Goal: Task Accomplishment & Management: Use online tool/utility

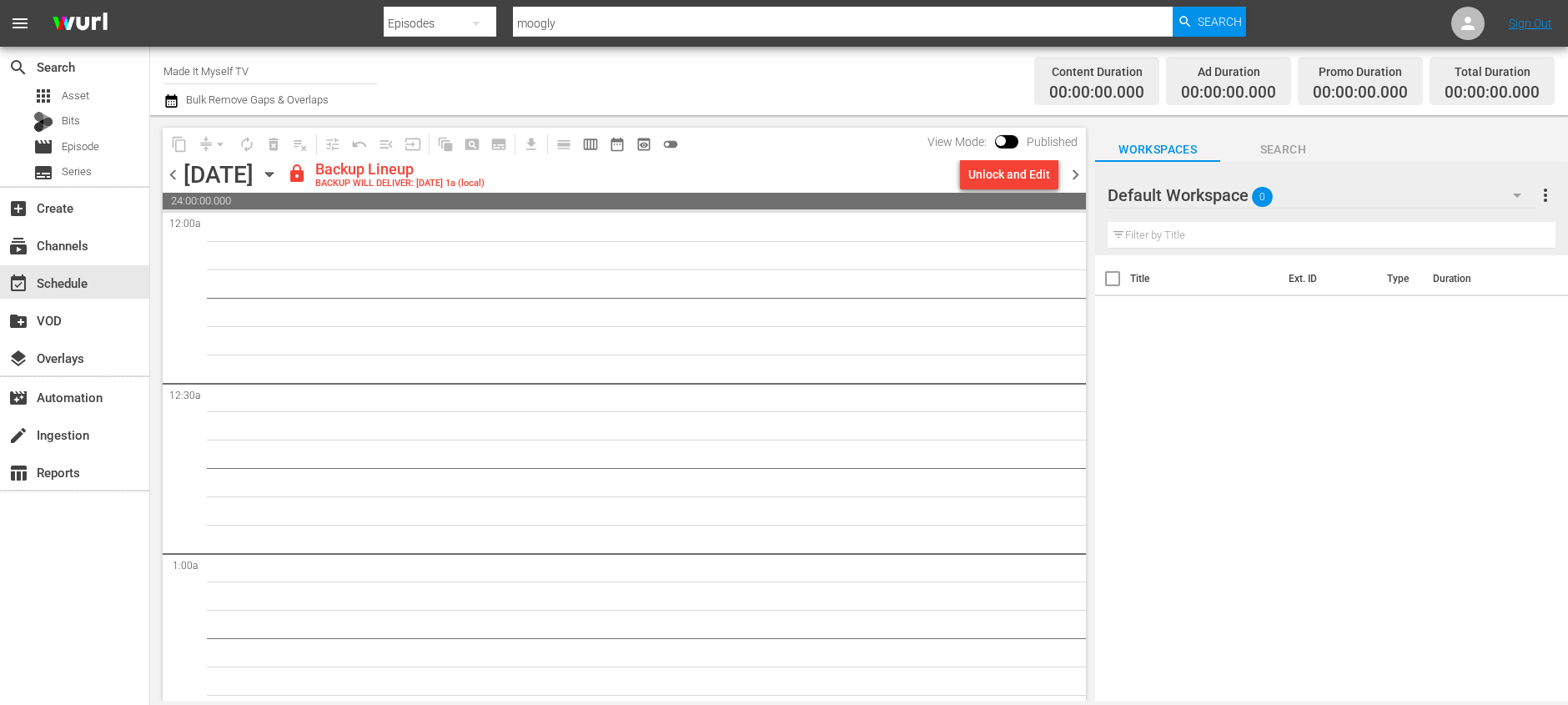
scroll to position [7677, 0]
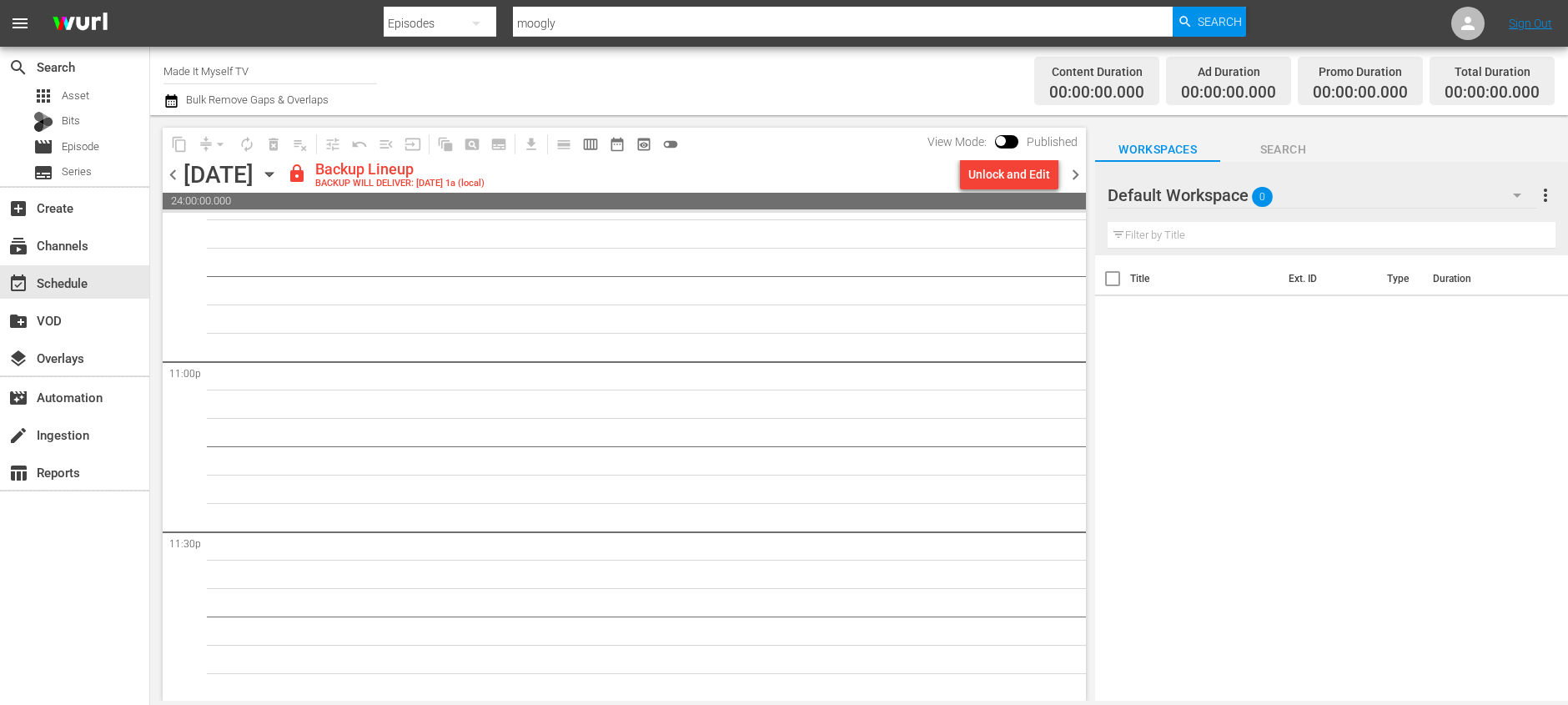
click at [713, 90] on div "Channel Title Made It Myself TV Bulk Remove Gaps & Overlaps" at bounding box center [542, 81] width 759 height 60
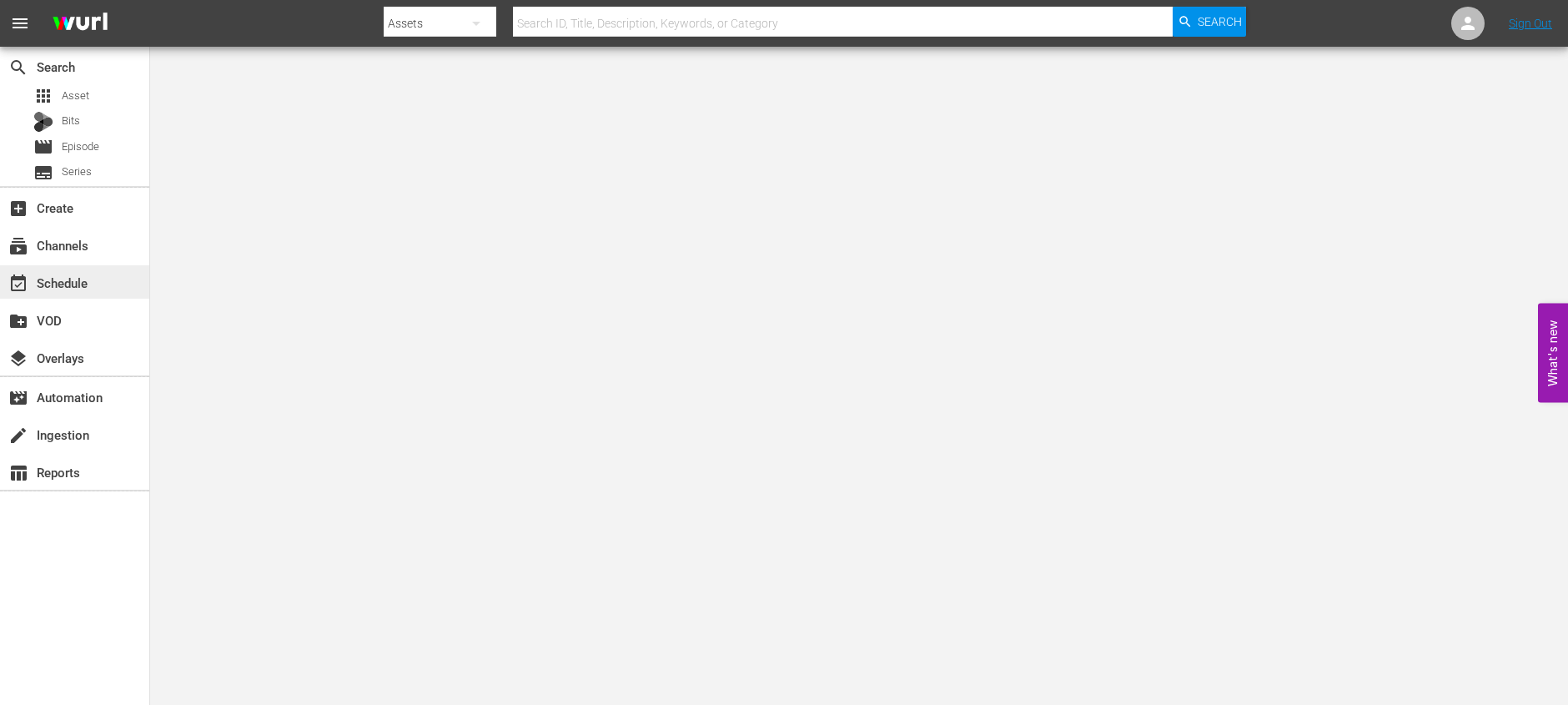
click at [50, 270] on div "event_available Schedule" at bounding box center [74, 282] width 149 height 34
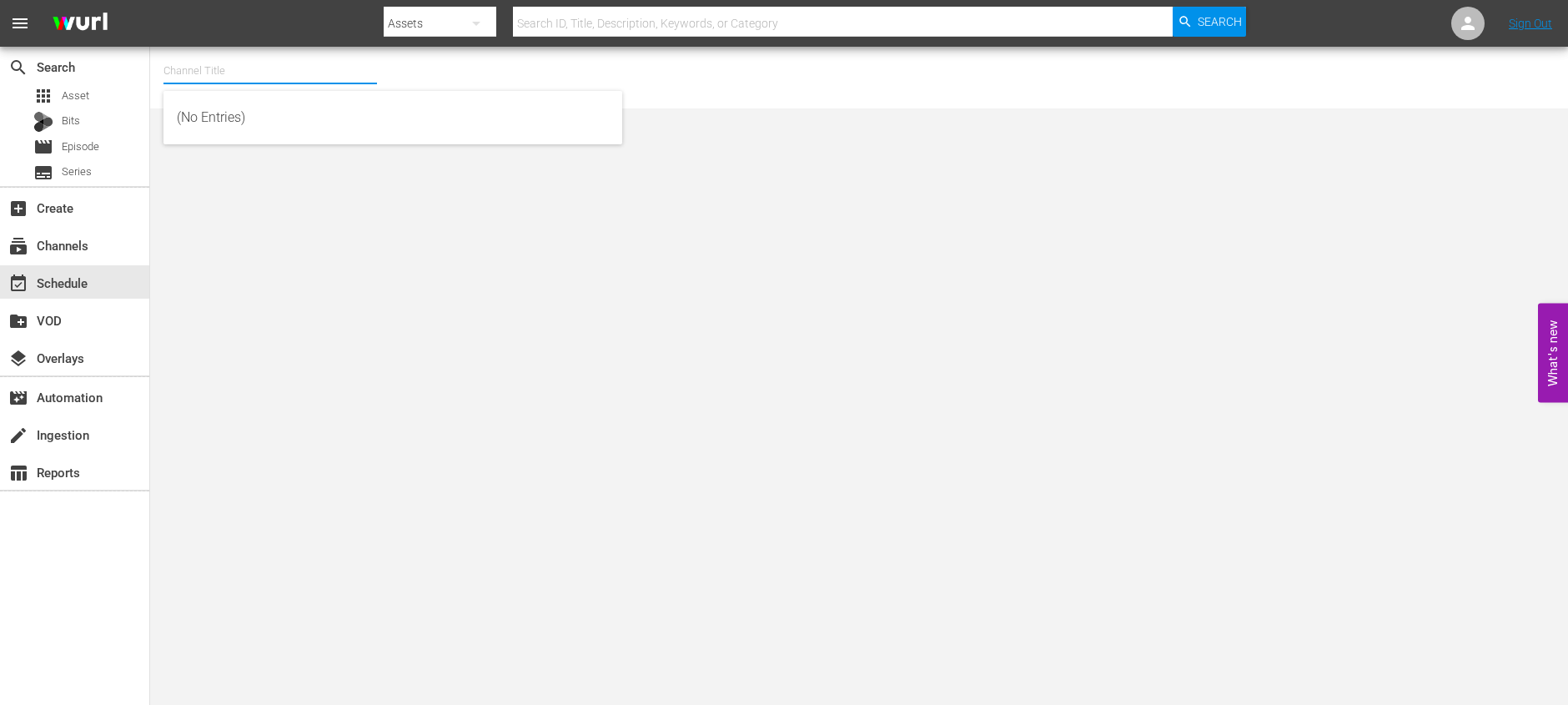
click at [354, 76] on input "text" at bounding box center [269, 71] width 213 height 41
click at [379, 133] on div "Made It Myself TV (1876 - tricoast_tv_madeitmyselftv_1)" at bounding box center [392, 118] width 432 height 41
type input "Made It Myself TV (1876 - tricoast_tv_madeitmyselftv_1)"
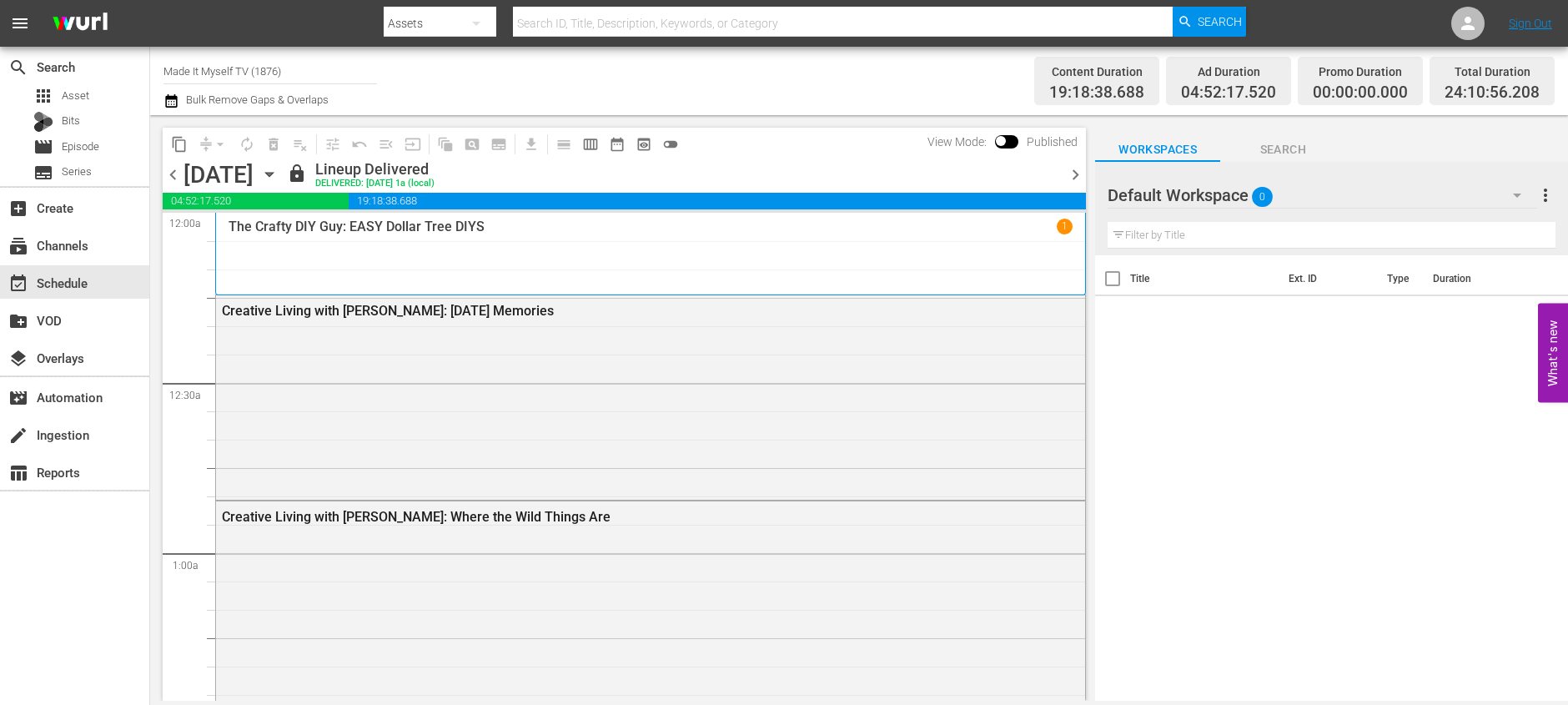
click at [1075, 170] on span "chevron_right" at bounding box center [1075, 175] width 21 height 21
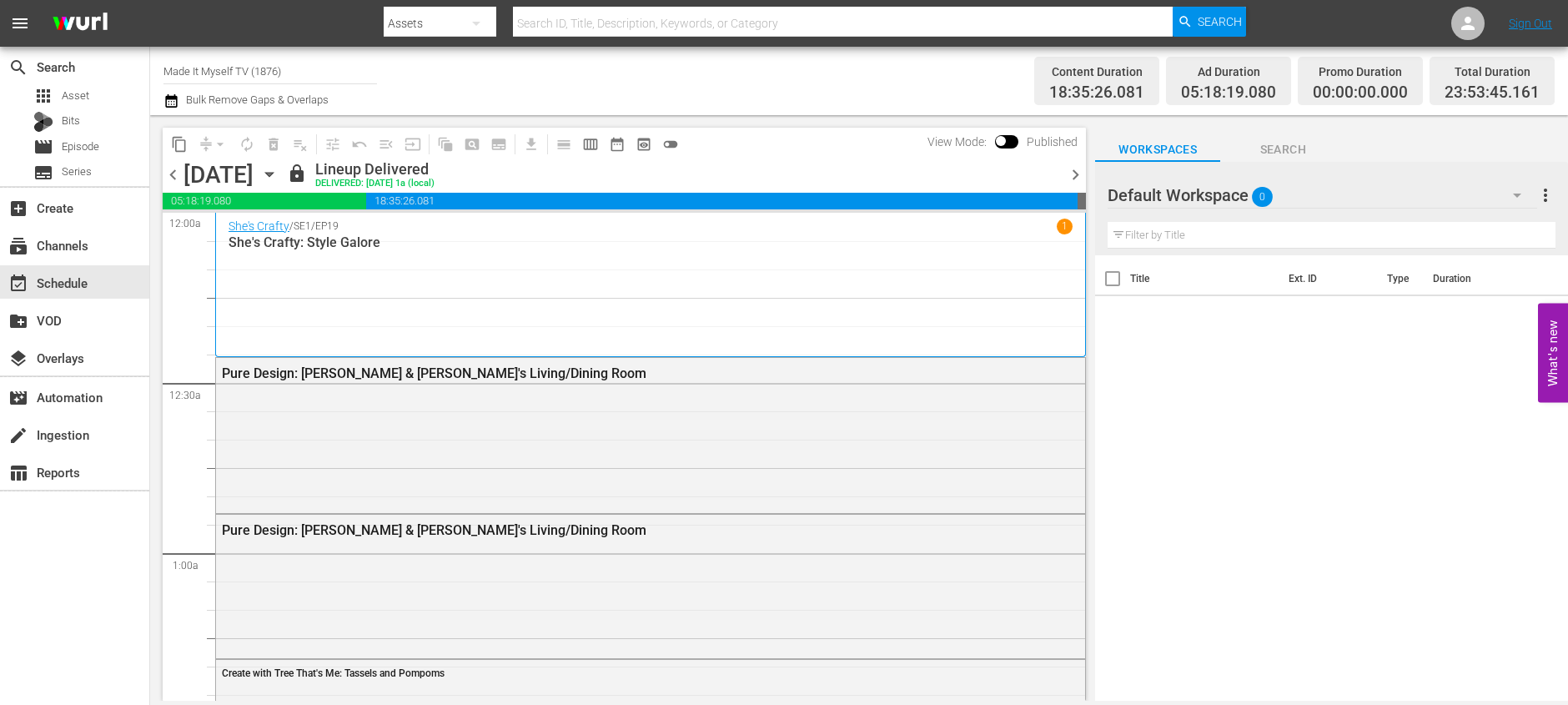
click at [1075, 170] on span "chevron_right" at bounding box center [1075, 175] width 21 height 21
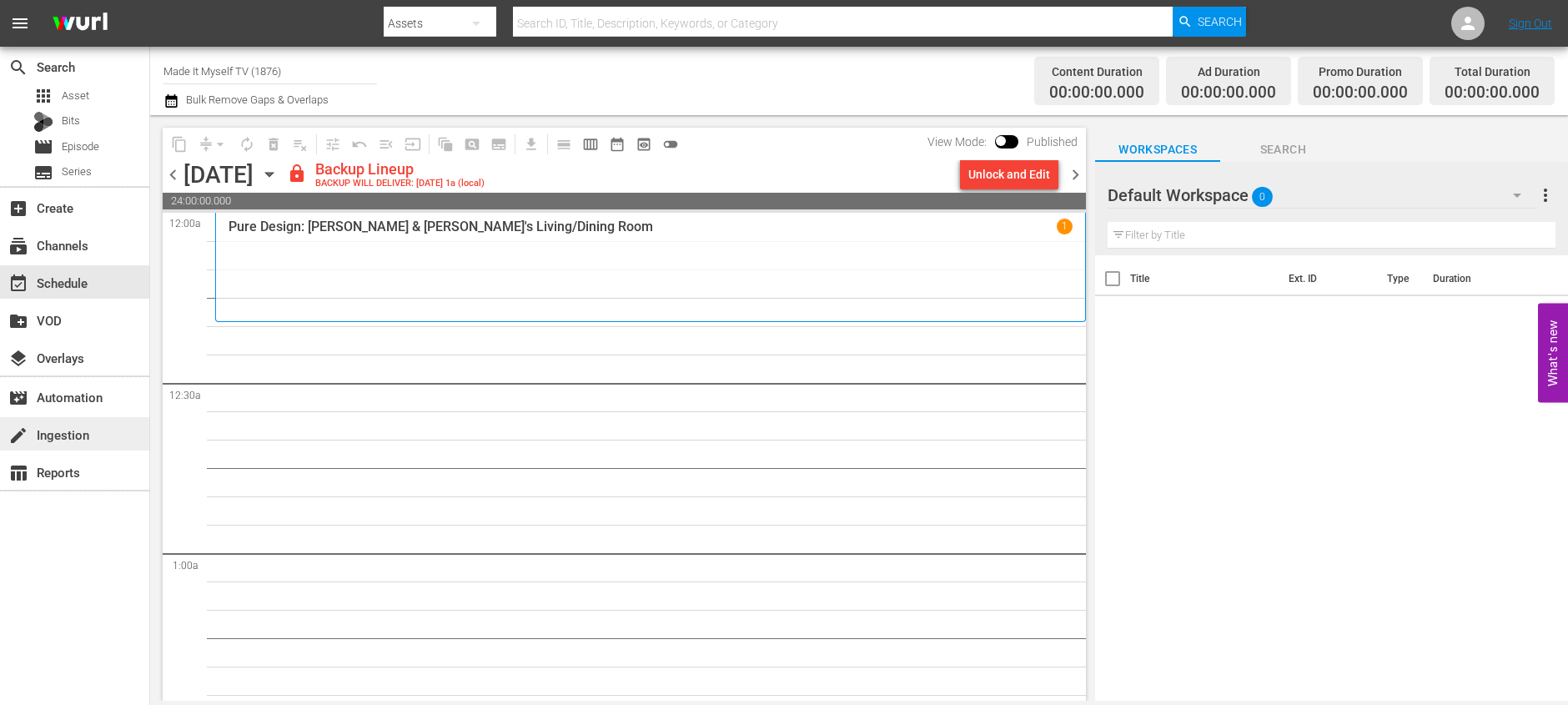
click at [101, 422] on div "create Ingestion" at bounding box center [74, 433] width 149 height 34
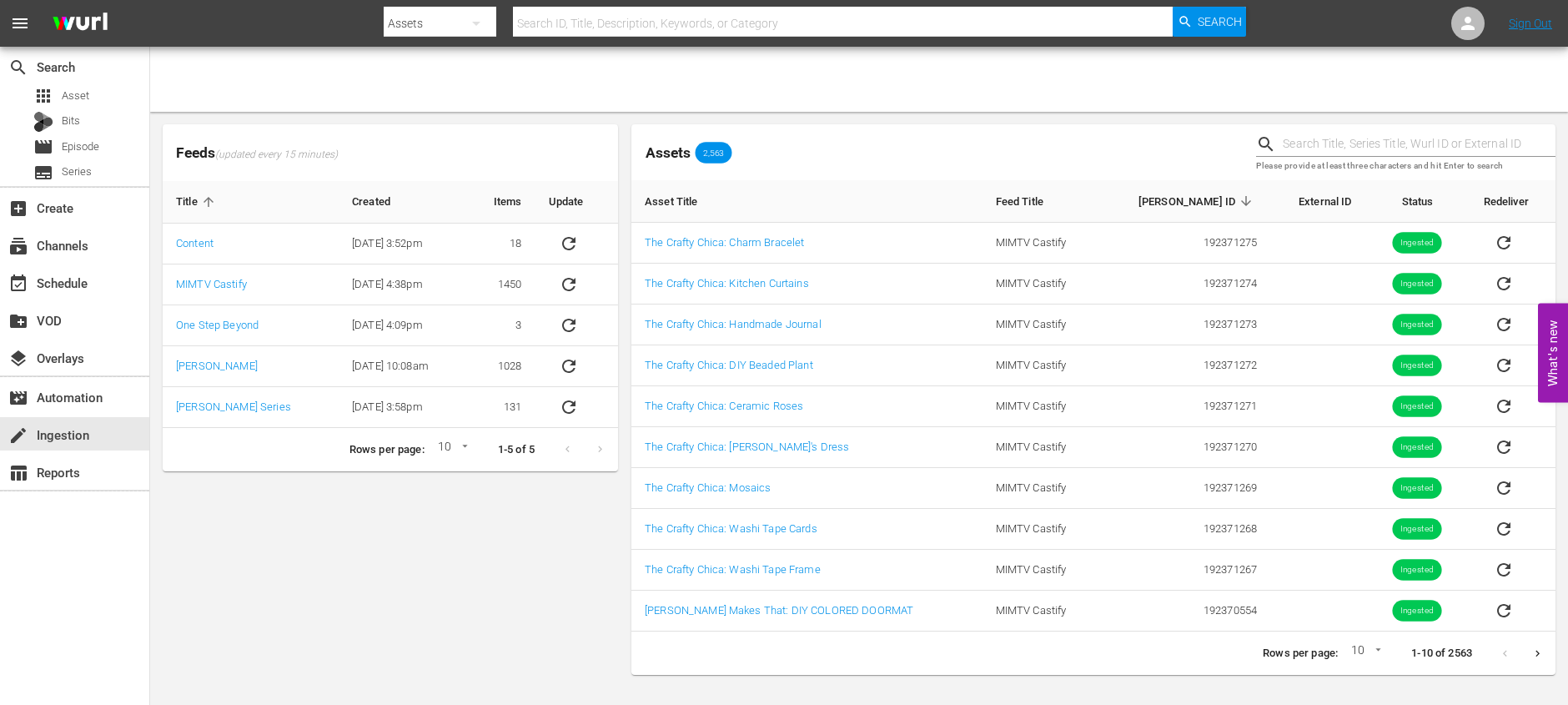
click at [1376, 649] on body "menu Search By Assets Search ID, Title, Description, Keywords, or Category Sear…" at bounding box center [784, 352] width 1568 height 705
click at [1371, 669] on li "15" at bounding box center [1362, 670] width 41 height 28
type input "15"
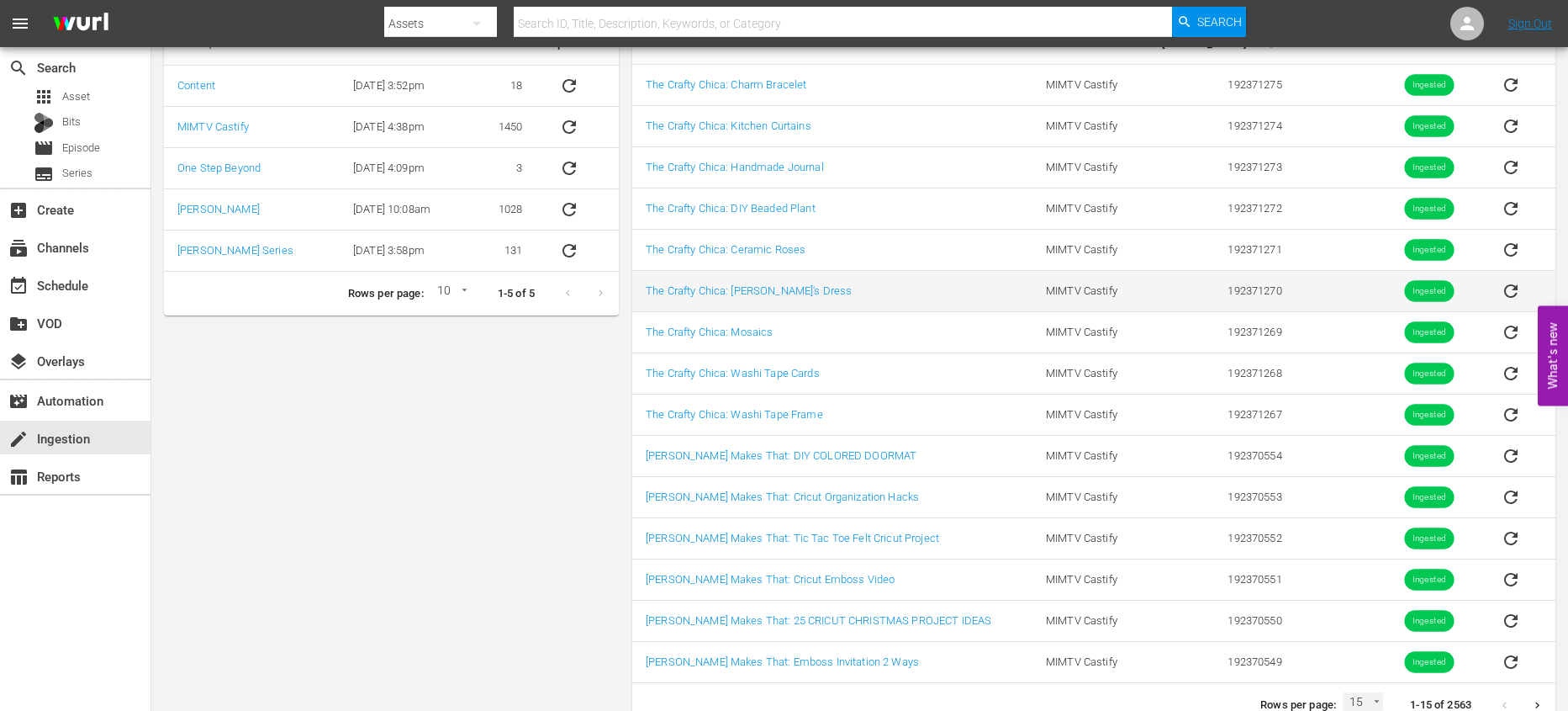
scroll to position [189, 0]
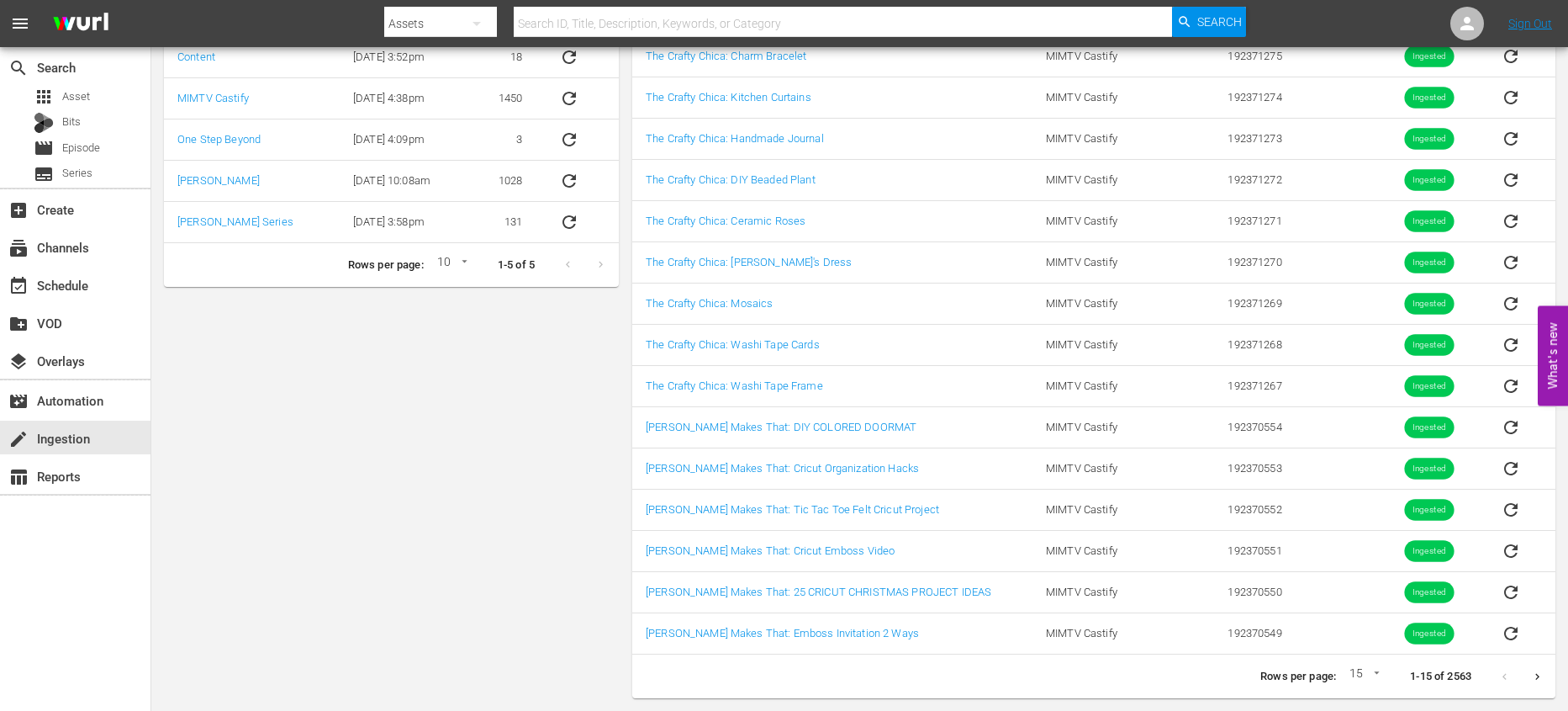
click at [1541, 670] on icon "Next page" at bounding box center [1537, 676] width 13 height 13
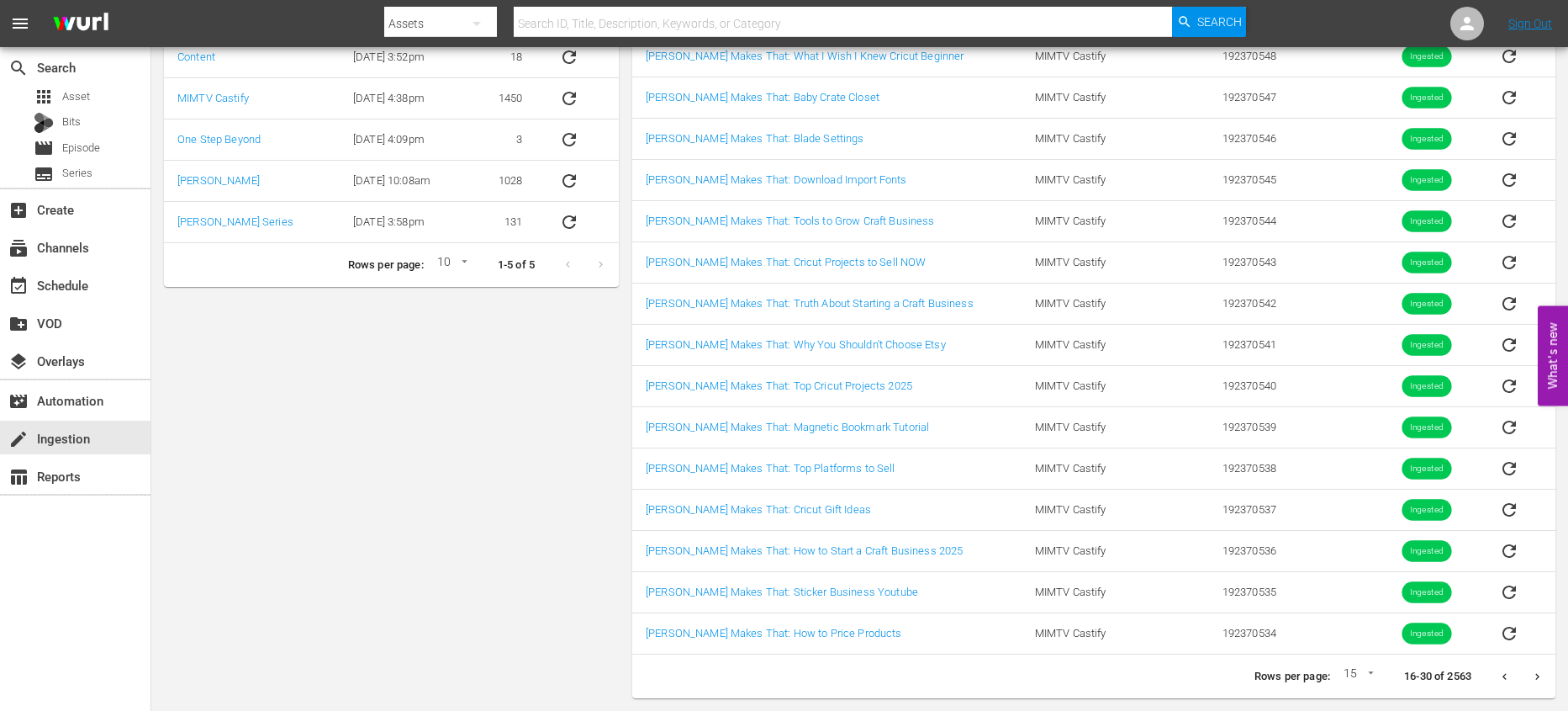
click at [1533, 681] on icon "Next page" at bounding box center [1537, 676] width 13 height 13
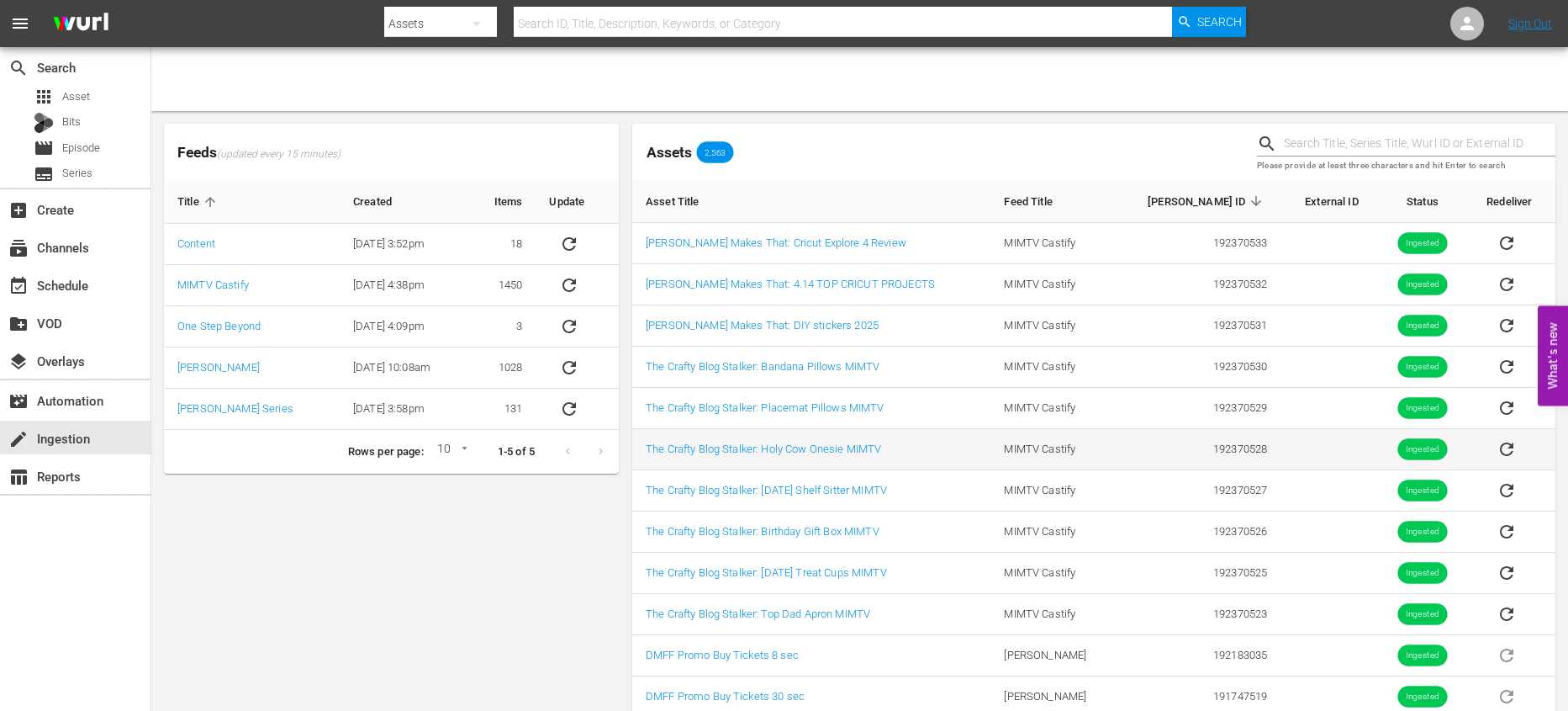
scroll to position [0, 0]
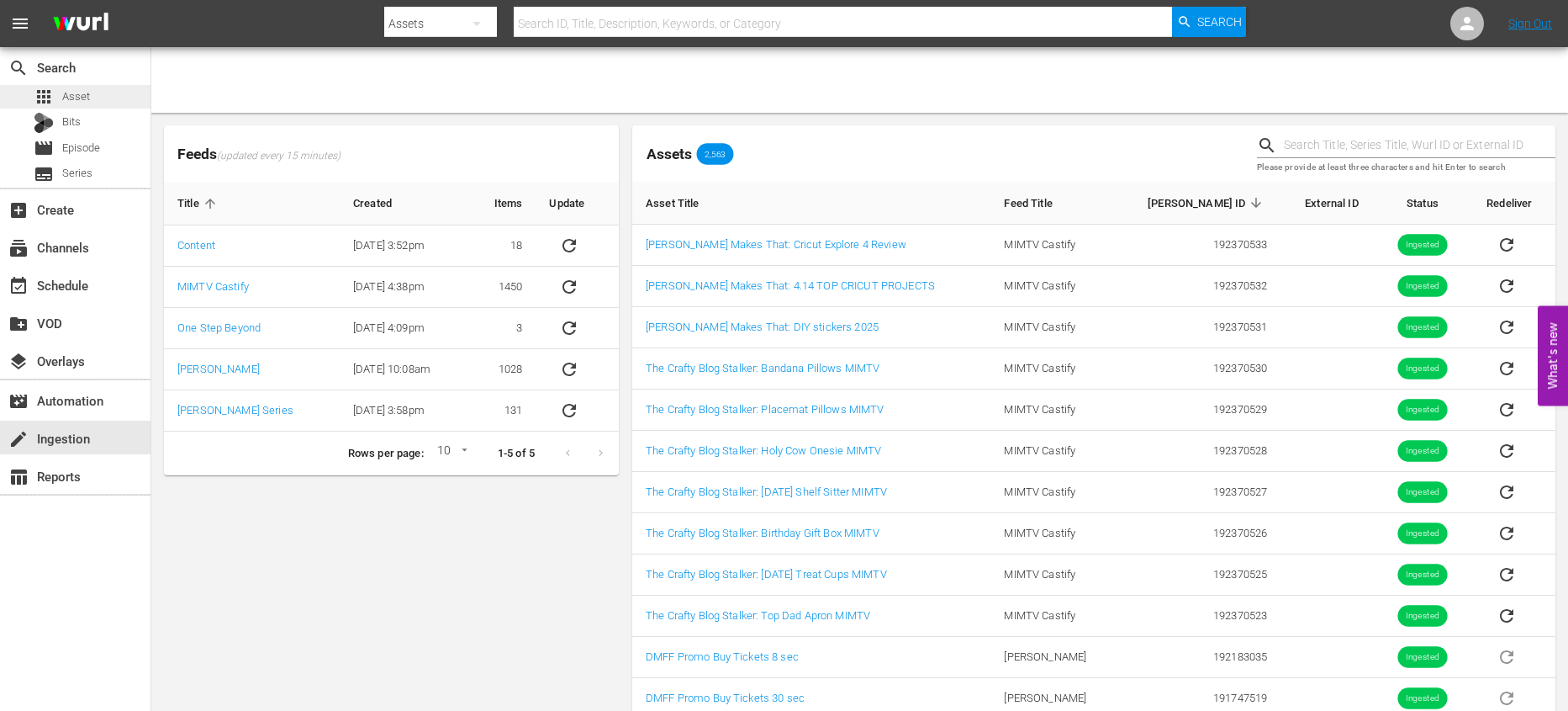
click at [77, 98] on span "Asset" at bounding box center [76, 96] width 28 height 17
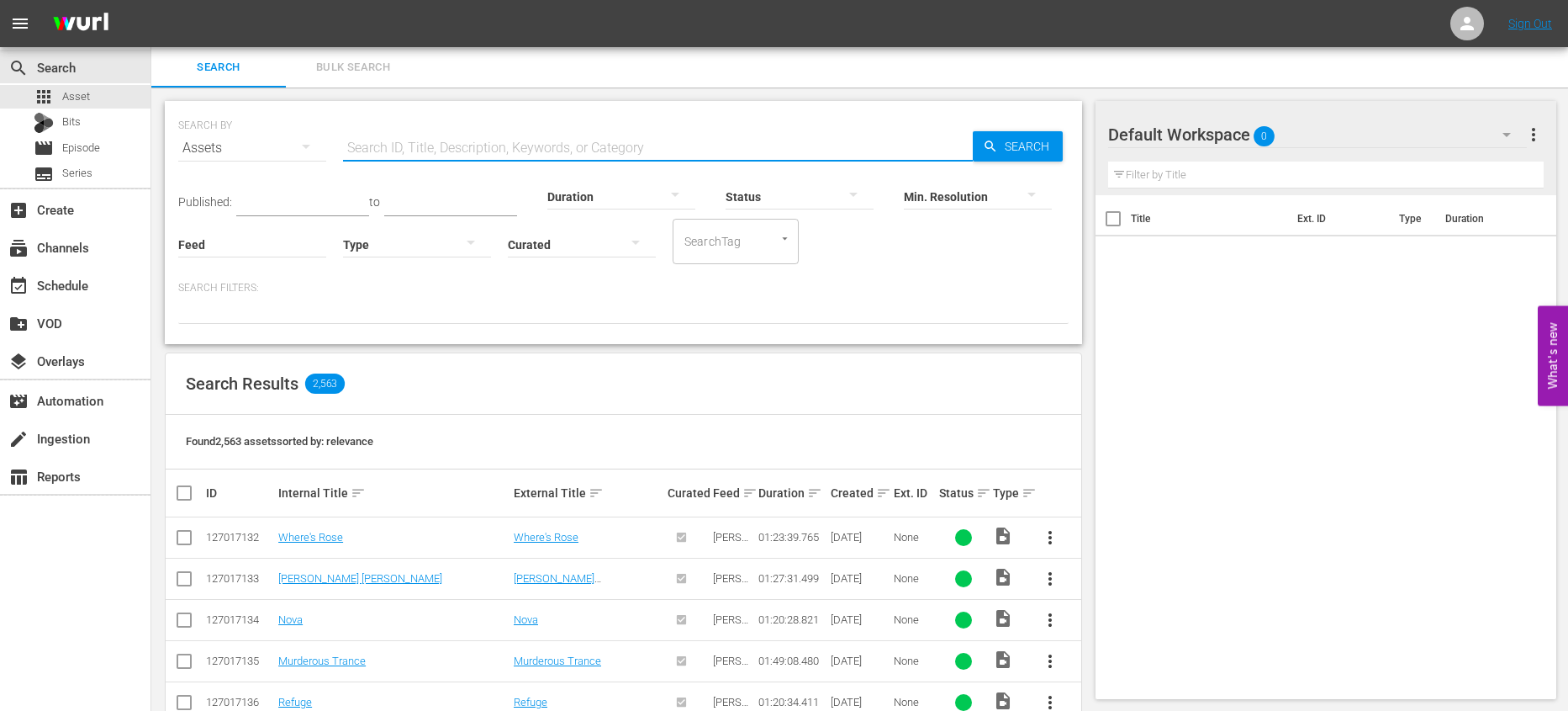
click at [479, 138] on input "text" at bounding box center [658, 148] width 630 height 41
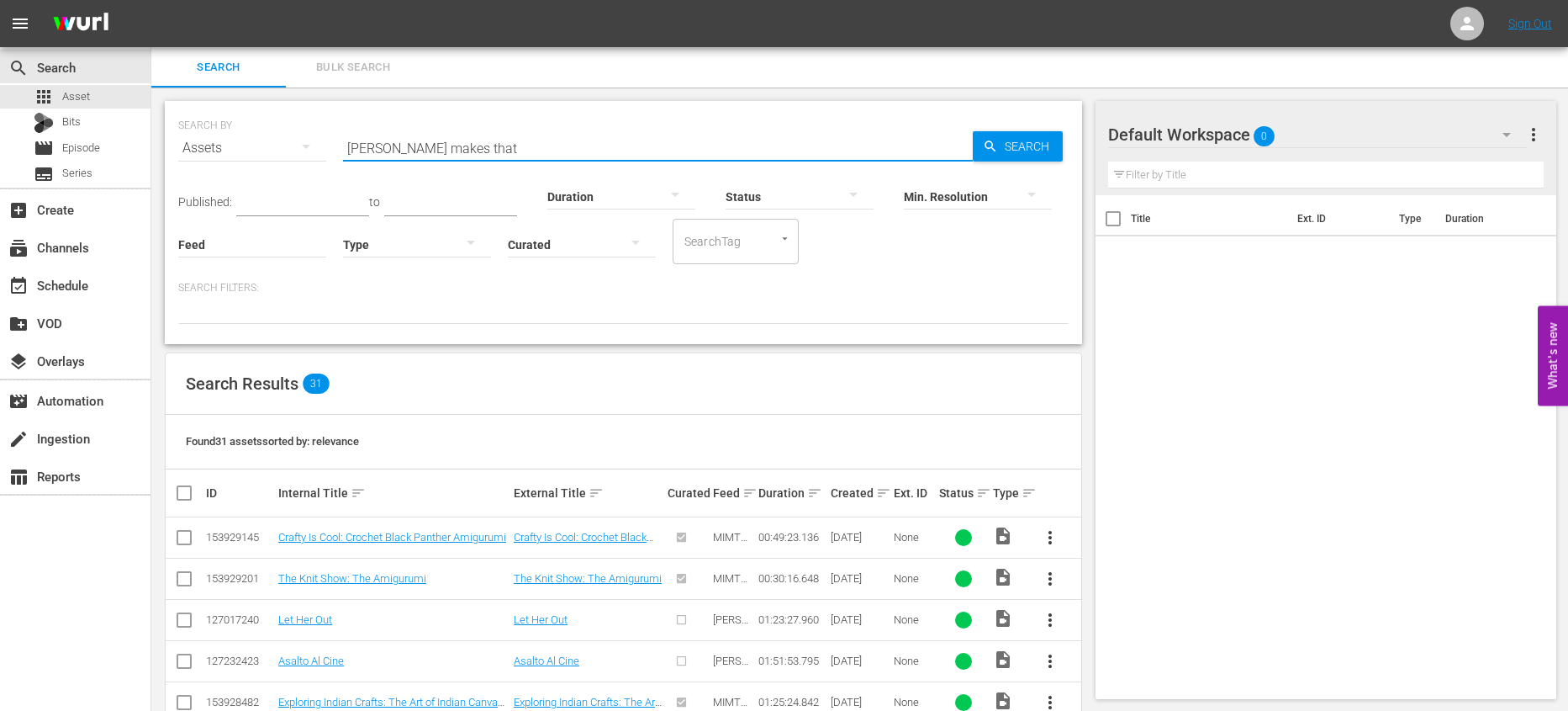
type input "amy makes that"
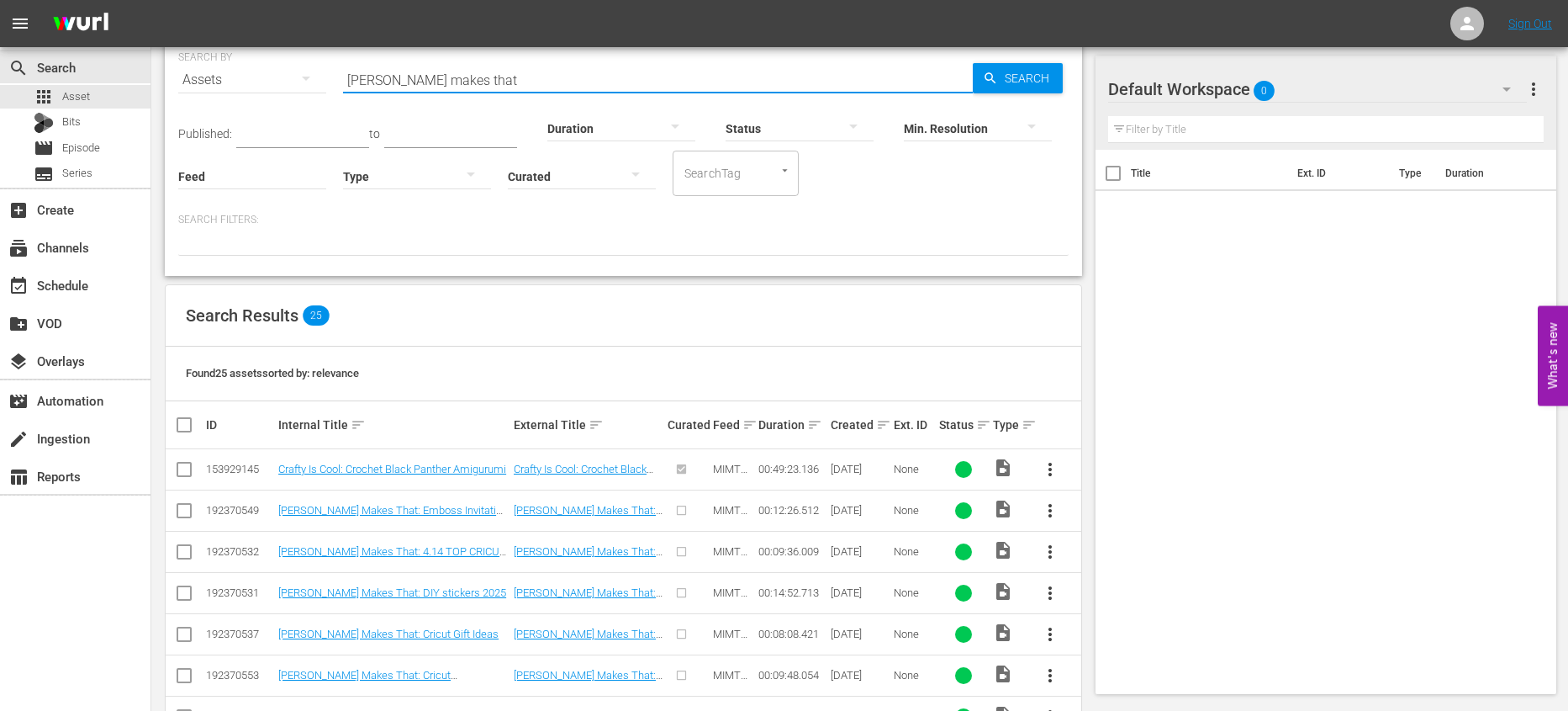
scroll to position [341, 0]
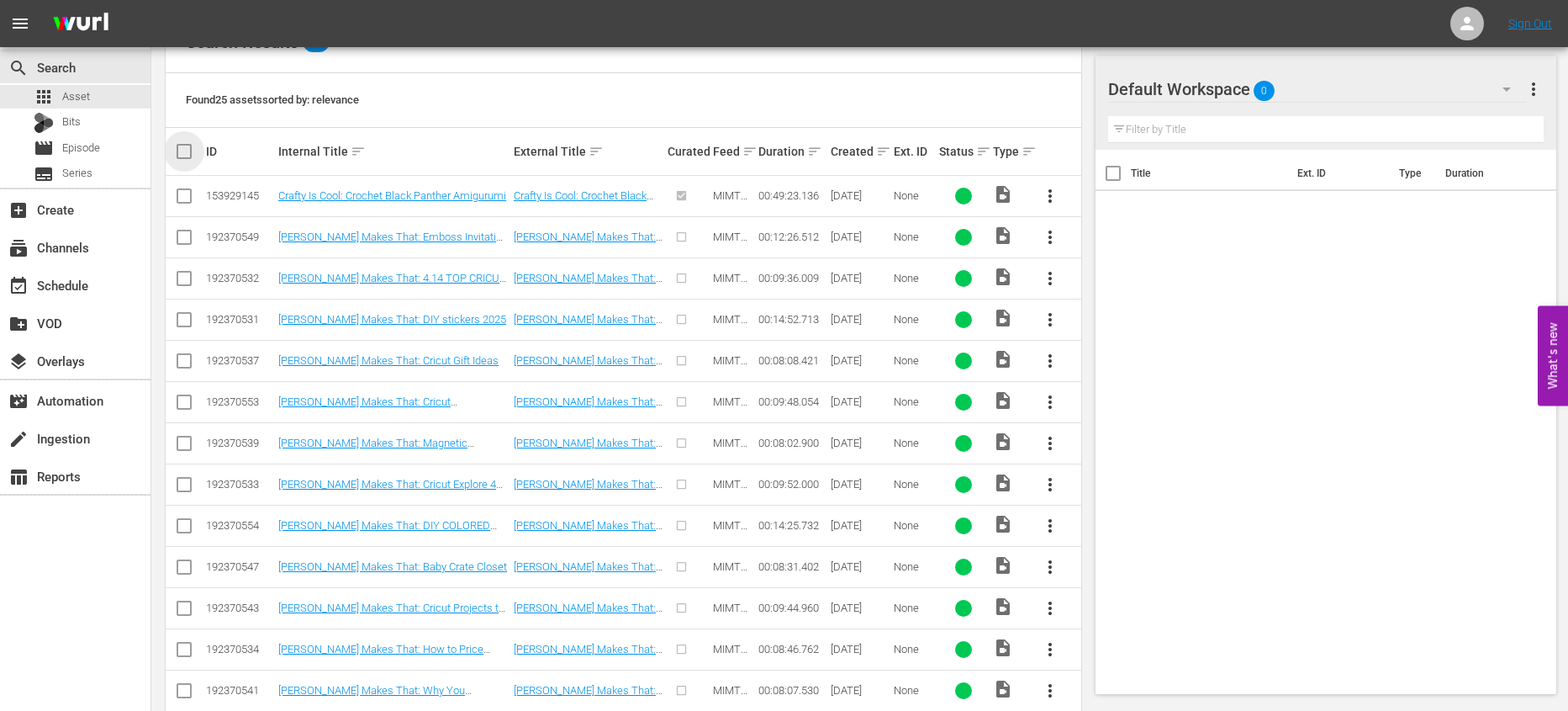
click at [186, 154] on input "checkbox" at bounding box center [191, 151] width 34 height 20
checkbox input "true"
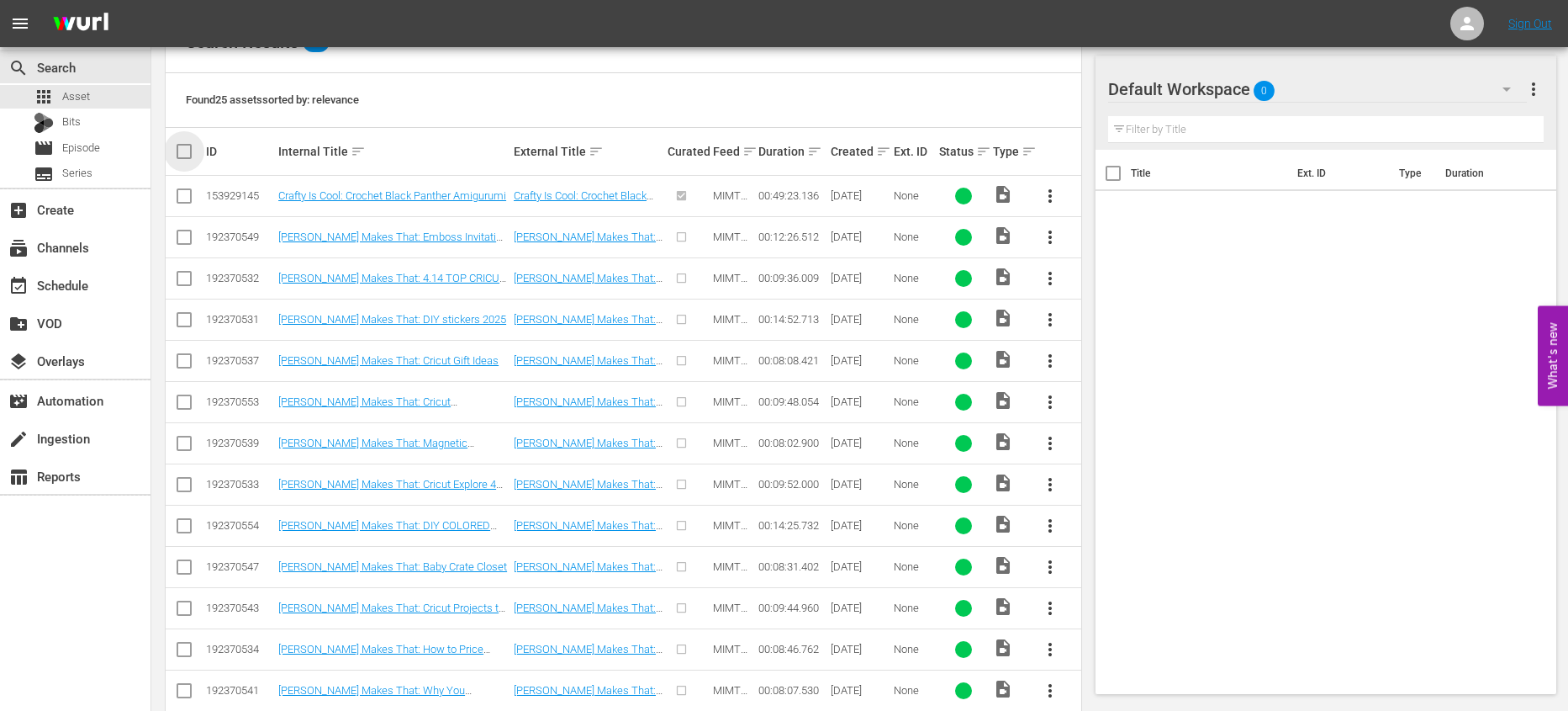
checkbox input "true"
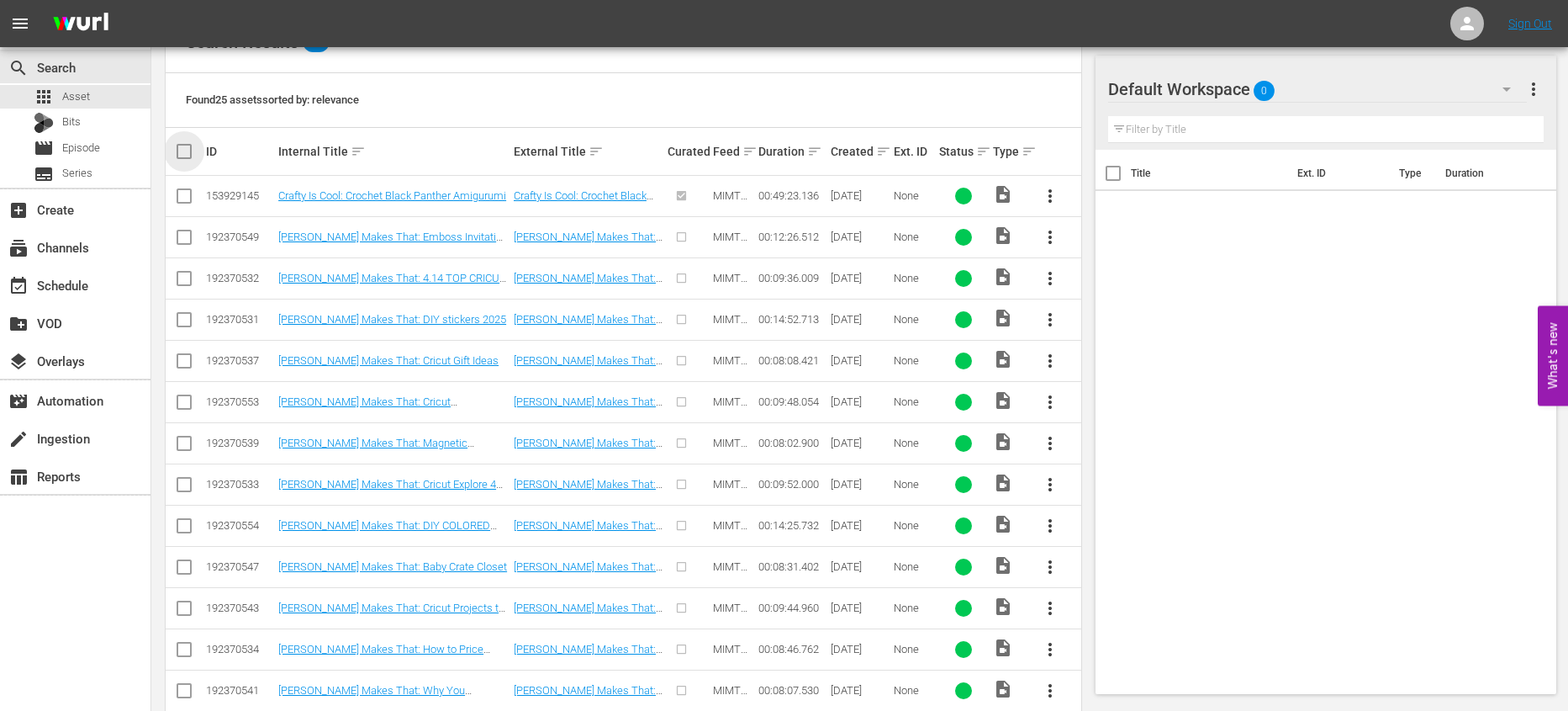
checkbox input "true"
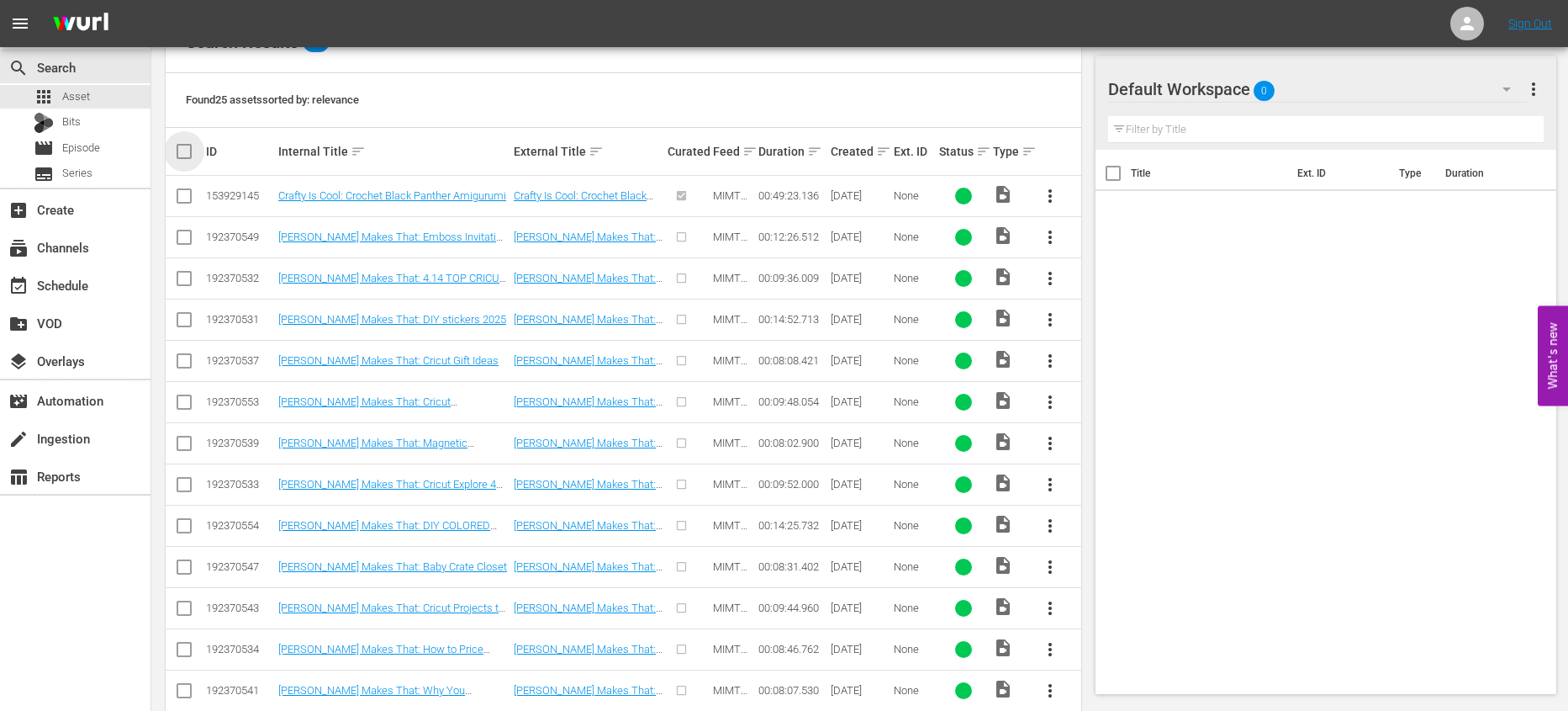
checkbox input "true"
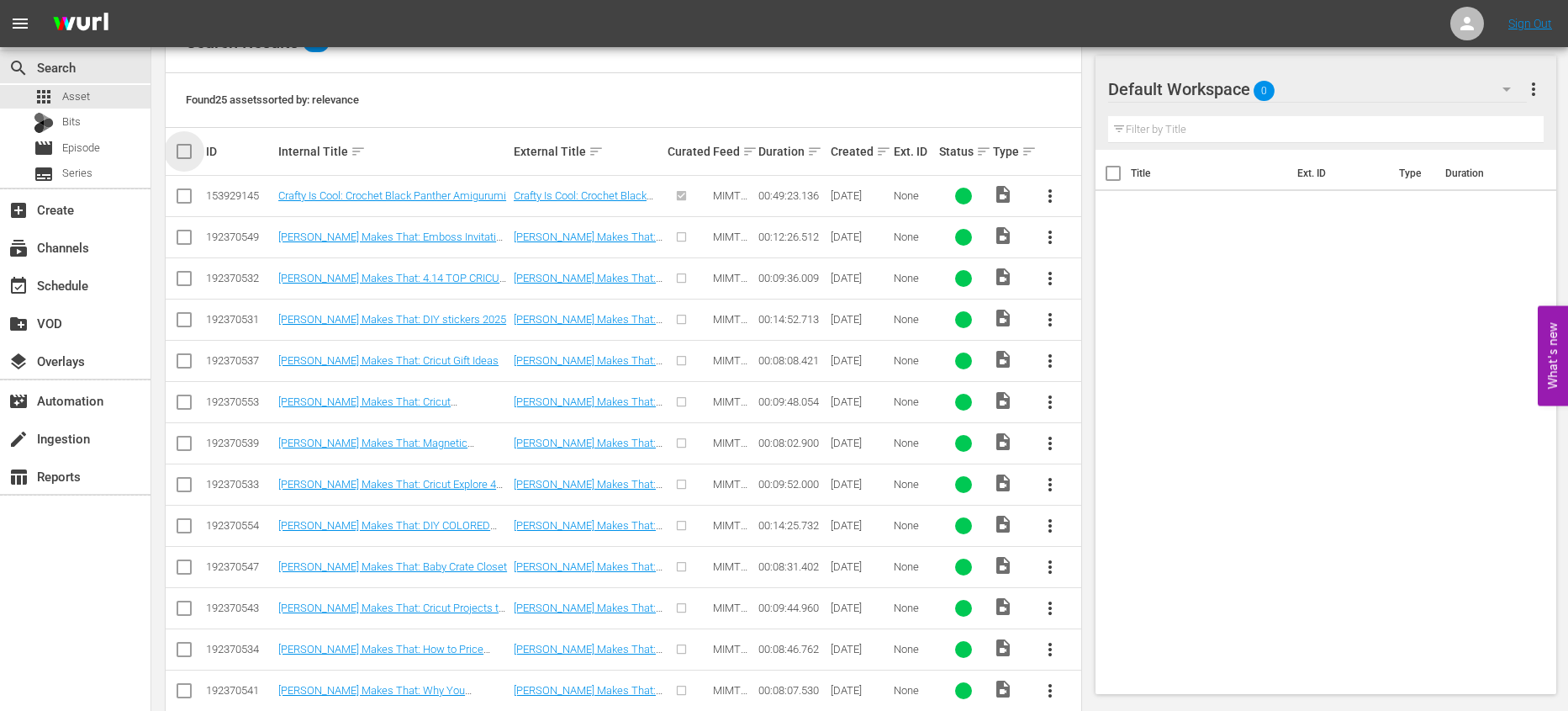
checkbox input "true"
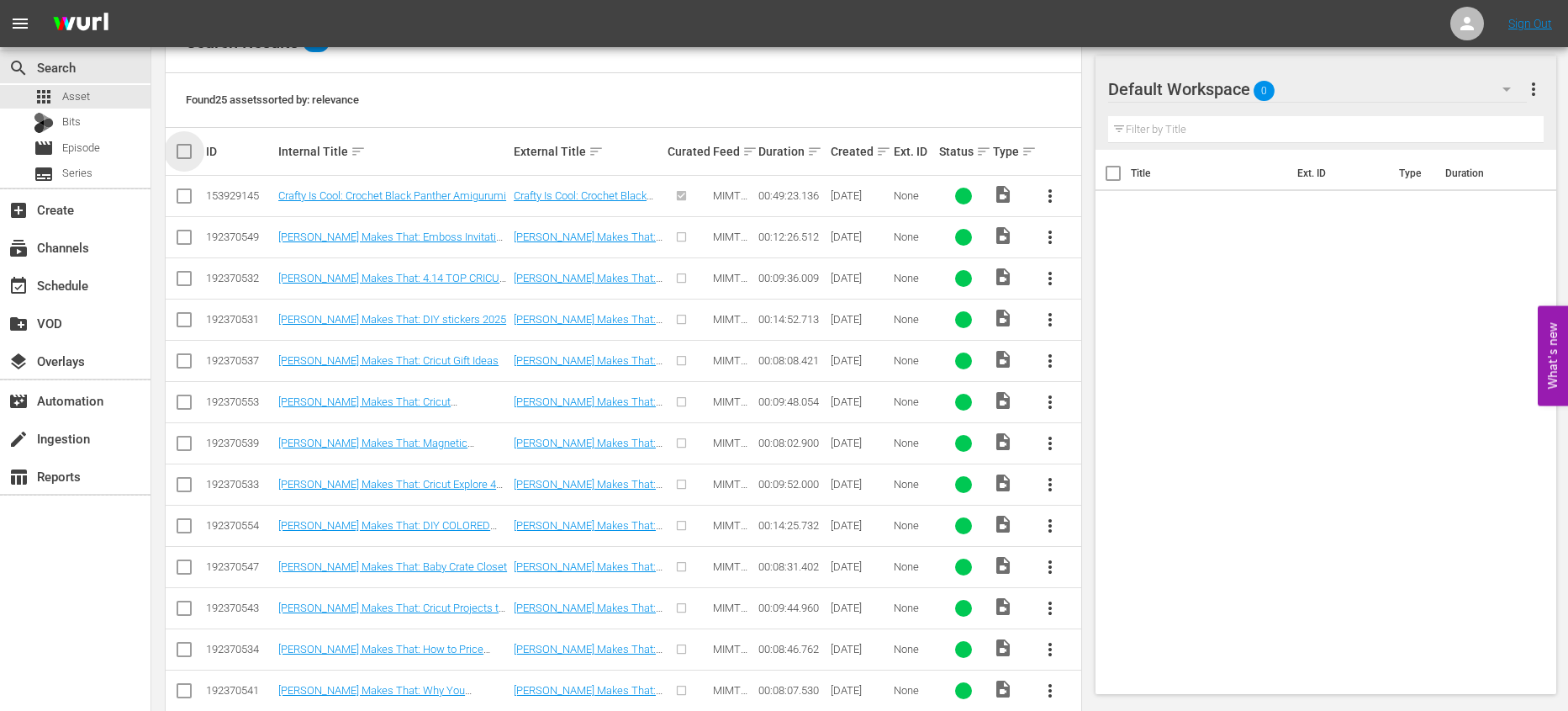
checkbox input "true"
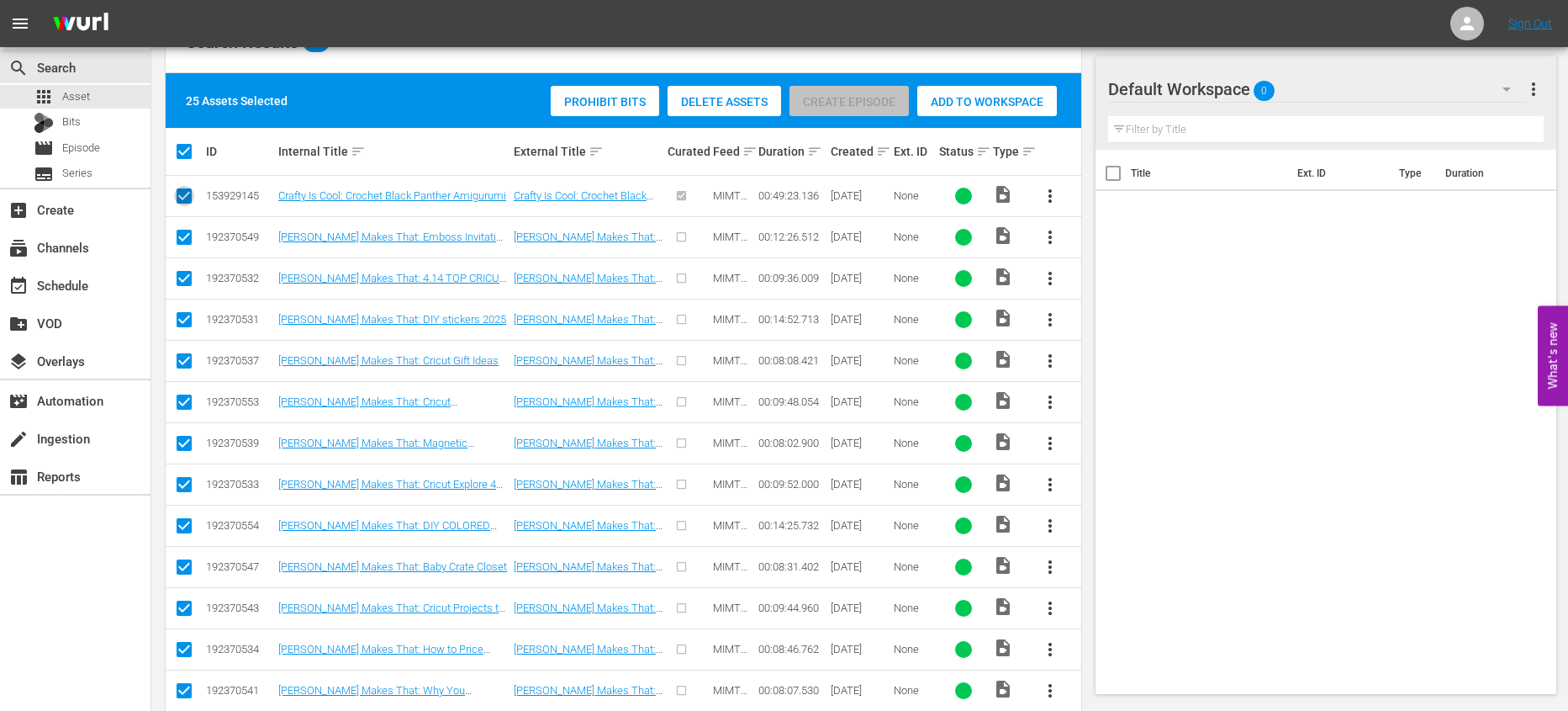
click at [187, 190] on input "checkbox" at bounding box center [184, 199] width 20 height 20
checkbox input "false"
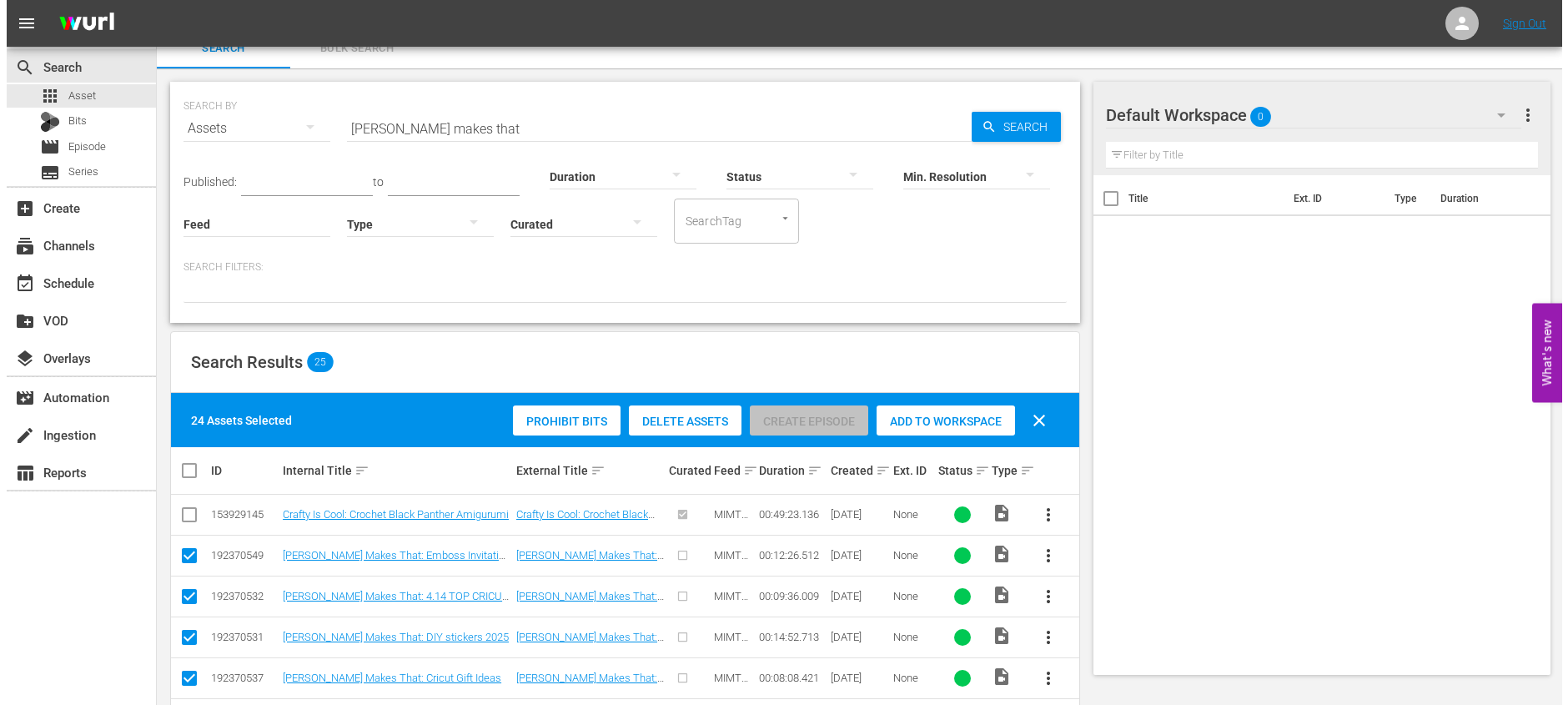
scroll to position [0, 0]
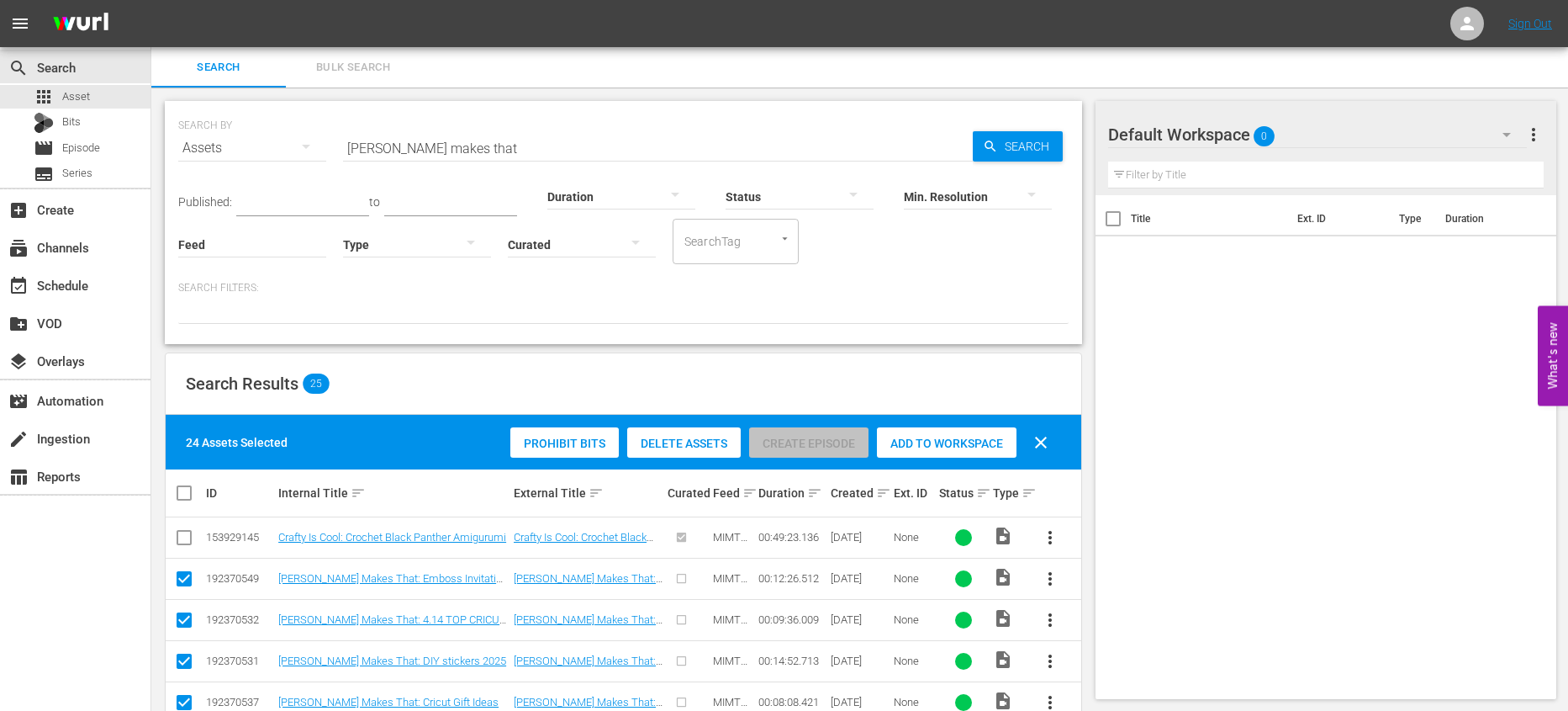
click at [958, 444] on span "Add to Workspace" at bounding box center [947, 444] width 140 height 14
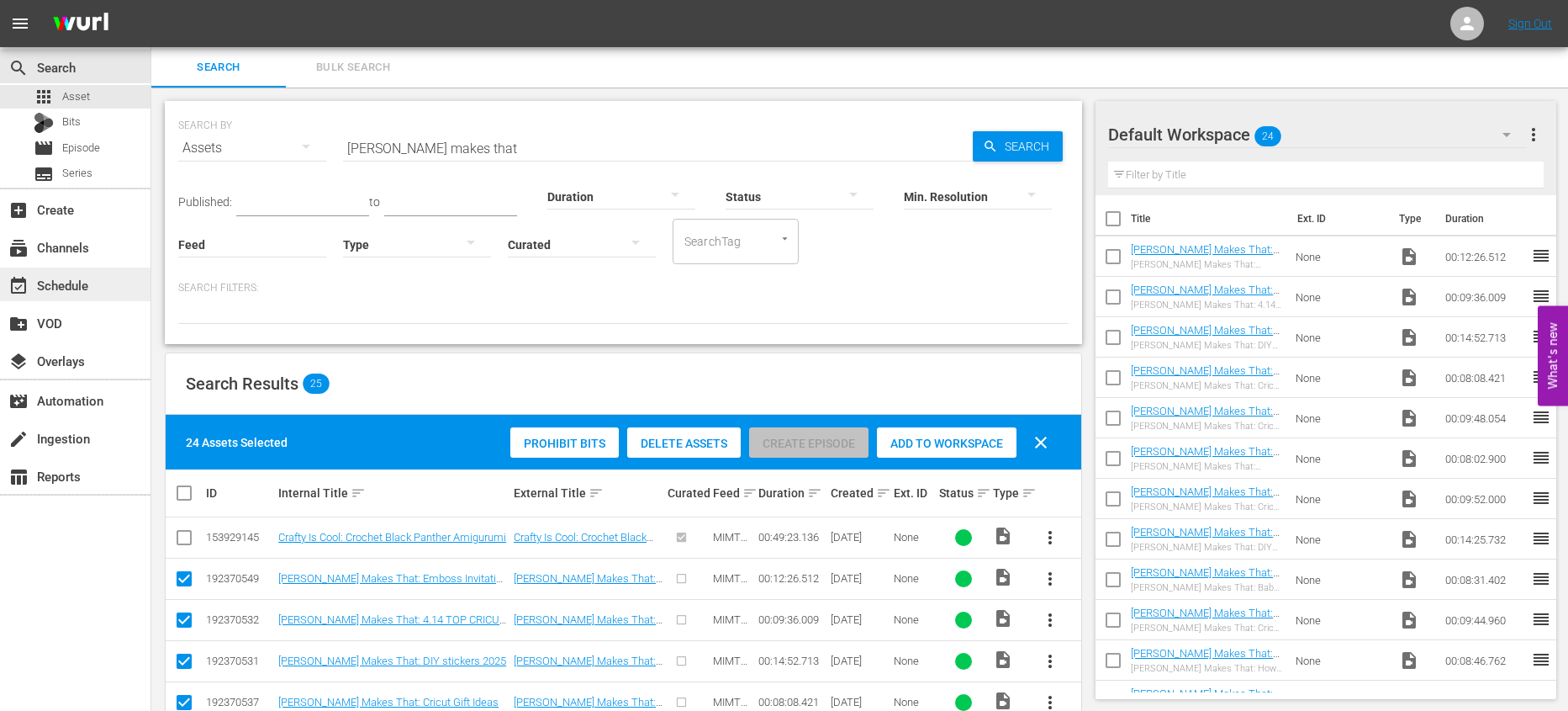
click at [102, 289] on div "event_available Schedule" at bounding box center [75, 284] width 151 height 34
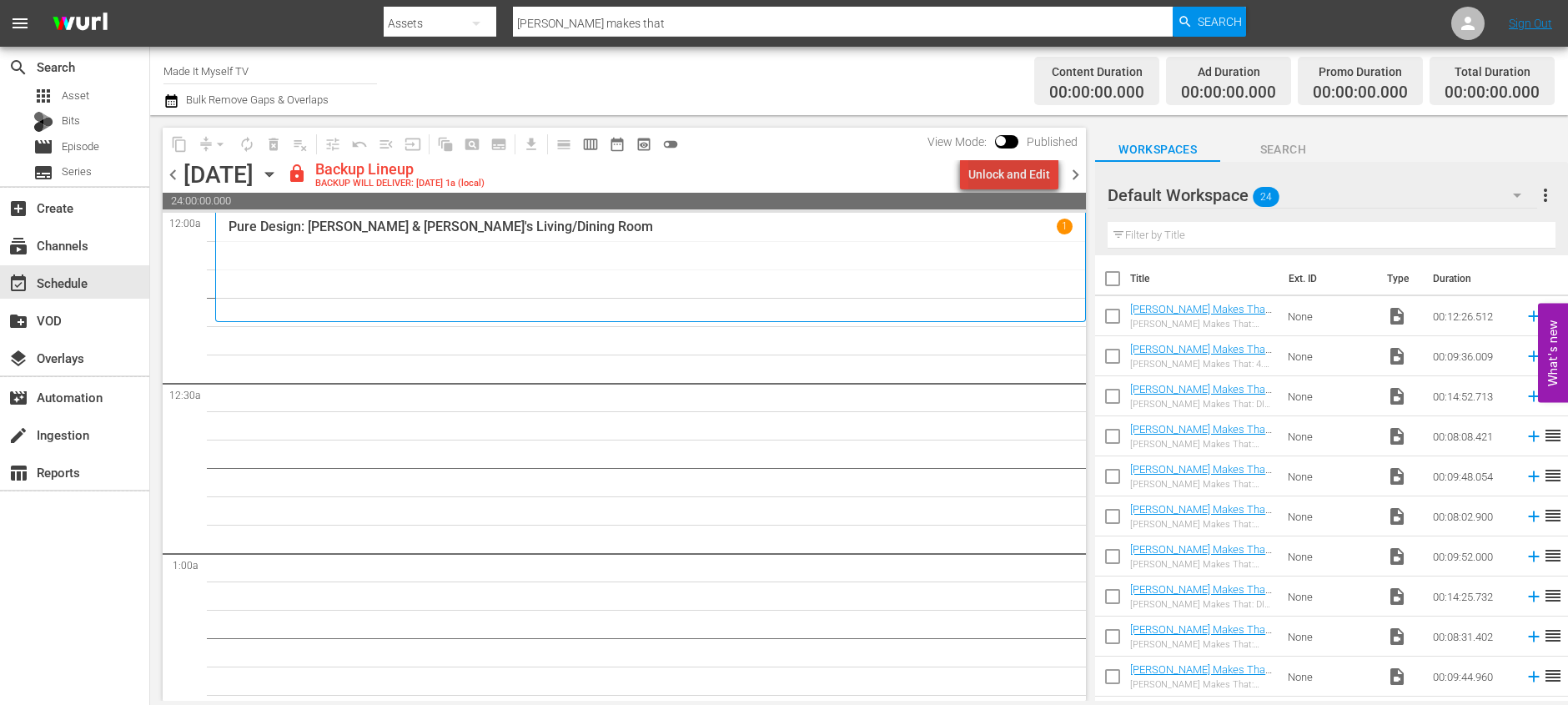
click at [1023, 175] on div "Unlock and Edit" at bounding box center [1009, 174] width 82 height 30
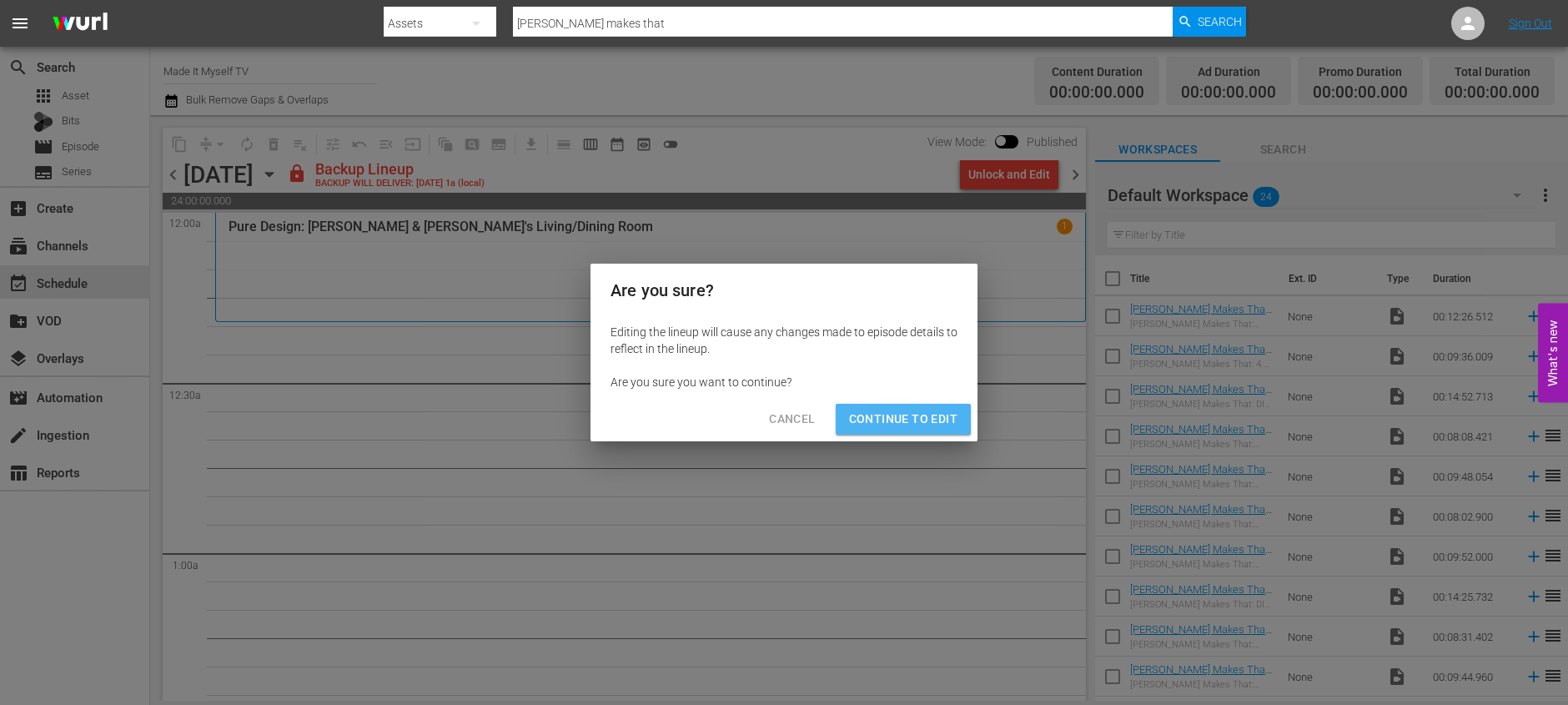
click at [912, 412] on span "Continue to Edit" at bounding box center [903, 420] width 108 height 21
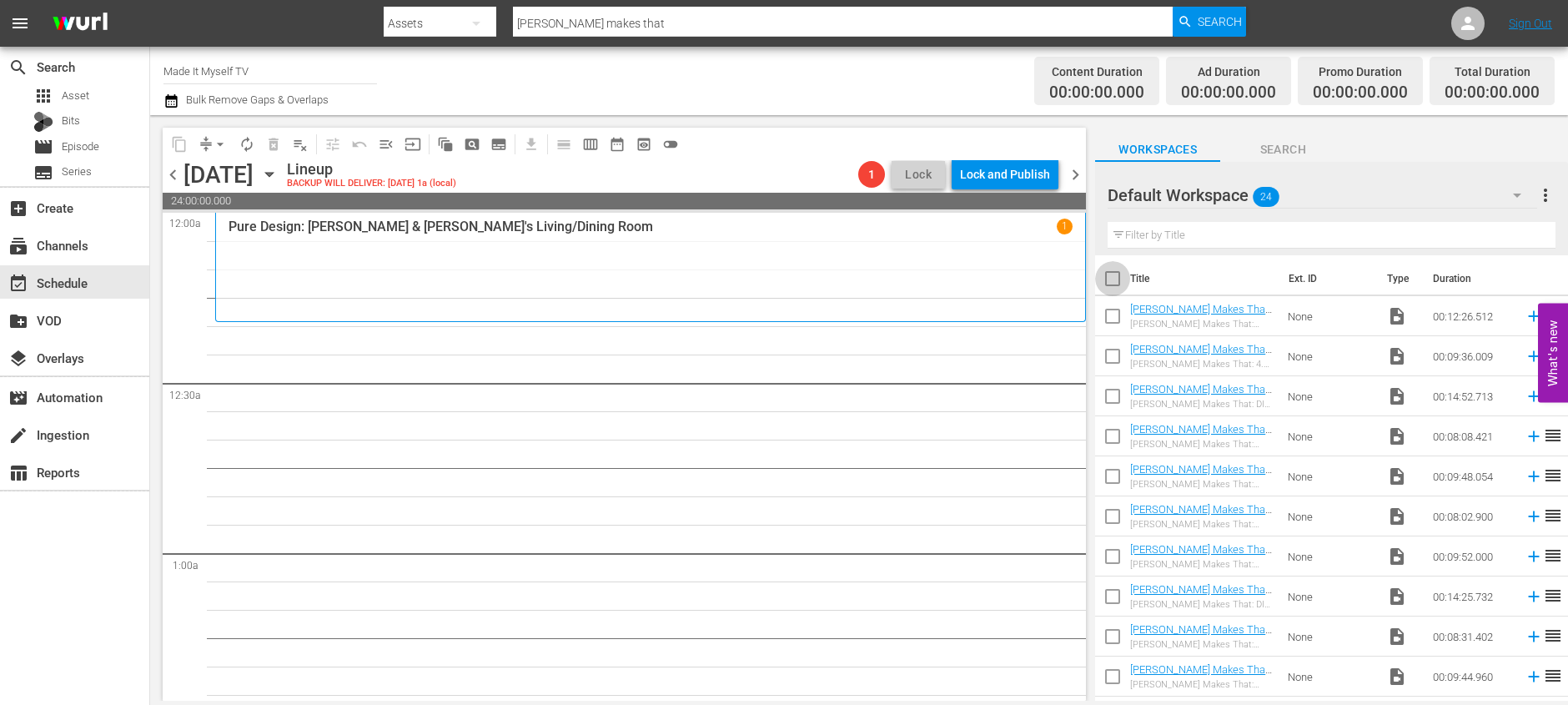
click at [1109, 281] on input "checkbox" at bounding box center [1112, 282] width 35 height 35
checkbox input "true"
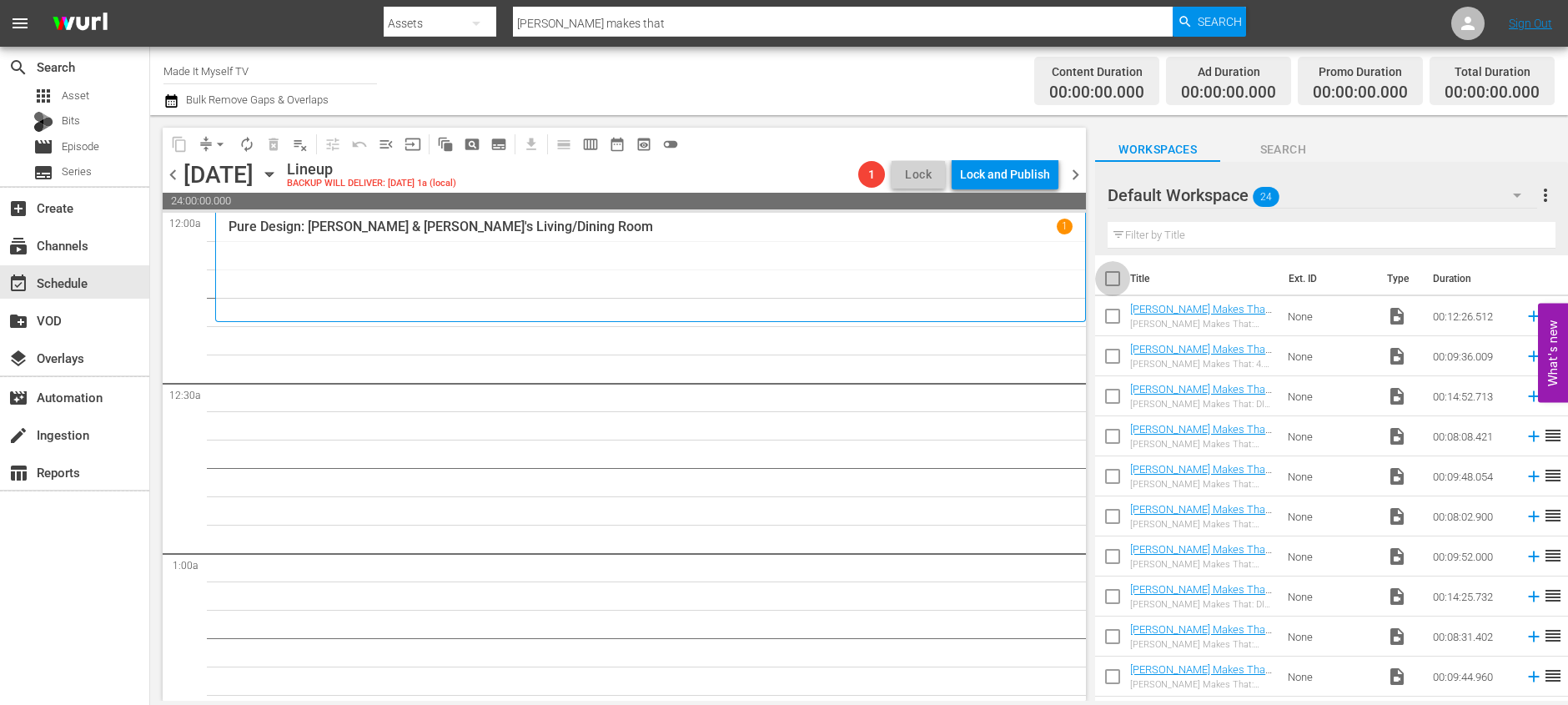
checkbox input "true"
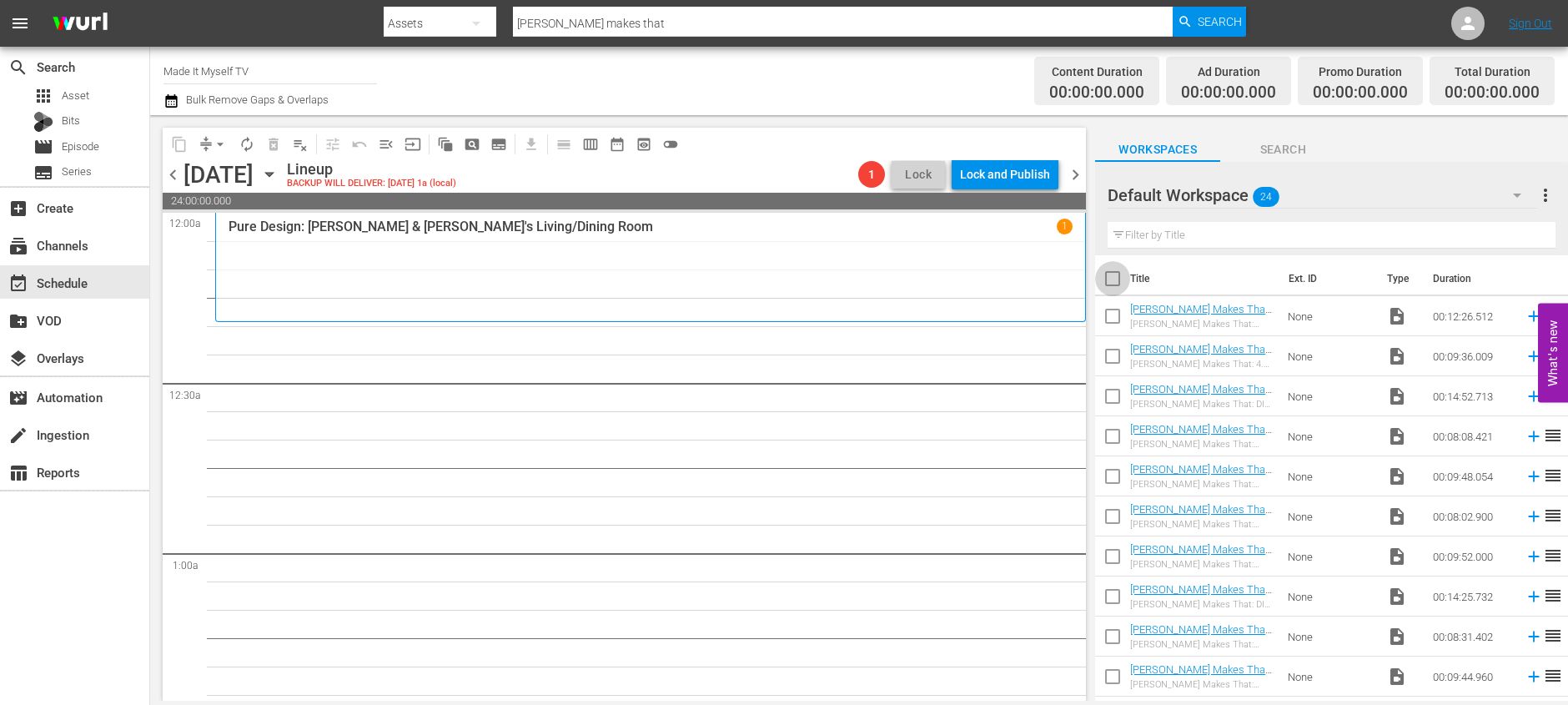
checkbox input "true"
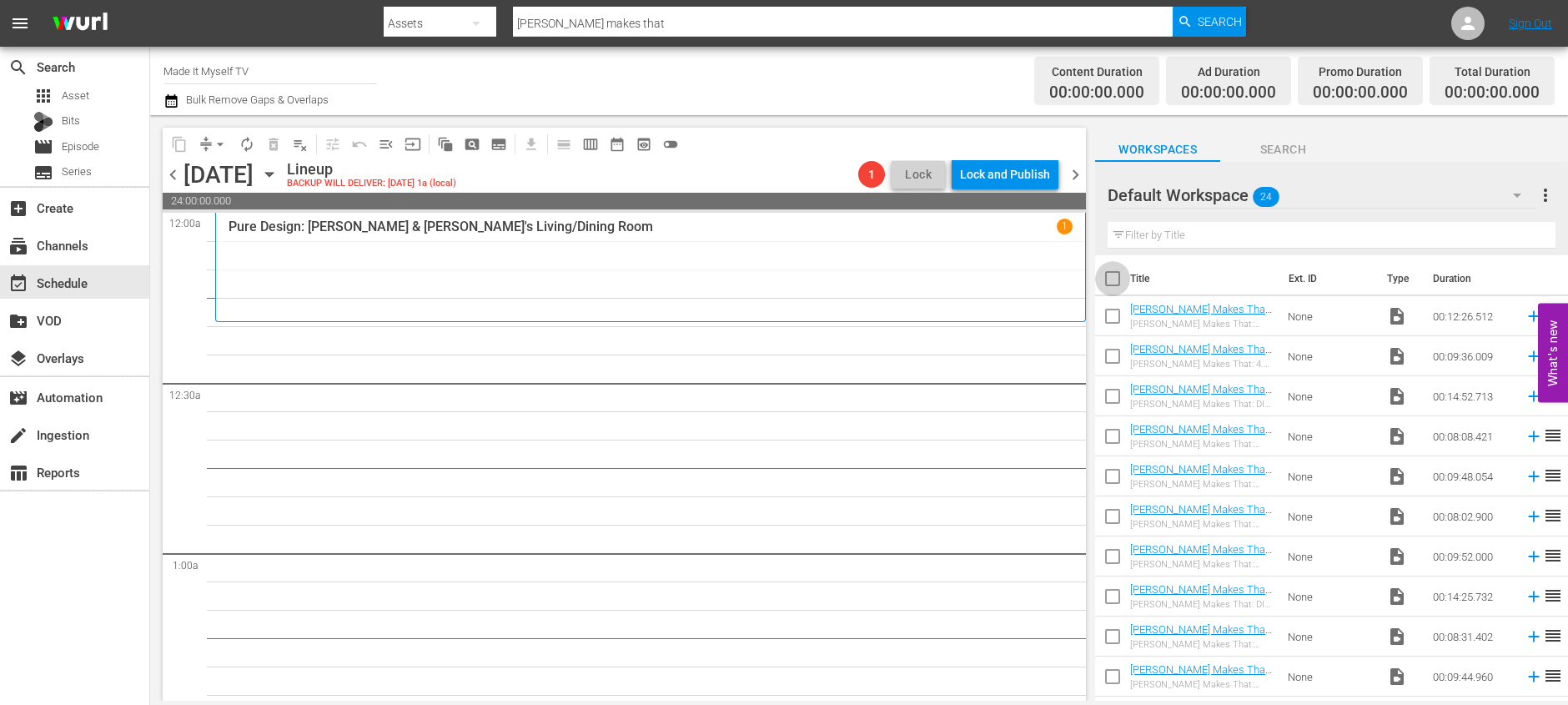
checkbox input "true"
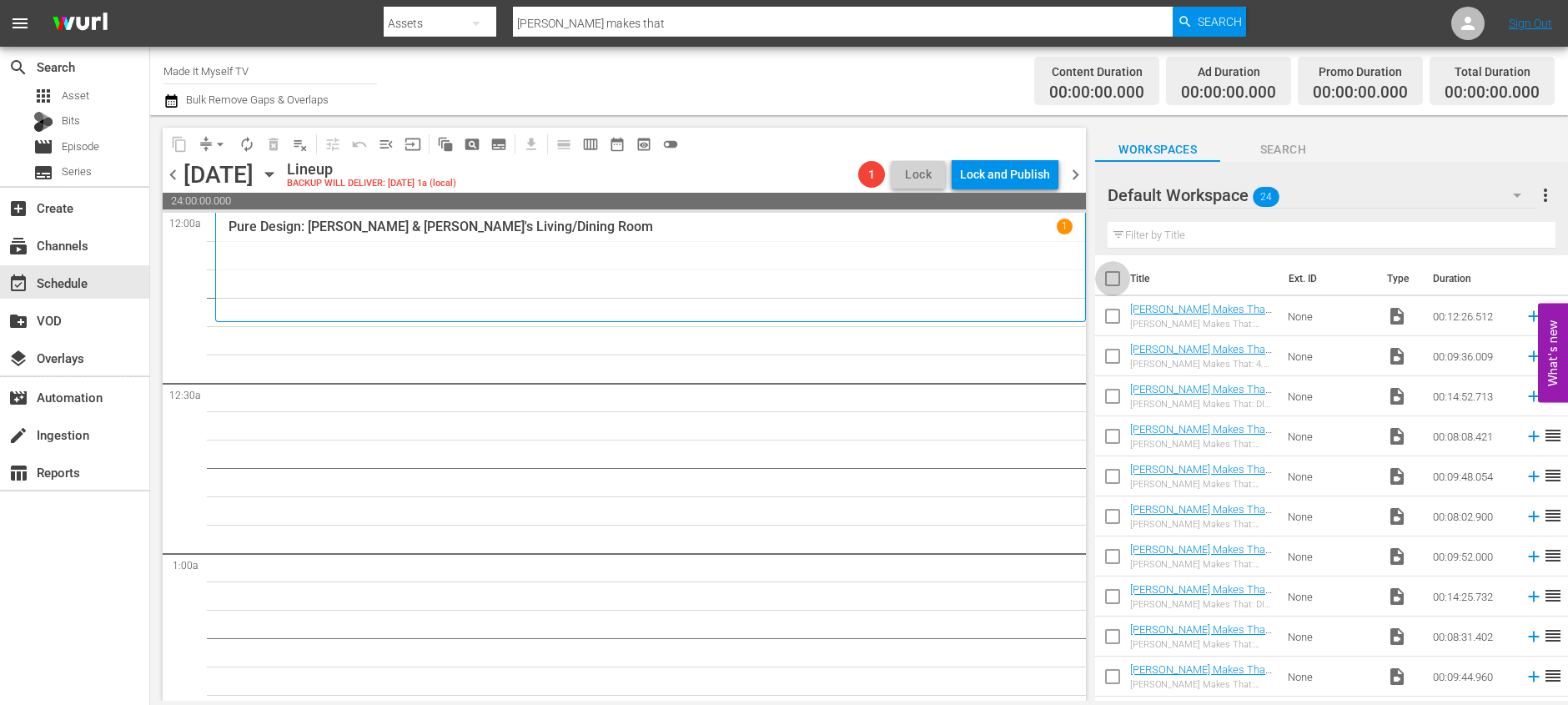
checkbox input "true"
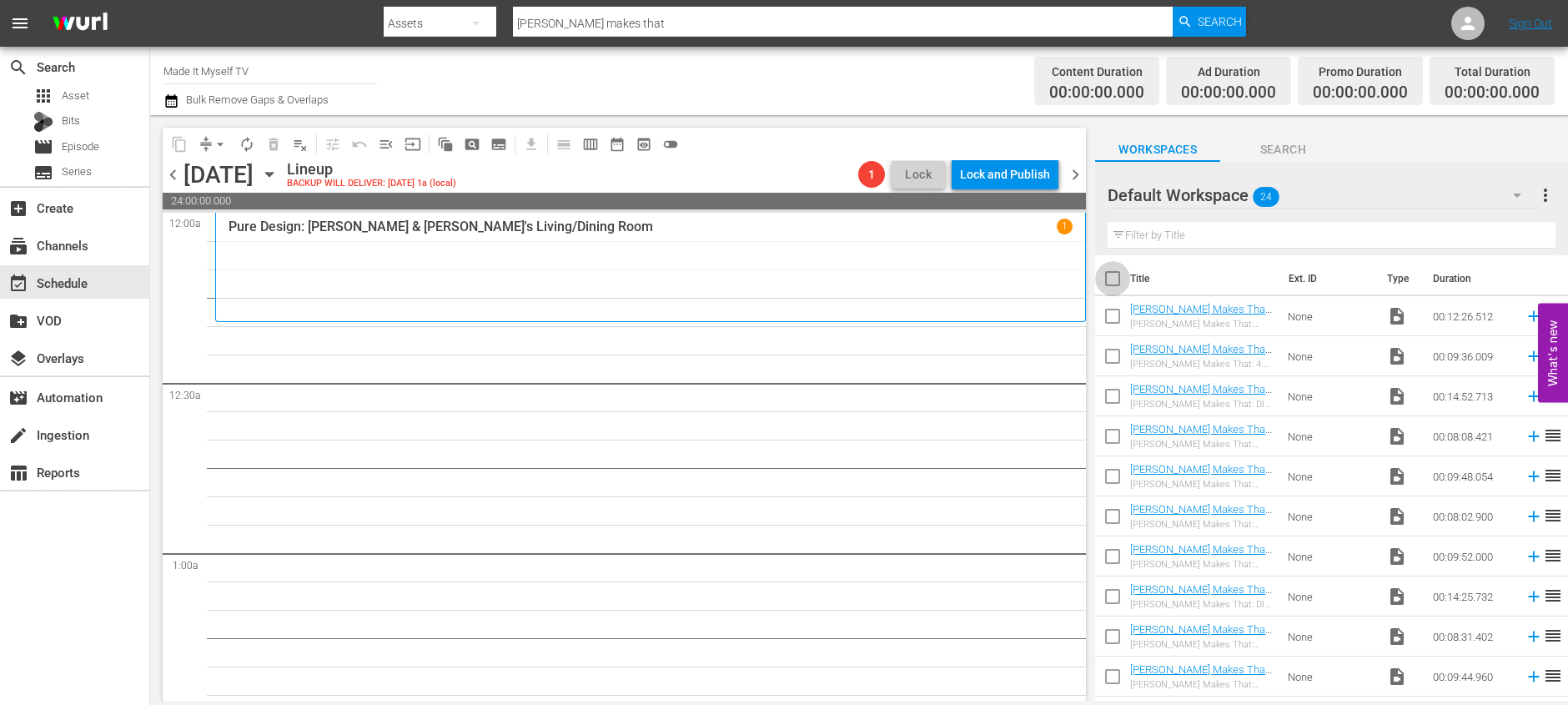
checkbox input "true"
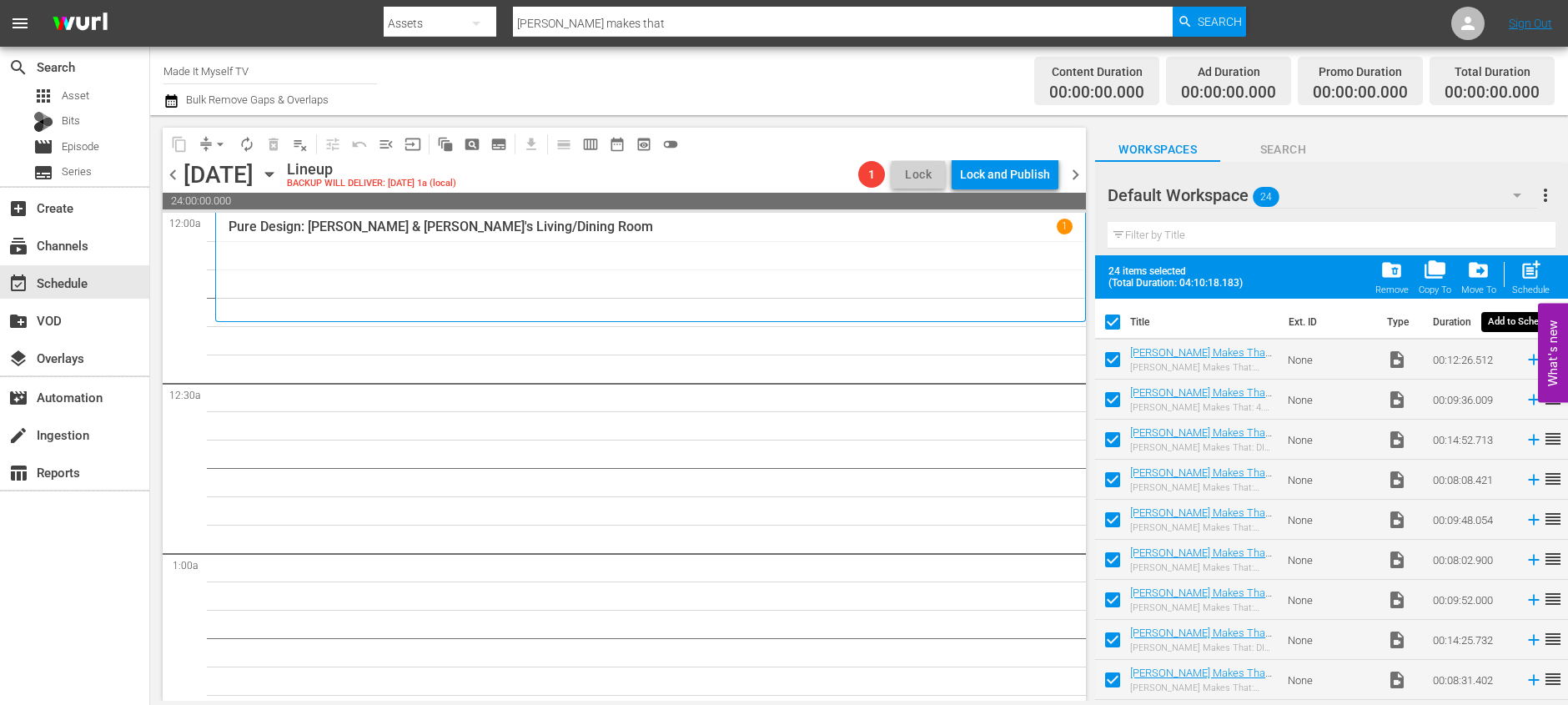
click at [1524, 276] on span "post_add" at bounding box center [1529, 269] width 22 height 22
checkbox input "false"
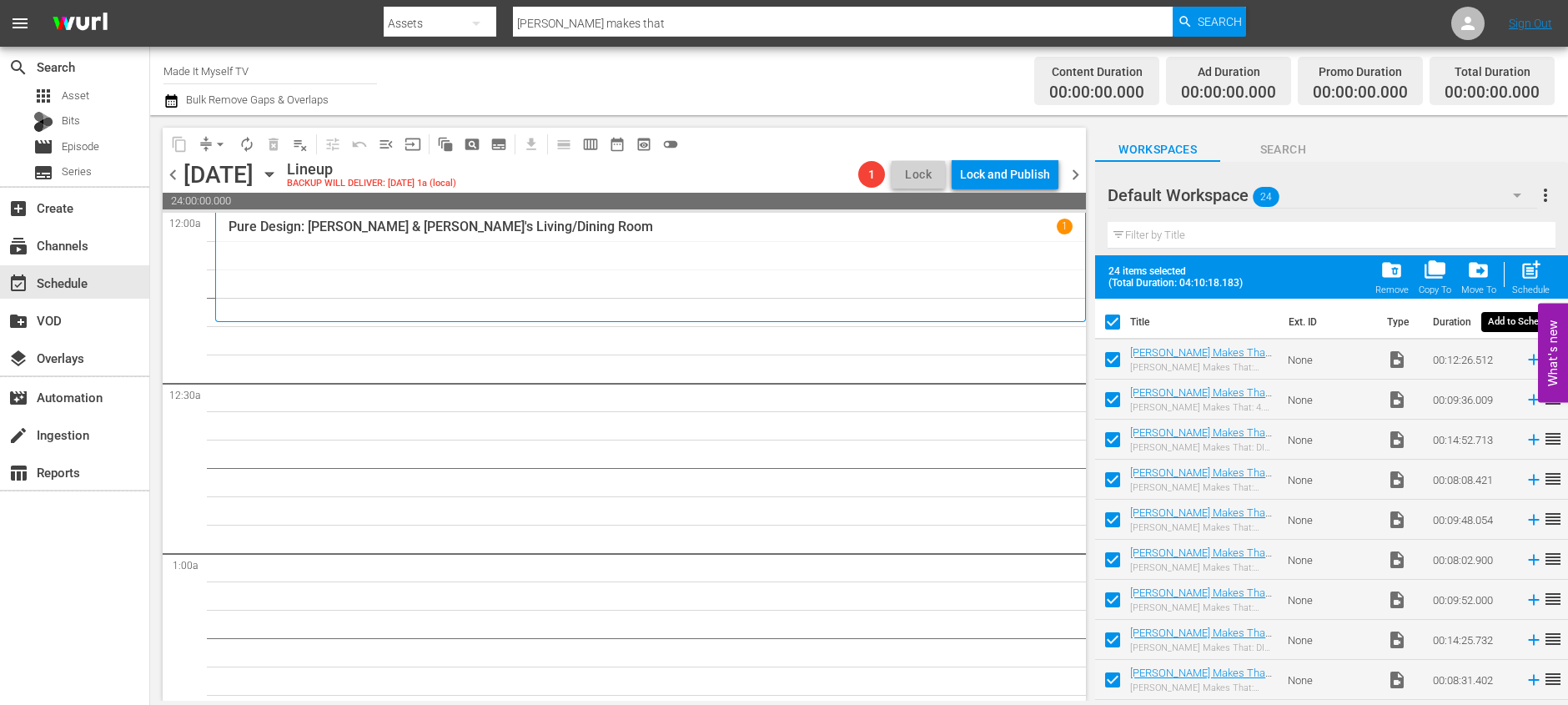
checkbox input "false"
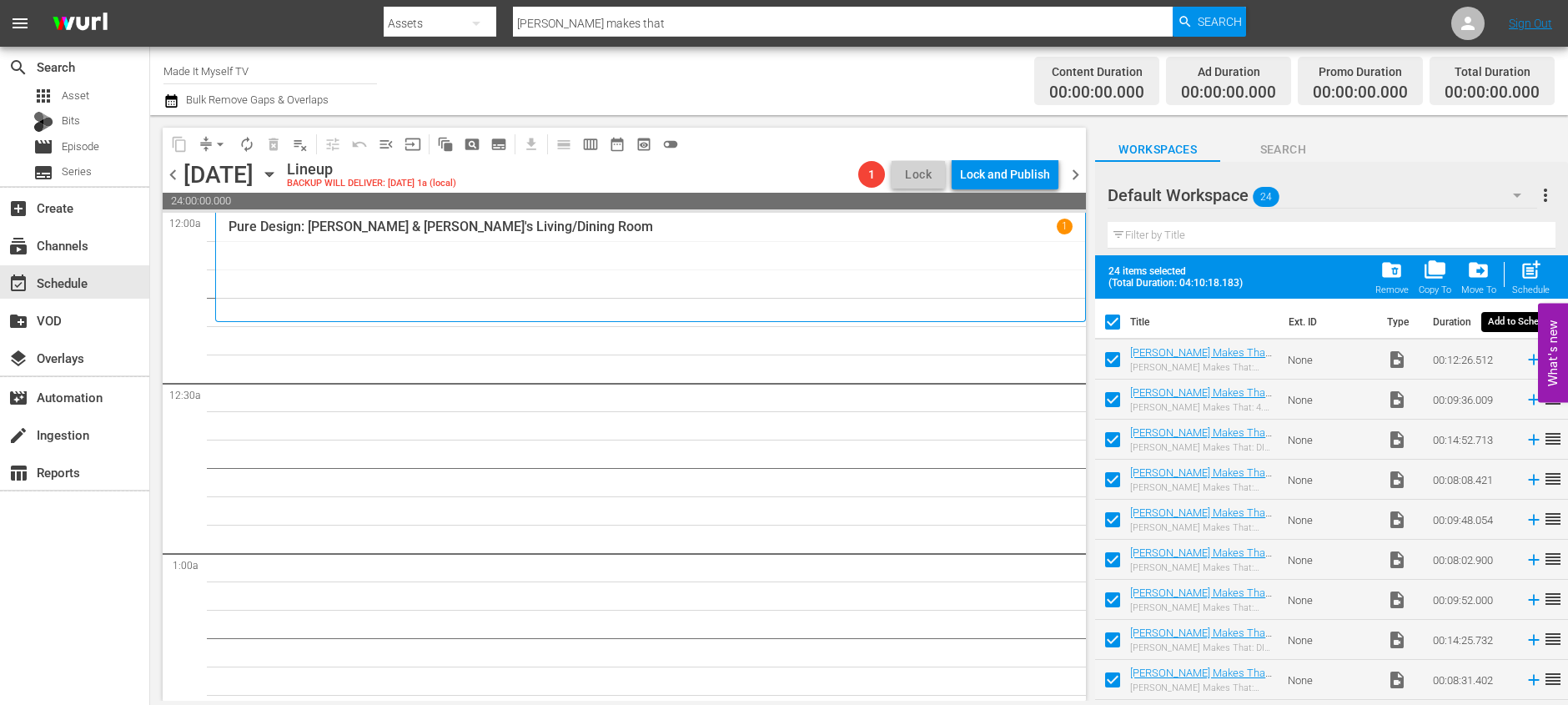
checkbox input "false"
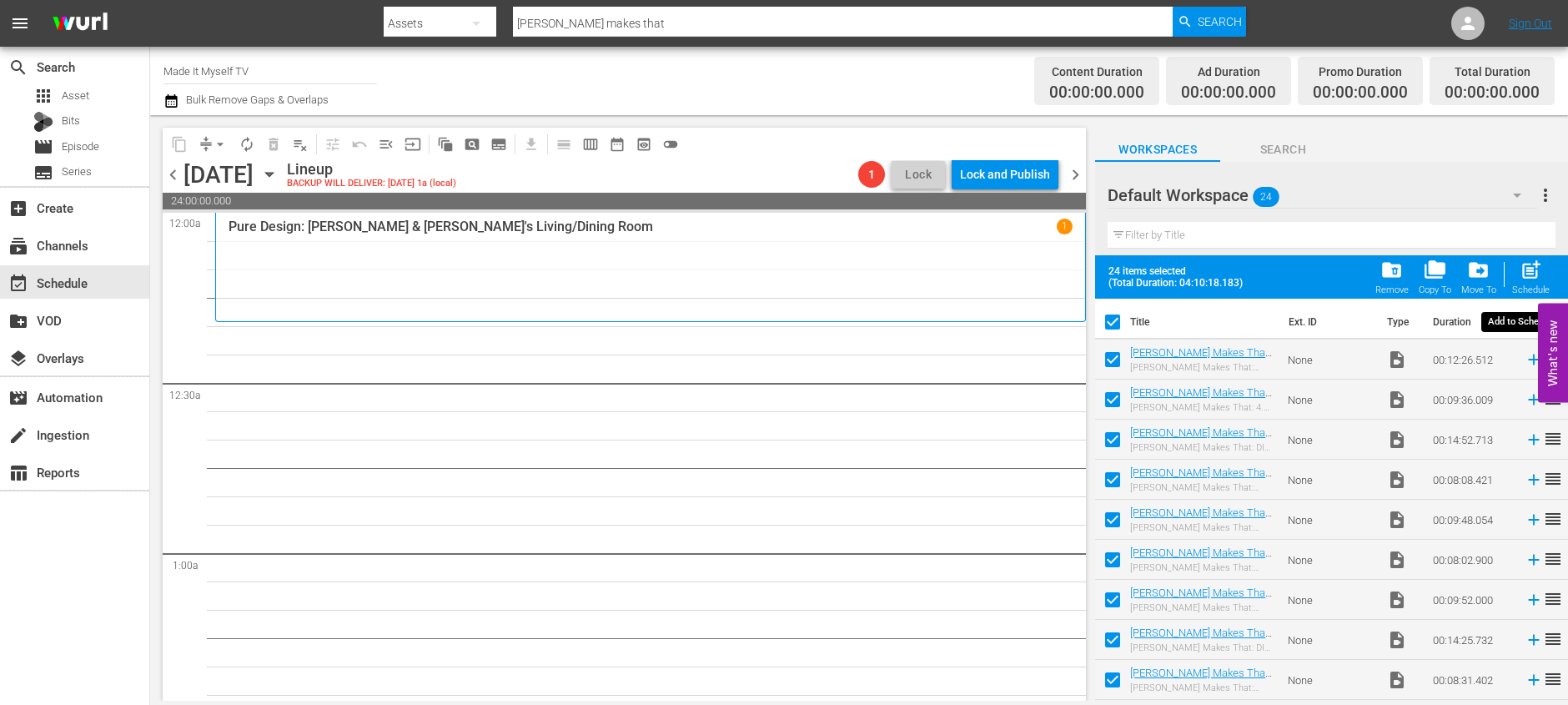
checkbox input "false"
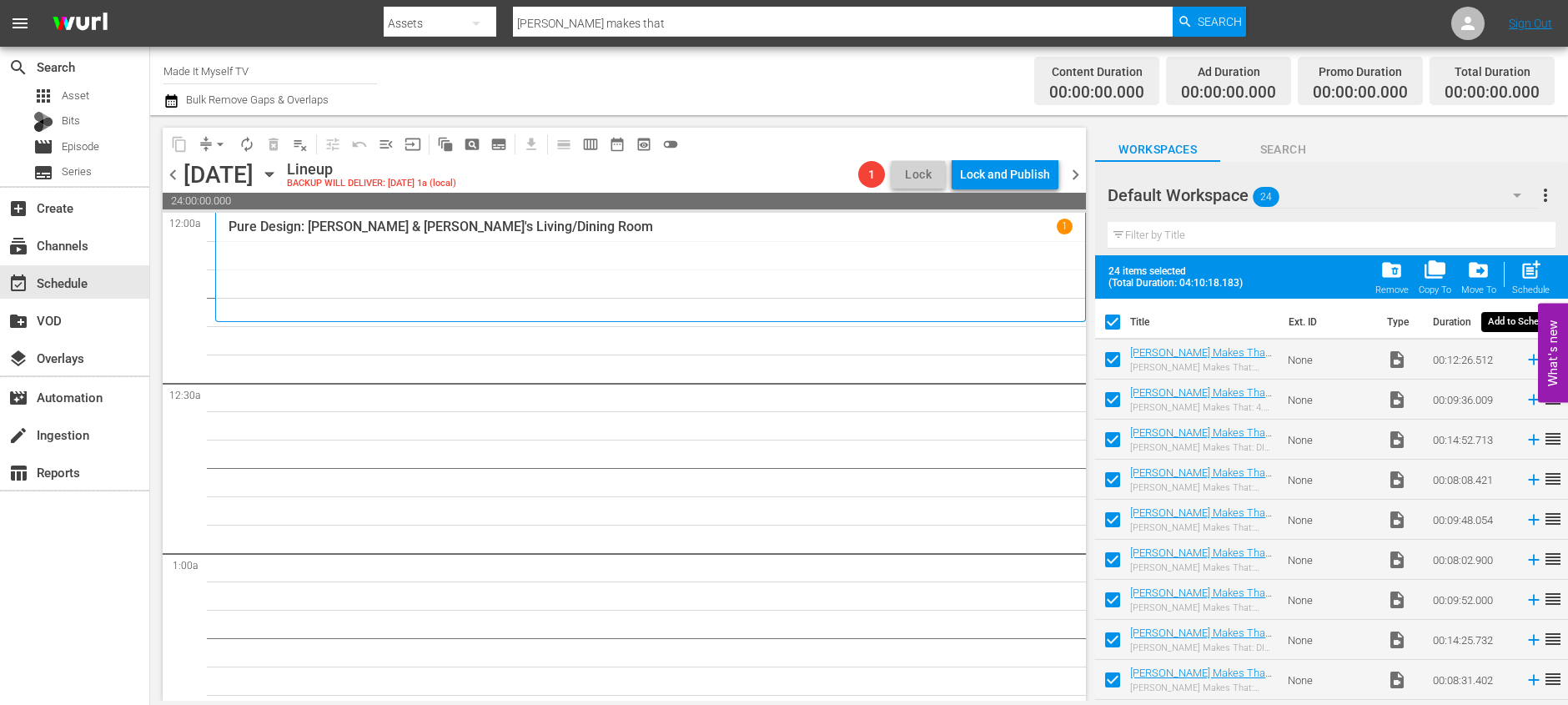
checkbox input "false"
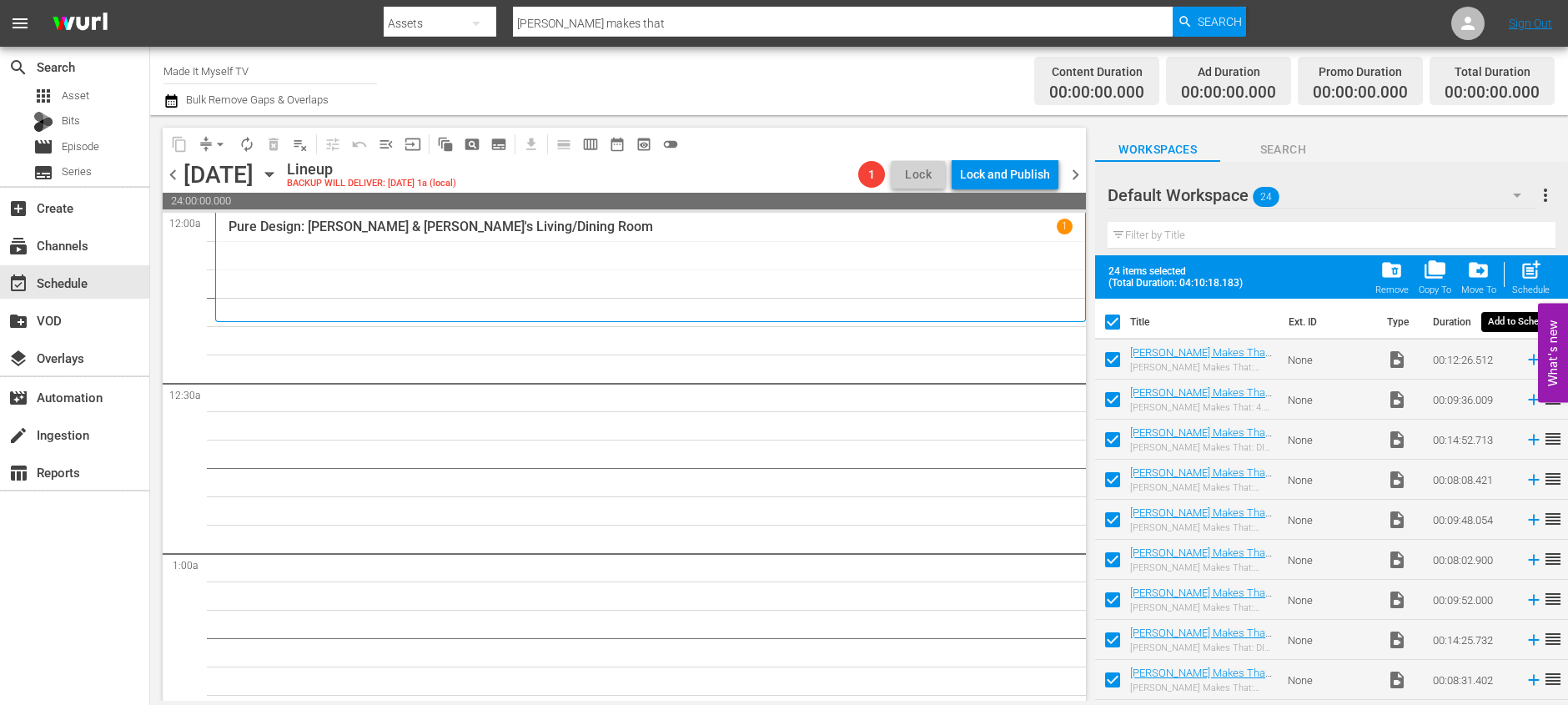
checkbox input "false"
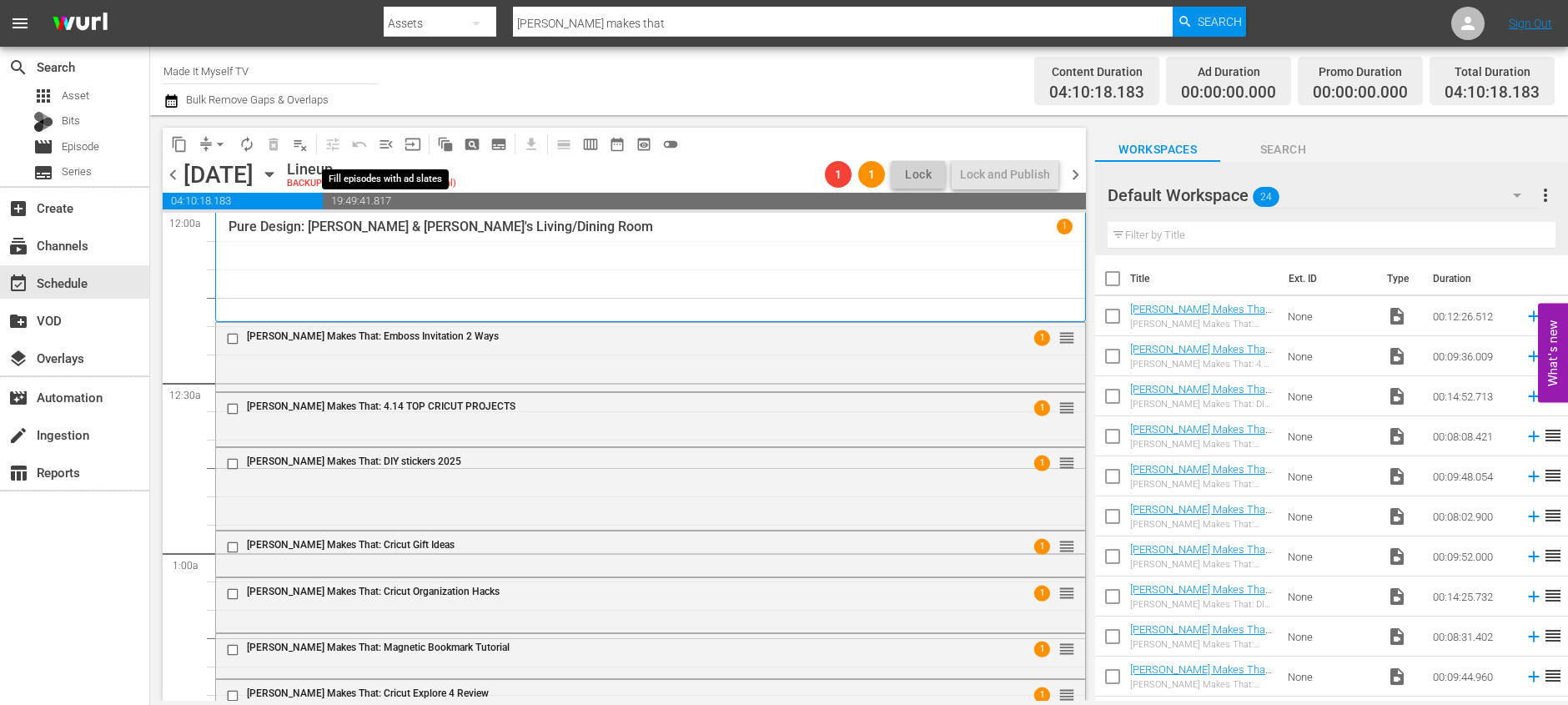
click at [378, 145] on span "menu_open" at bounding box center [386, 144] width 16 height 16
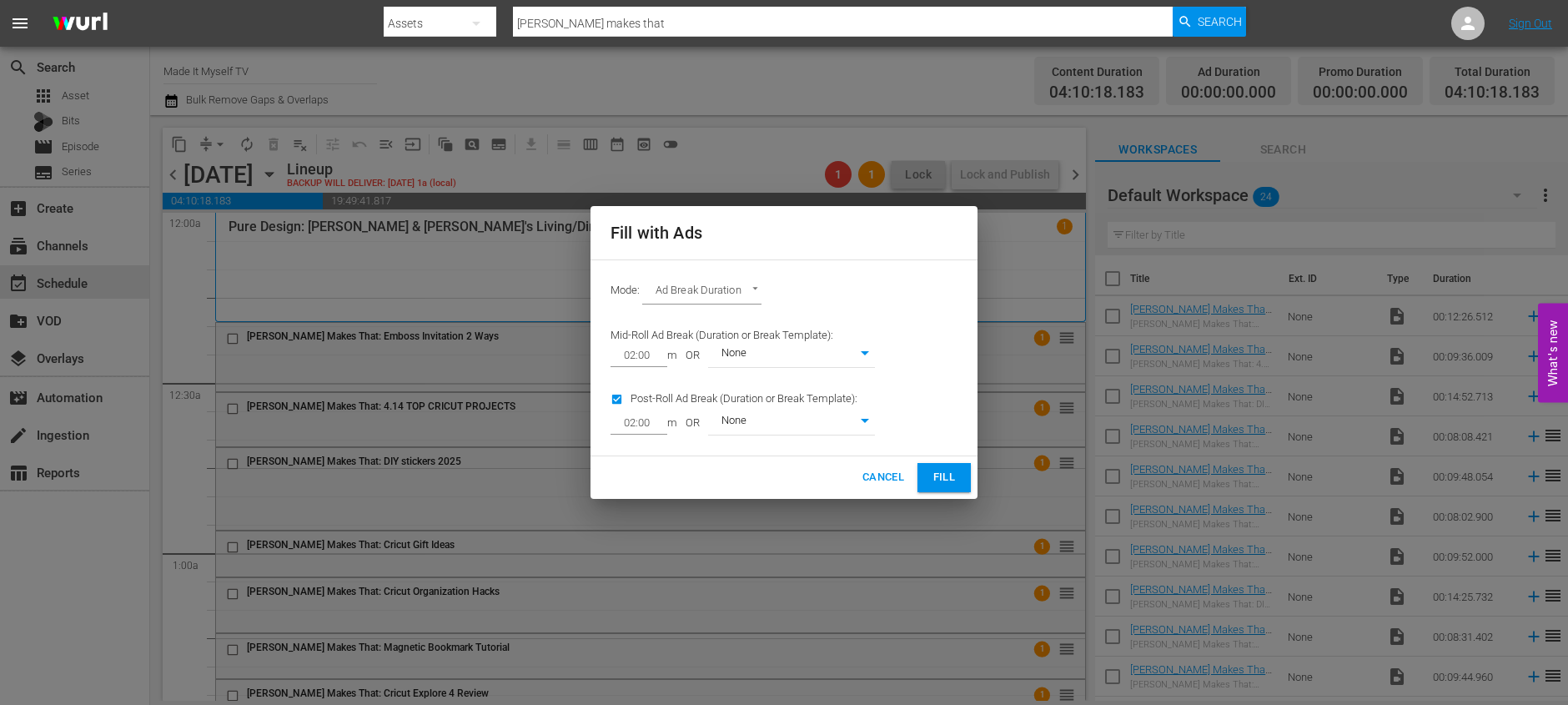
click at [960, 477] on button "Fill" at bounding box center [943, 477] width 53 height 29
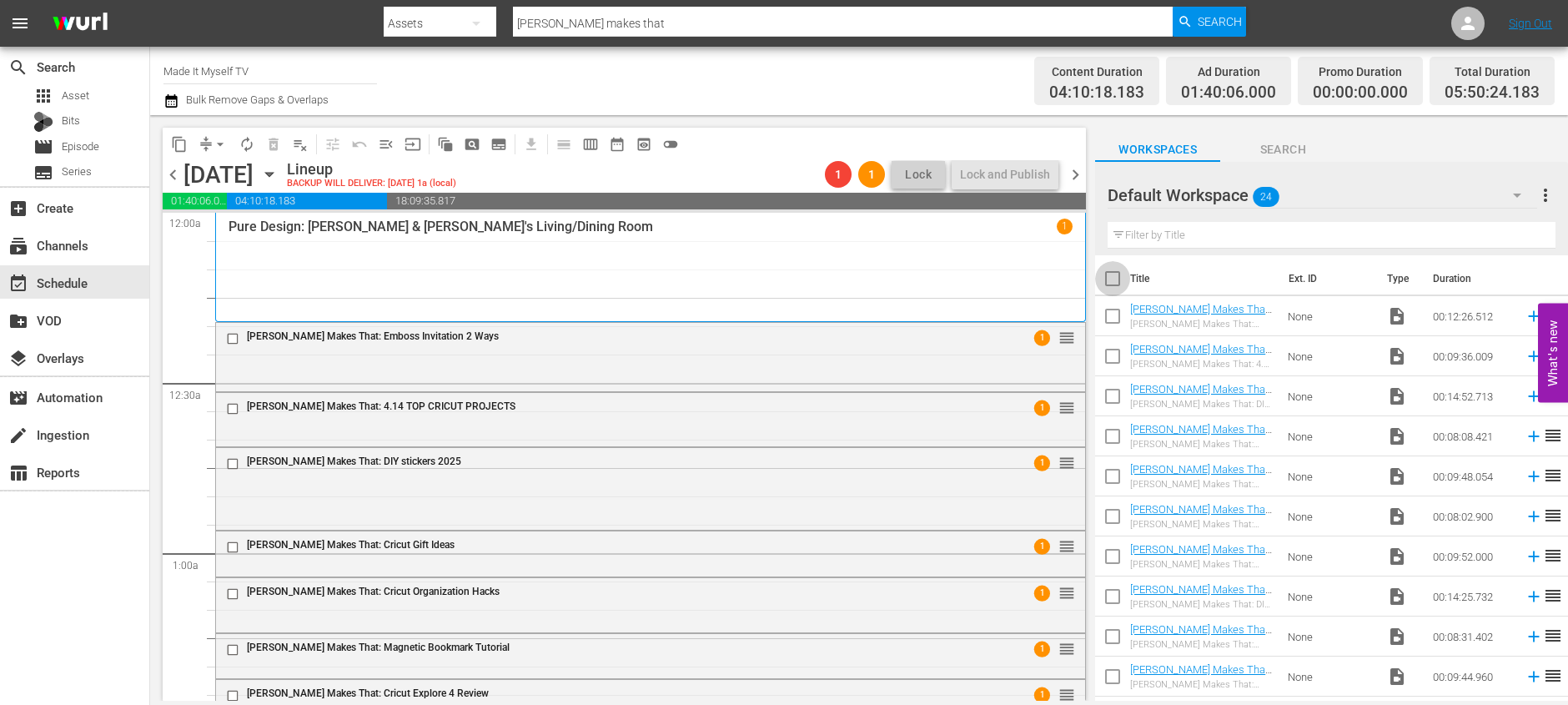
click at [1113, 276] on input "checkbox" at bounding box center [1112, 282] width 35 height 35
checkbox input "true"
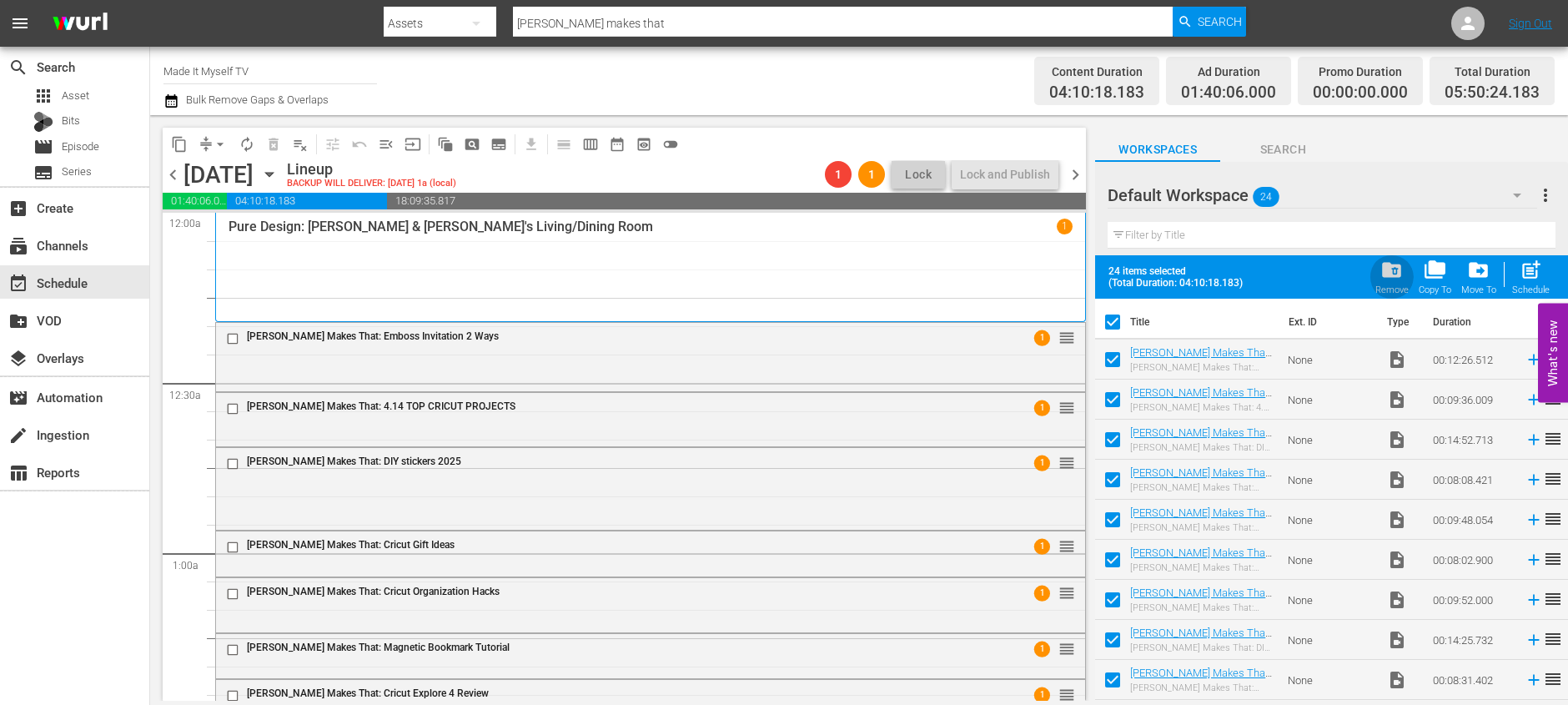
checkbox input "true"
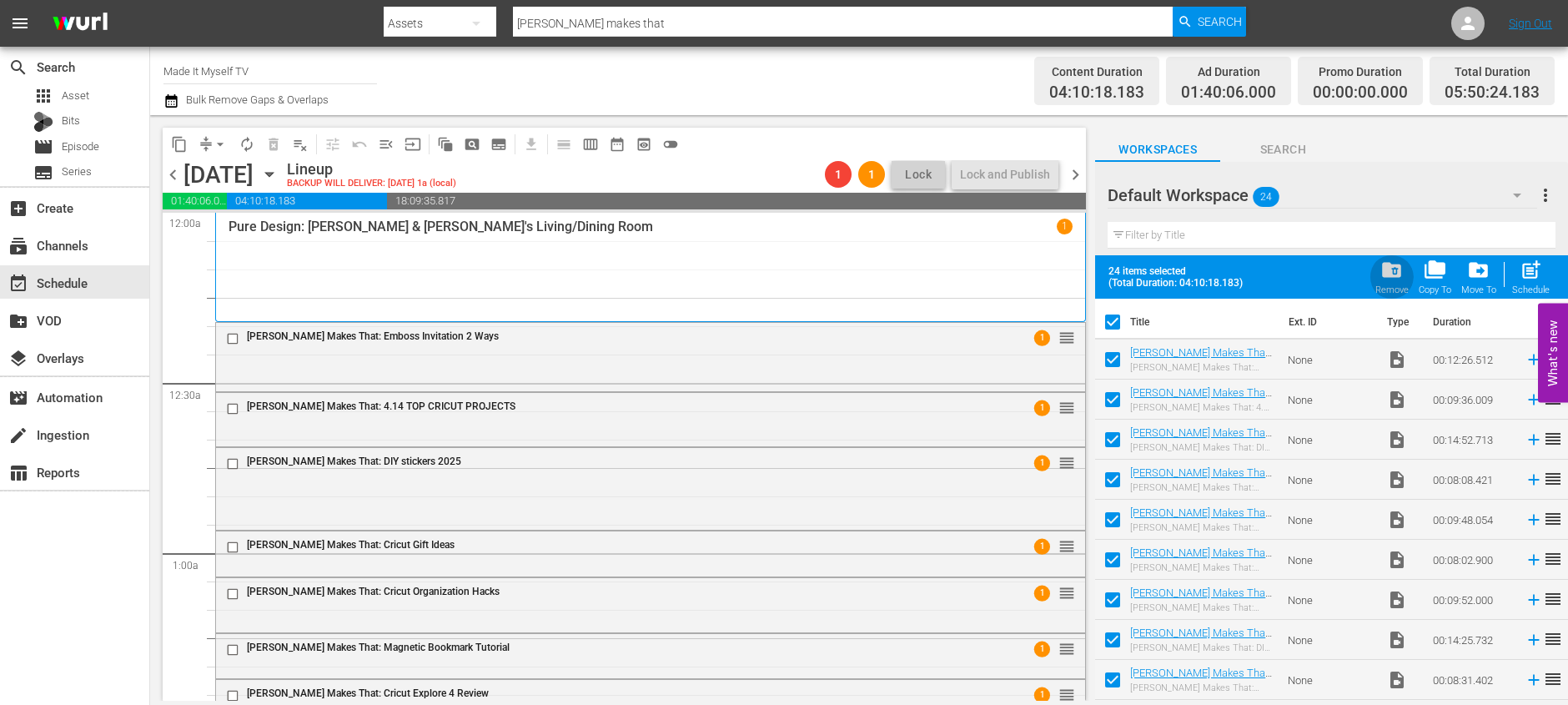
checkbox input "true"
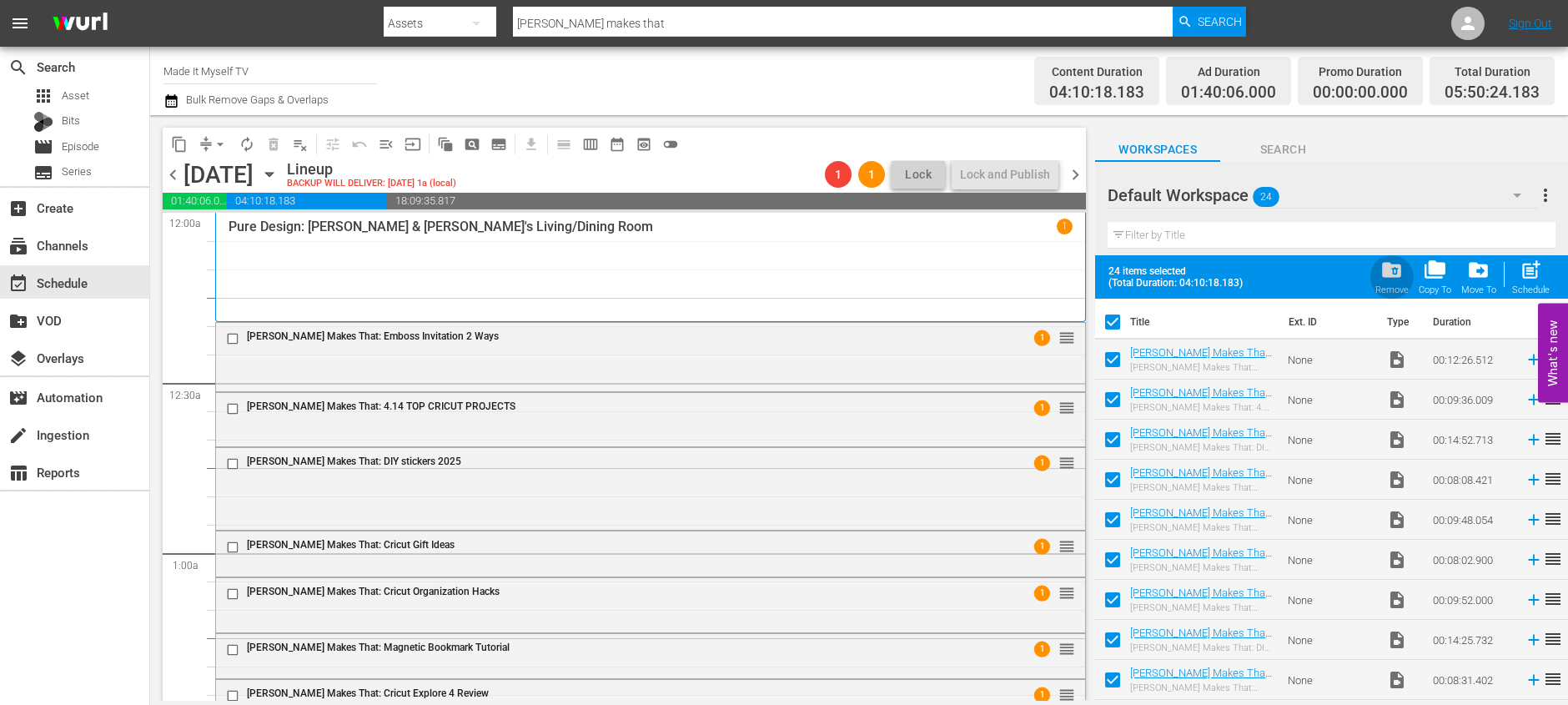
checkbox input "true"
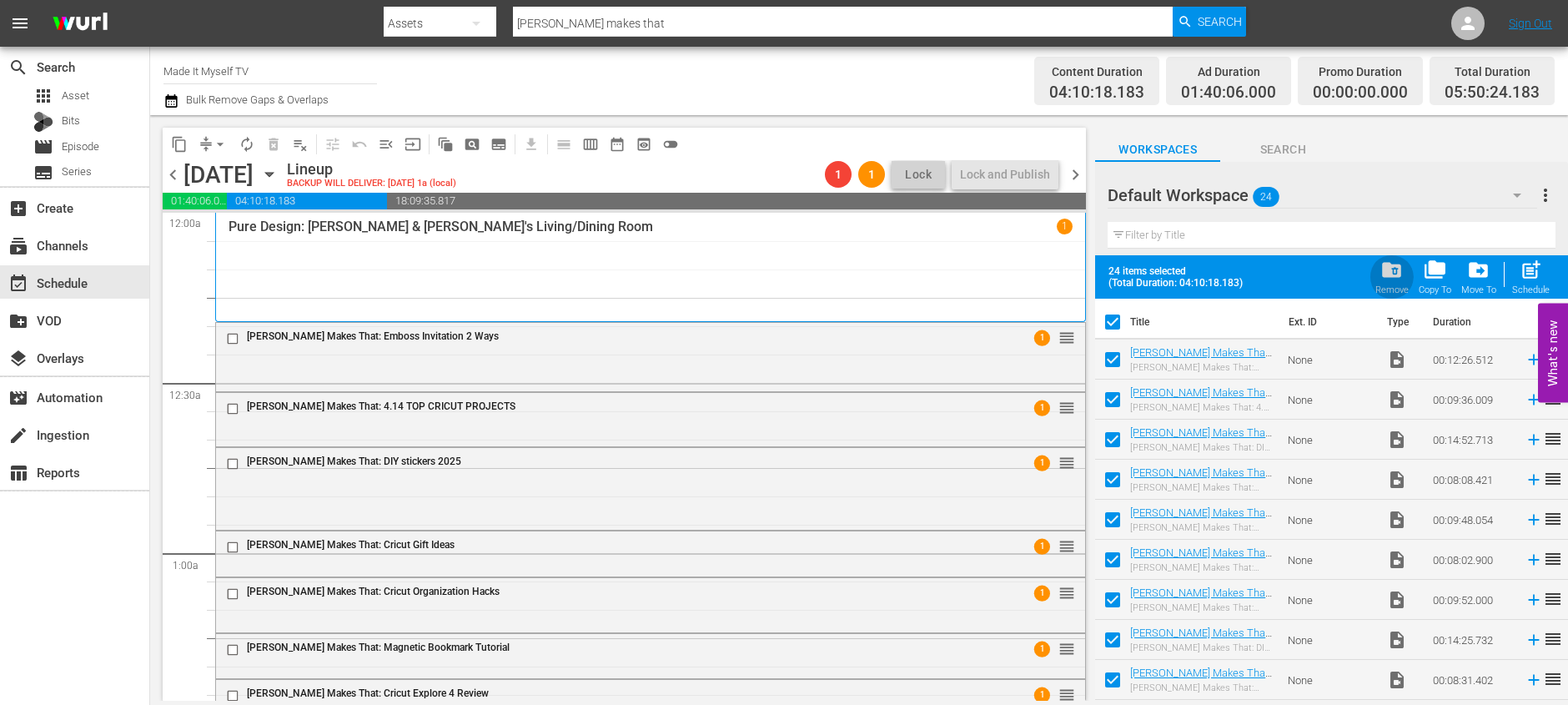
checkbox input "true"
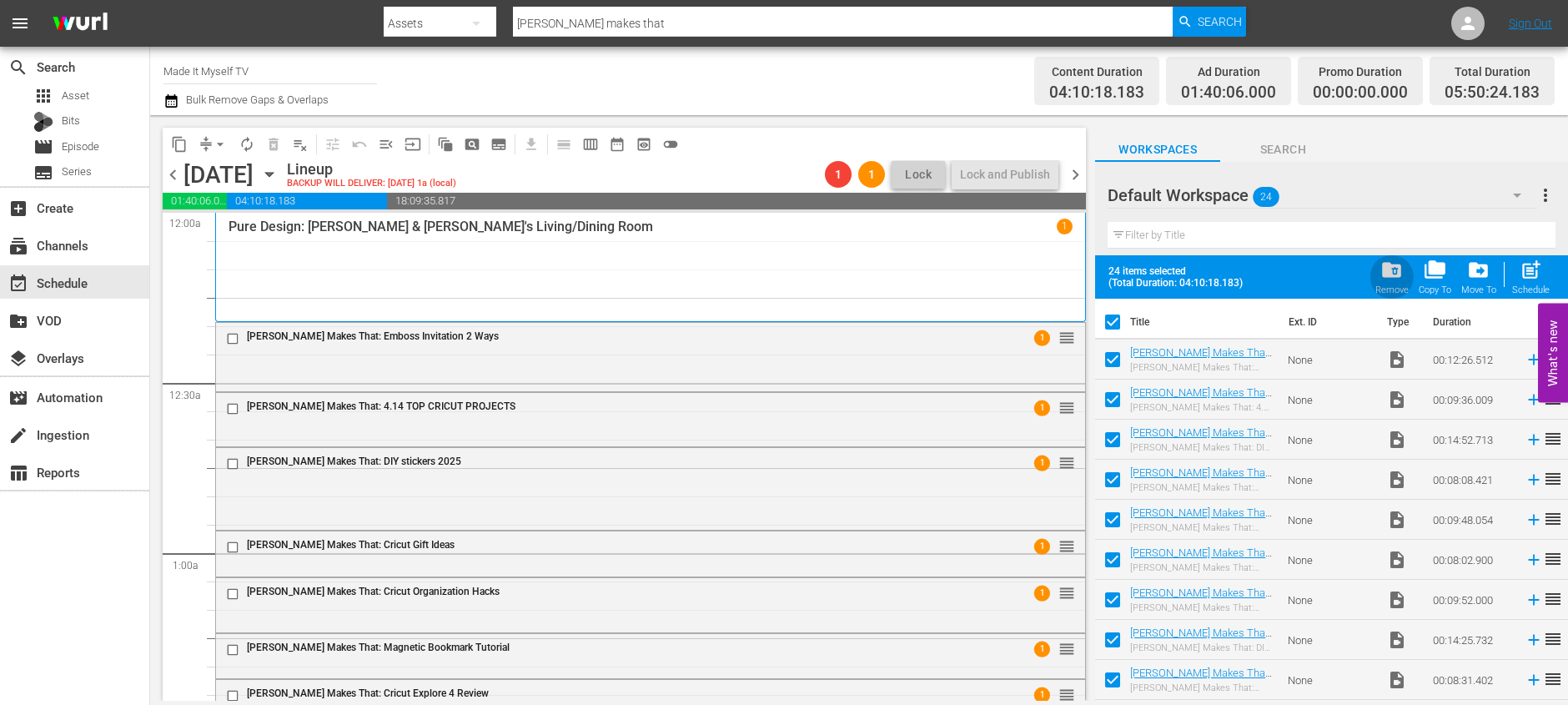
checkbox input "true"
click at [1401, 275] on span "folder_delete" at bounding box center [1391, 269] width 22 height 22
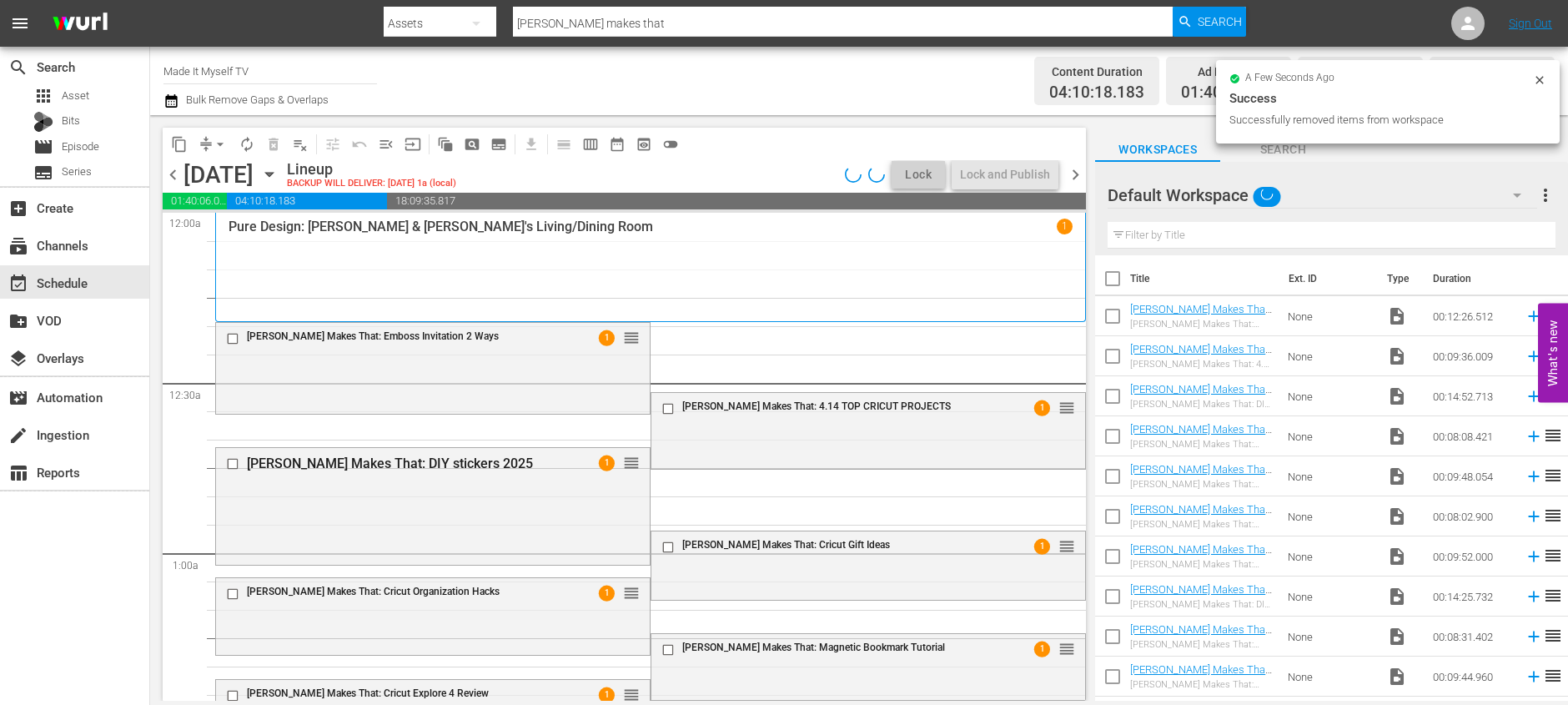
checkbox input "false"
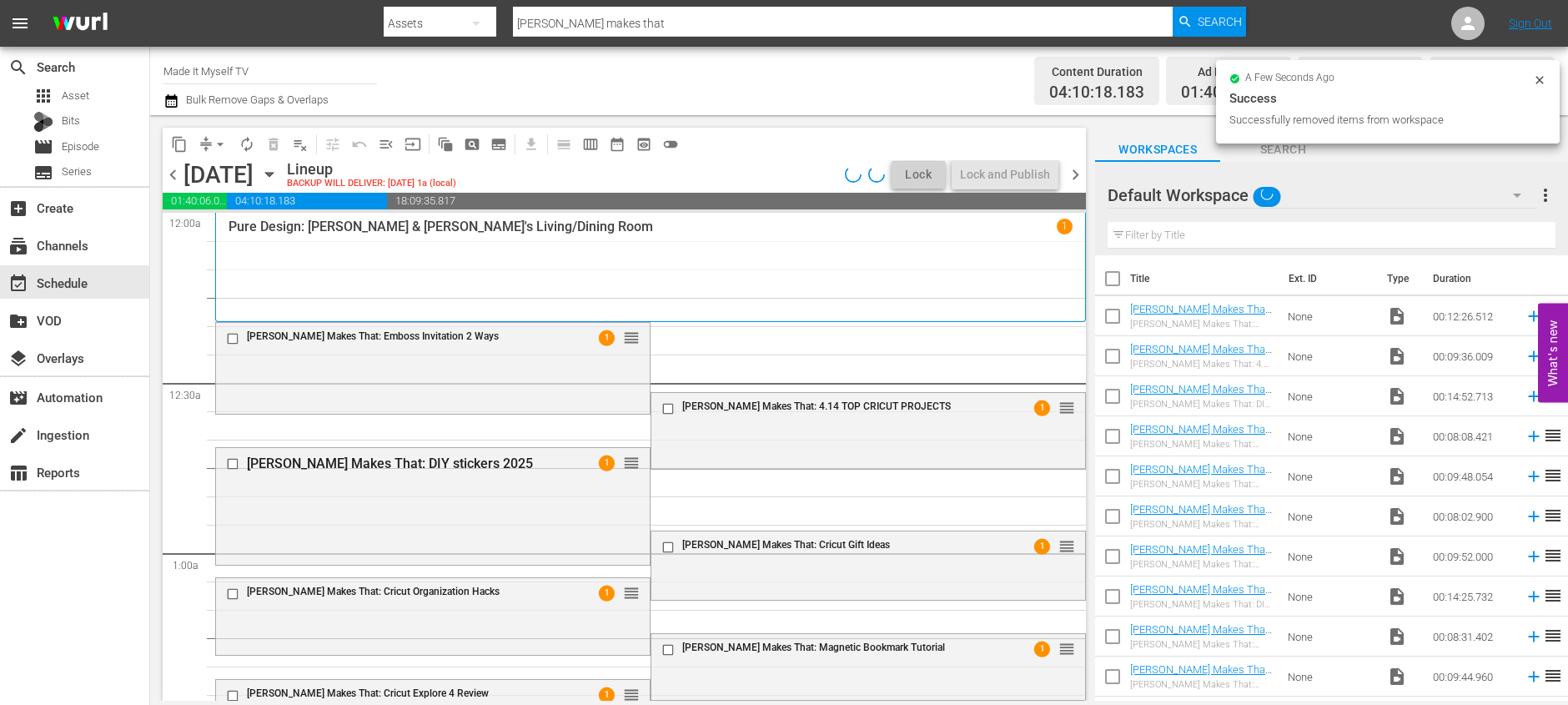
checkbox input "false"
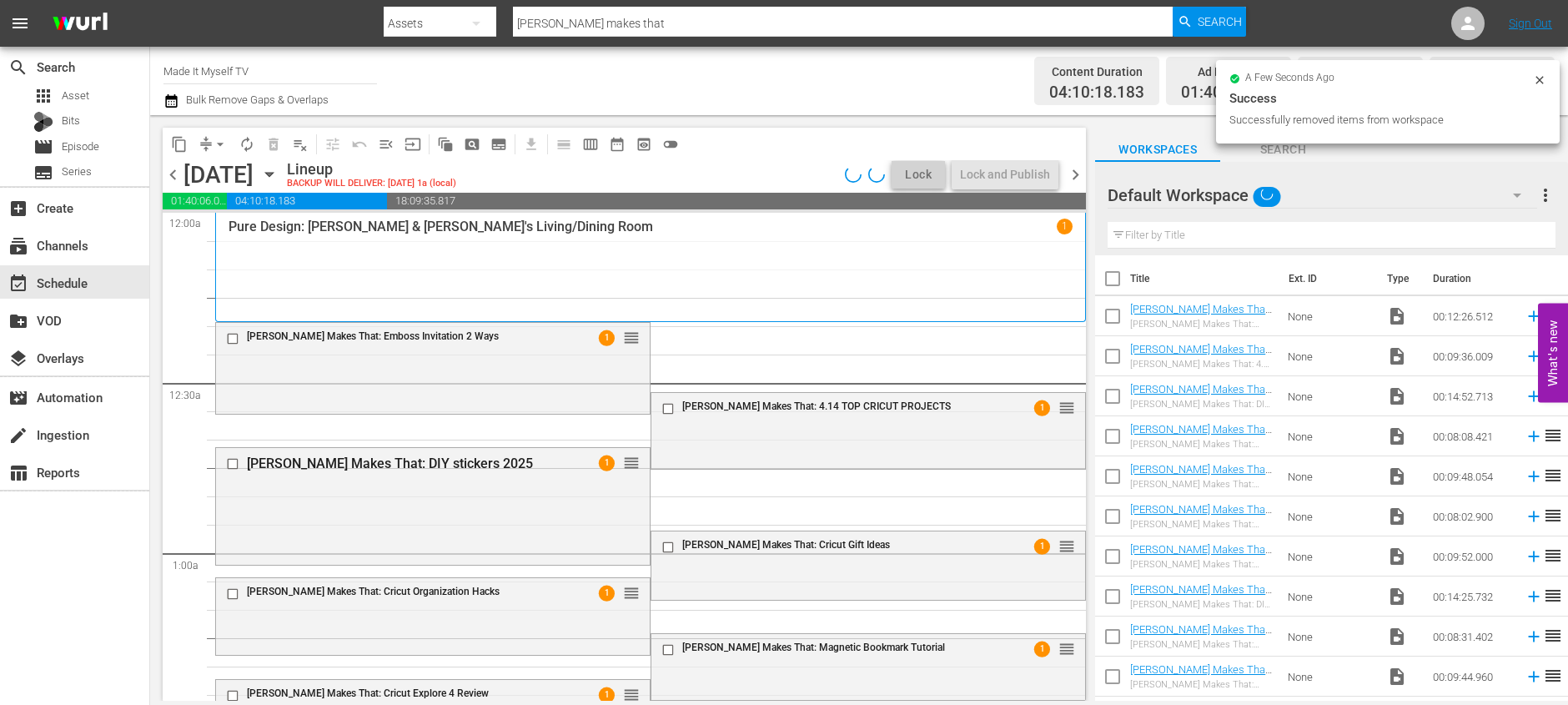
checkbox input "false"
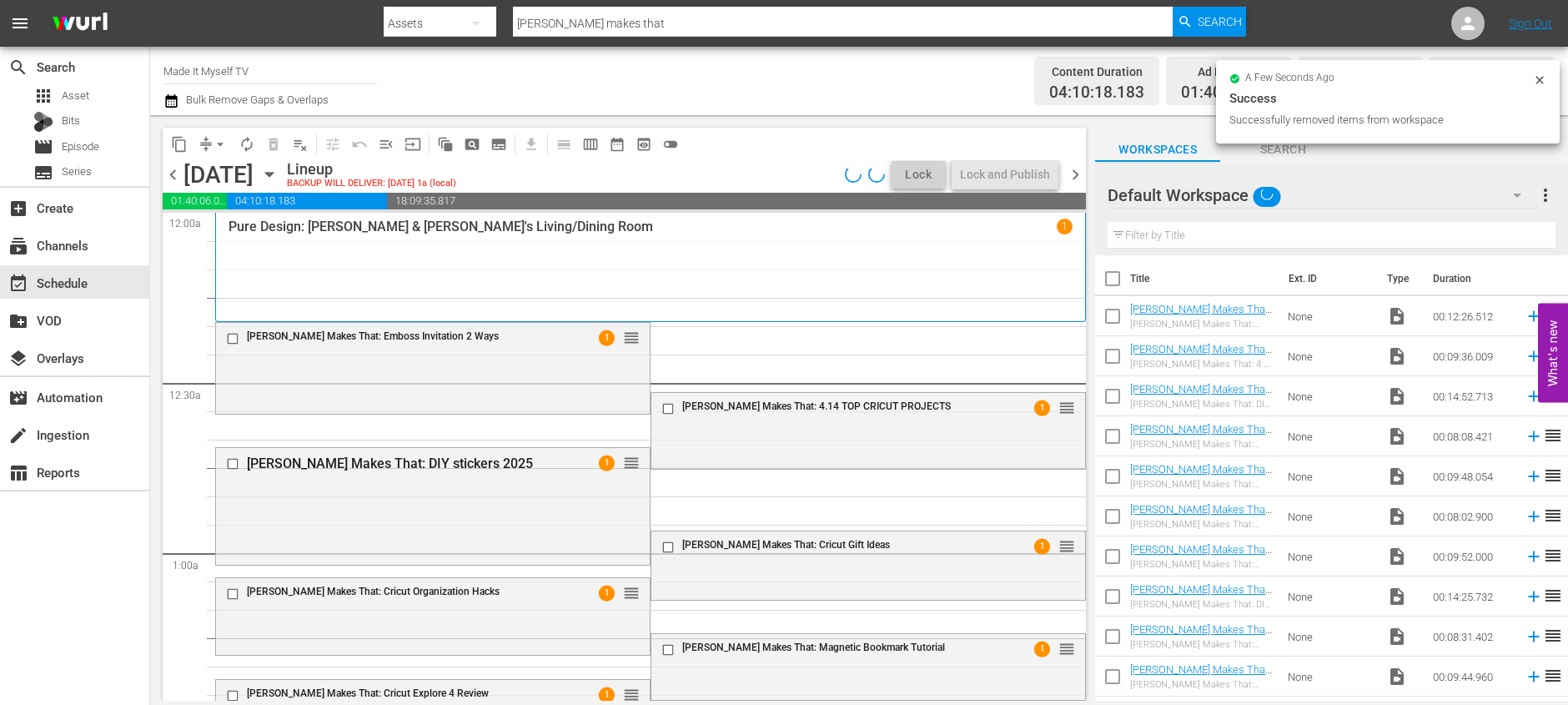
checkbox input "false"
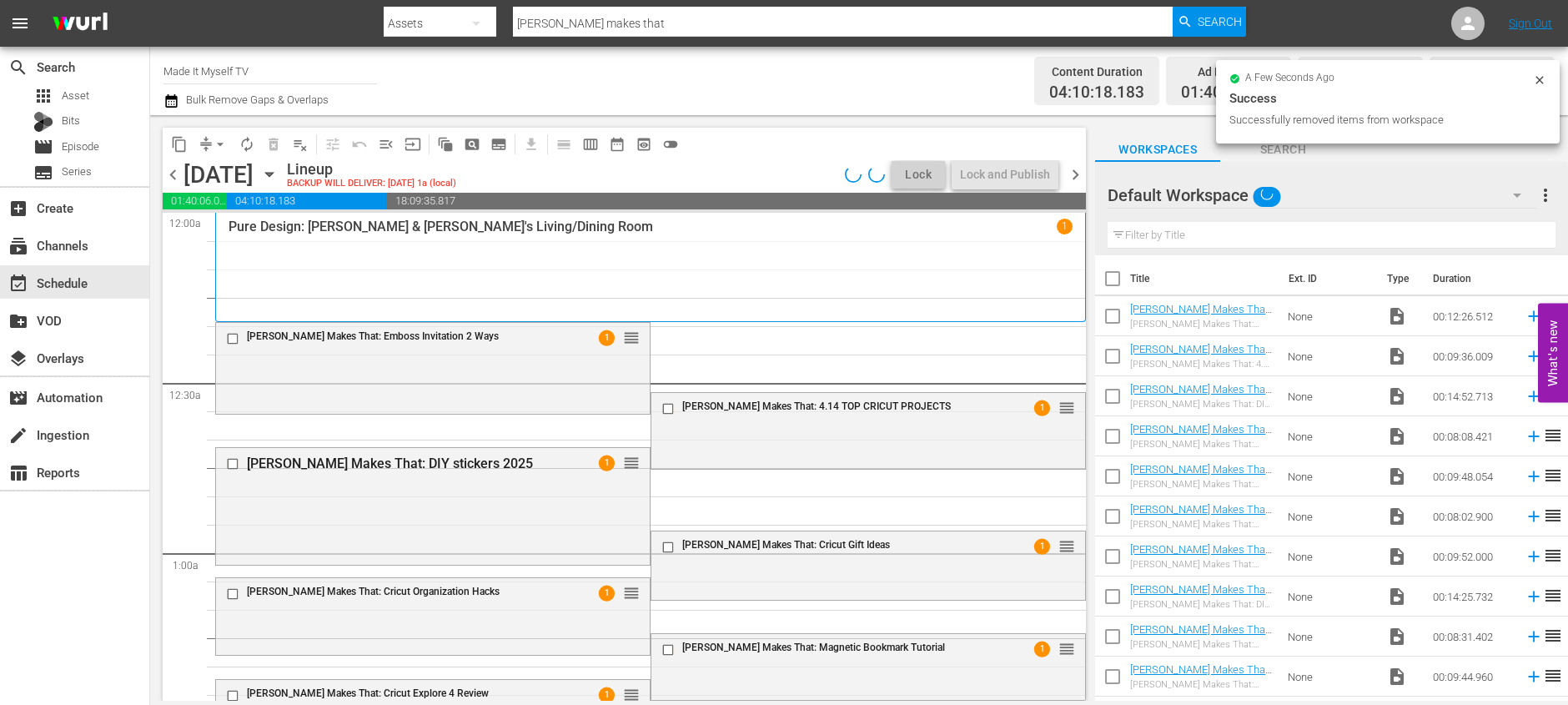
checkbox input "false"
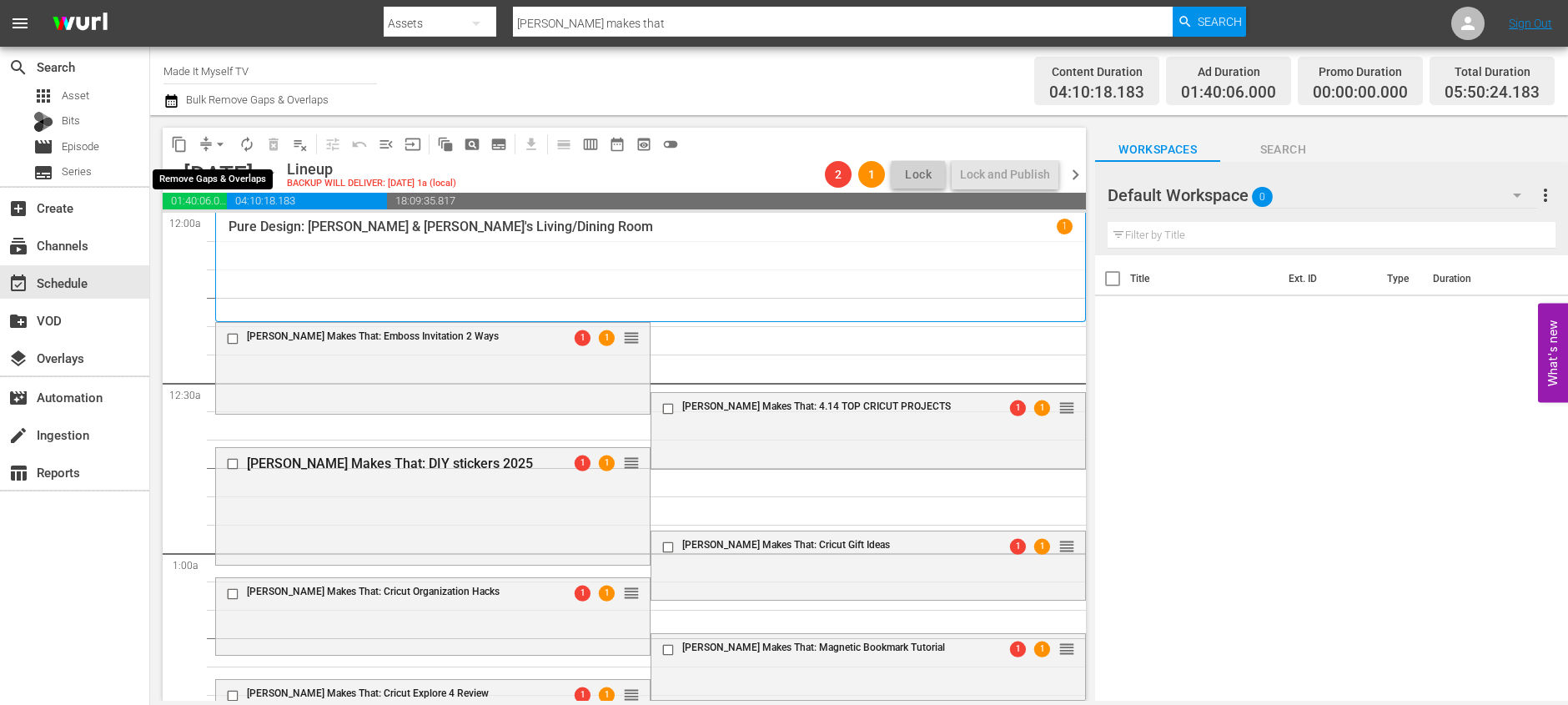
click at [218, 140] on span "arrow_drop_down" at bounding box center [220, 144] width 16 height 16
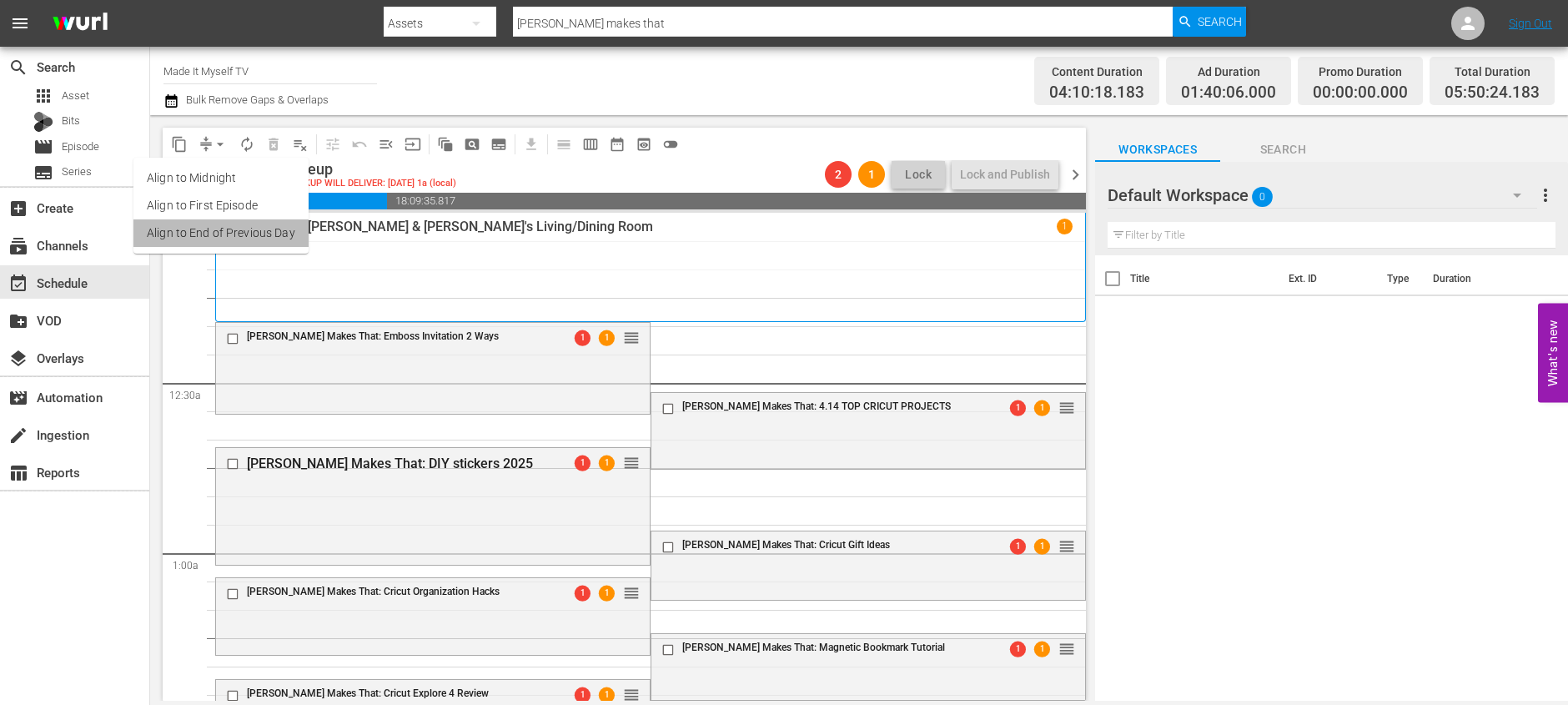
click at [237, 242] on li "Align to End of Previous Day" at bounding box center [221, 232] width 176 height 28
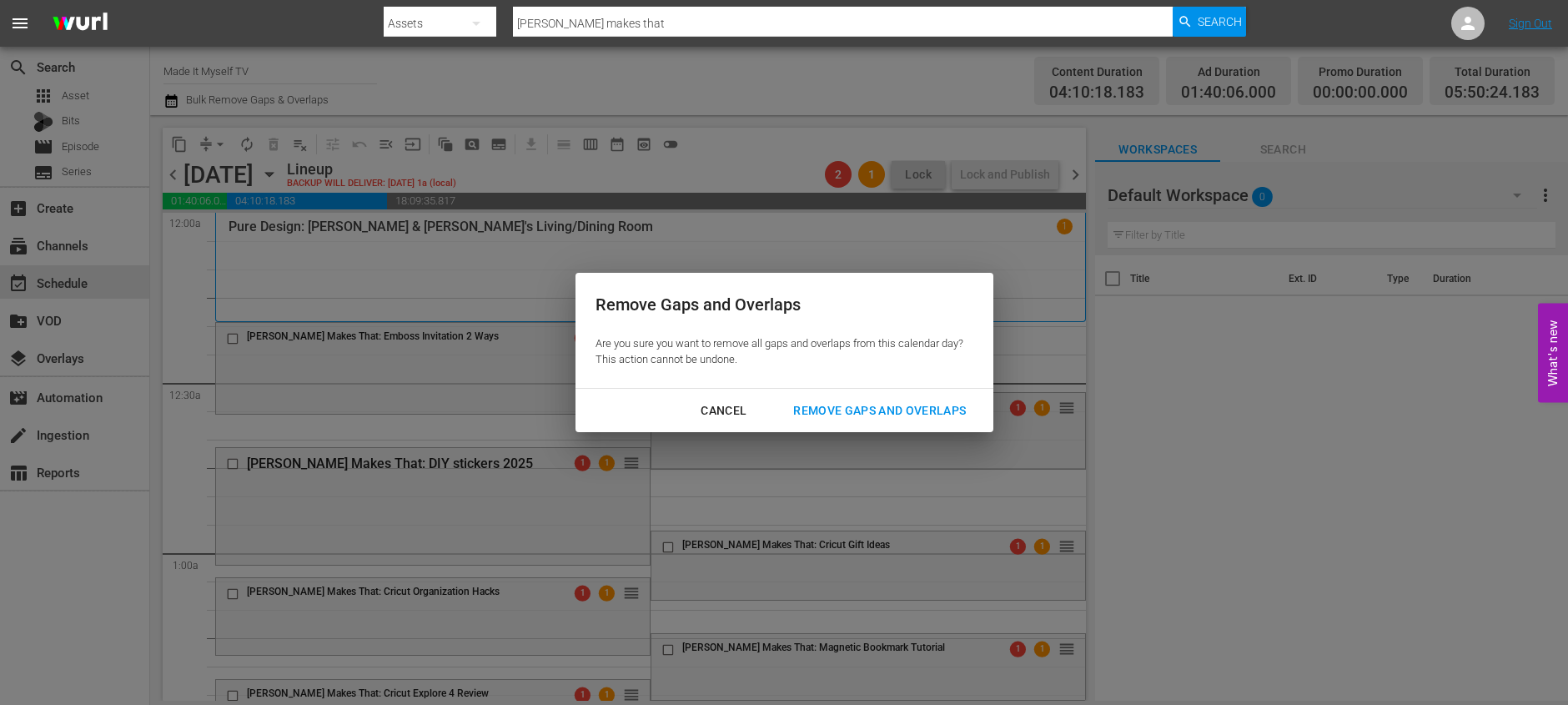
click at [803, 412] on div "Remove Gaps and Overlaps" at bounding box center [879, 411] width 200 height 21
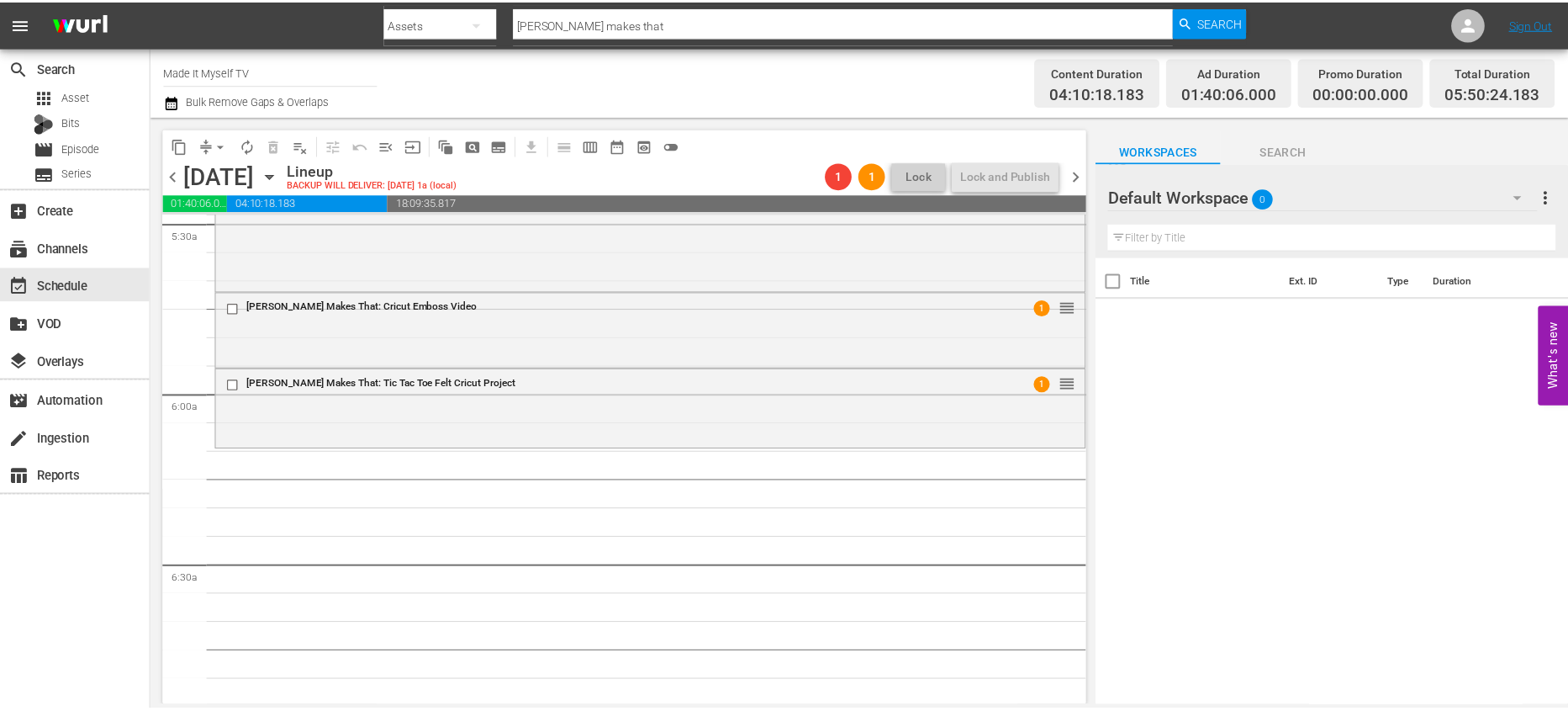
scroll to position [1885, 0]
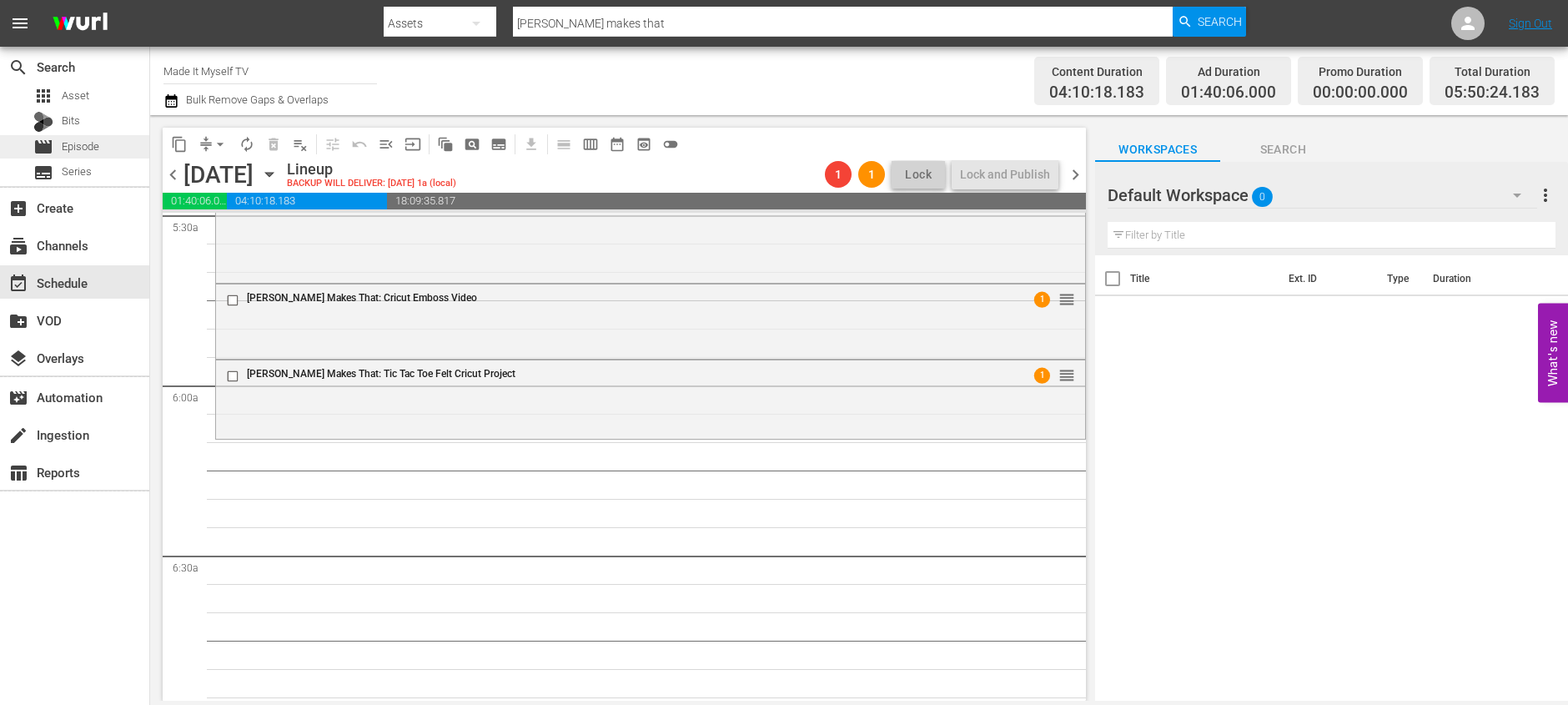
click at [58, 151] on div "movie Episode" at bounding box center [67, 147] width 66 height 23
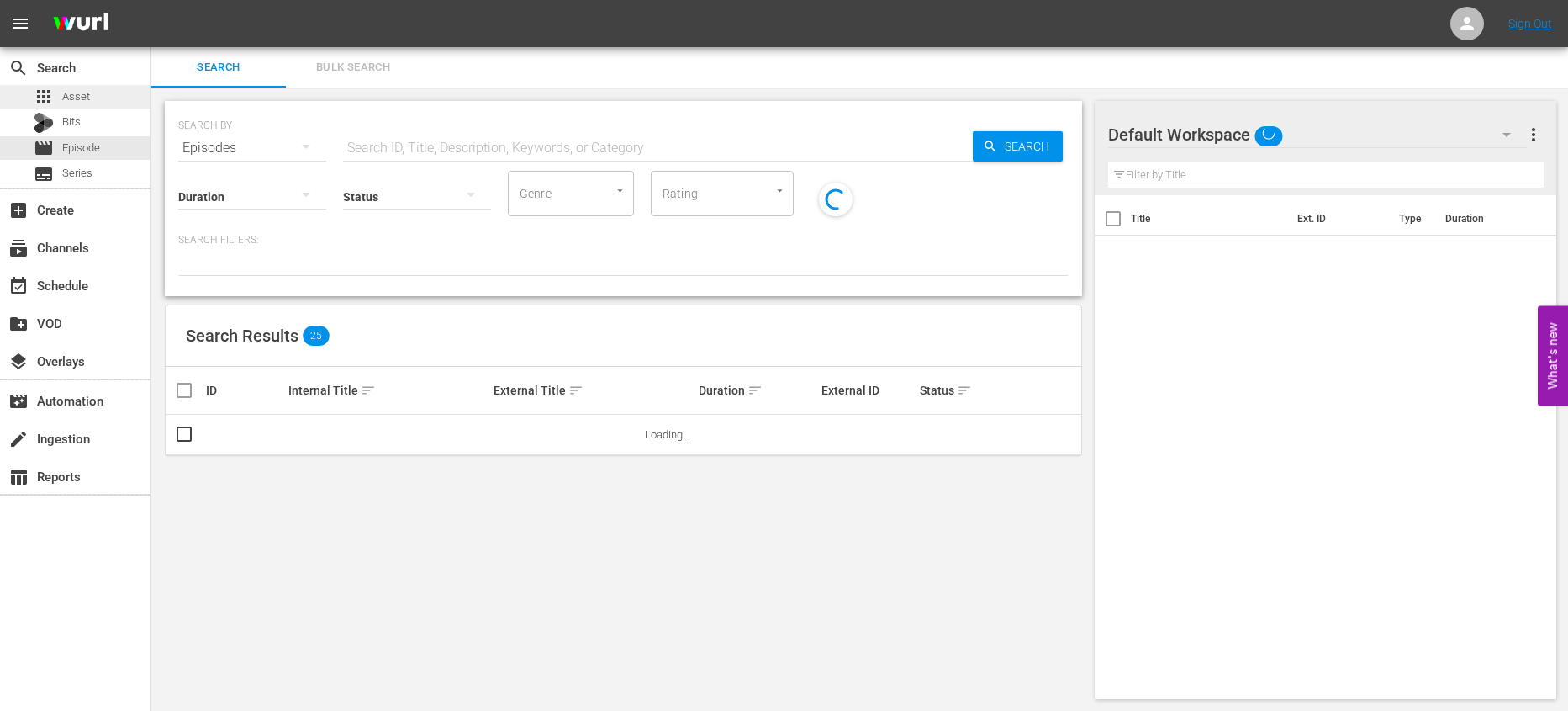
click at [72, 102] on span "Asset" at bounding box center [76, 96] width 28 height 17
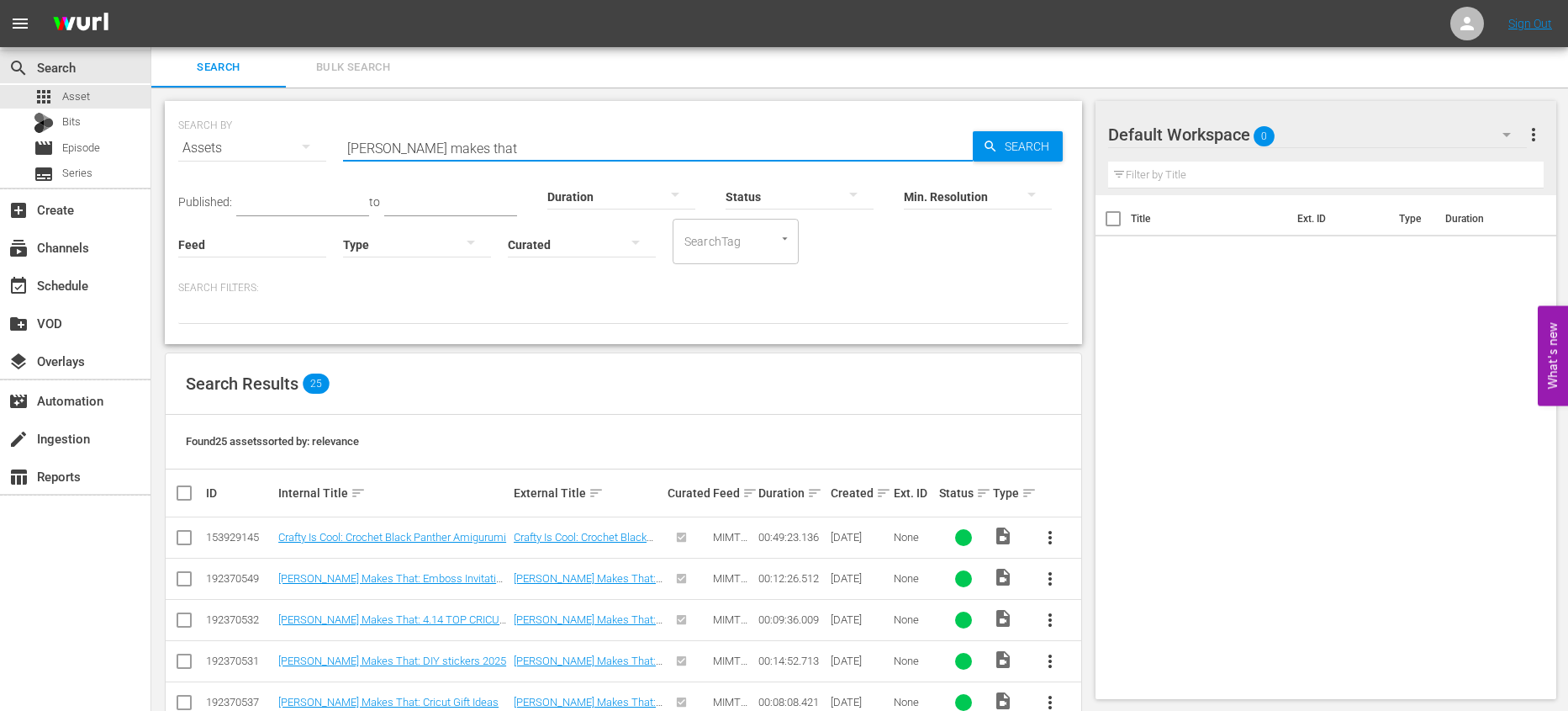
drag, startPoint x: 448, startPoint y: 155, endPoint x: 157, endPoint y: 115, distance: 293.7
type input "crafty blog stalker"
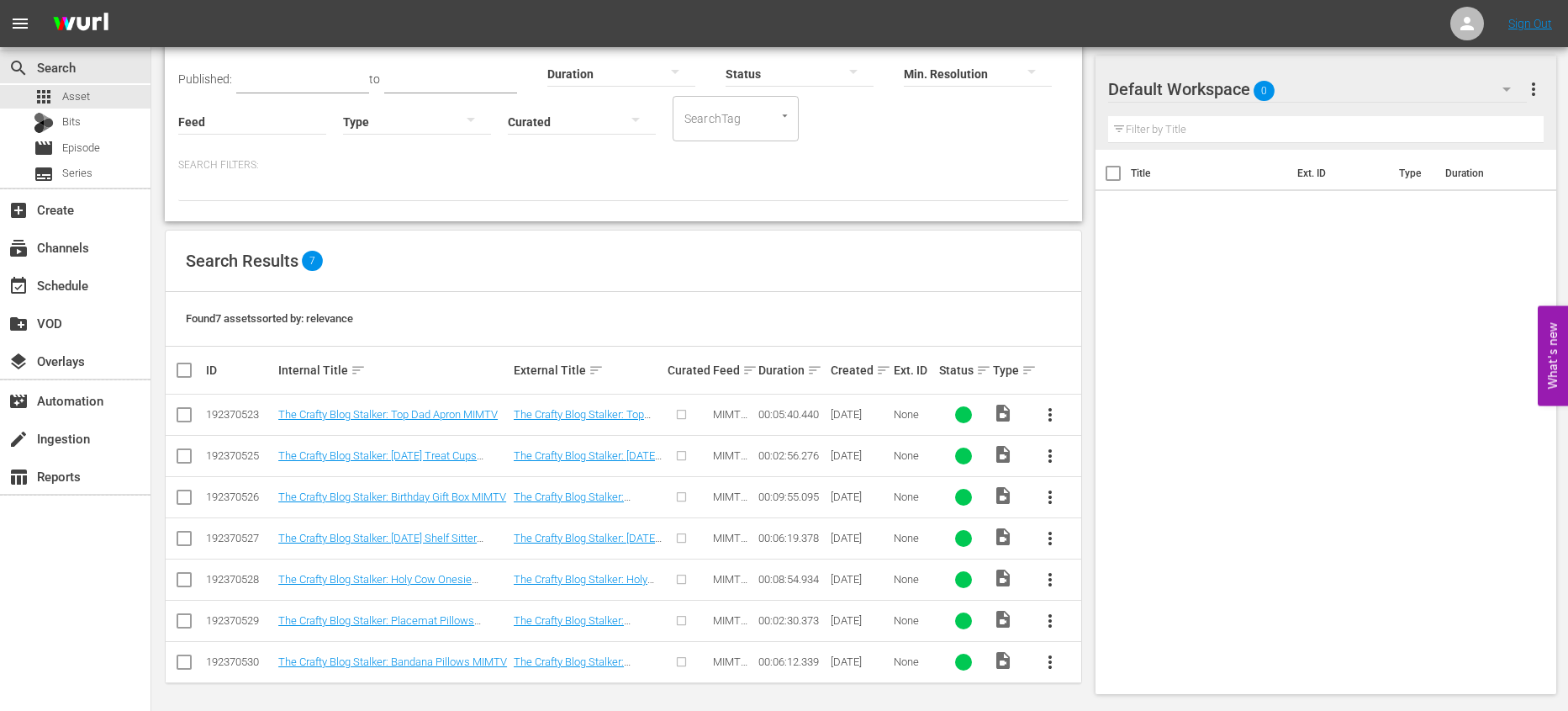
scroll to position [125, 0]
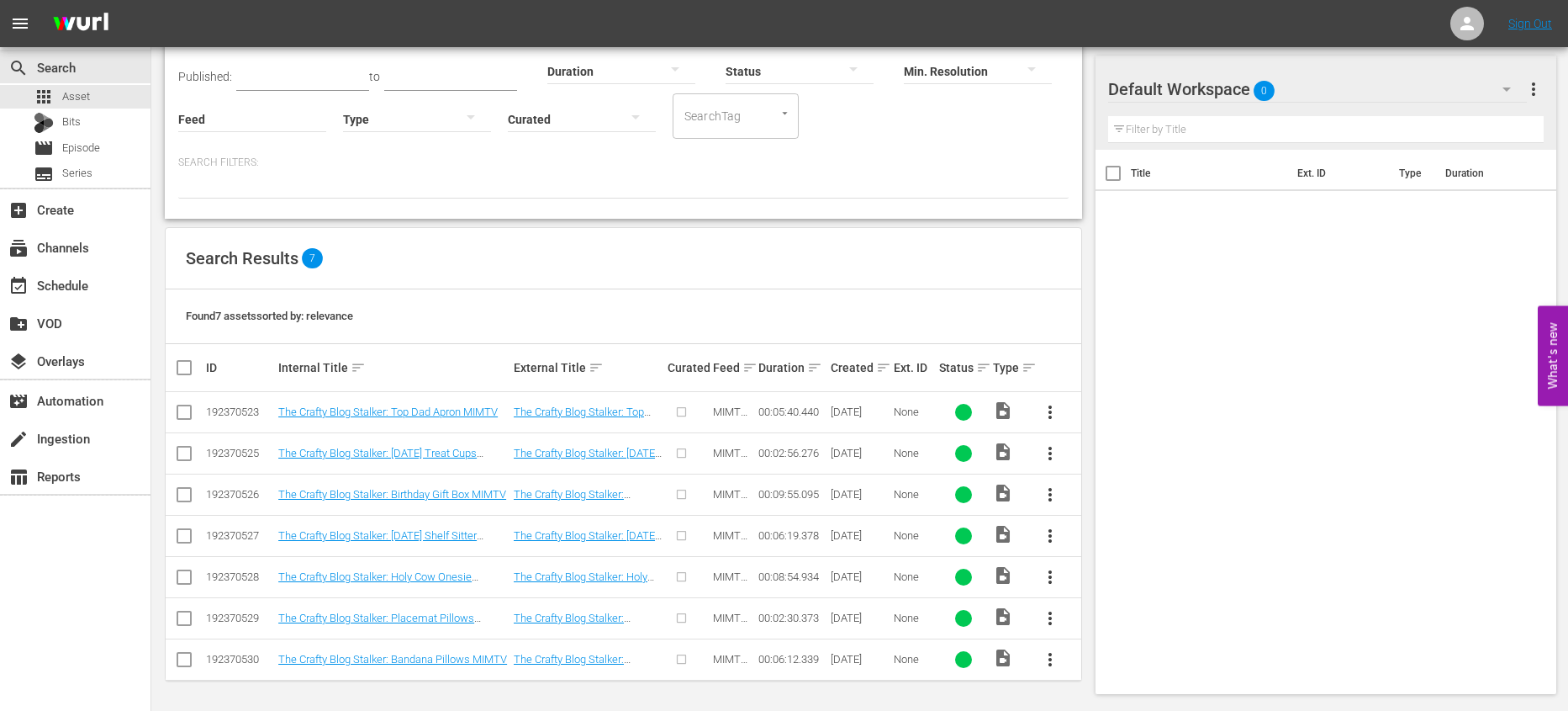
click at [184, 360] on input "checkbox" at bounding box center [191, 367] width 34 height 20
checkbox input "true"
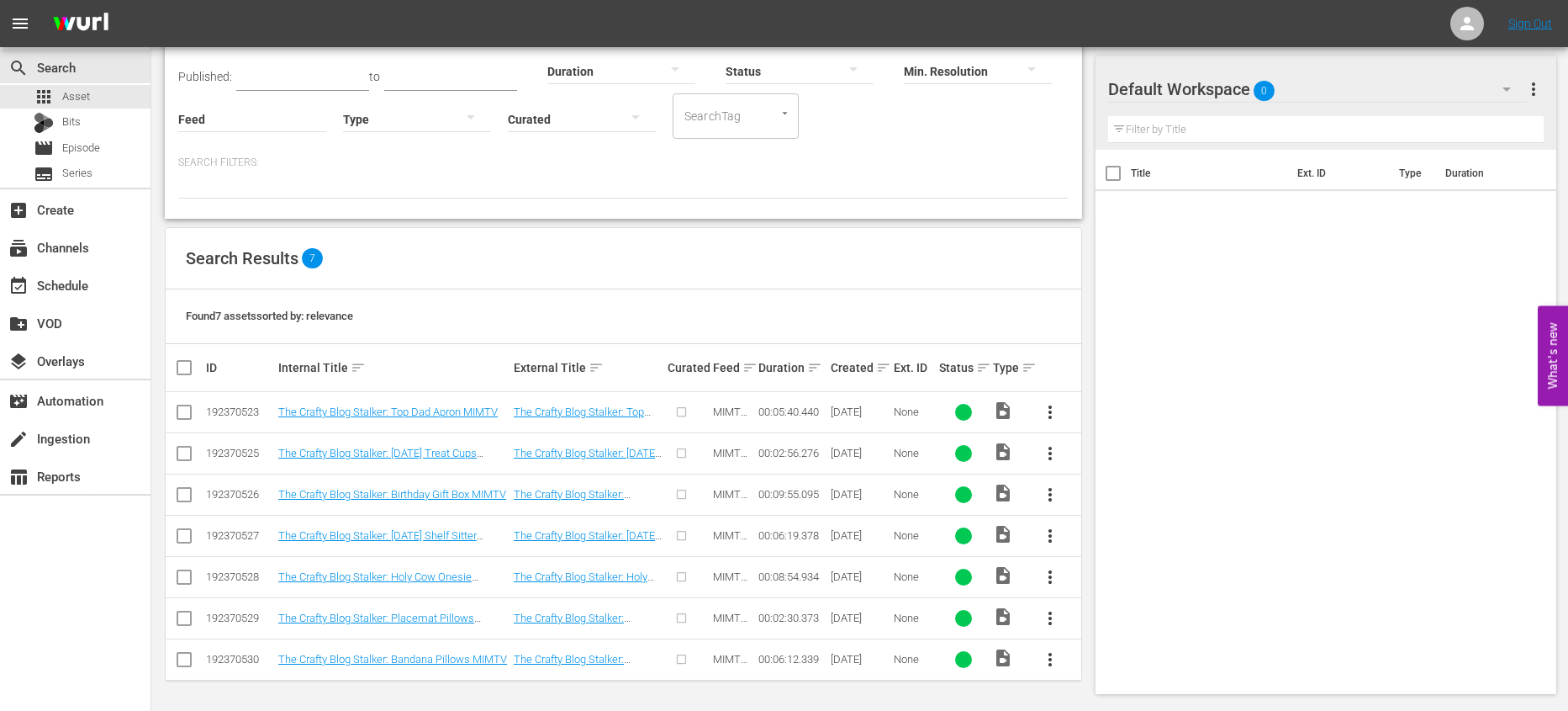
checkbox input "true"
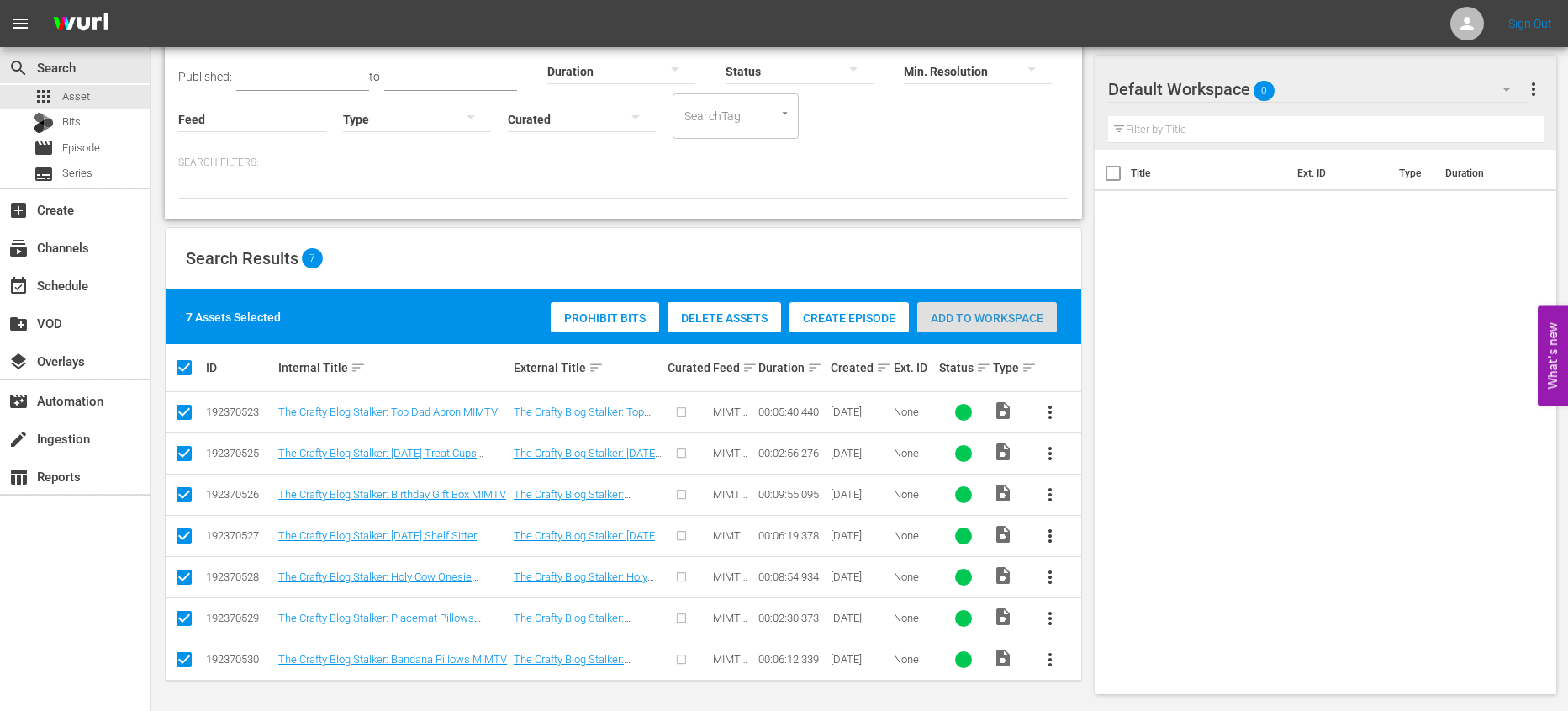
click at [1018, 314] on span "Add to Workspace" at bounding box center [987, 318] width 140 height 14
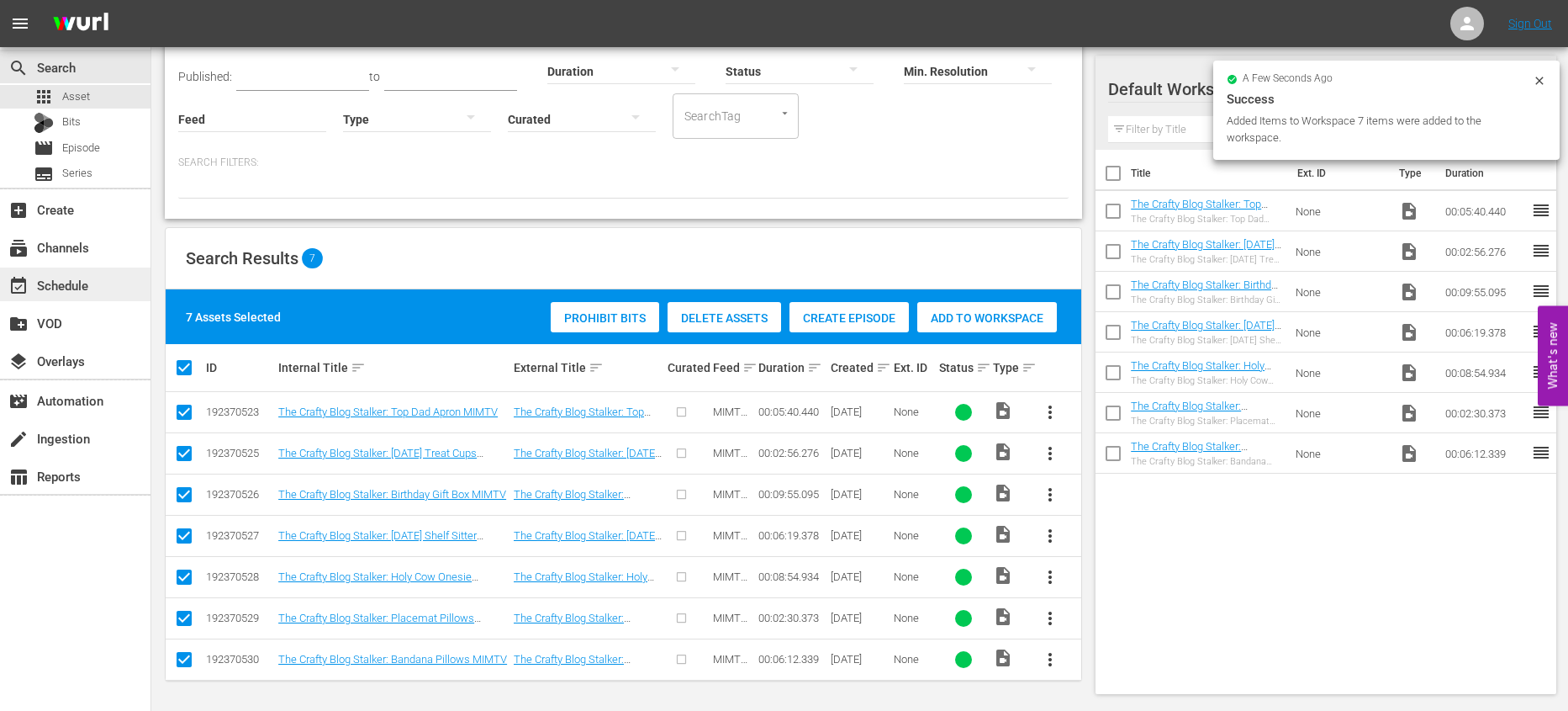
click at [98, 281] on div "event_available Schedule" at bounding box center [75, 284] width 151 height 34
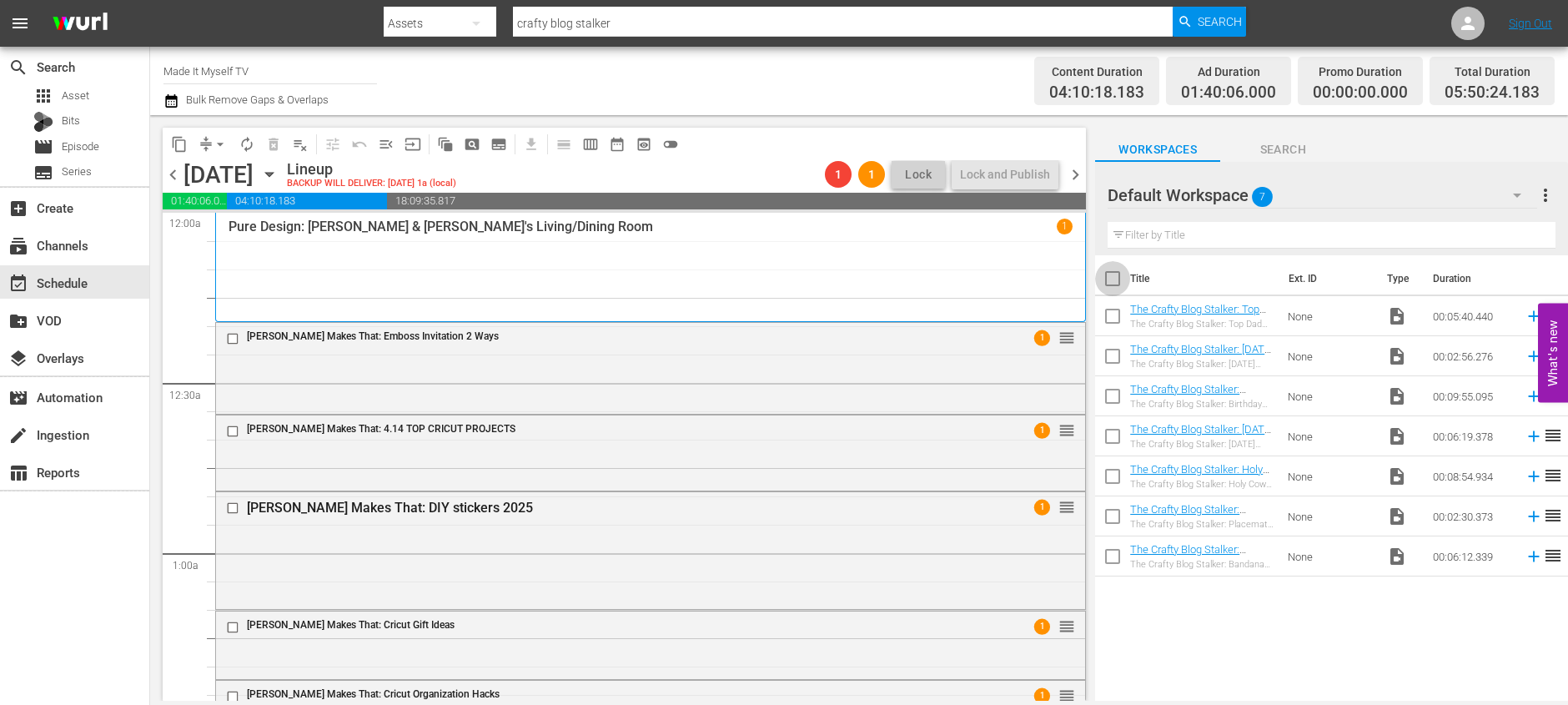
click at [1117, 276] on input "checkbox" at bounding box center [1112, 282] width 35 height 35
checkbox input "true"
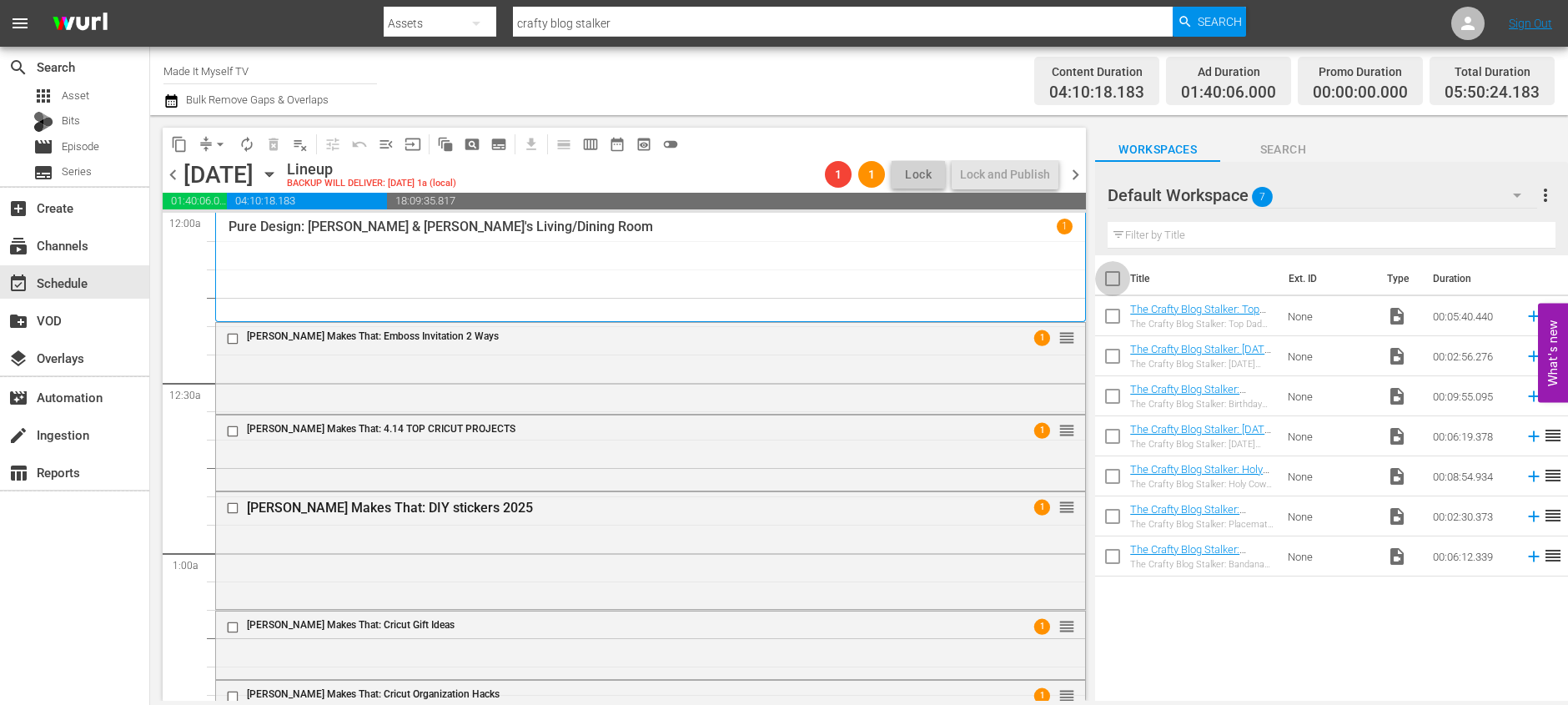
checkbox input "true"
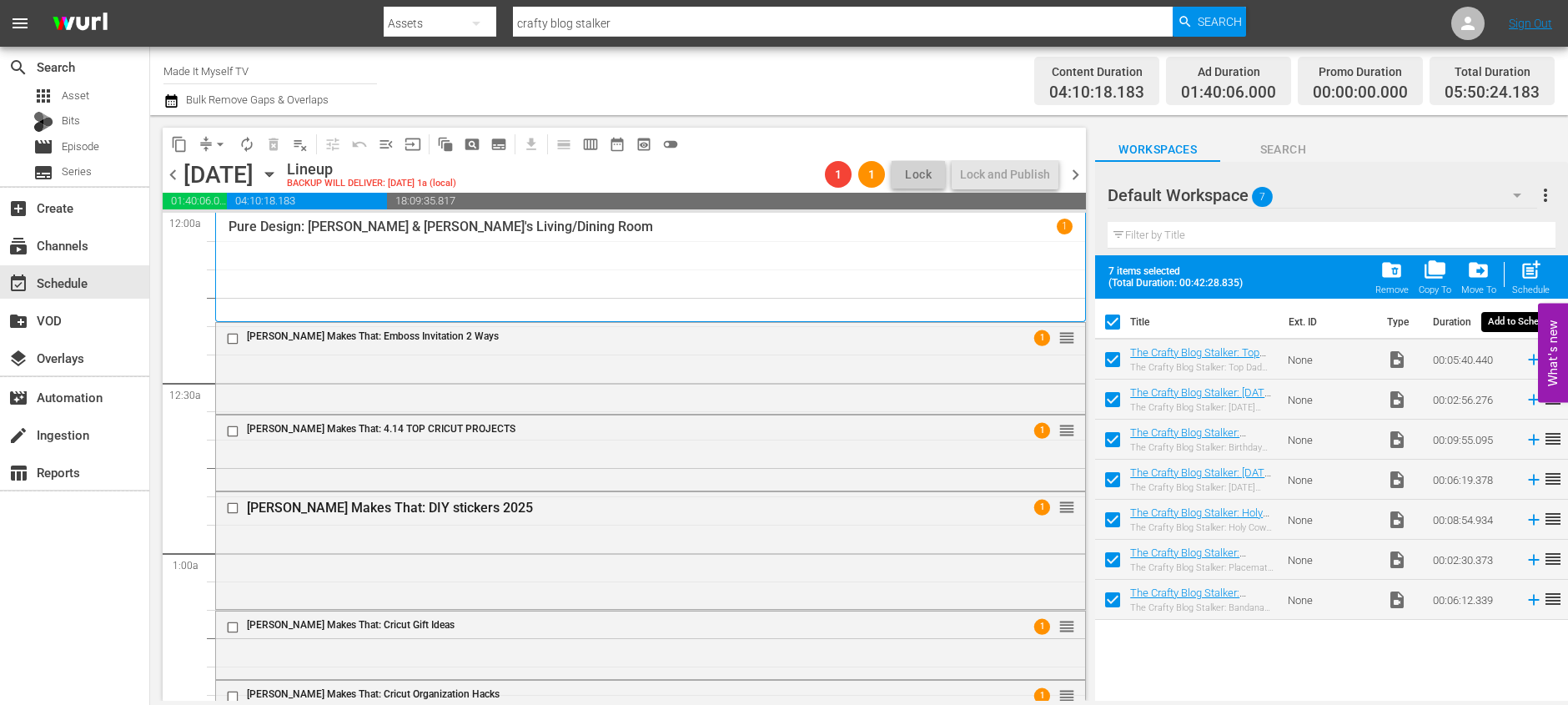
click at [1530, 278] on span "post_add" at bounding box center [1529, 269] width 22 height 22
checkbox input "false"
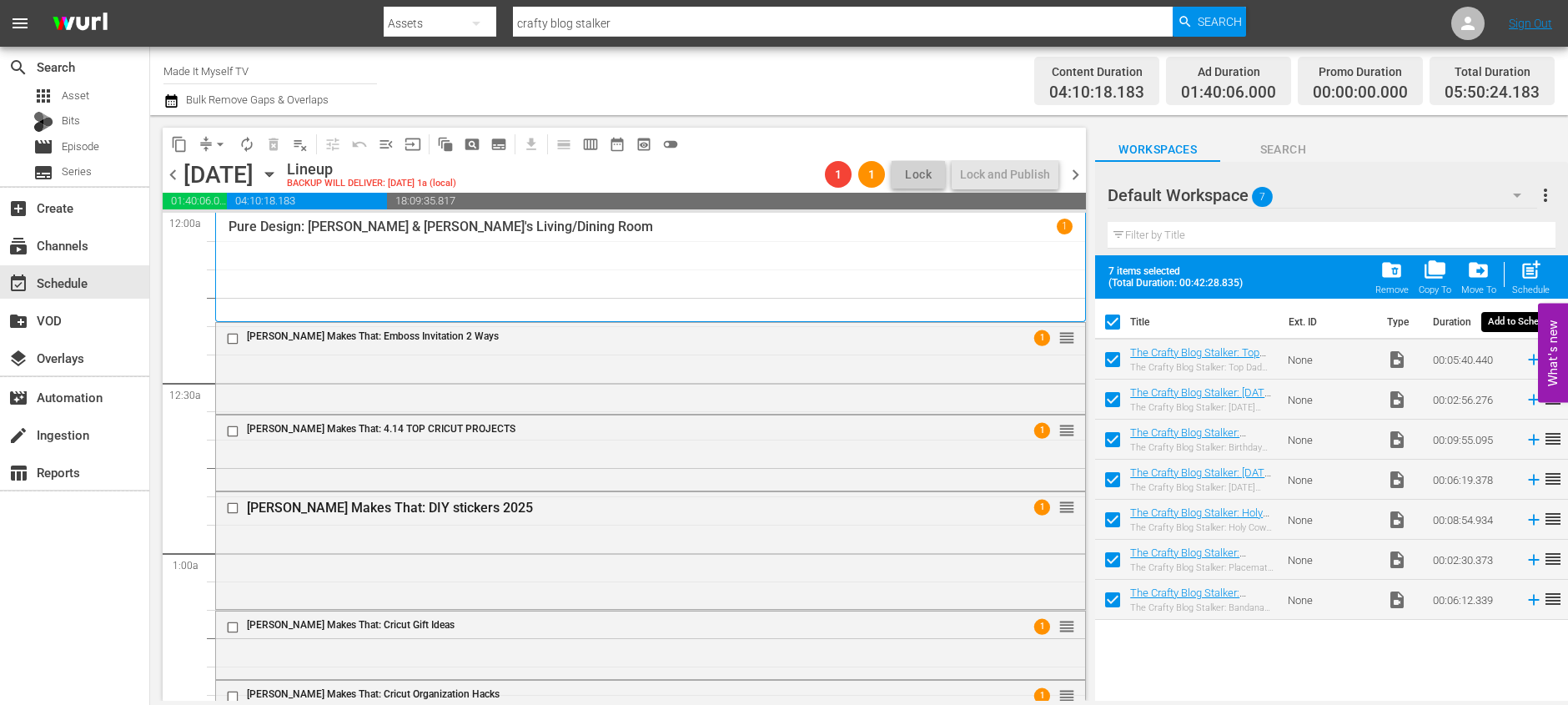
checkbox input "false"
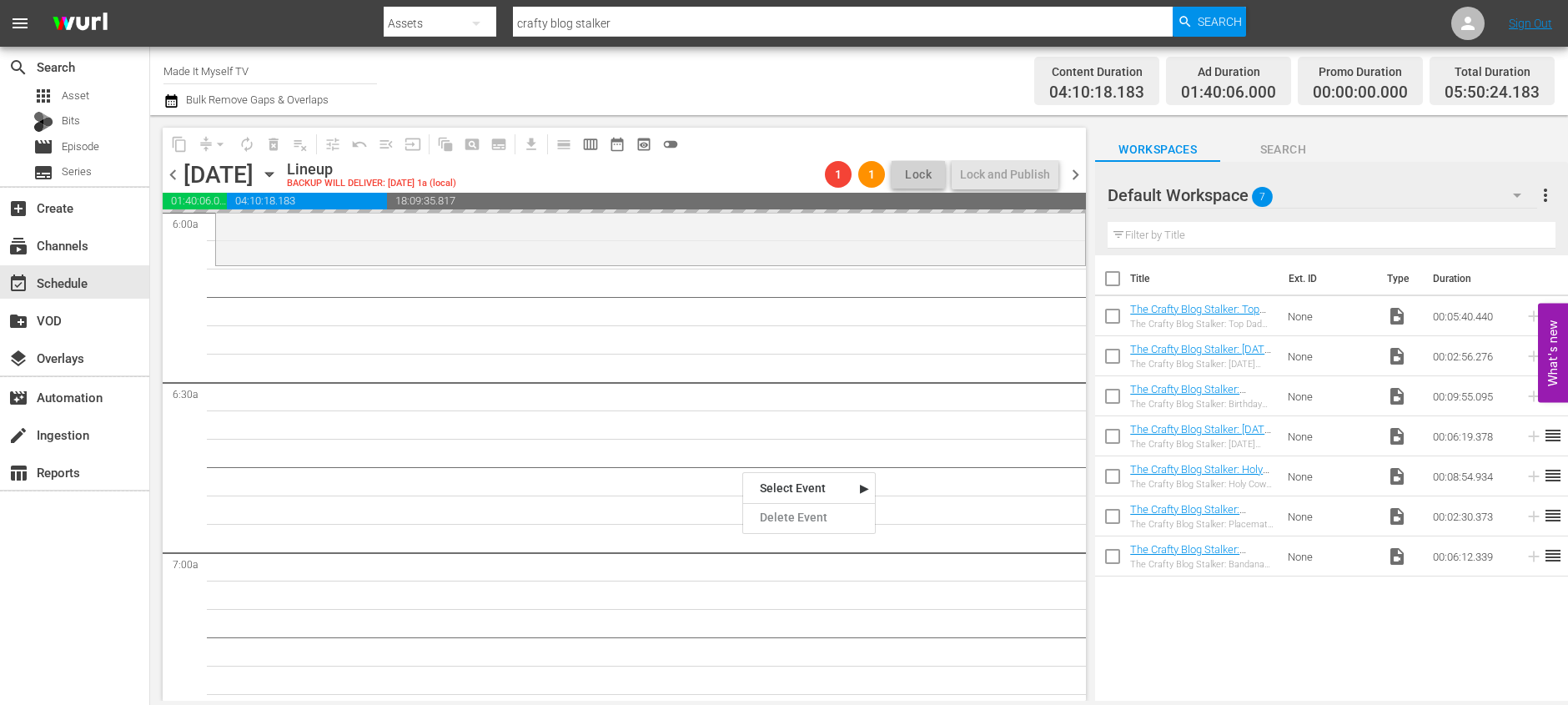
scroll to position [2042, 0]
click at [1226, 607] on div "Title Ext. ID Type Duration The Crafty Blog Stalker: Top Dad Apron MIMTV The Cr…" at bounding box center [1331, 479] width 473 height 447
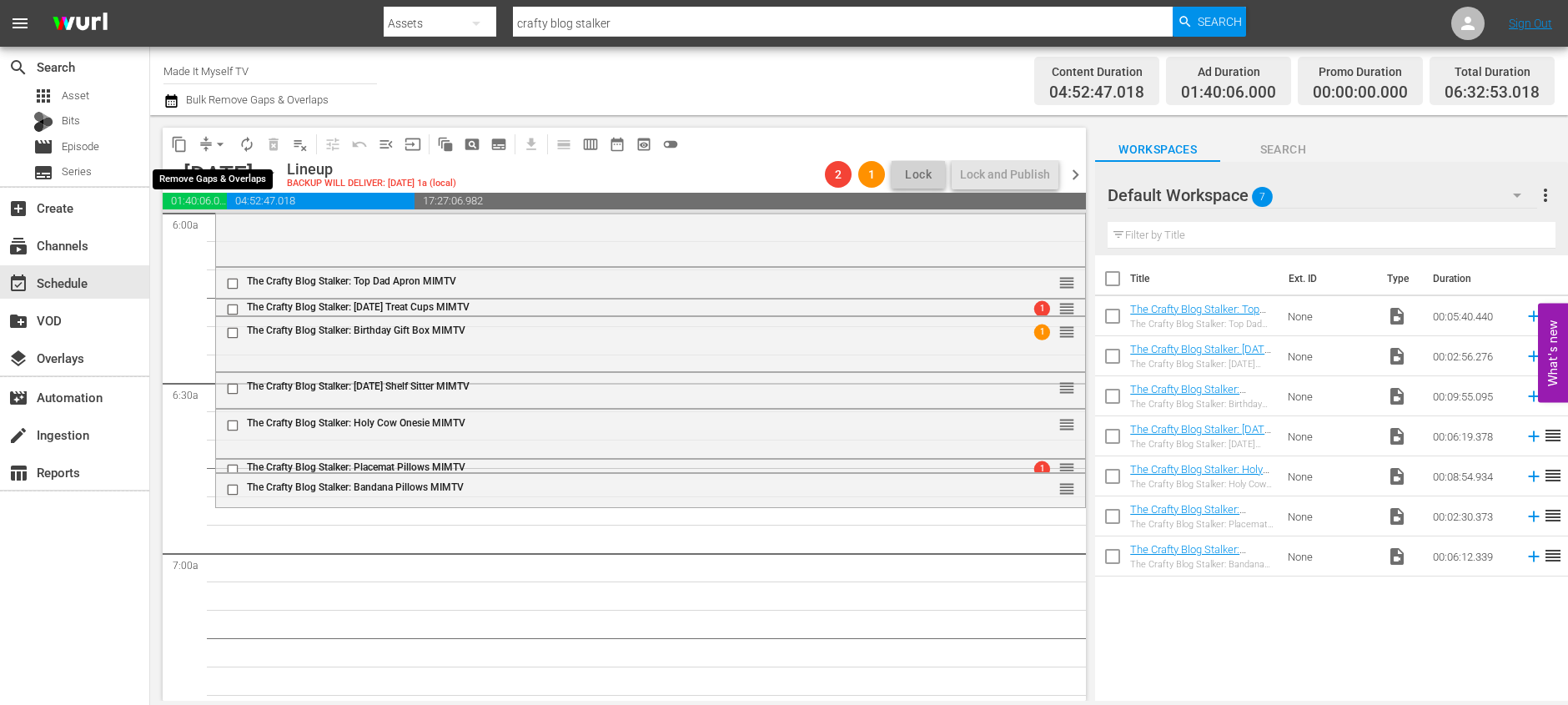
click at [216, 142] on span "arrow_drop_down" at bounding box center [220, 144] width 16 height 16
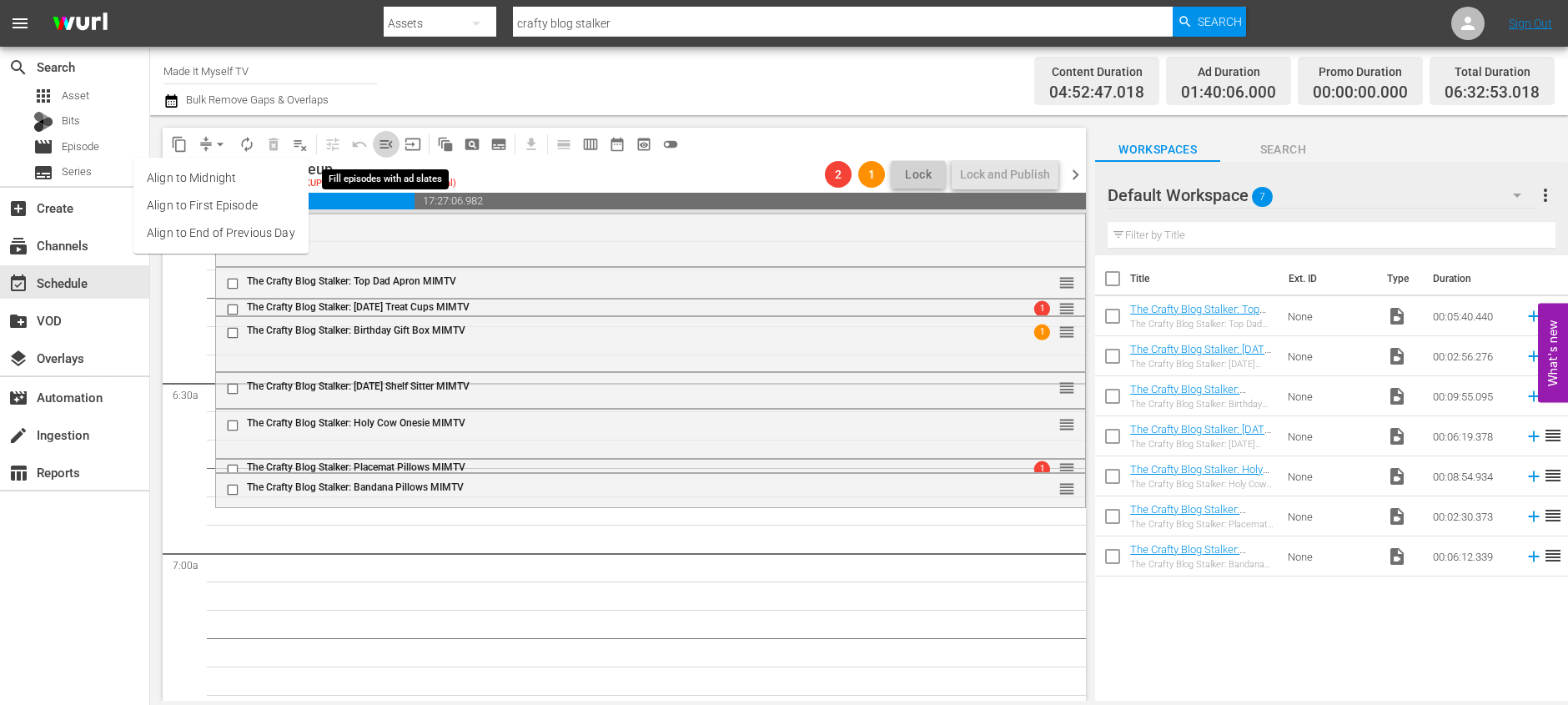
click at [389, 136] on span "menu_open" at bounding box center [386, 144] width 16 height 16
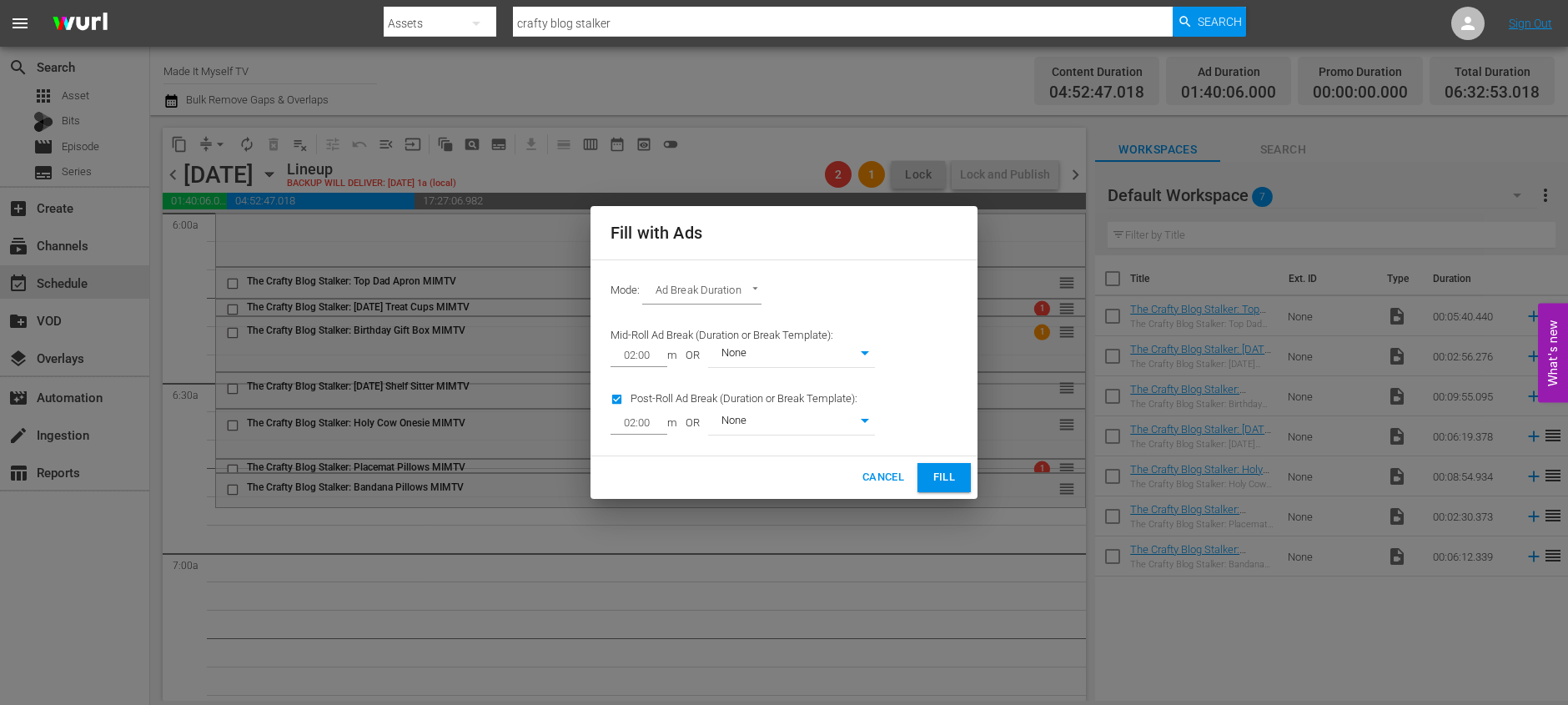
click at [934, 470] on span "Fill" at bounding box center [944, 477] width 27 height 19
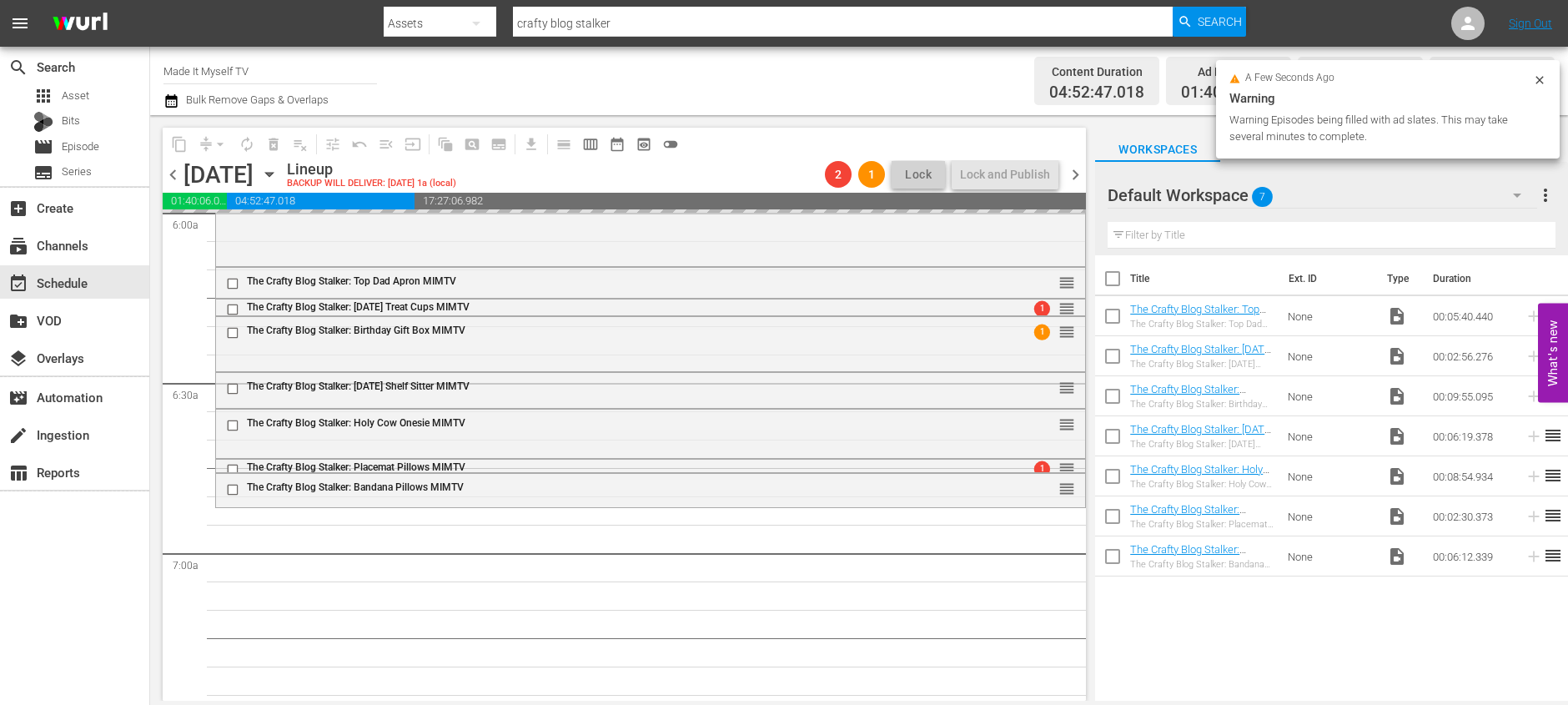
click at [1116, 273] on input "checkbox" at bounding box center [1112, 282] width 35 height 35
checkbox input "true"
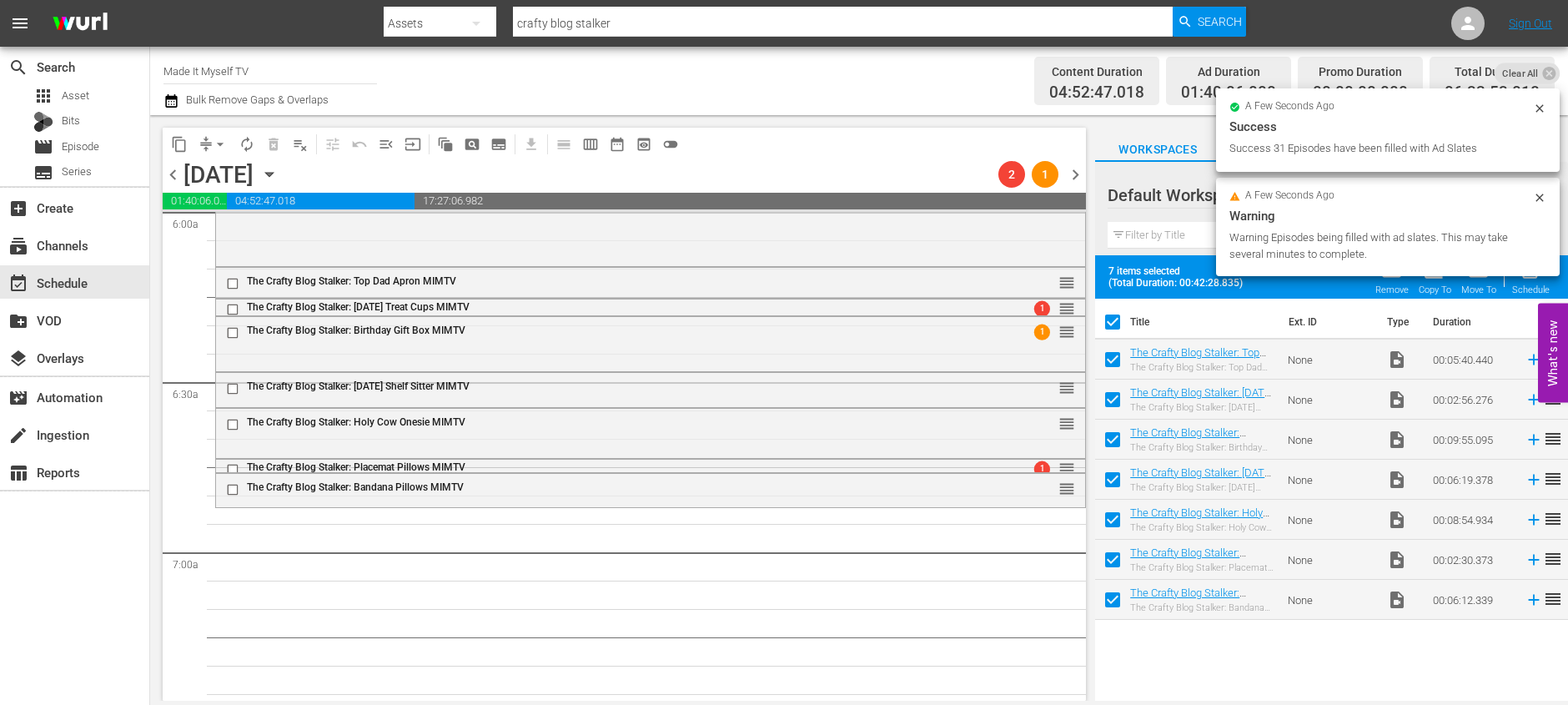
checkbox input "true"
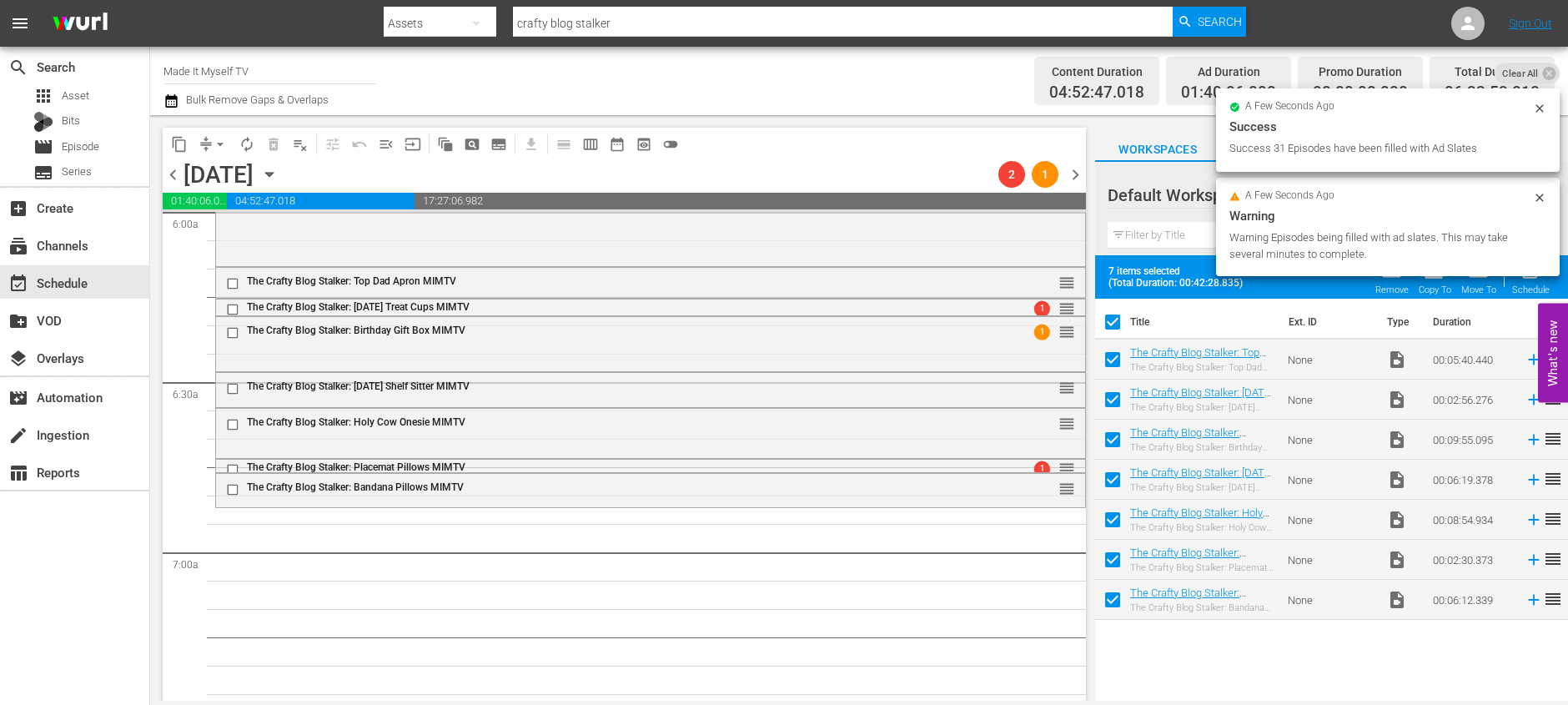
checkbox input "true"
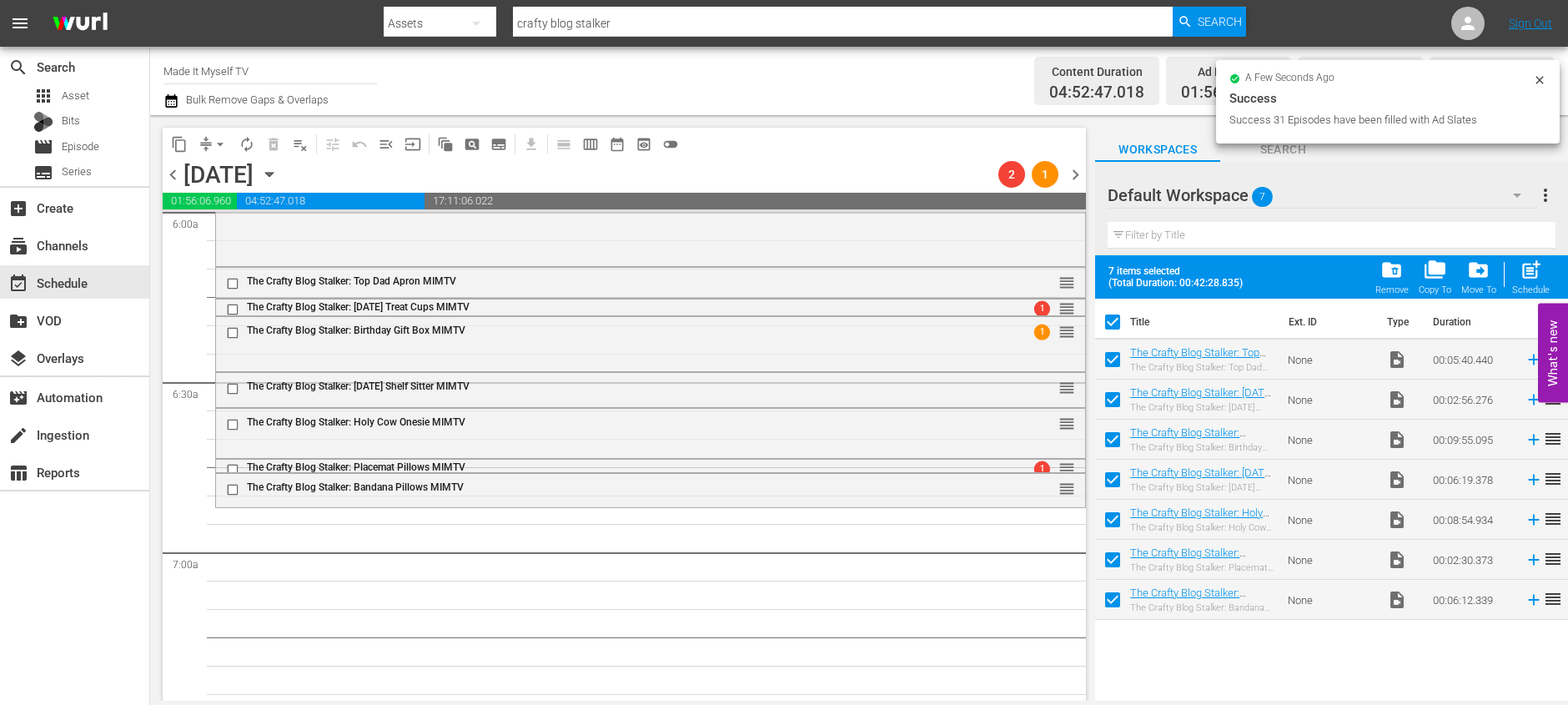
scroll to position [1945, 0]
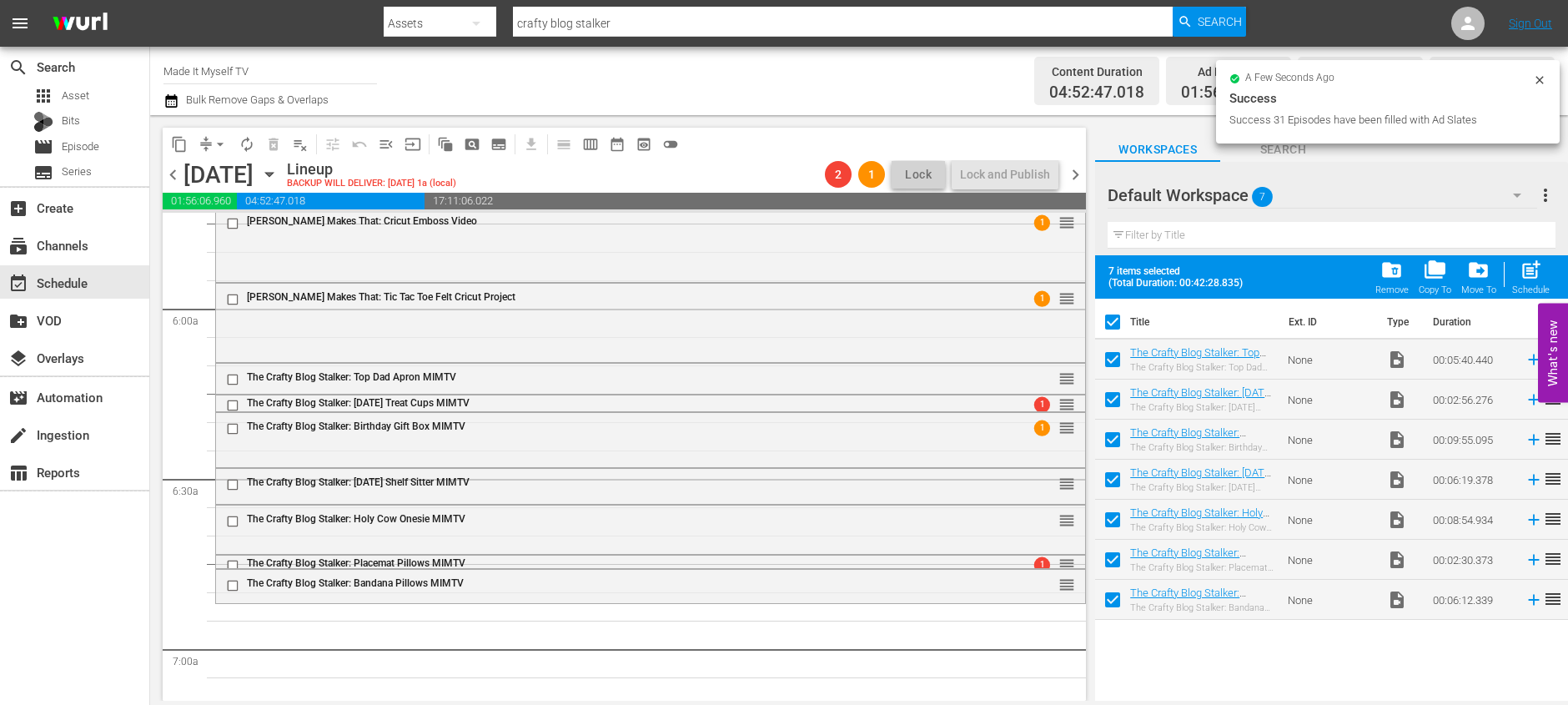
click at [1392, 268] on span "folder_delete" at bounding box center [1391, 269] width 22 height 22
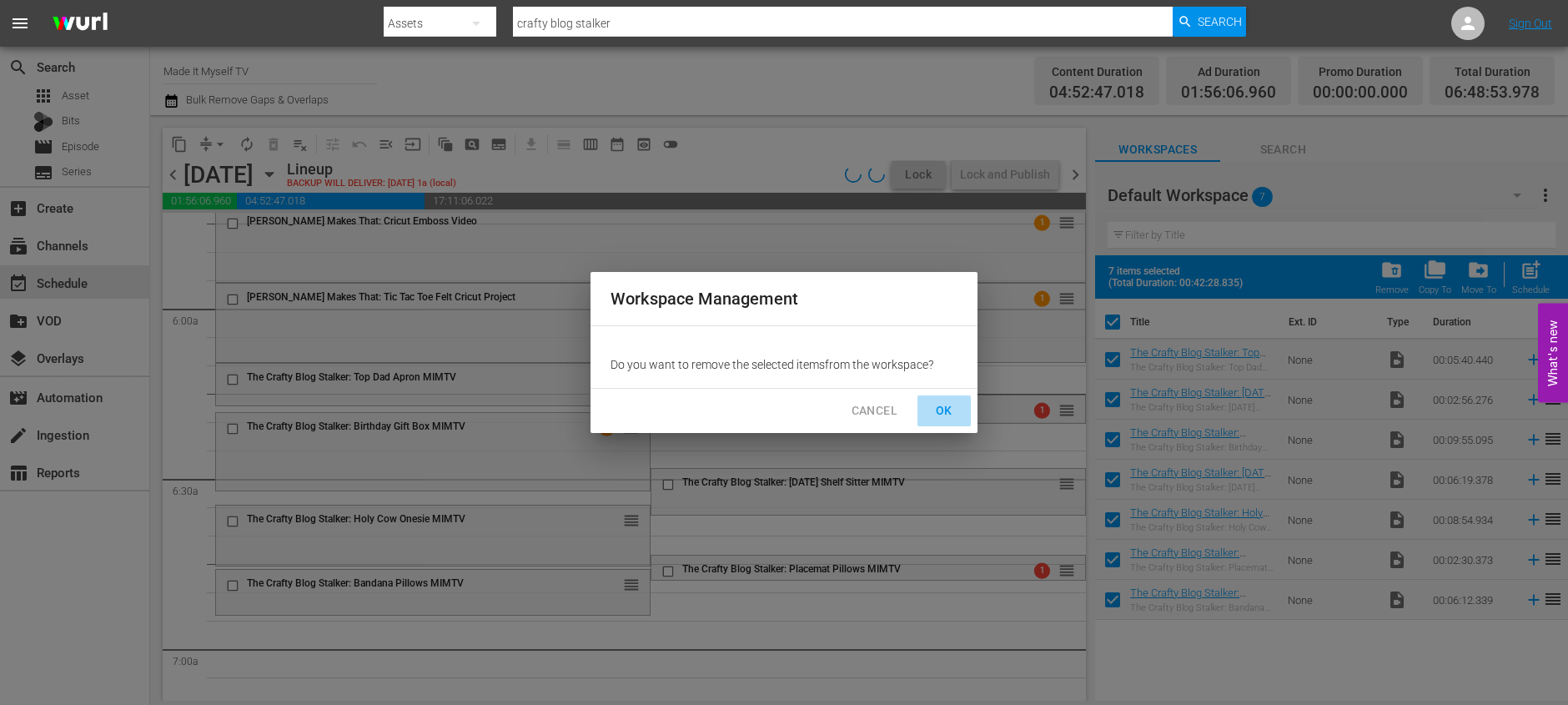
click at [946, 412] on span "OK" at bounding box center [944, 411] width 27 height 21
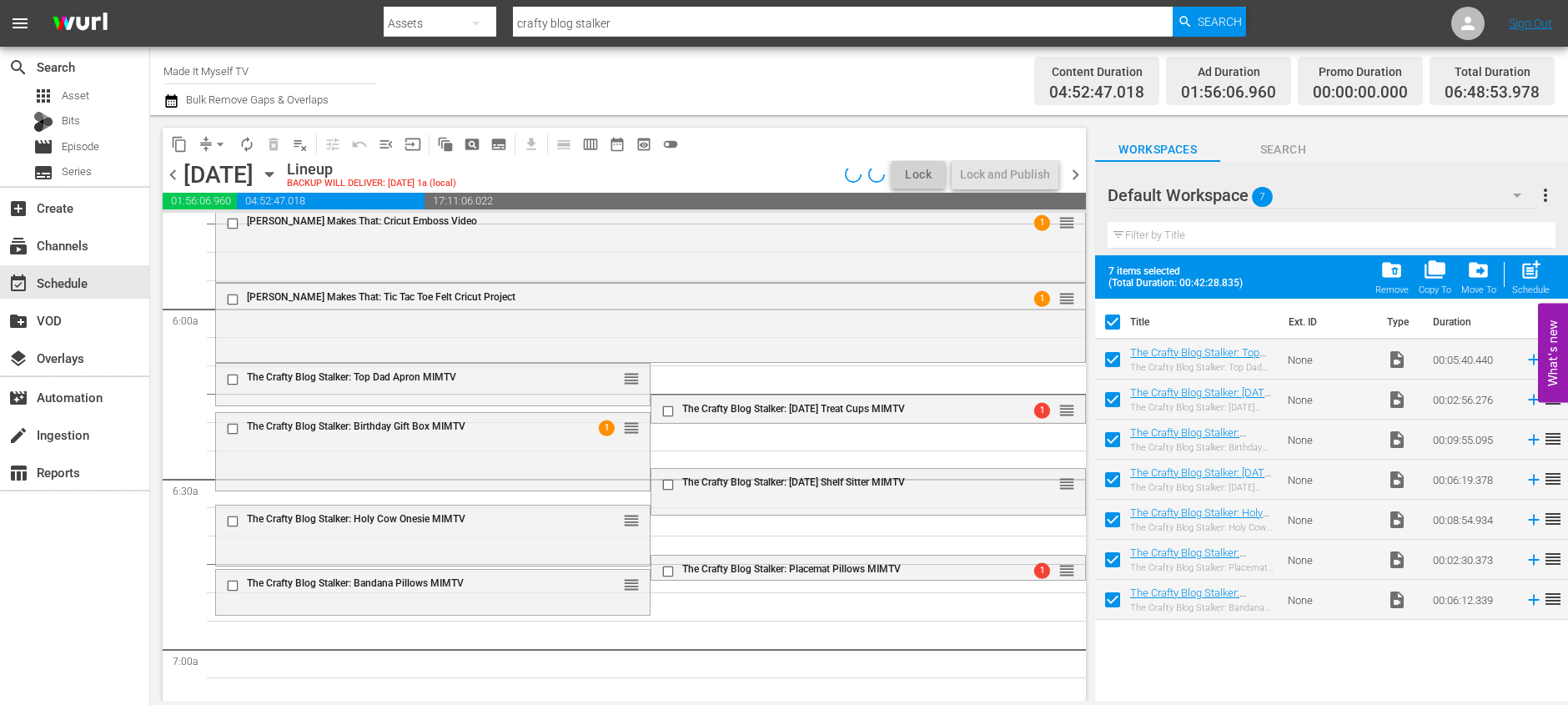
checkbox input "false"
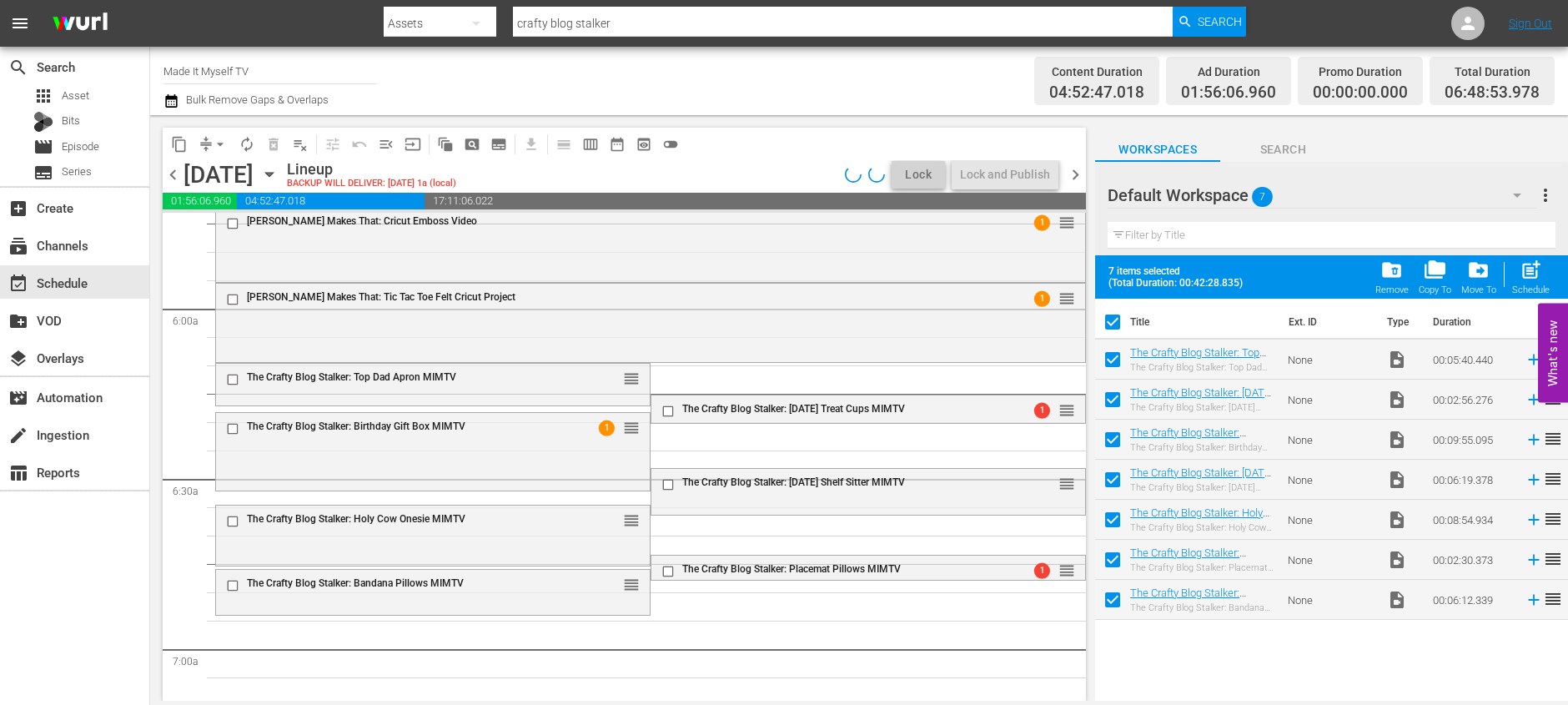
checkbox input "false"
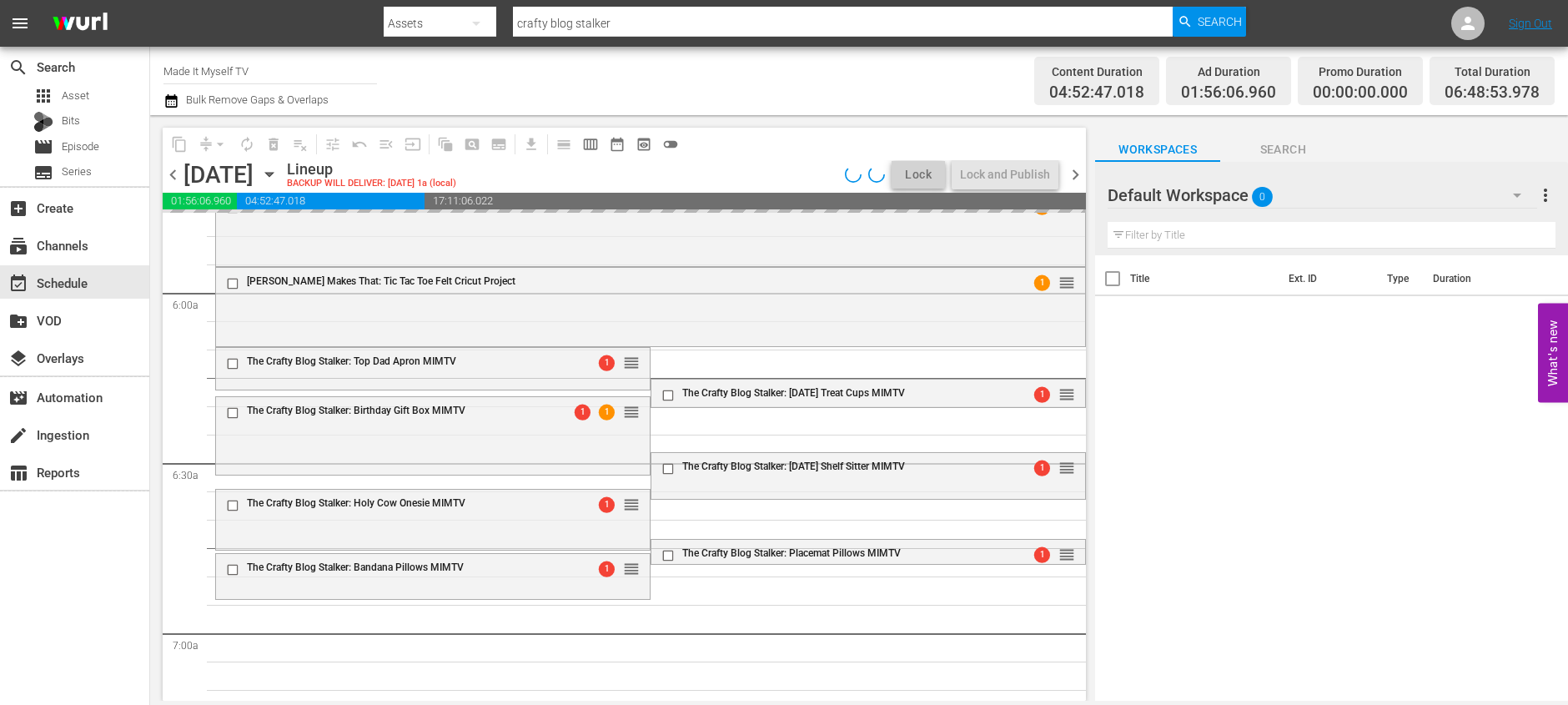
scroll to position [2014, 0]
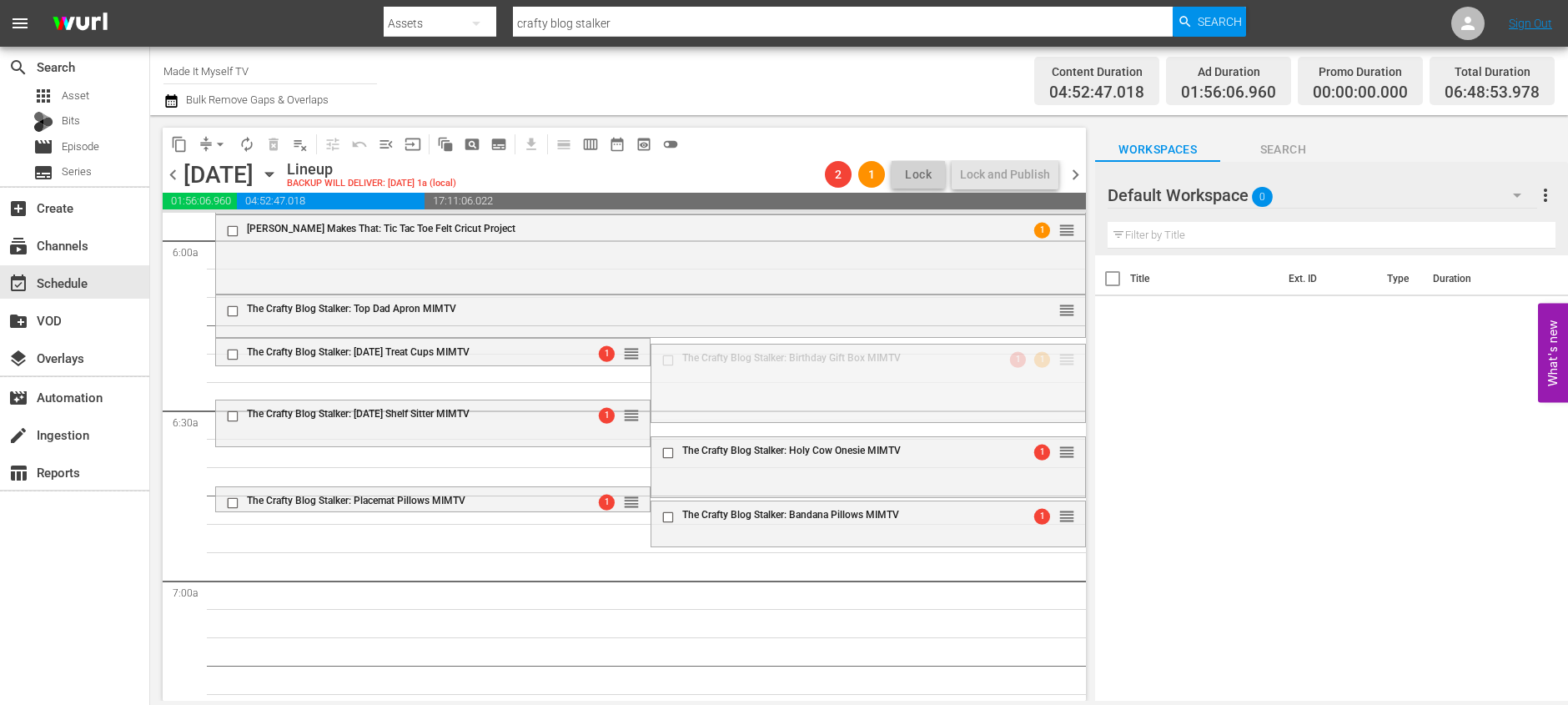
drag, startPoint x: 1051, startPoint y: 354, endPoint x: 1051, endPoint y: 366, distance: 12.0
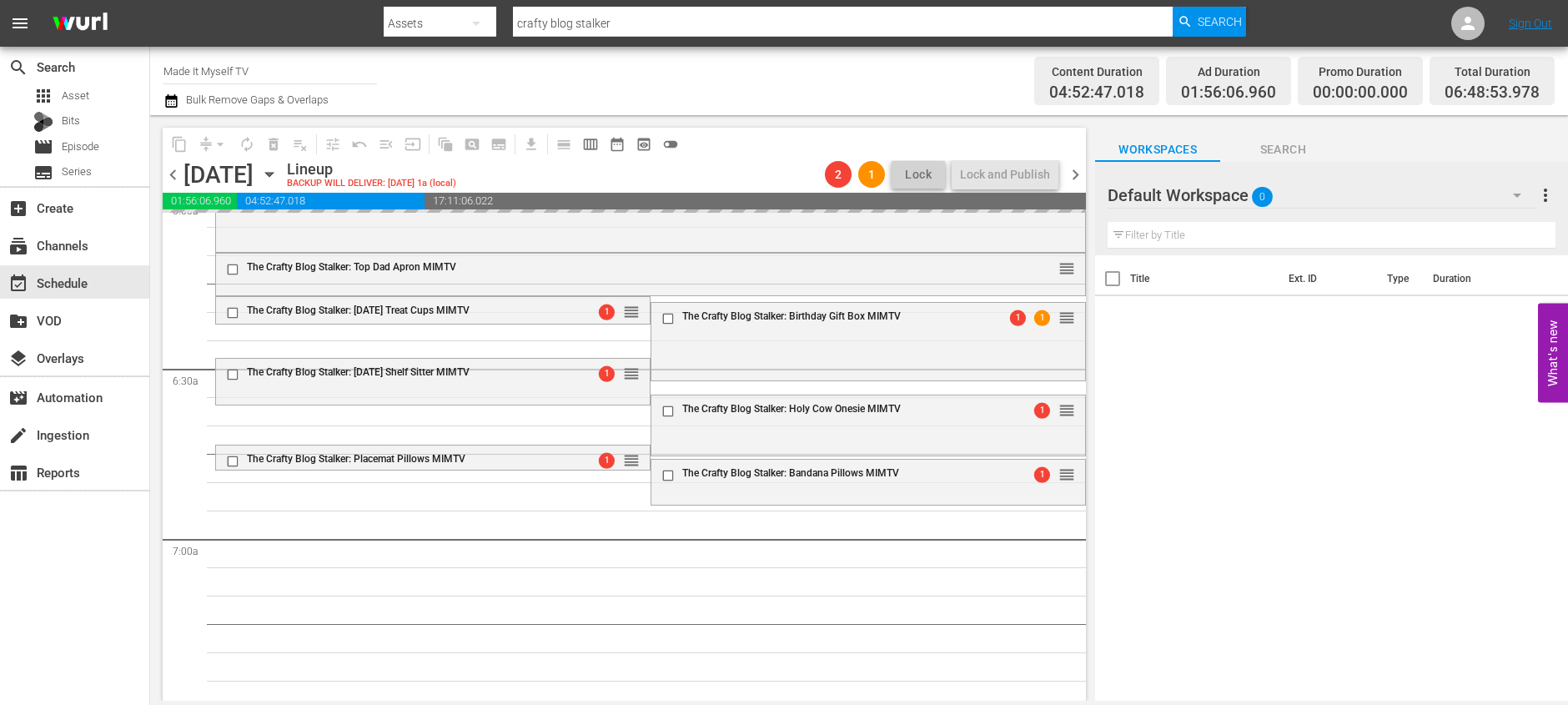
scroll to position [2065, 0]
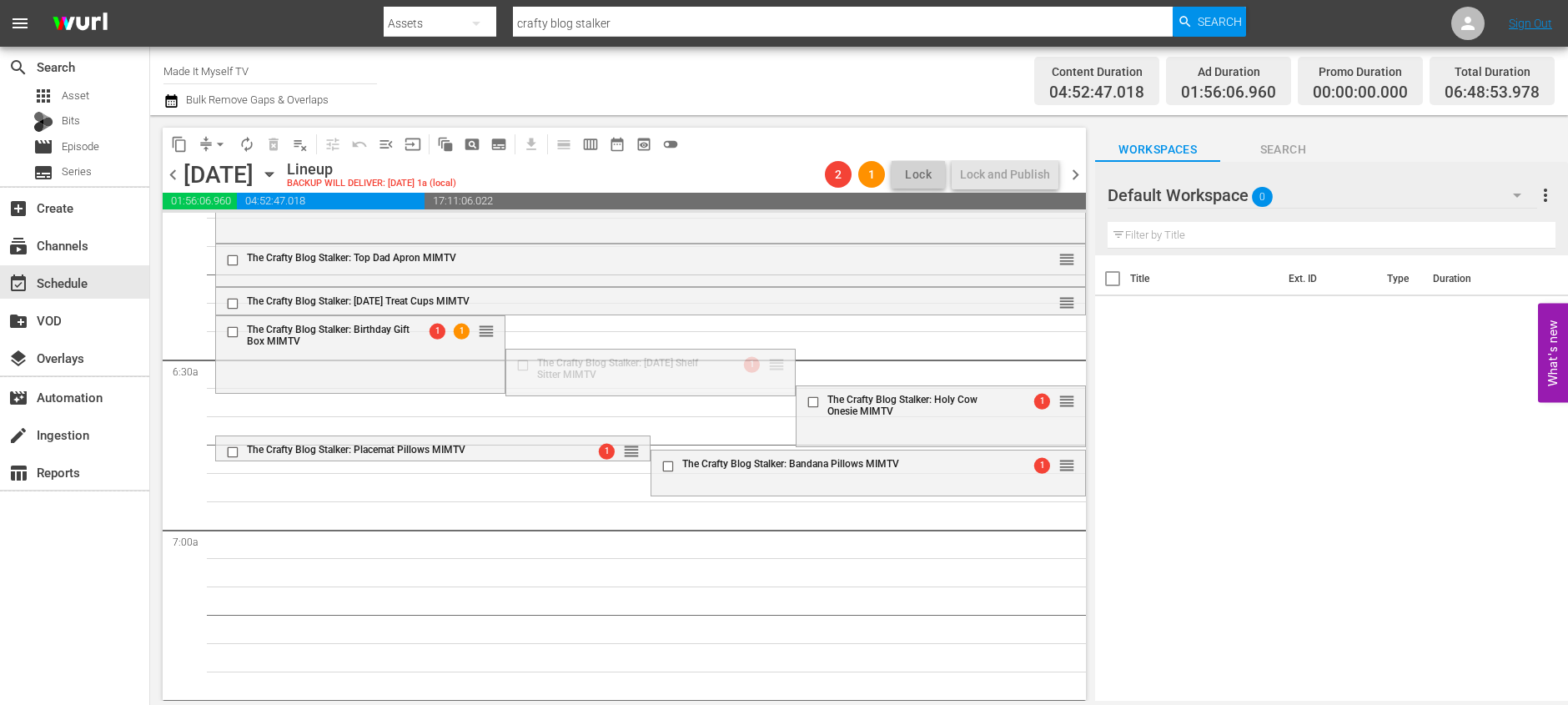
drag, startPoint x: 767, startPoint y: 360, endPoint x: 761, endPoint y: 396, distance: 36.5
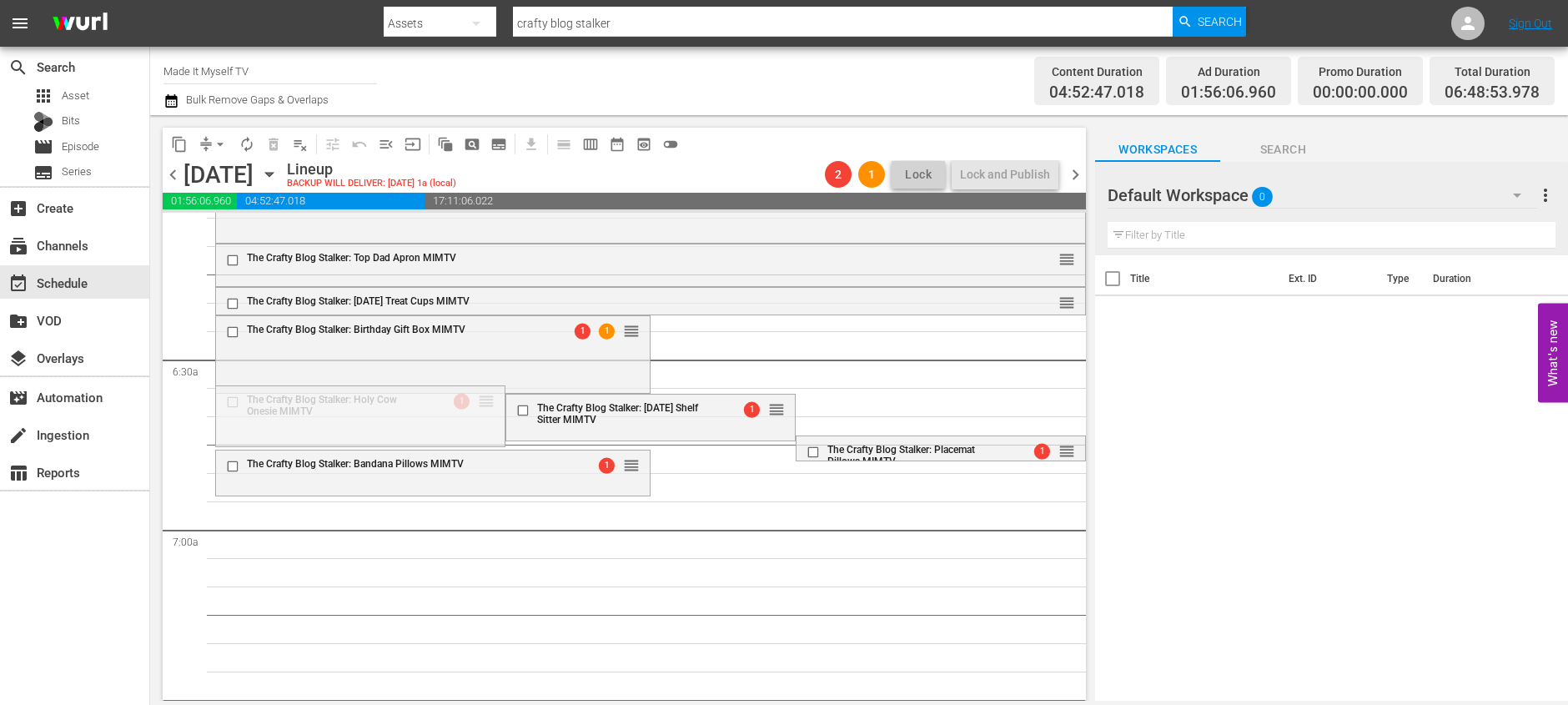
drag, startPoint x: 479, startPoint y: 396, endPoint x: 564, endPoint y: 503, distance: 136.7
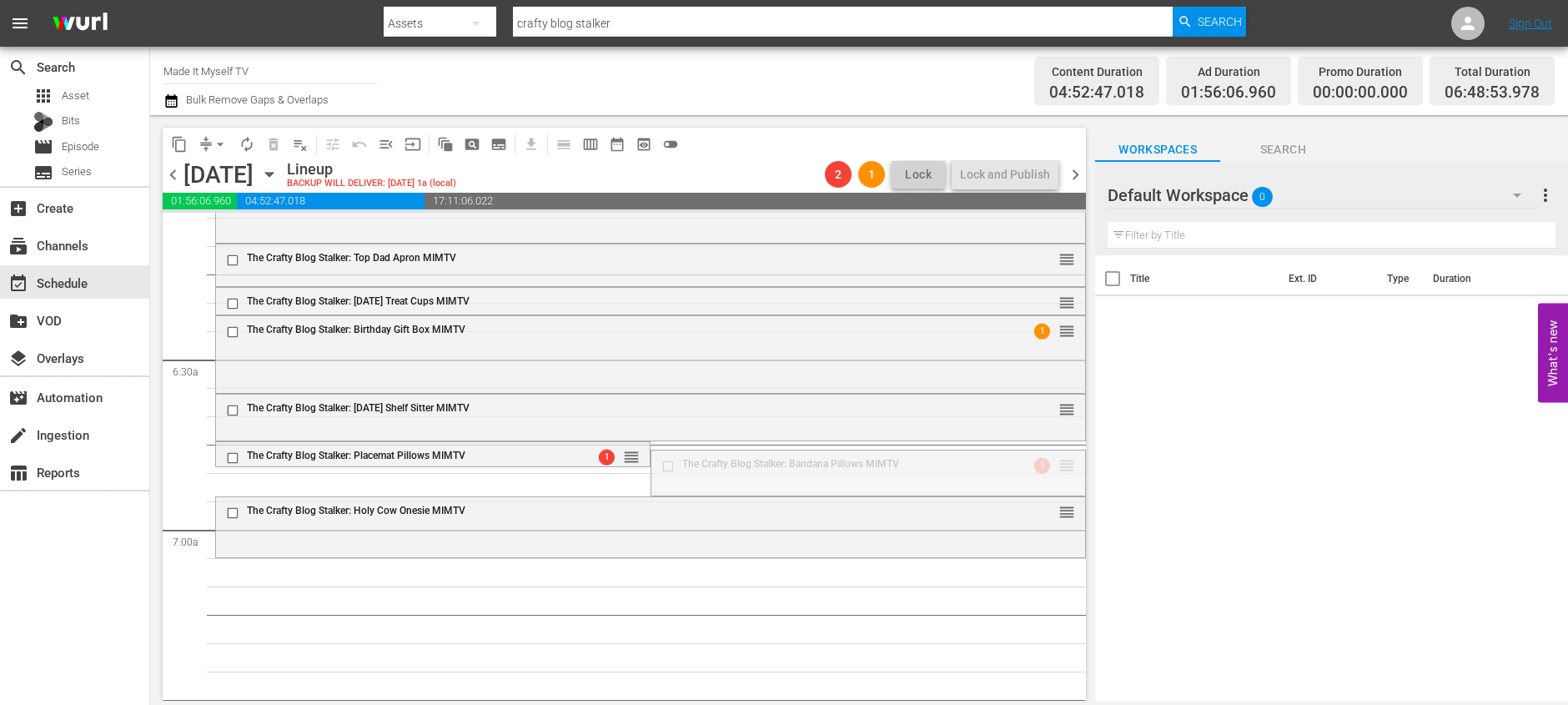
drag, startPoint x: 1057, startPoint y: 465, endPoint x: 1059, endPoint y: 479, distance: 14.1
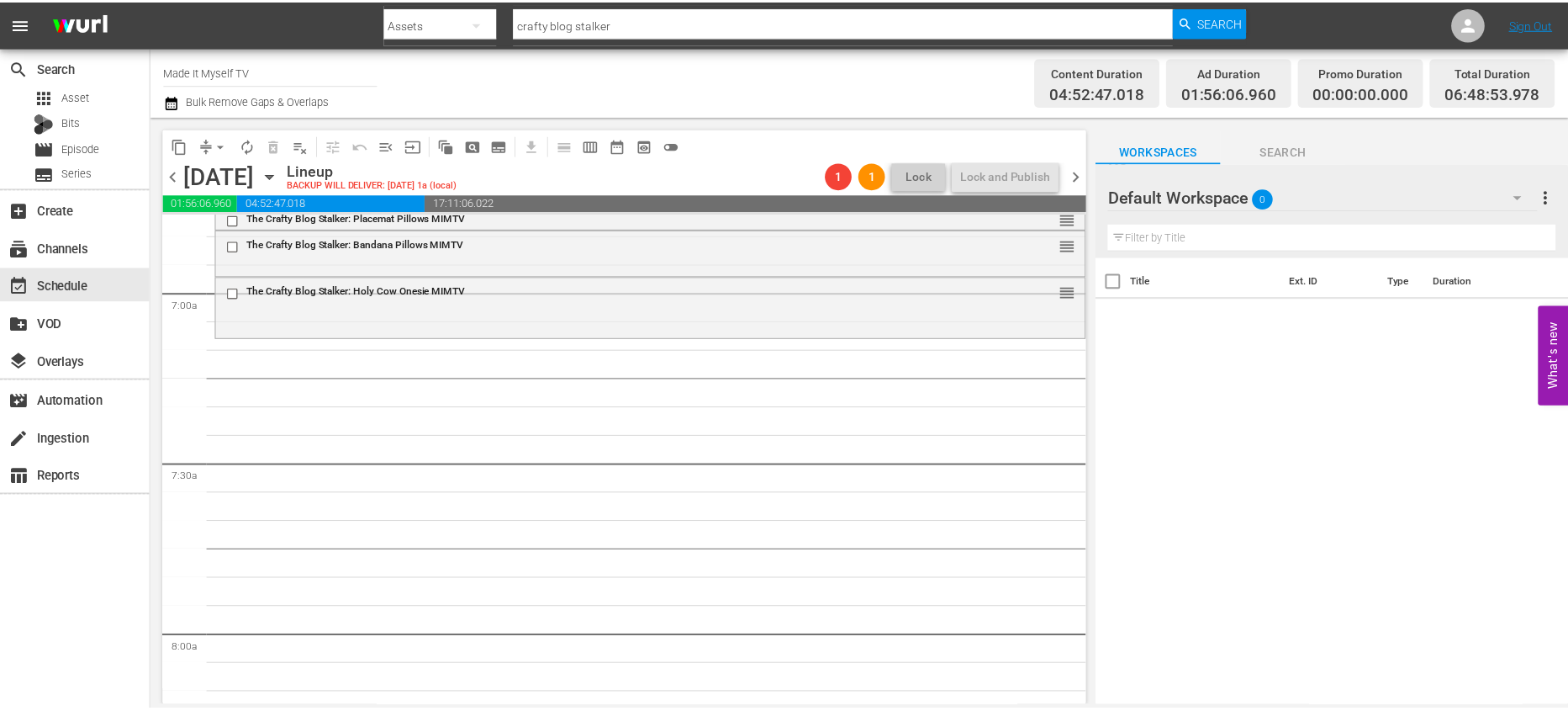
scroll to position [2306, 0]
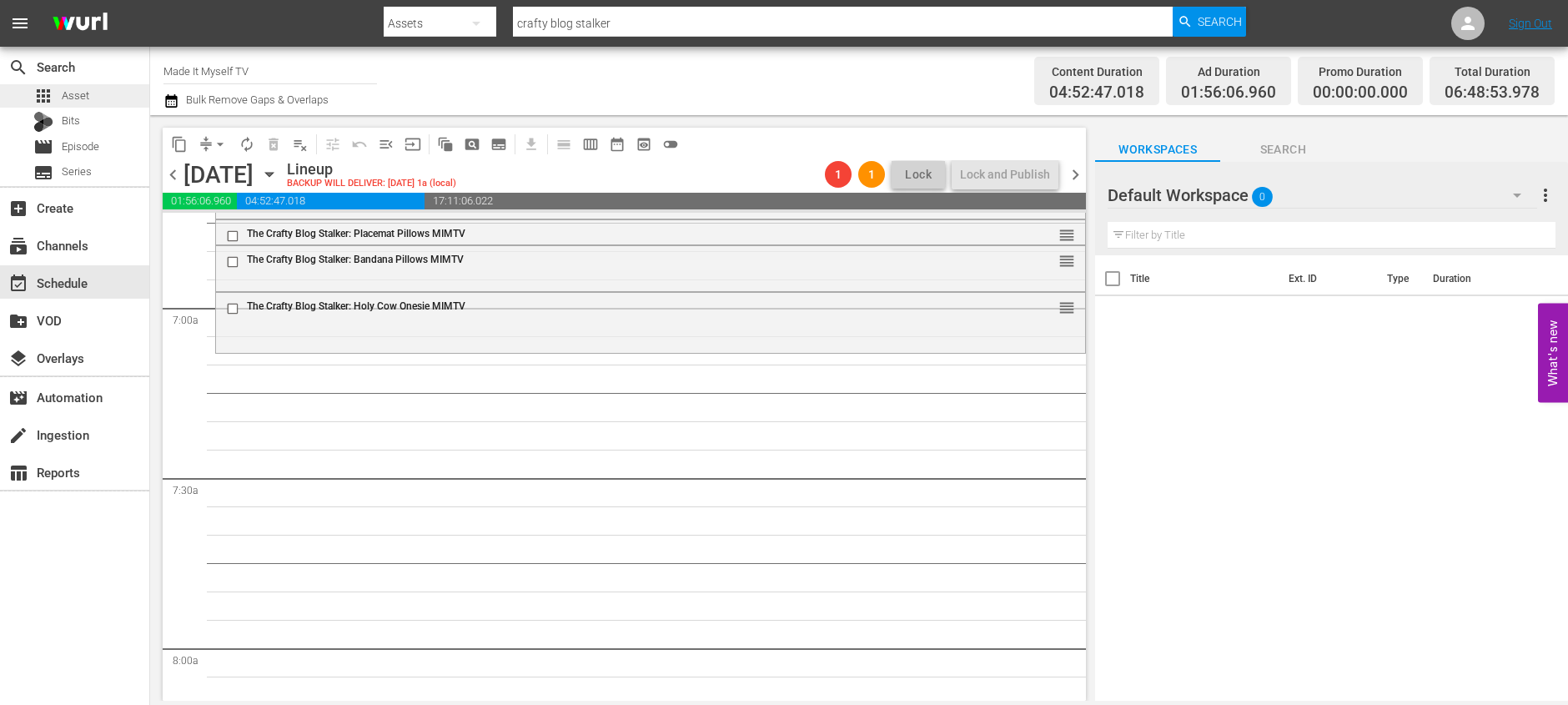
click at [79, 101] on span "Asset" at bounding box center [75, 95] width 28 height 16
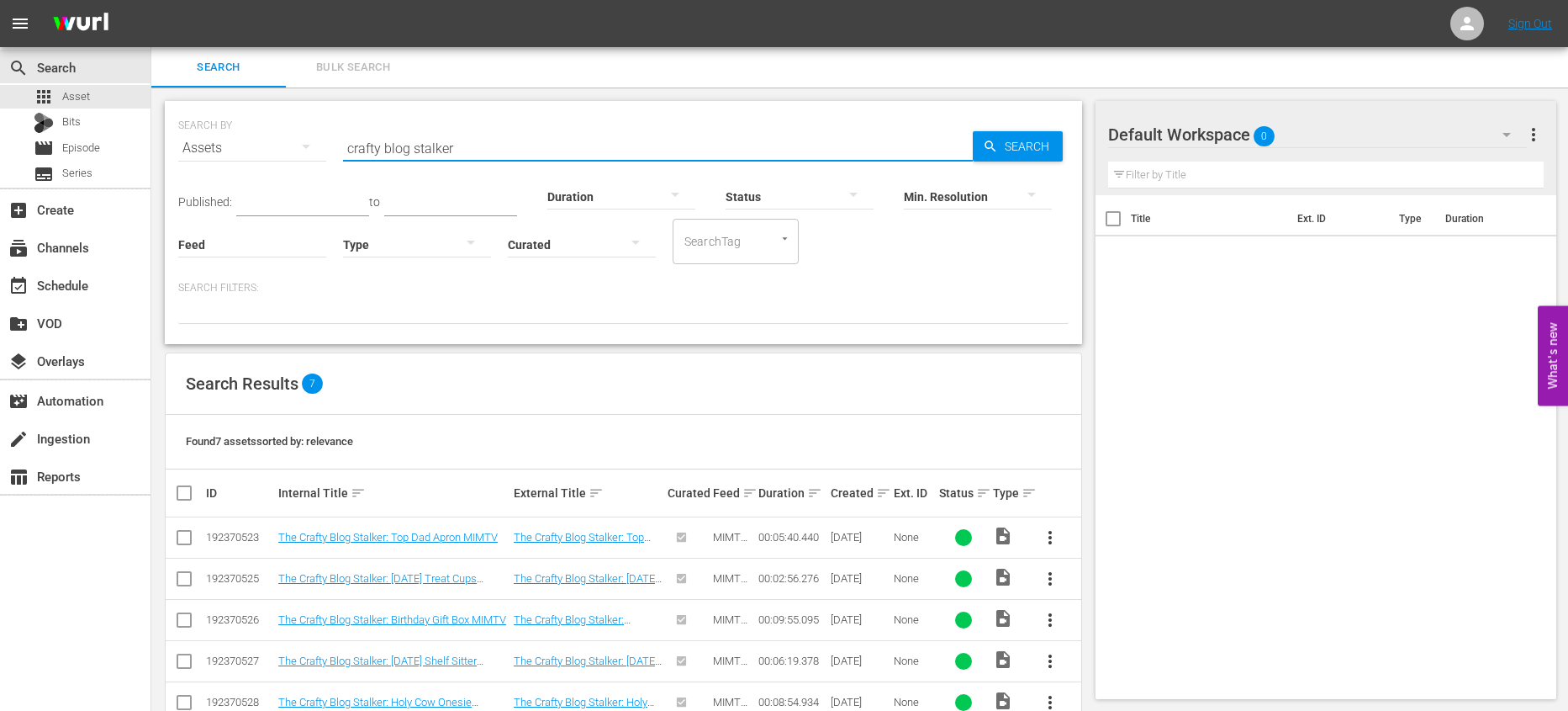
drag, startPoint x: 680, startPoint y: 153, endPoint x: 239, endPoint y: 156, distance: 441.0
click at [239, 156] on div "SEARCH BY Search By Assets Search ID, Title, Description, Keywords, or Category…" at bounding box center [623, 138] width 890 height 60
type input "crafty chica"
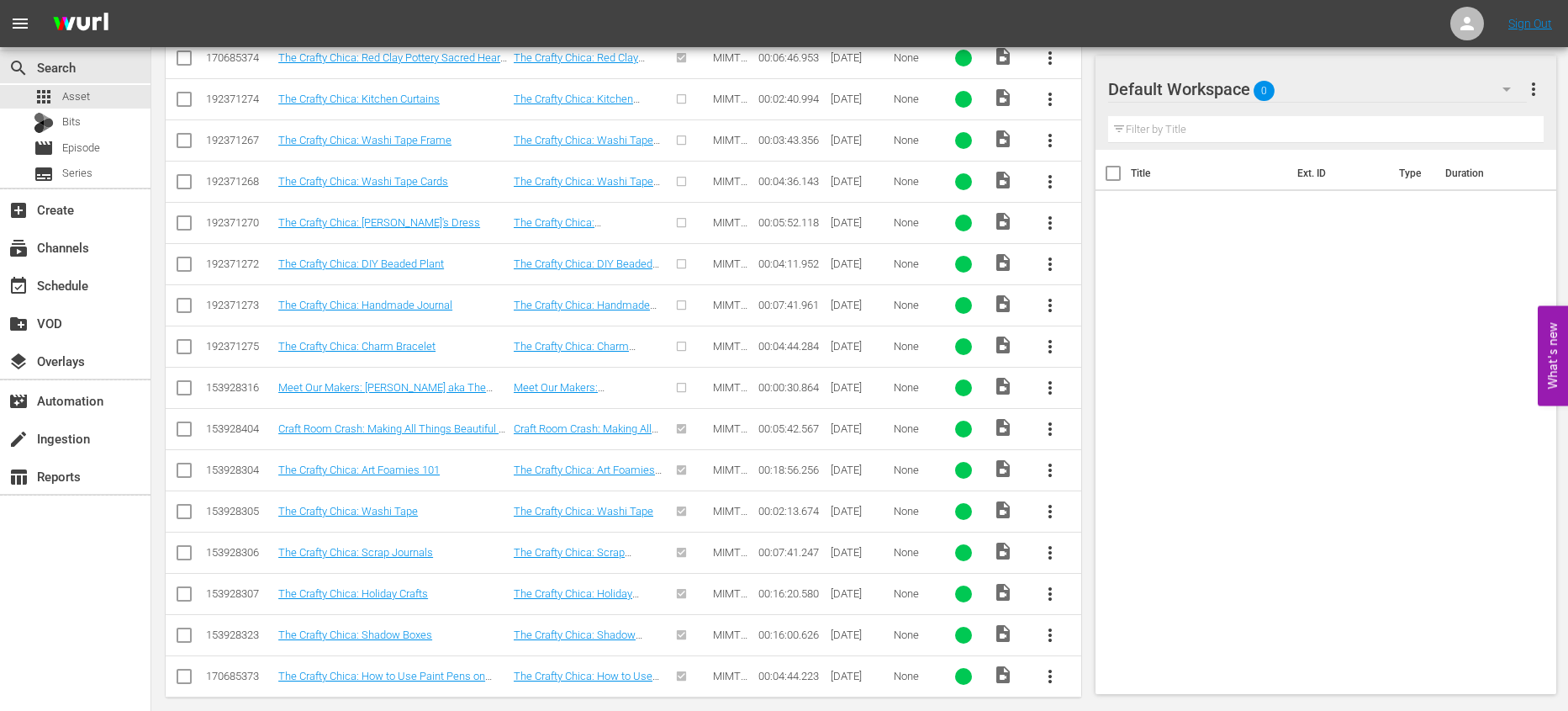
scroll to position [593, 0]
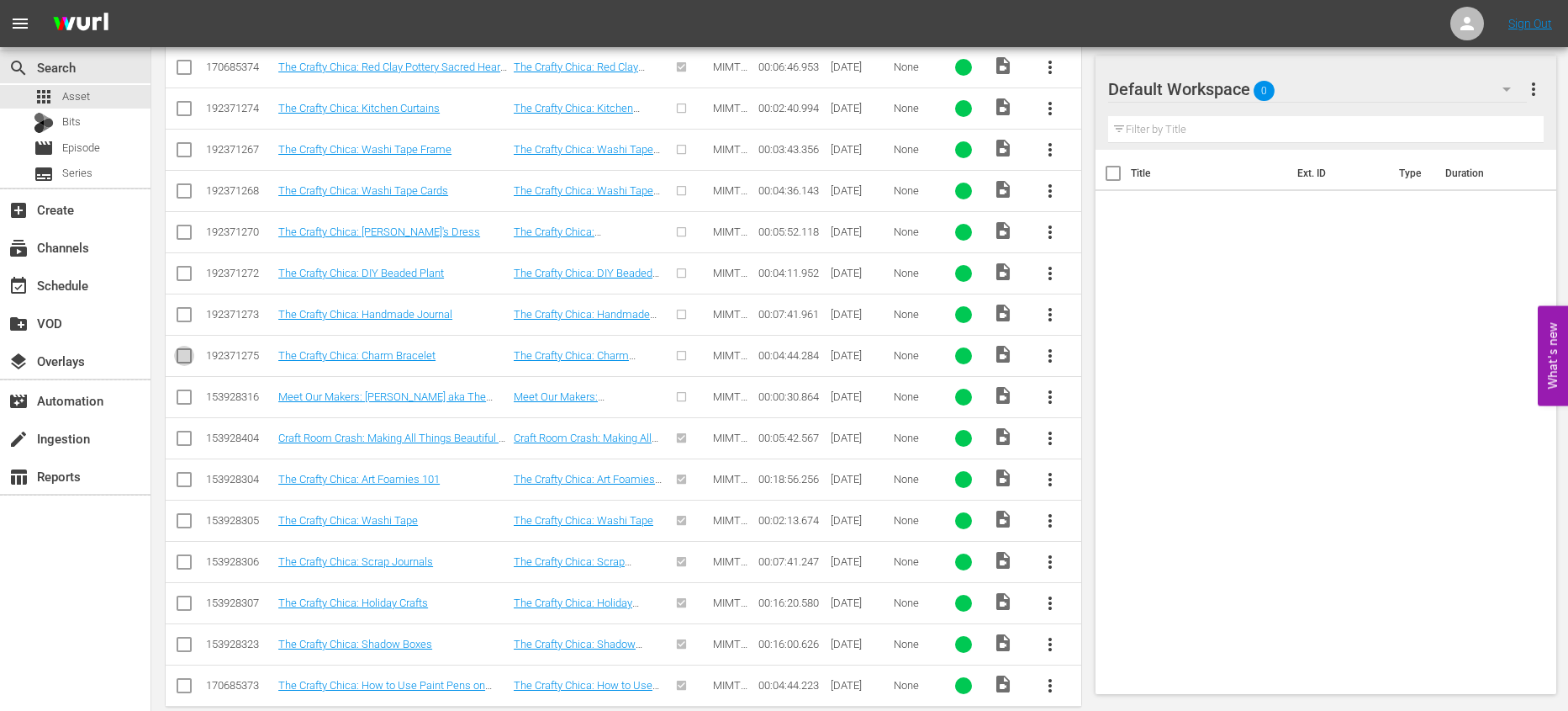
click at [184, 351] on input "checkbox" at bounding box center [184, 359] width 20 height 20
checkbox input "true"
click at [183, 310] on input "checkbox" at bounding box center [184, 317] width 20 height 20
checkbox input "true"
click at [177, 273] on input "checkbox" at bounding box center [184, 276] width 20 height 20
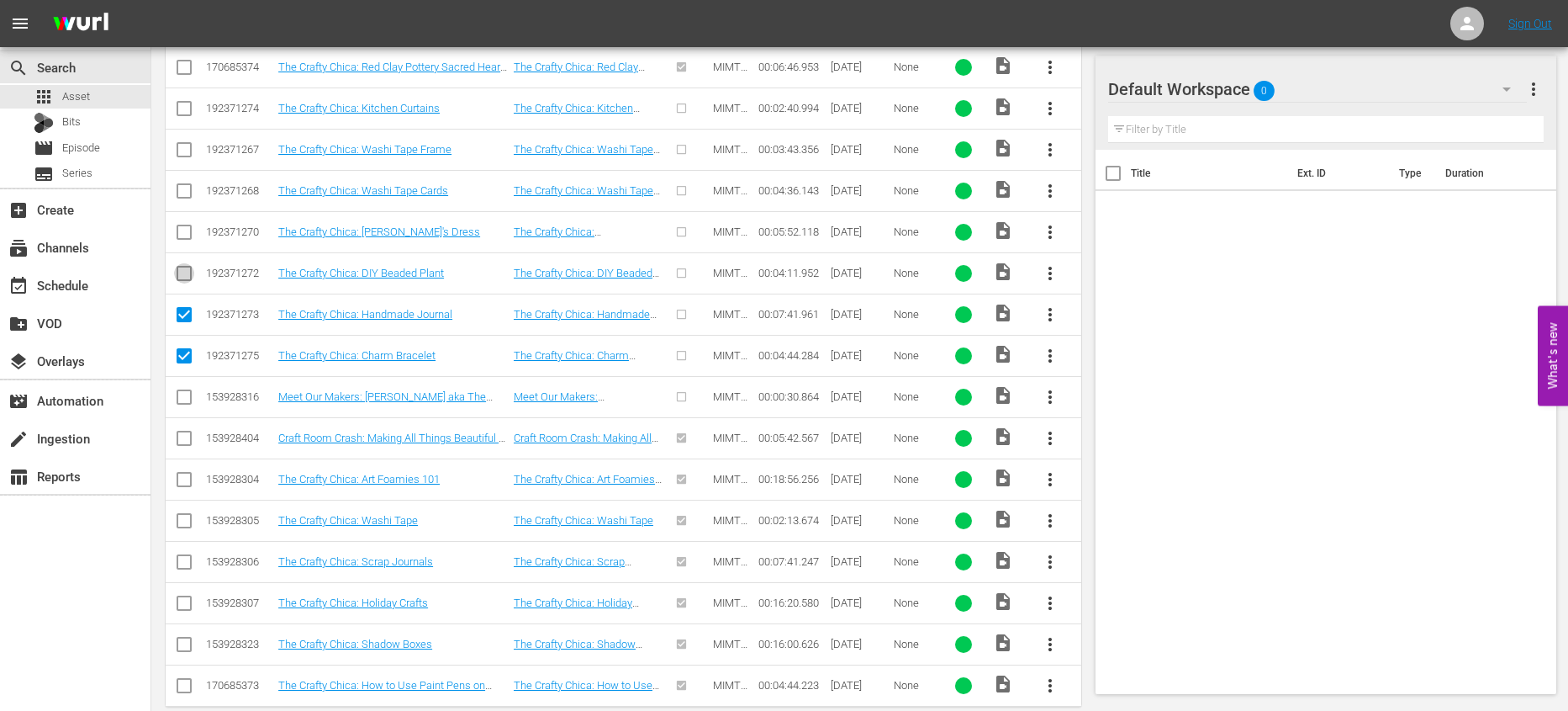
checkbox input "true"
click at [181, 231] on input "checkbox" at bounding box center [184, 235] width 20 height 20
checkbox input "true"
click at [179, 190] on input "checkbox" at bounding box center [184, 194] width 20 height 20
checkbox input "true"
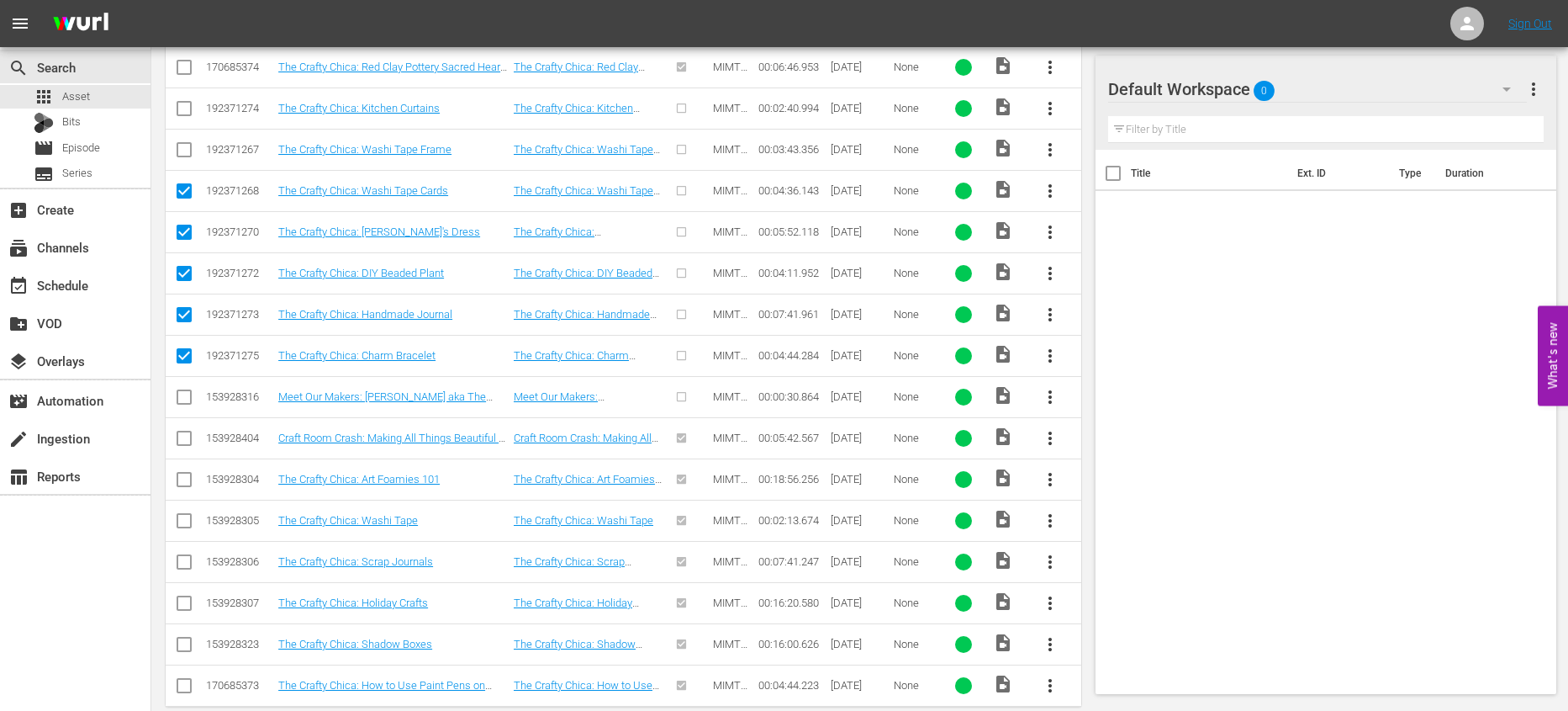
click at [178, 153] on input "checkbox" at bounding box center [184, 153] width 20 height 20
checkbox input "true"
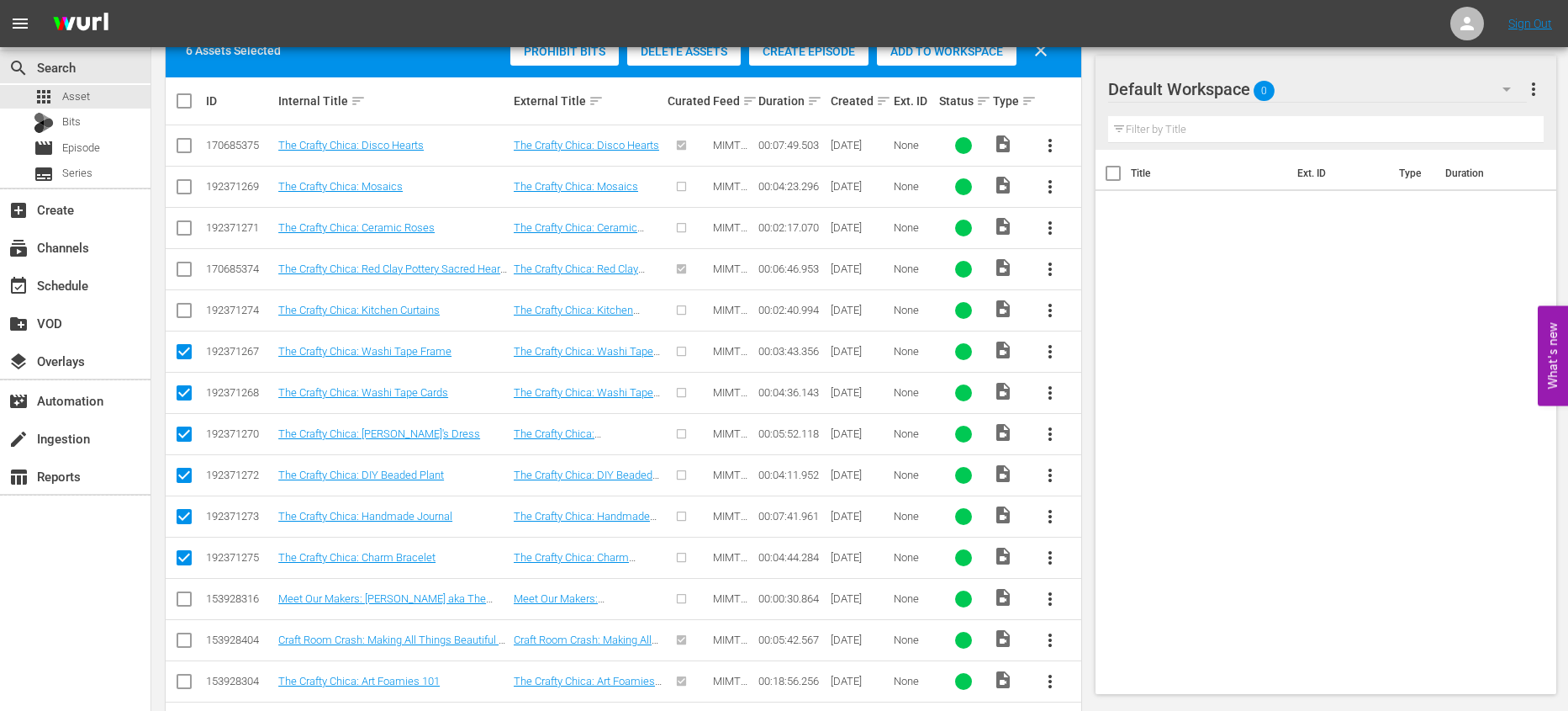
scroll to position [373, 0]
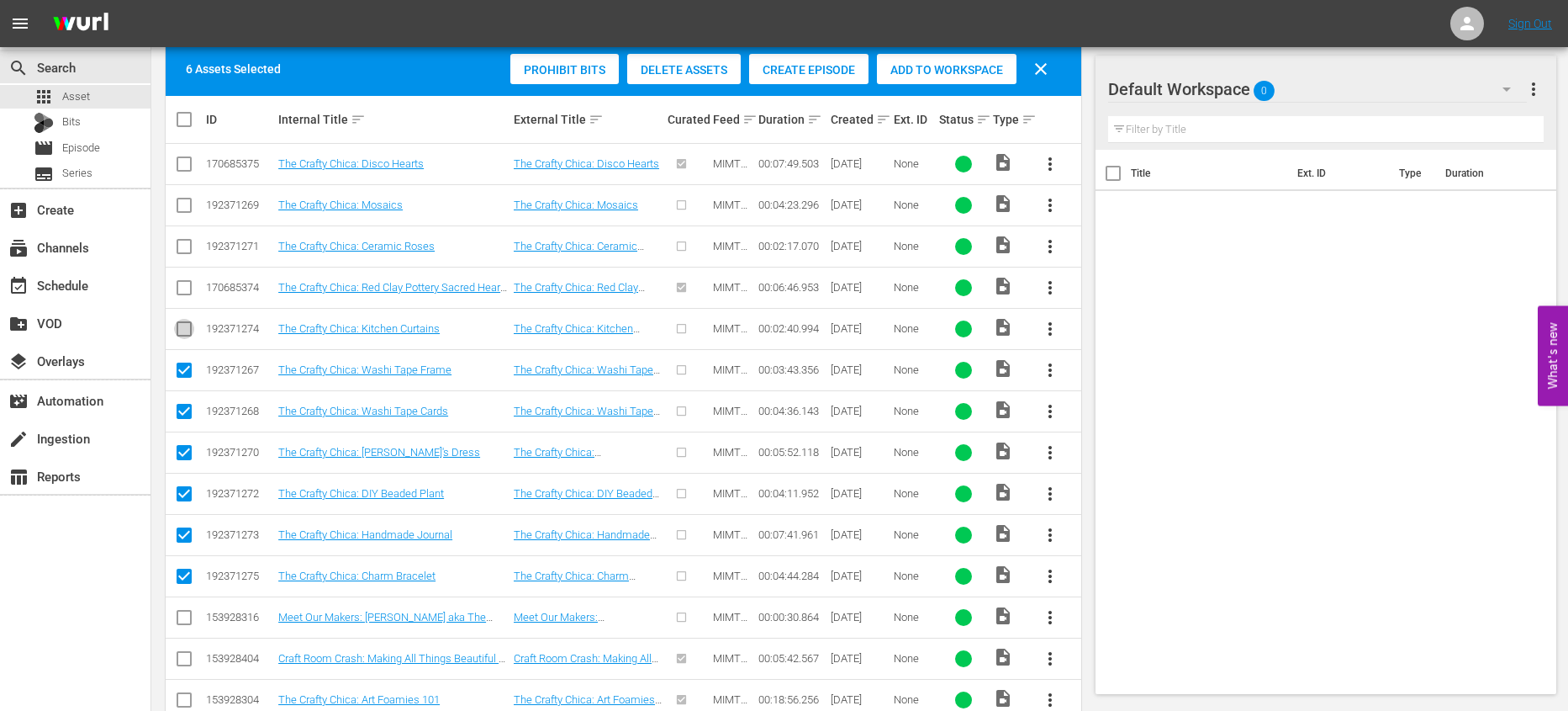
click at [185, 330] on input "checkbox" at bounding box center [184, 332] width 20 height 20
checkbox input "true"
click at [182, 198] on input "checkbox" at bounding box center [184, 208] width 20 height 20
checkbox input "true"
click at [185, 239] on icon at bounding box center [185, 247] width 16 height 16
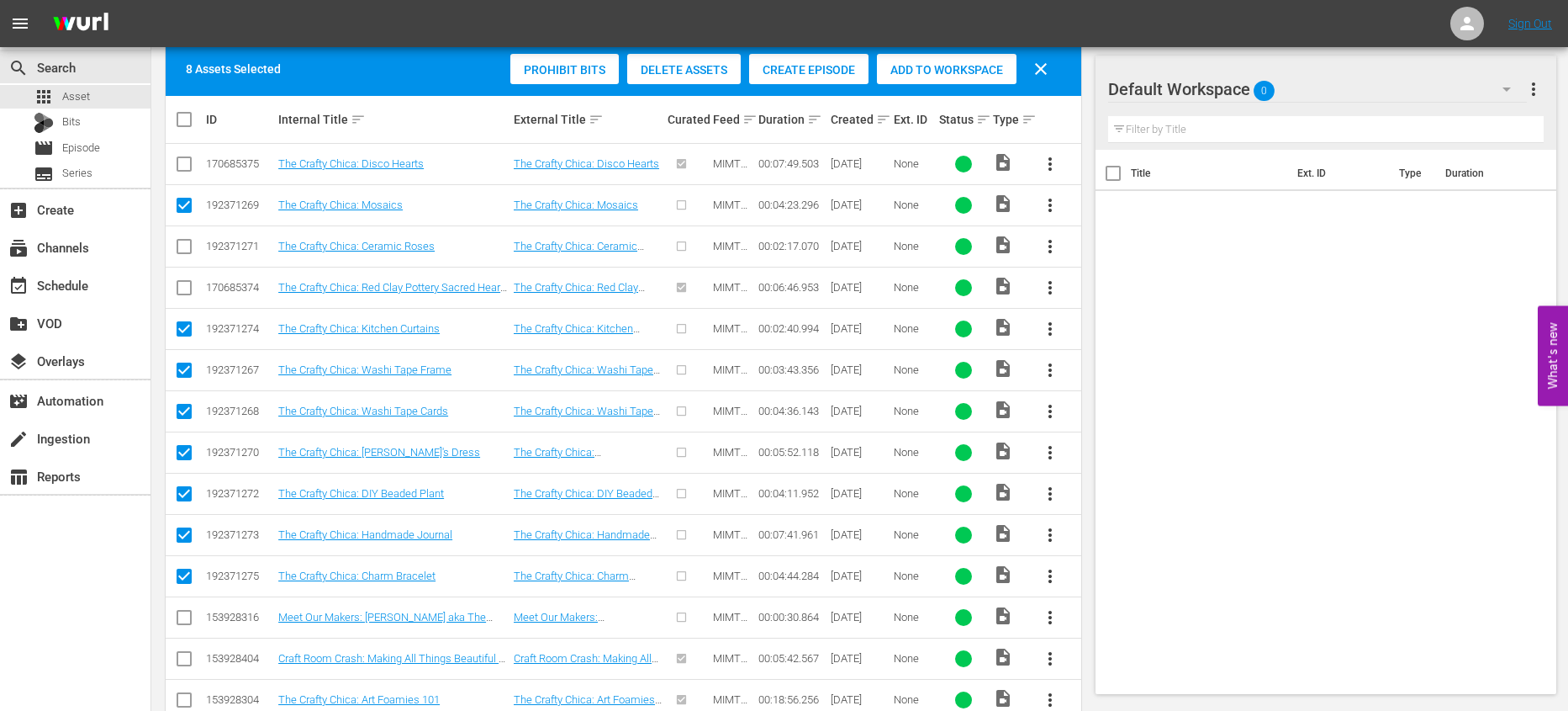
click at [186, 246] on input "checkbox" at bounding box center [184, 249] width 20 height 20
checkbox input "true"
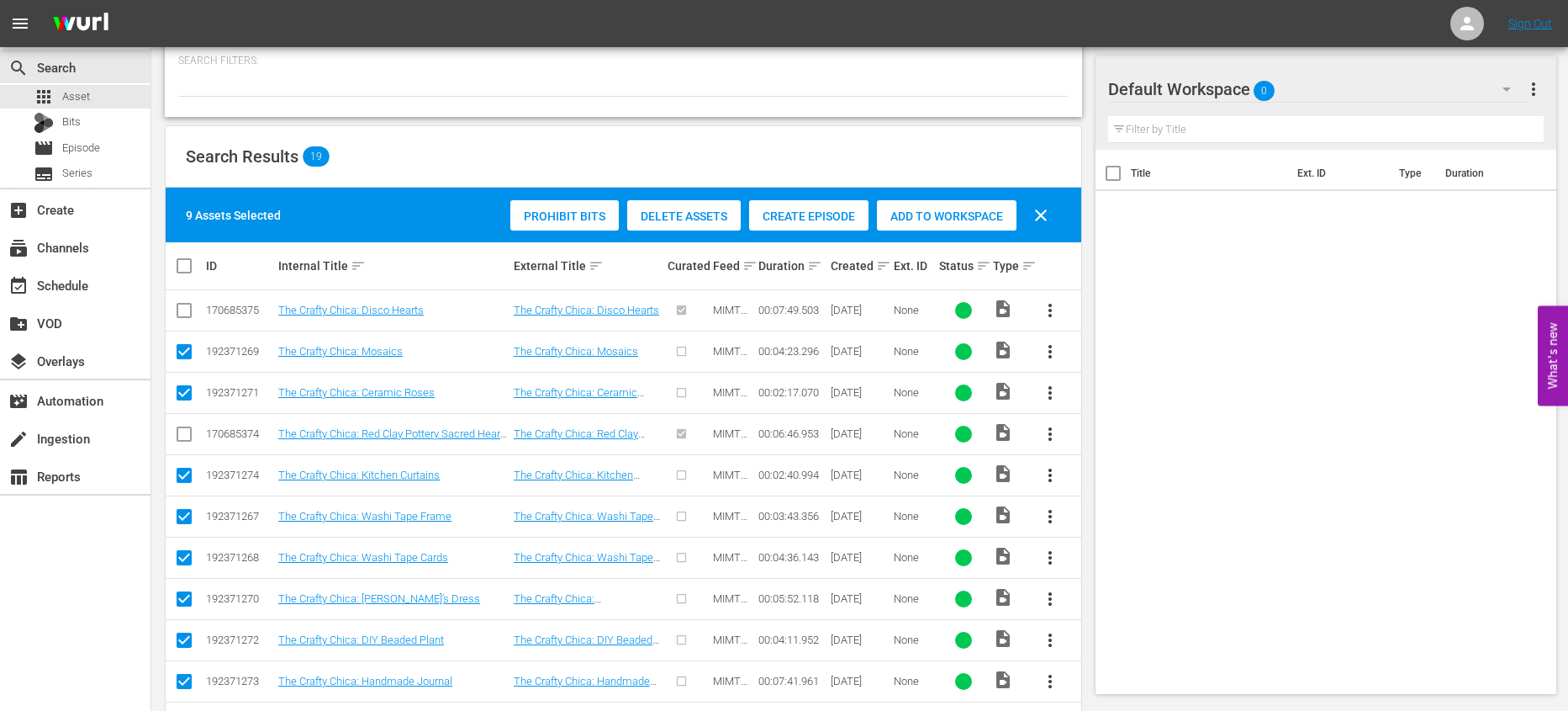
scroll to position [23, 0]
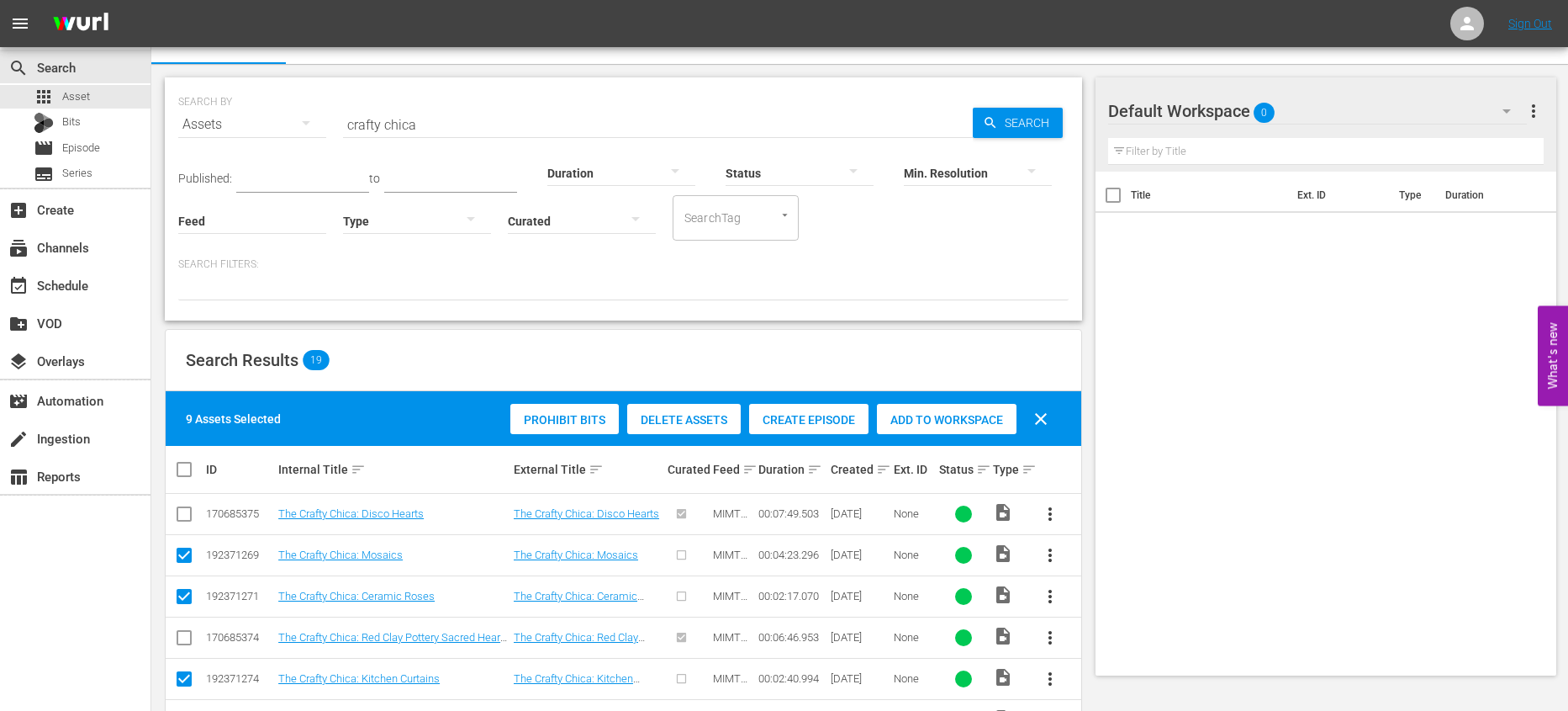
click at [908, 417] on span "Add to Workspace" at bounding box center [947, 420] width 140 height 14
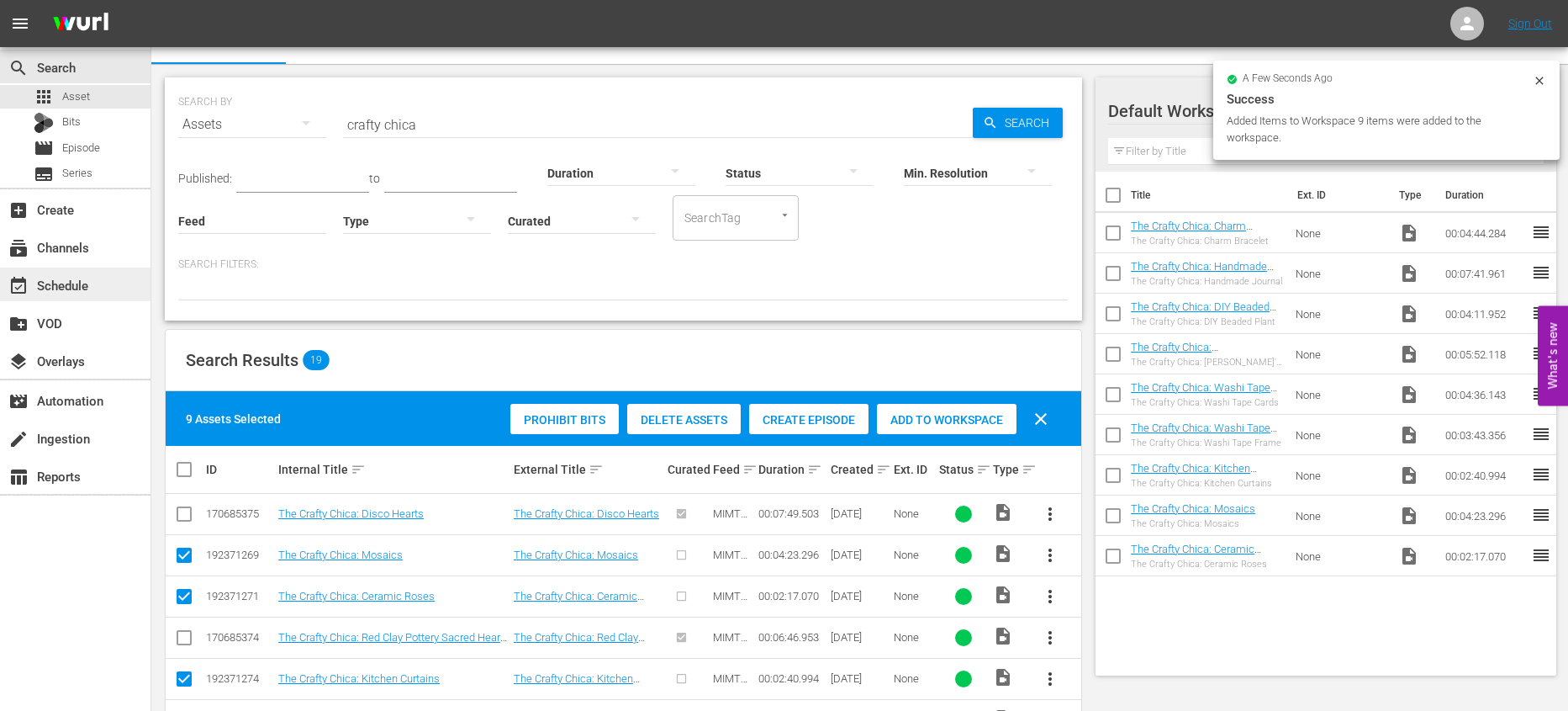
click at [86, 289] on div "event_available Schedule" at bounding box center [47, 283] width 94 height 16
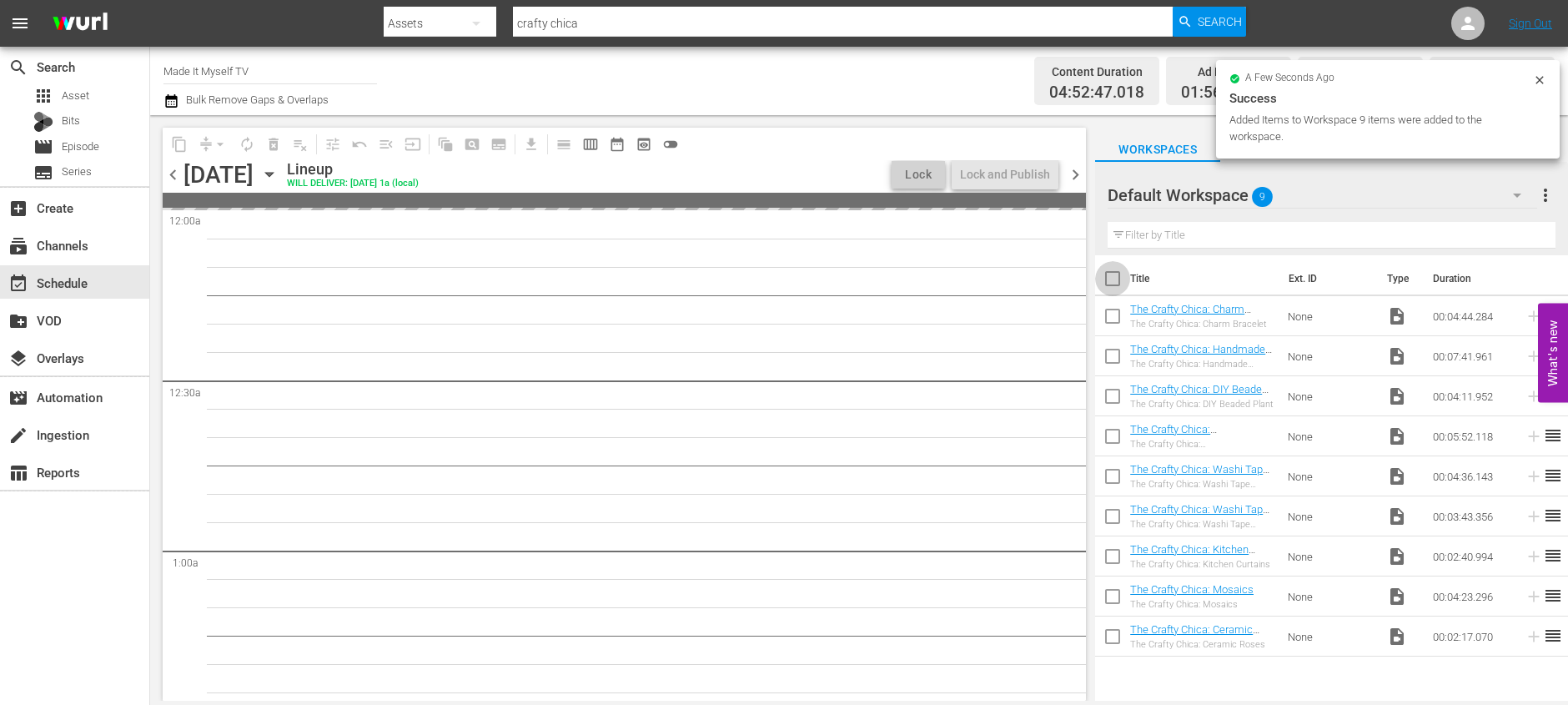
click at [1112, 275] on input "checkbox" at bounding box center [1112, 282] width 35 height 35
checkbox input "true"
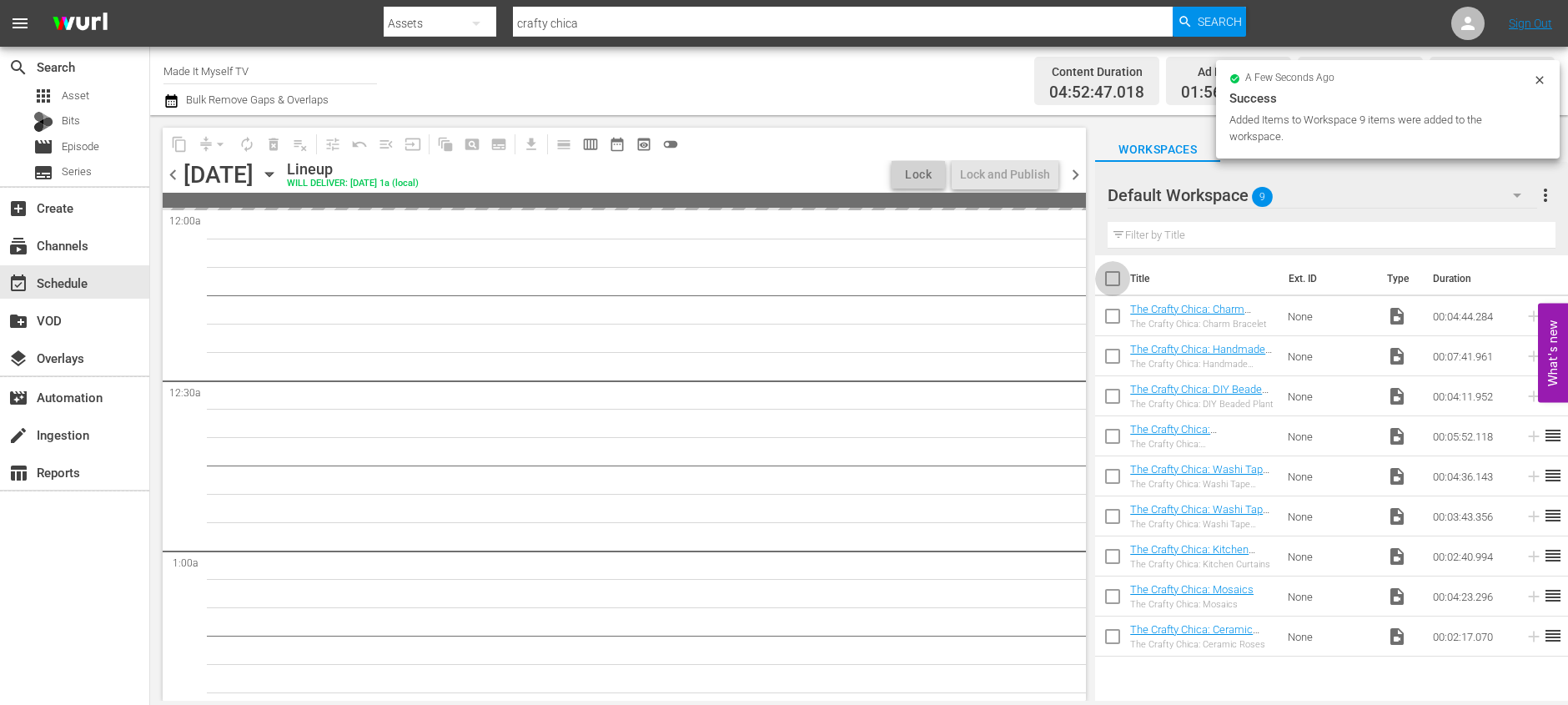
checkbox input "true"
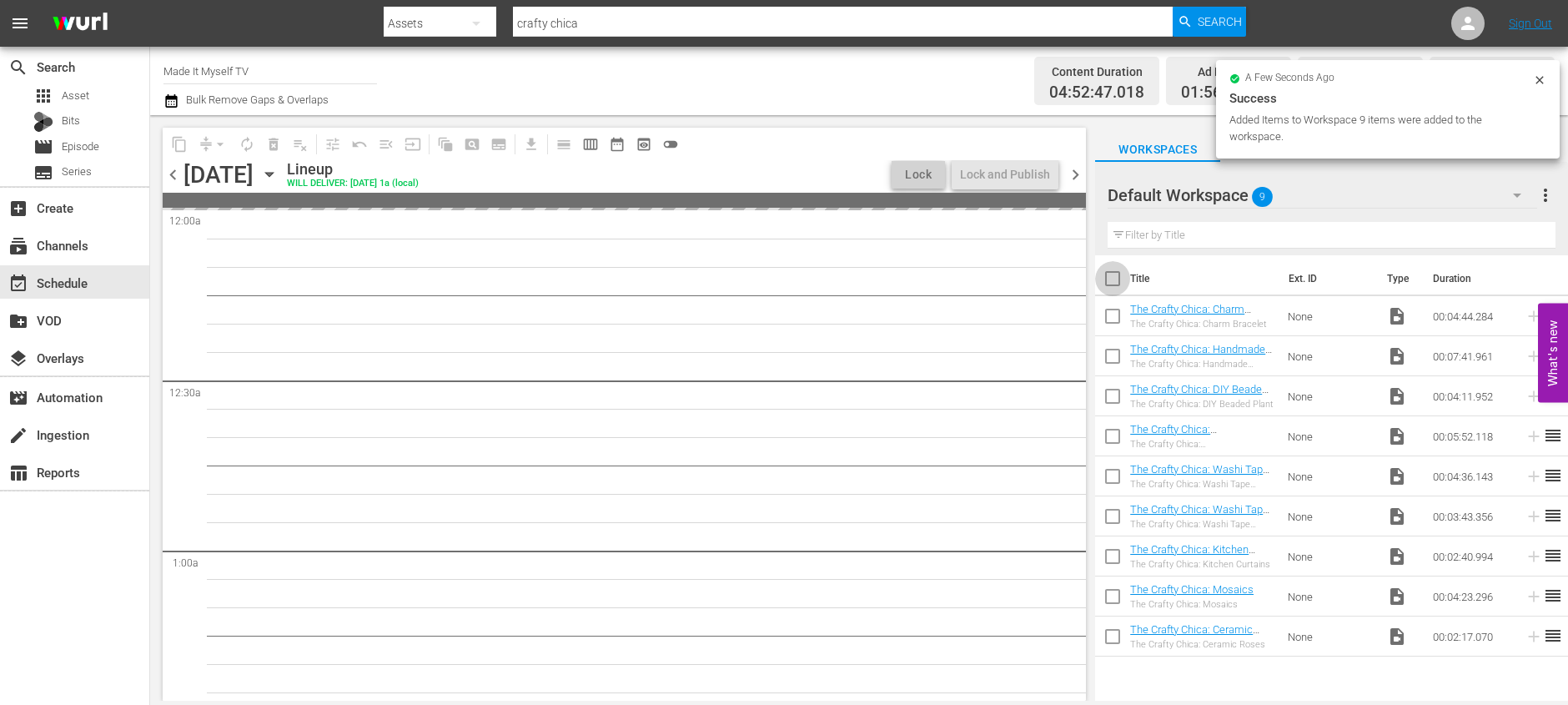
checkbox input "true"
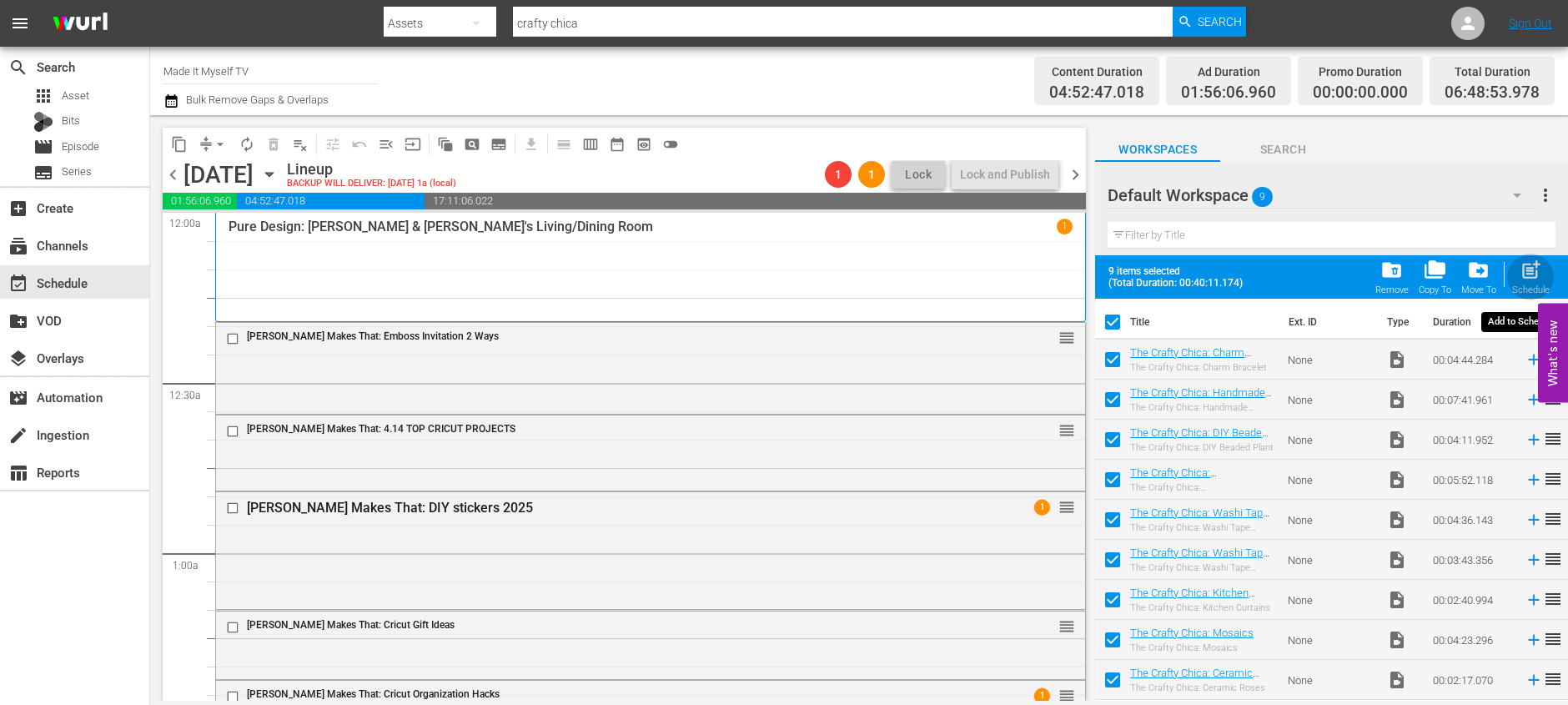
click at [1550, 281] on button "post_add Schedule" at bounding box center [1530, 277] width 47 height 46
checkbox input "false"
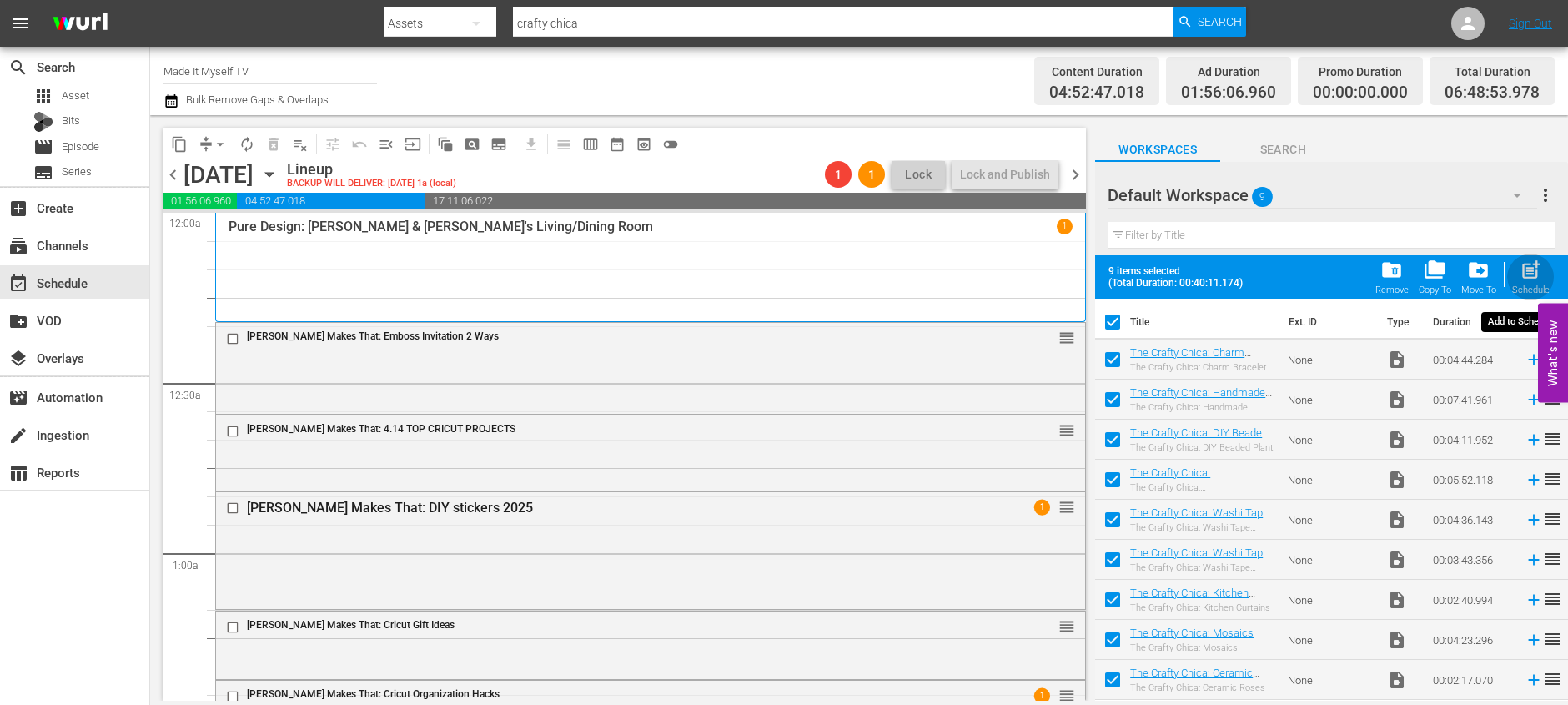
checkbox input "false"
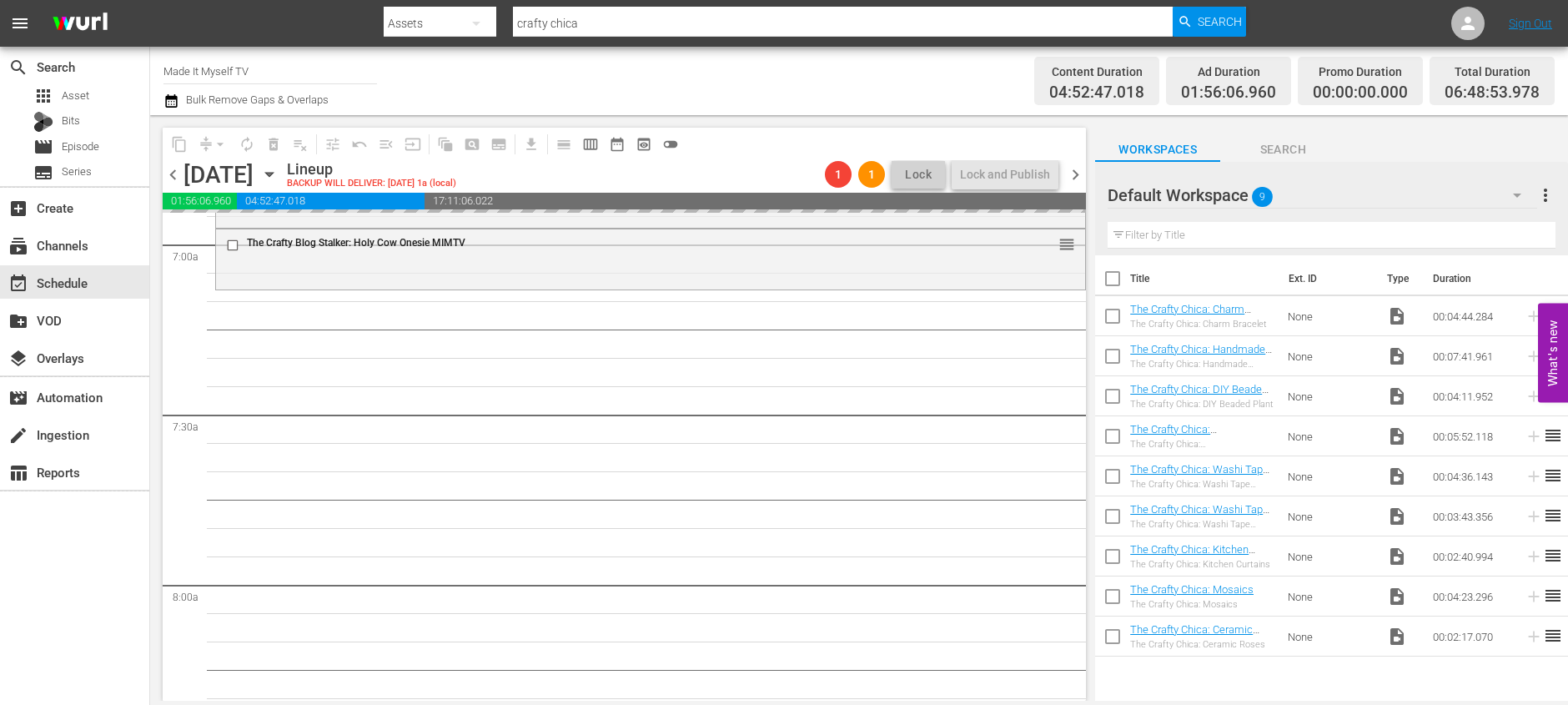
scroll to position [2365, 0]
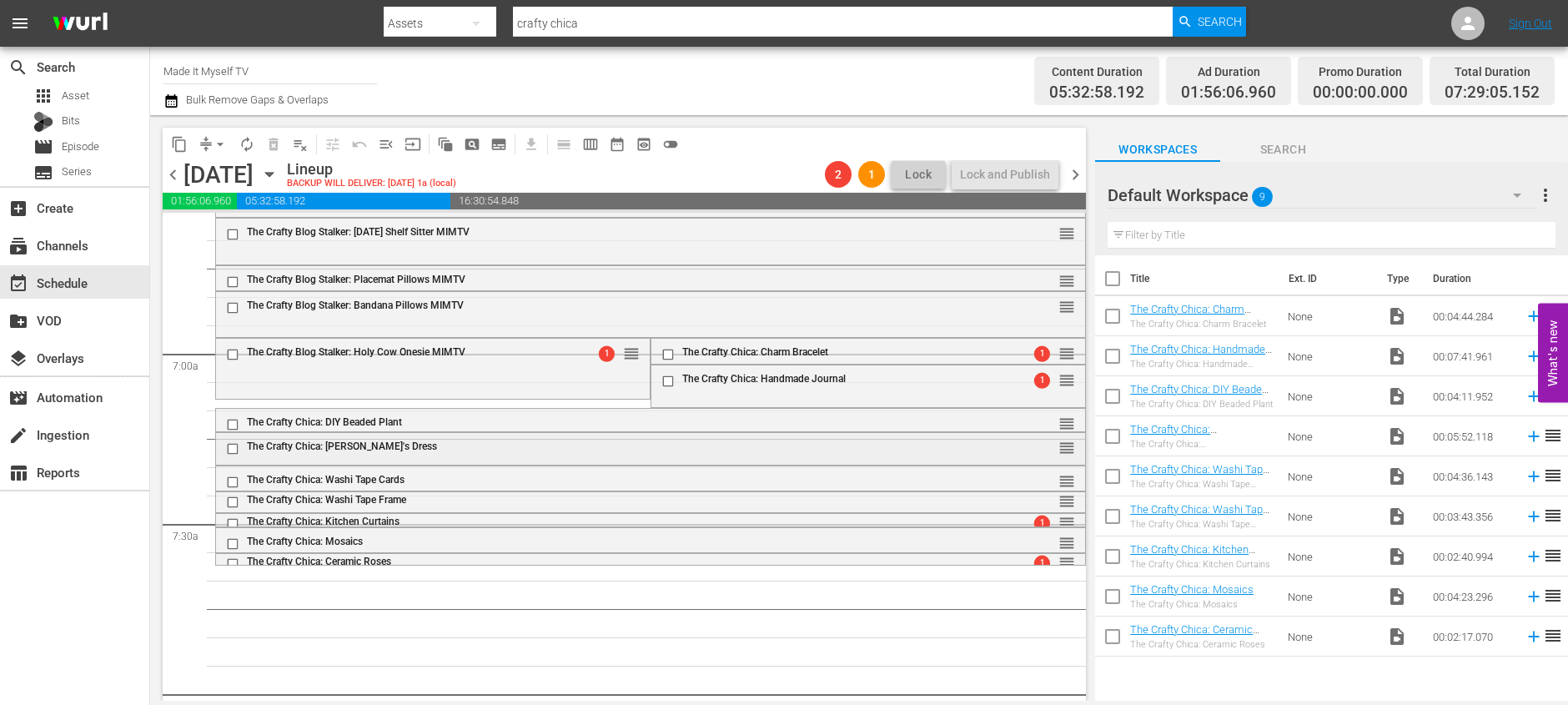
scroll to position [2189, 0]
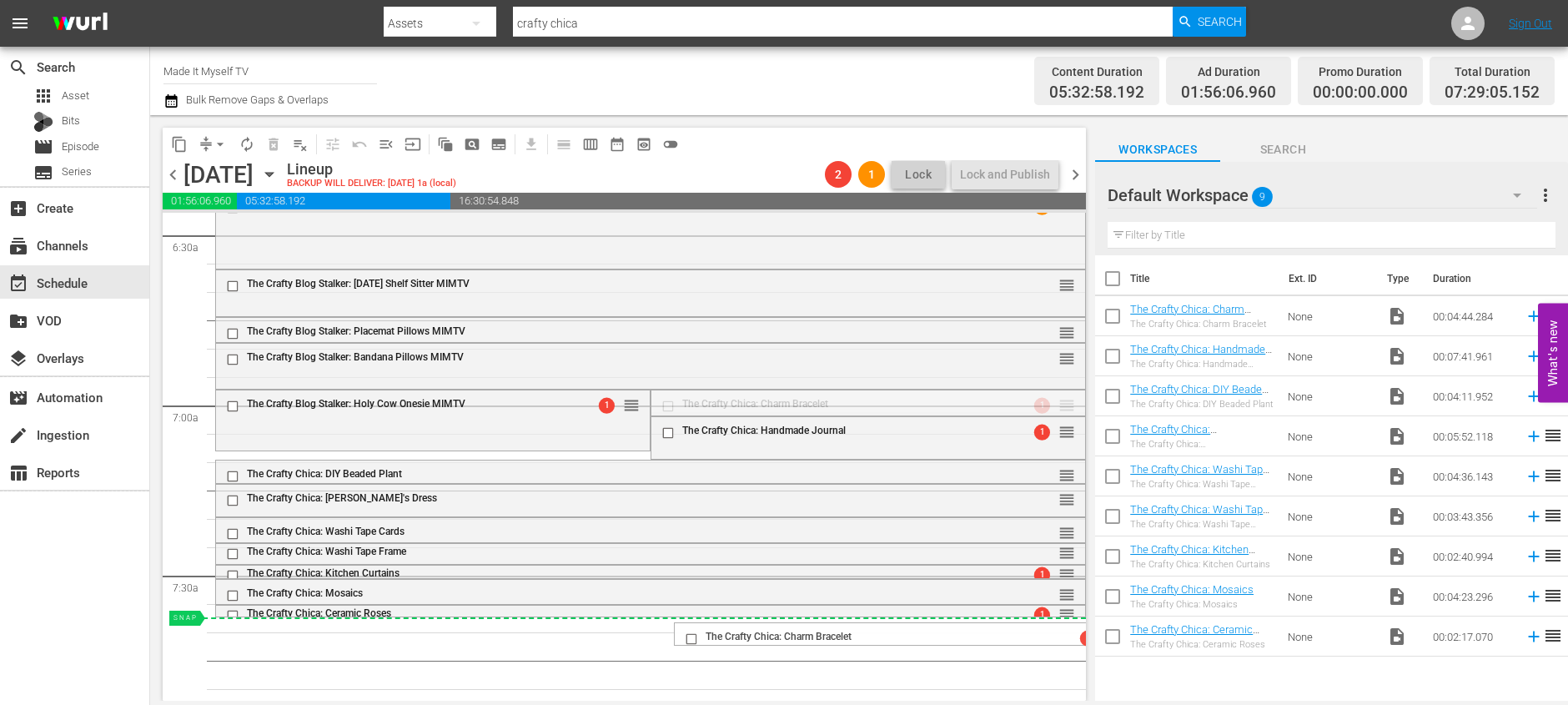
drag, startPoint x: 1056, startPoint y: 405, endPoint x: 1018, endPoint y: 623, distance: 221.3
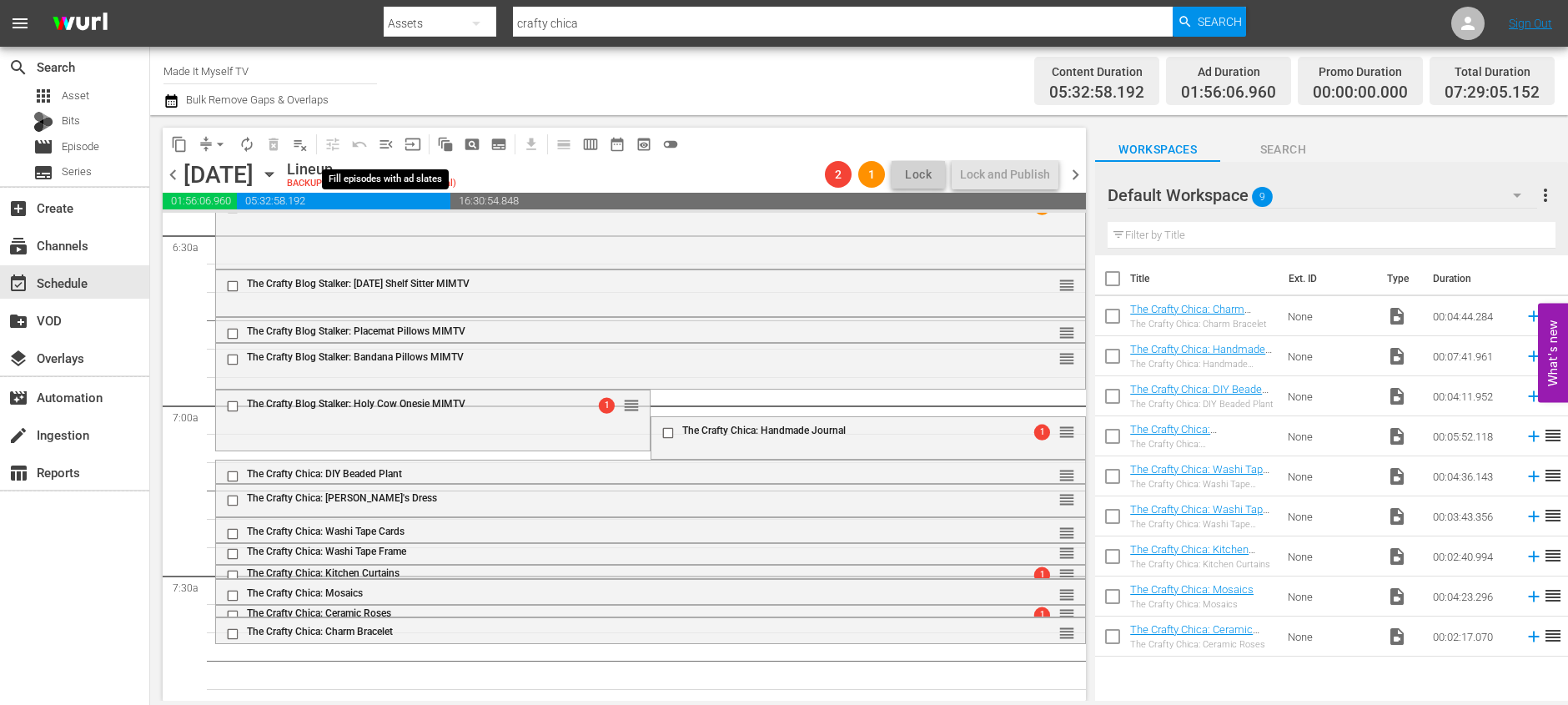
click at [389, 140] on span "menu_open" at bounding box center [386, 144] width 16 height 16
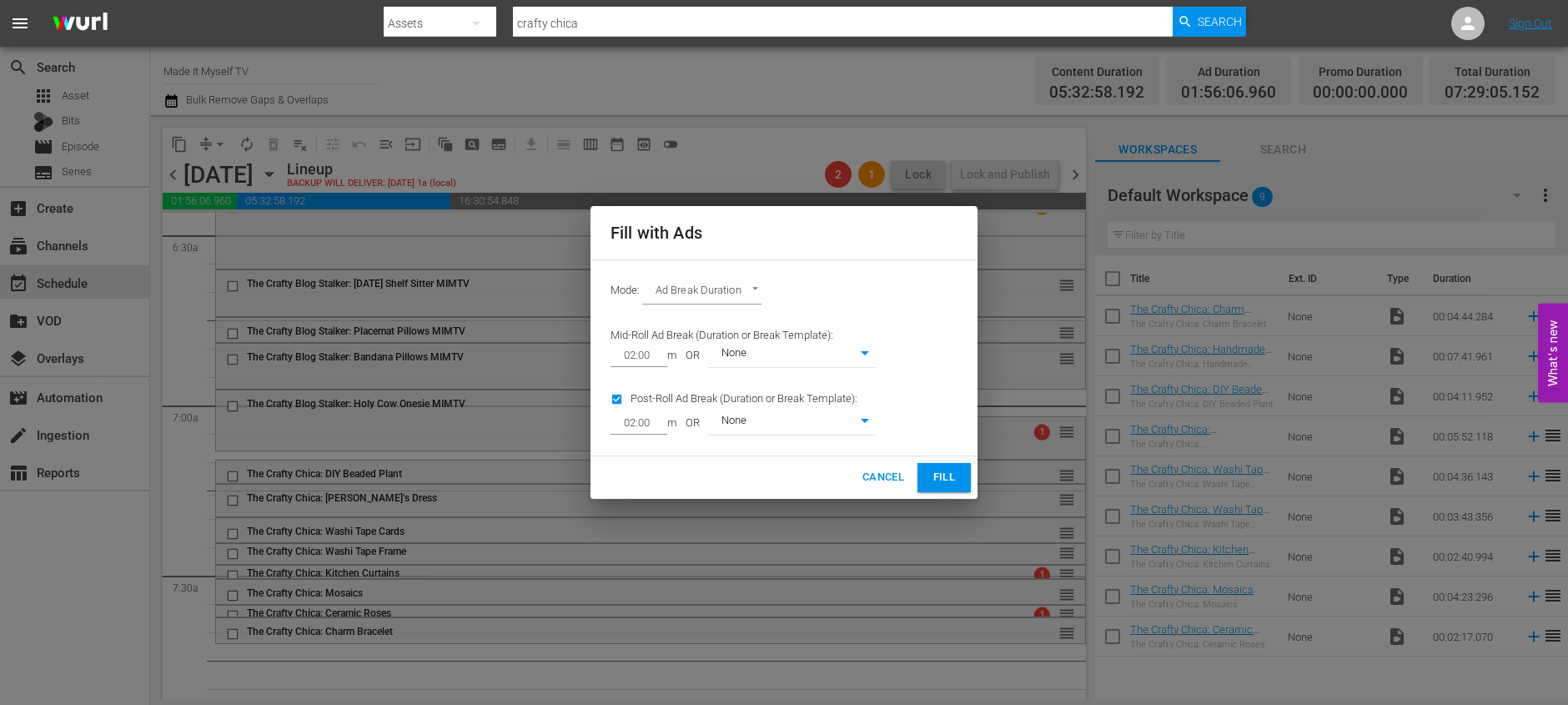
click at [927, 476] on button "Fill" at bounding box center [943, 477] width 53 height 29
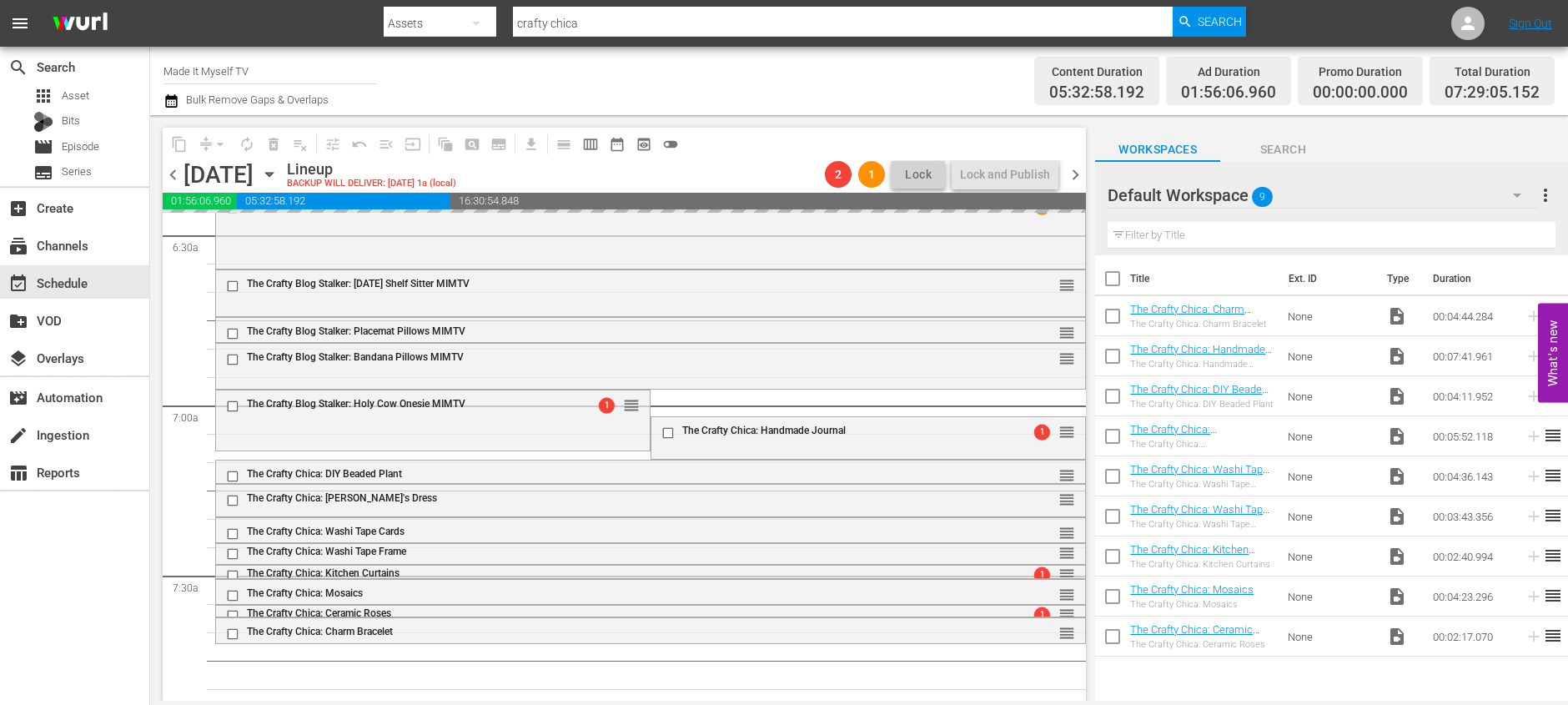
click at [1117, 277] on input "checkbox" at bounding box center [1112, 282] width 35 height 35
checkbox input "true"
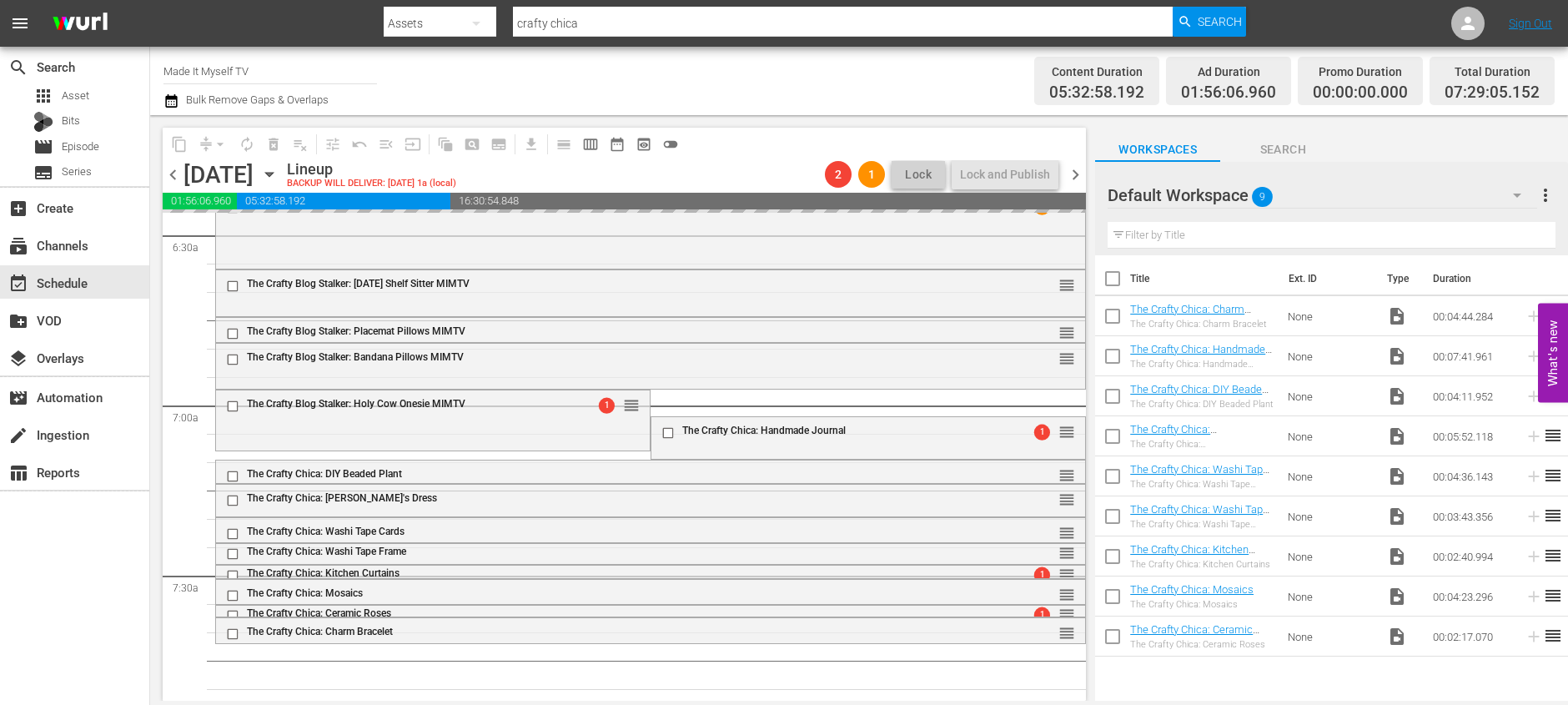
checkbox input "true"
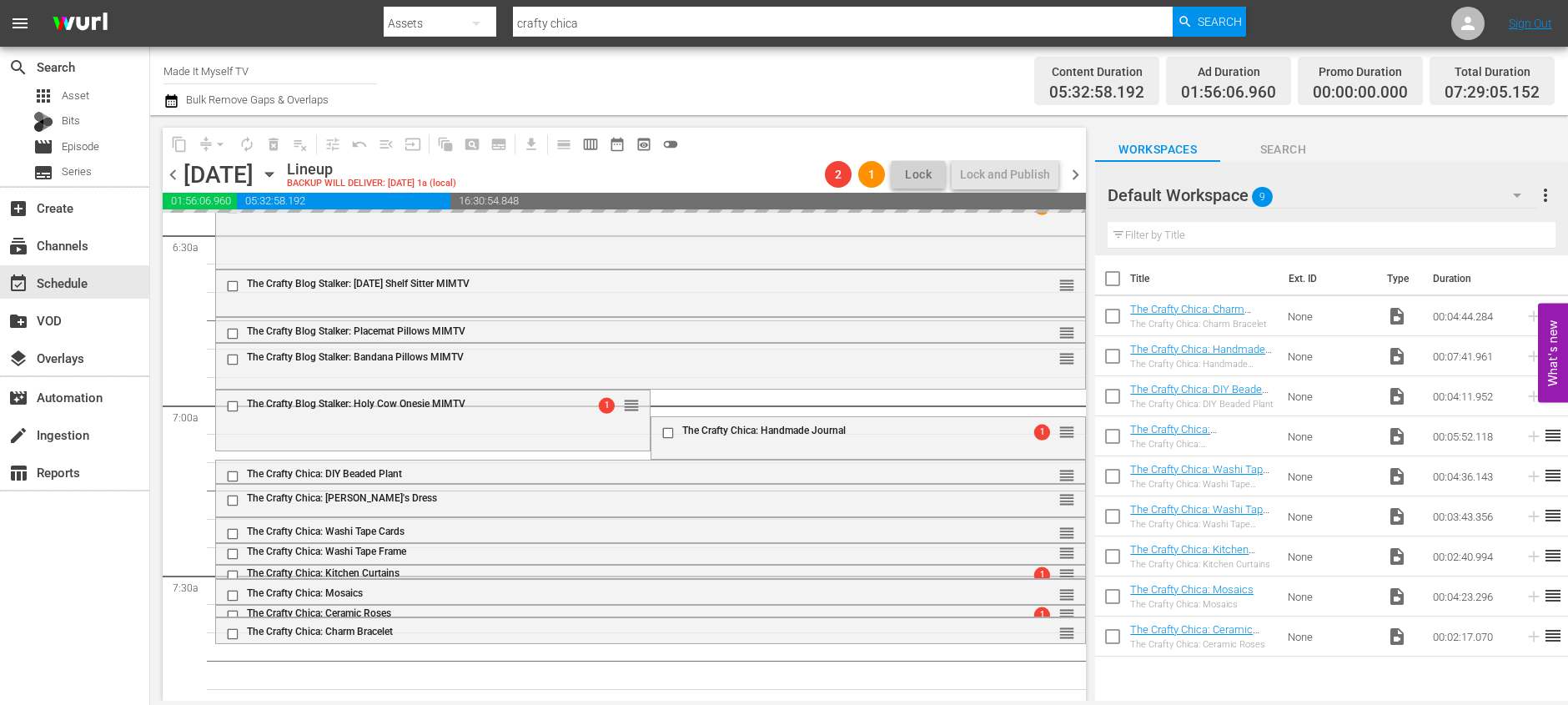
checkbox input "true"
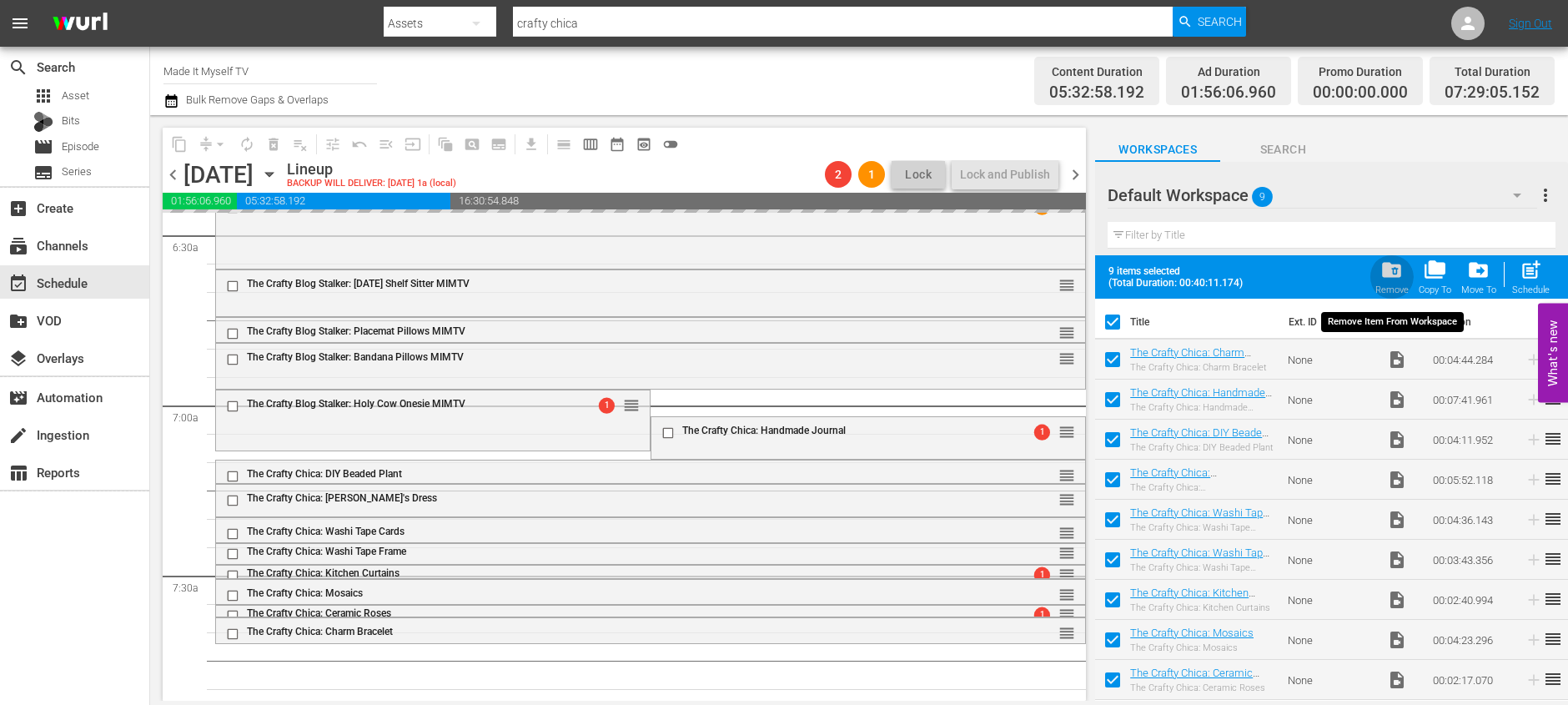
click at [1394, 267] on span "folder_delete" at bounding box center [1391, 269] width 22 height 22
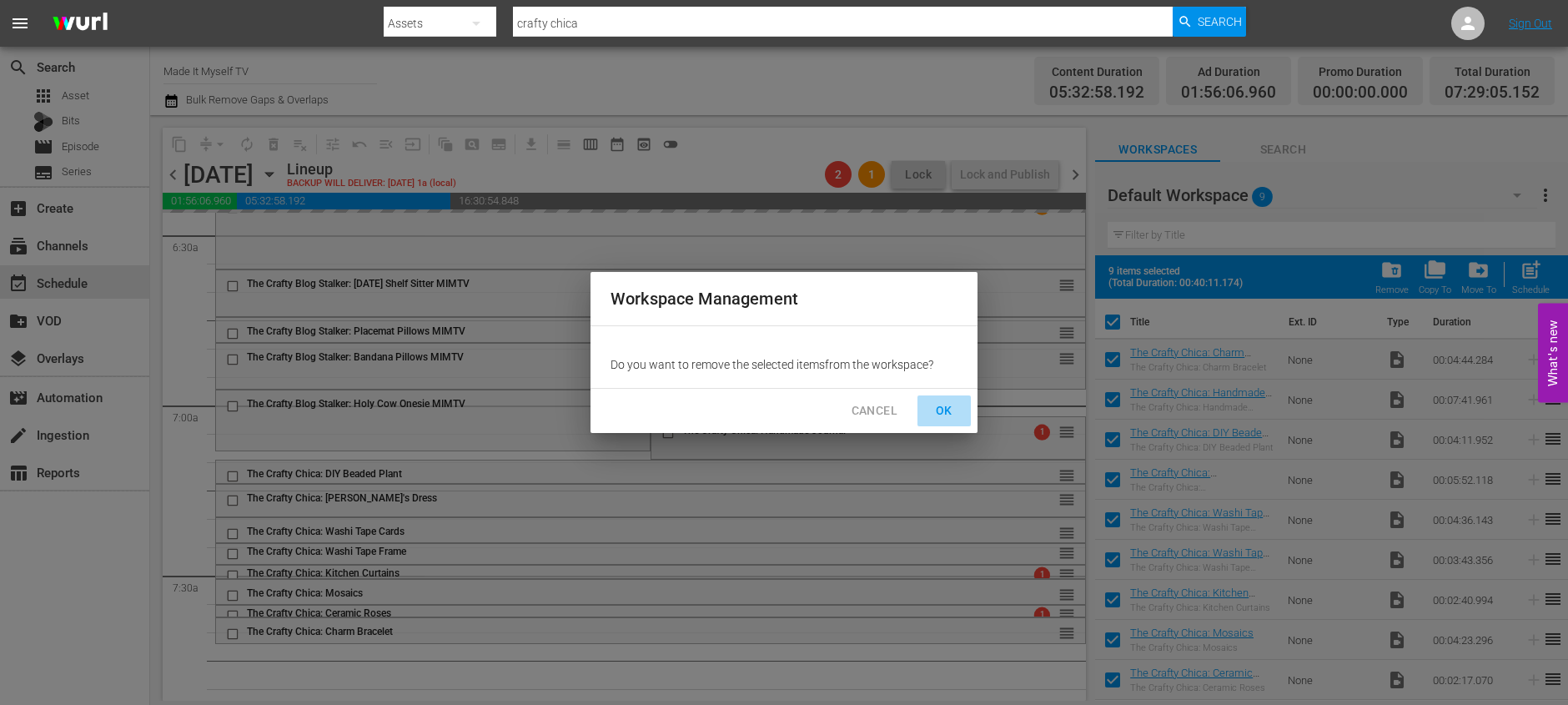
click at [939, 404] on span "OK" at bounding box center [944, 411] width 27 height 21
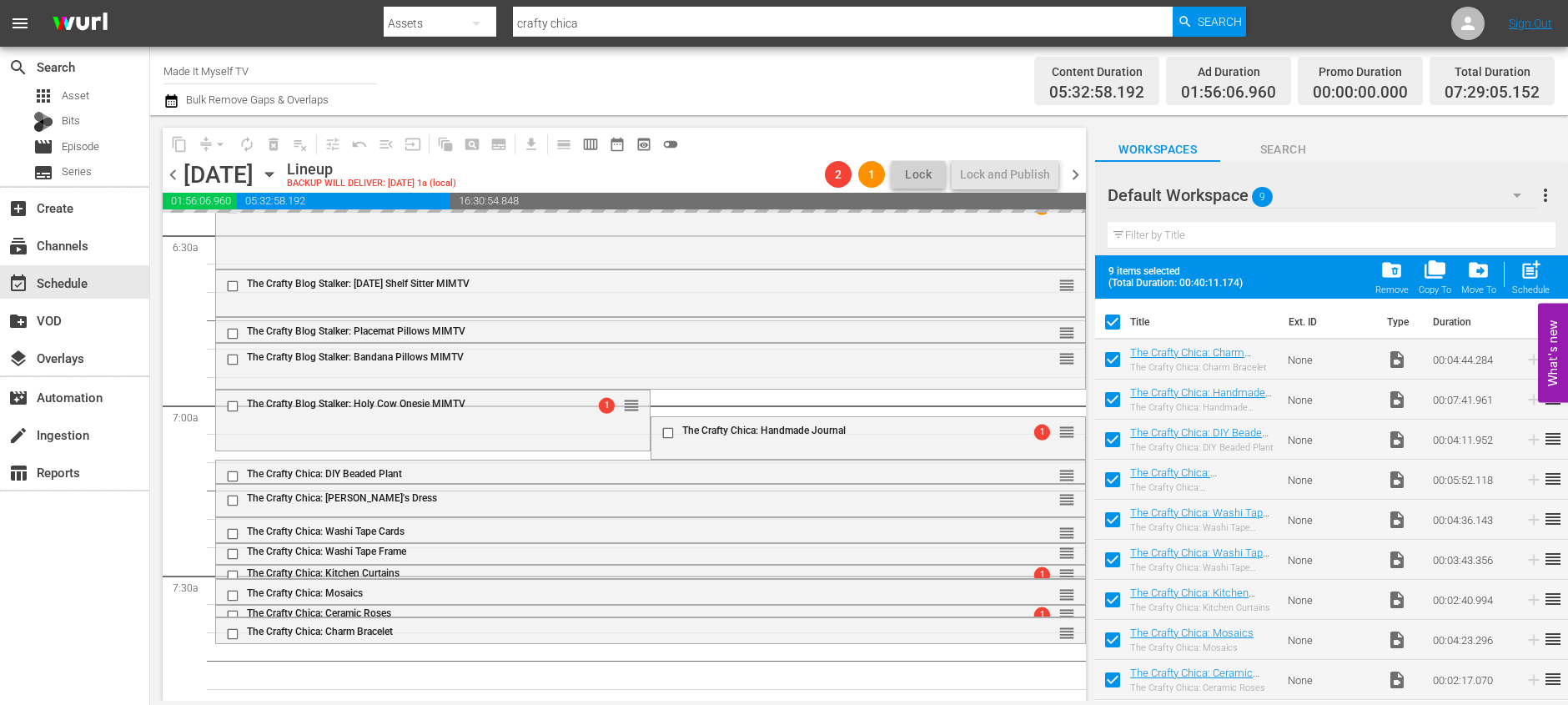
checkbox input "false"
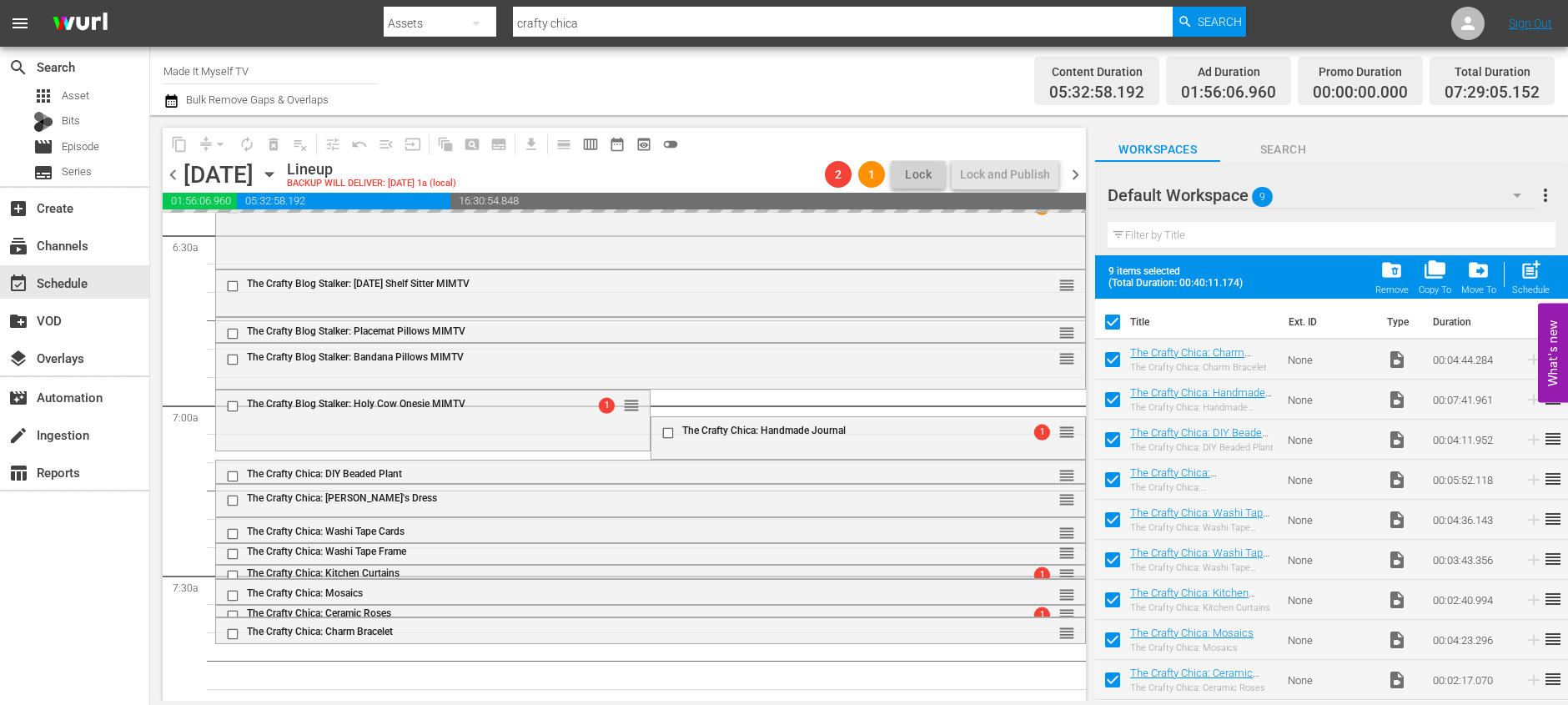
checkbox input "false"
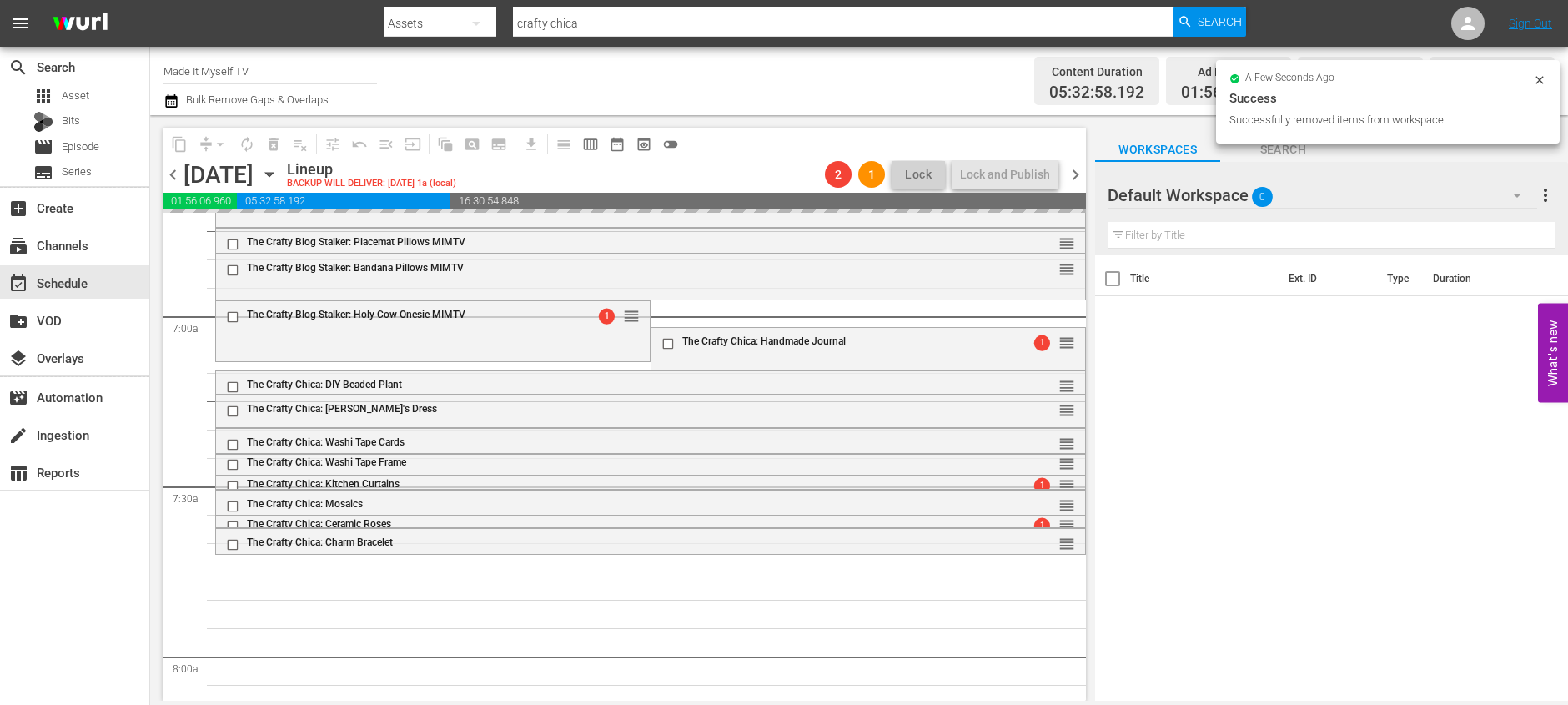
scroll to position [2282, 0]
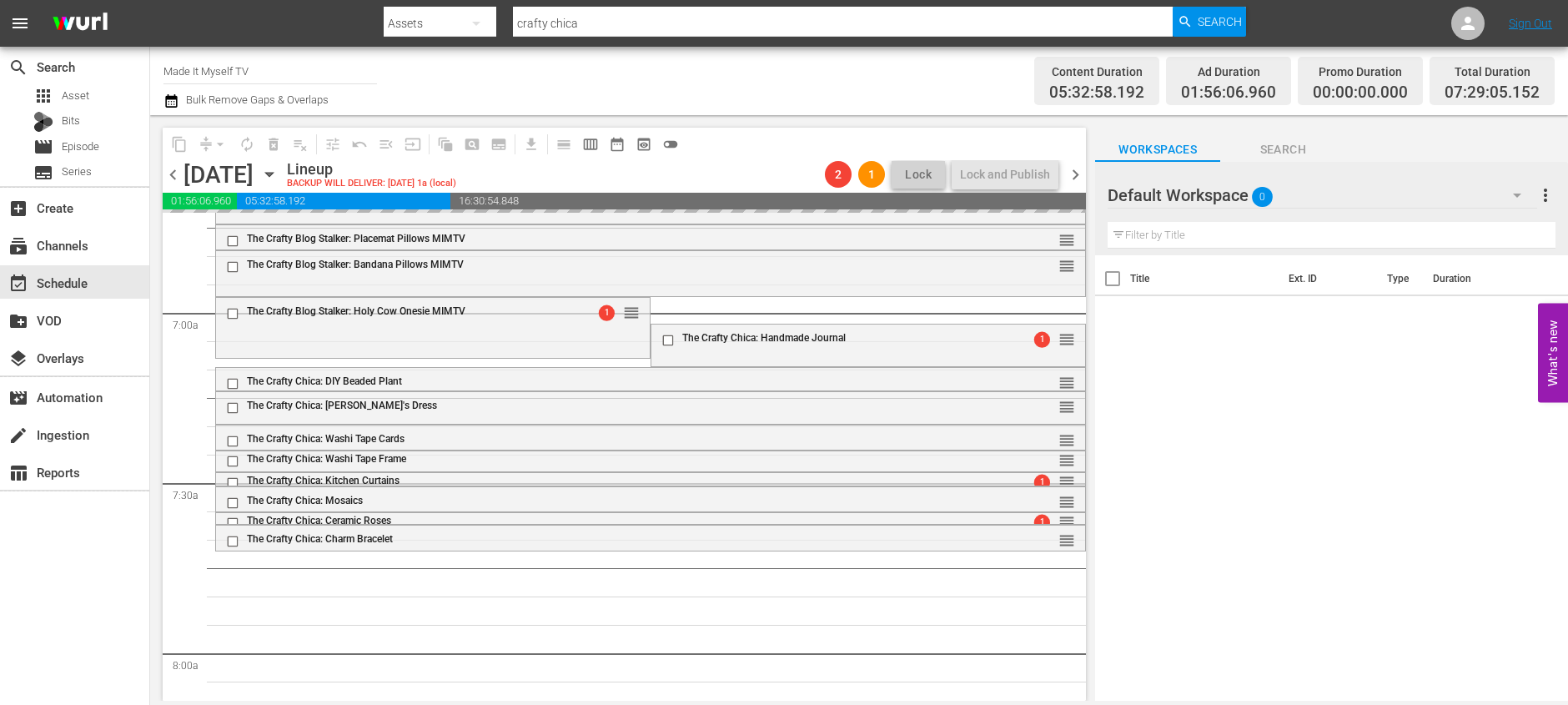
click at [664, 96] on div "Channel Title Made It Myself TV Bulk Remove Gaps & Overlaps" at bounding box center [542, 81] width 759 height 60
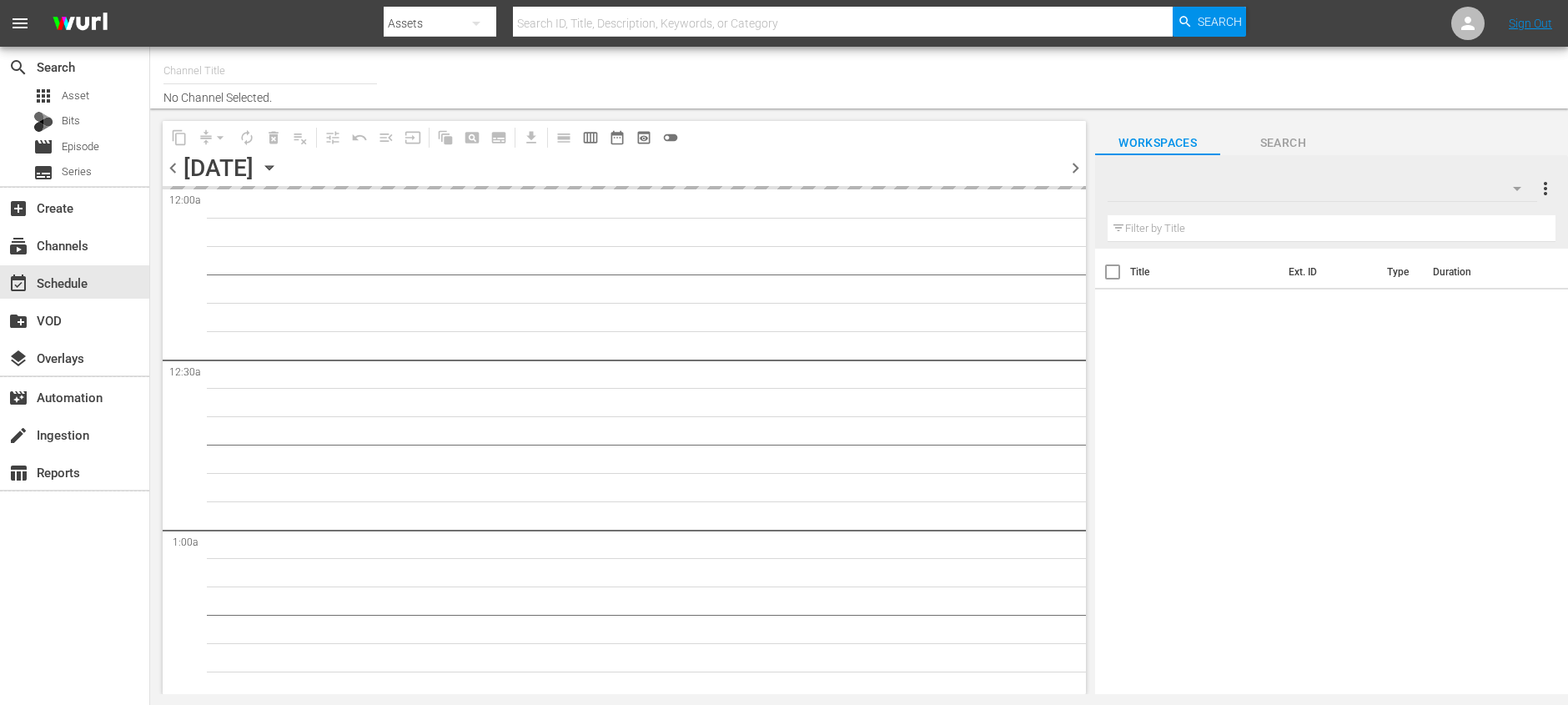
type input "Made It Myself TV (1876)"
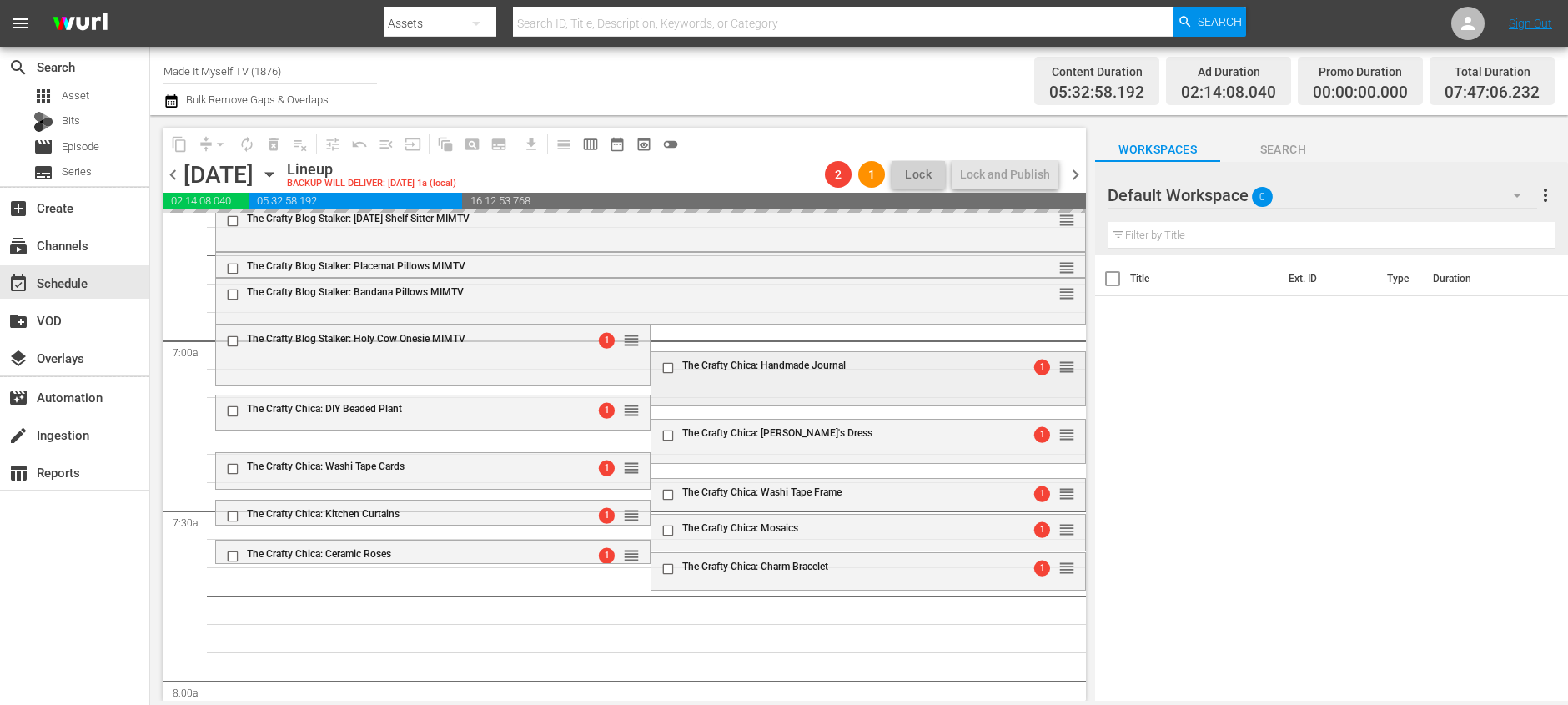
scroll to position [2323, 0]
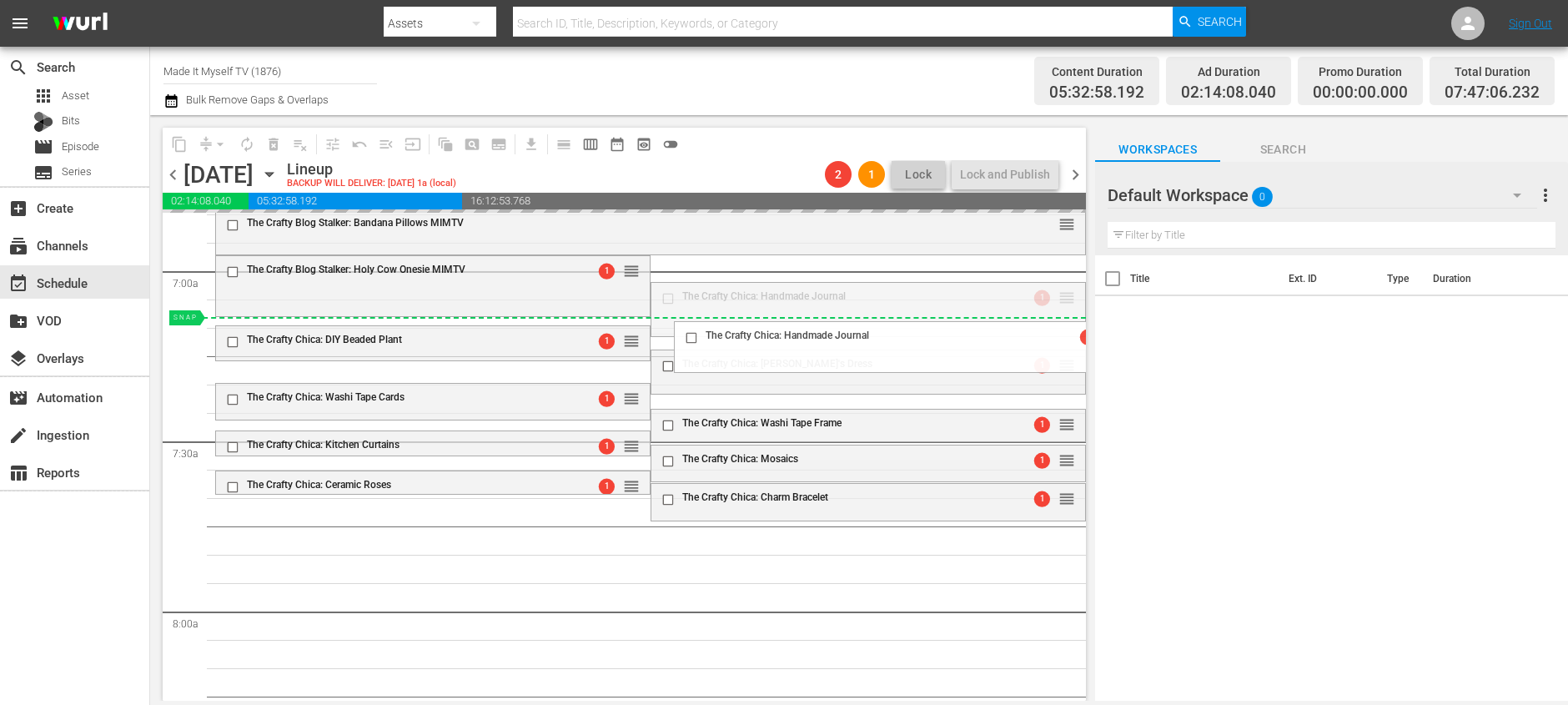
drag, startPoint x: 1056, startPoint y: 293, endPoint x: 1050, endPoint y: 324, distance: 31.6
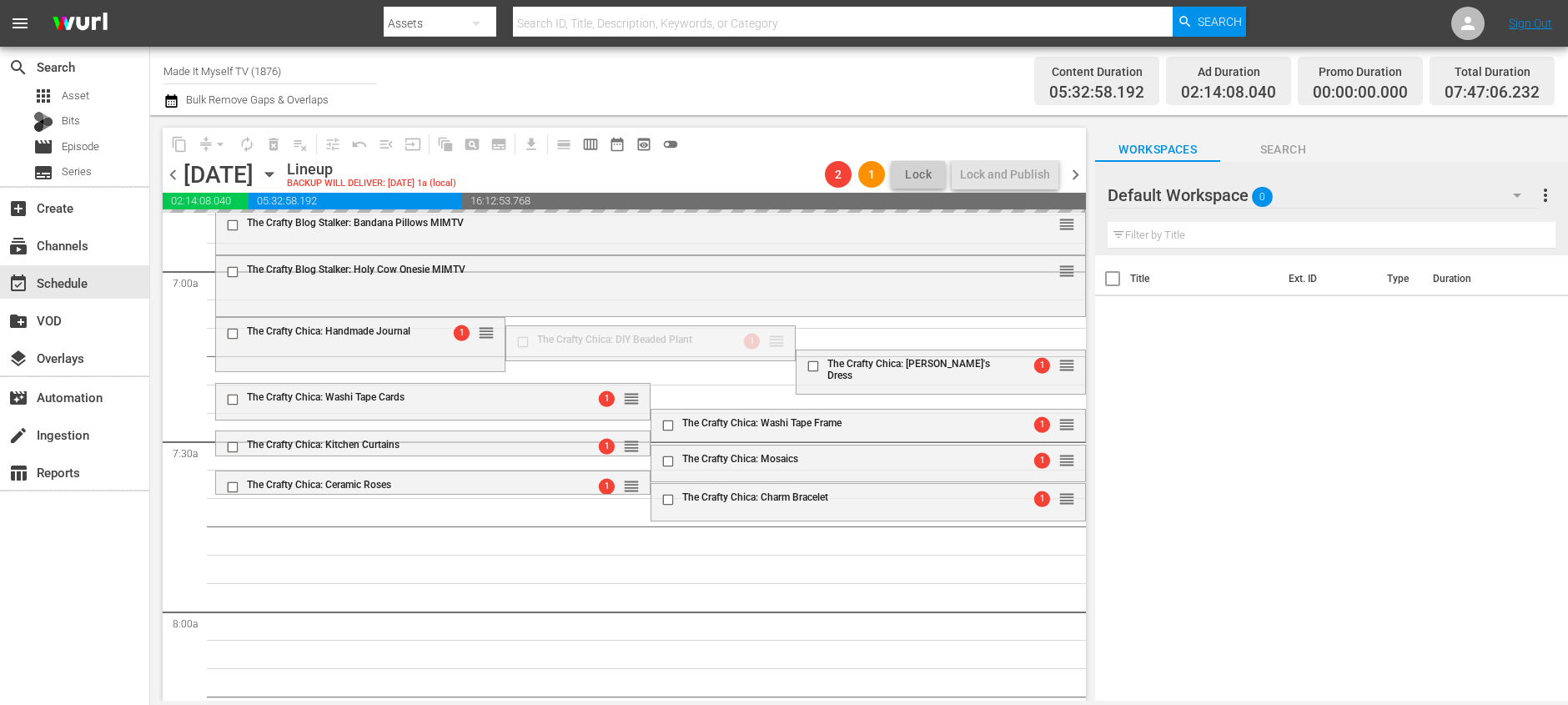
drag, startPoint x: 764, startPoint y: 339, endPoint x: 748, endPoint y: 373, distance: 37.6
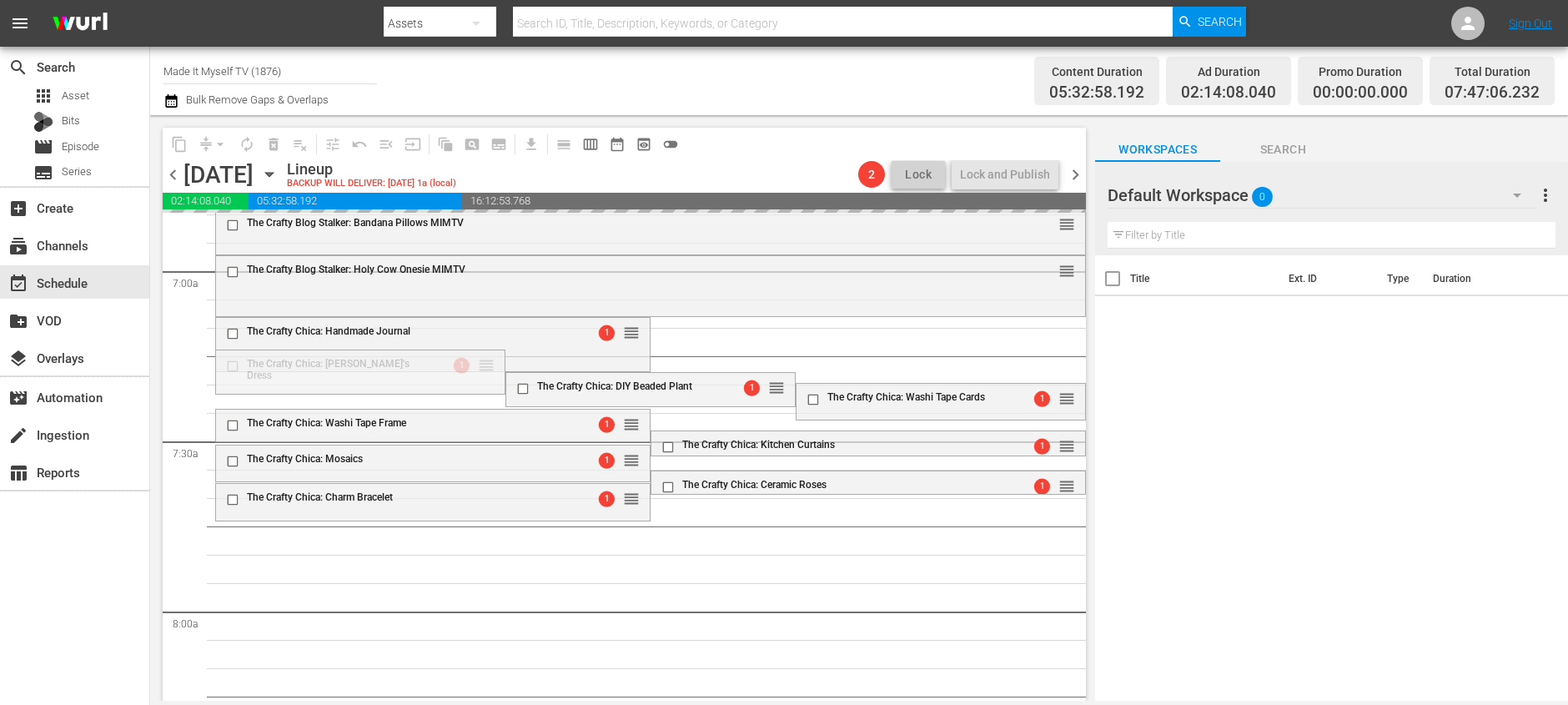
drag, startPoint x: 484, startPoint y: 366, endPoint x: 483, endPoint y: 408, distance: 42.0
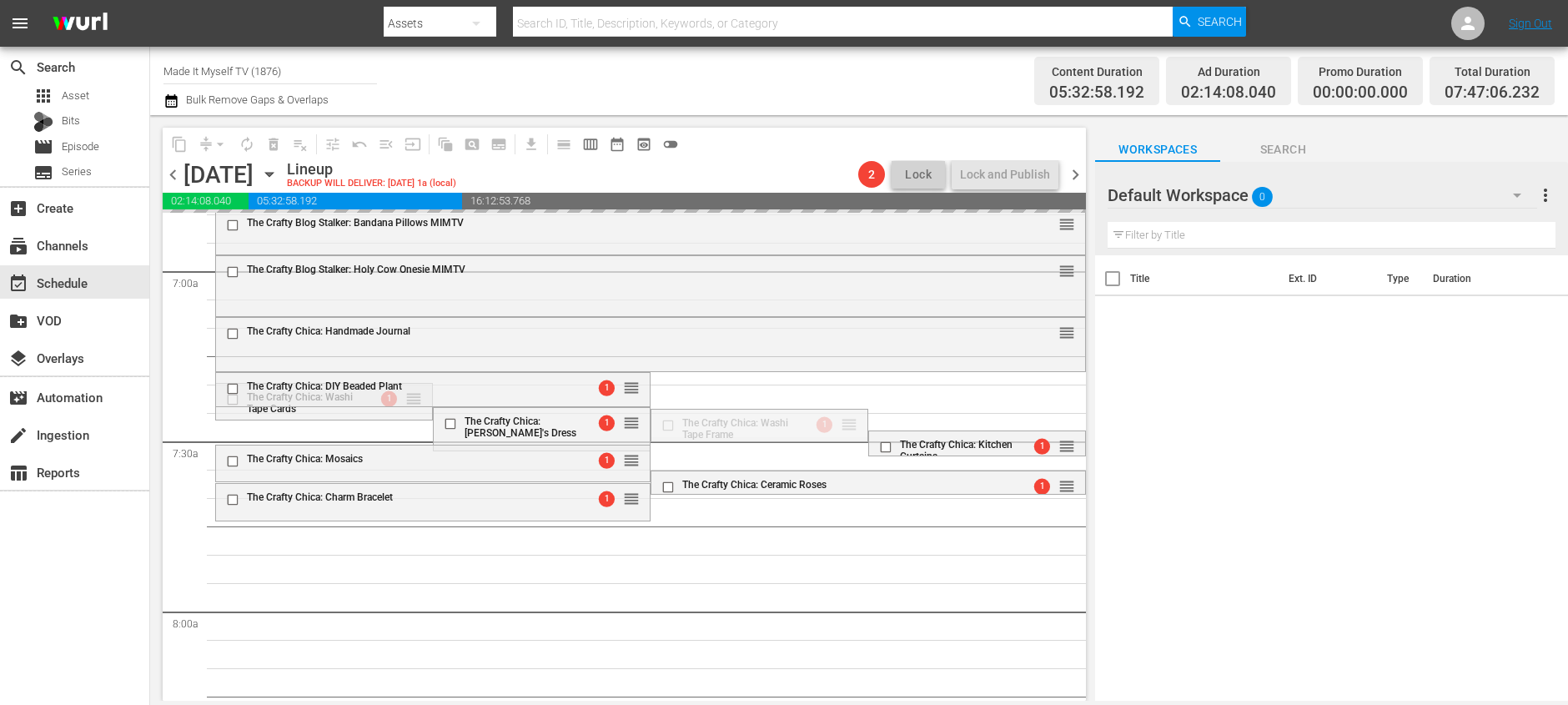
drag, startPoint x: 844, startPoint y: 423, endPoint x: 822, endPoint y: 529, distance: 108.3
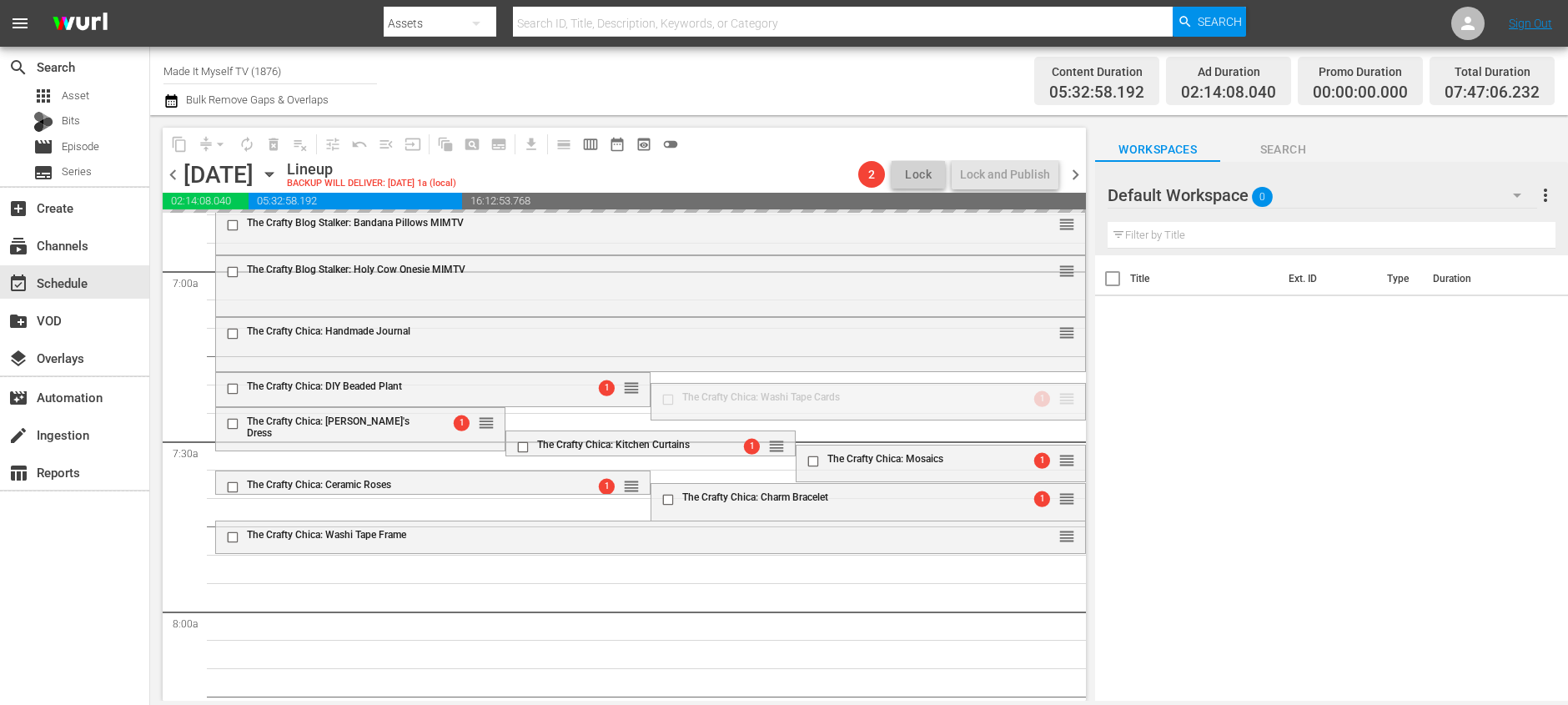
drag, startPoint x: 1057, startPoint y: 394, endPoint x: 1057, endPoint y: 418, distance: 24.0
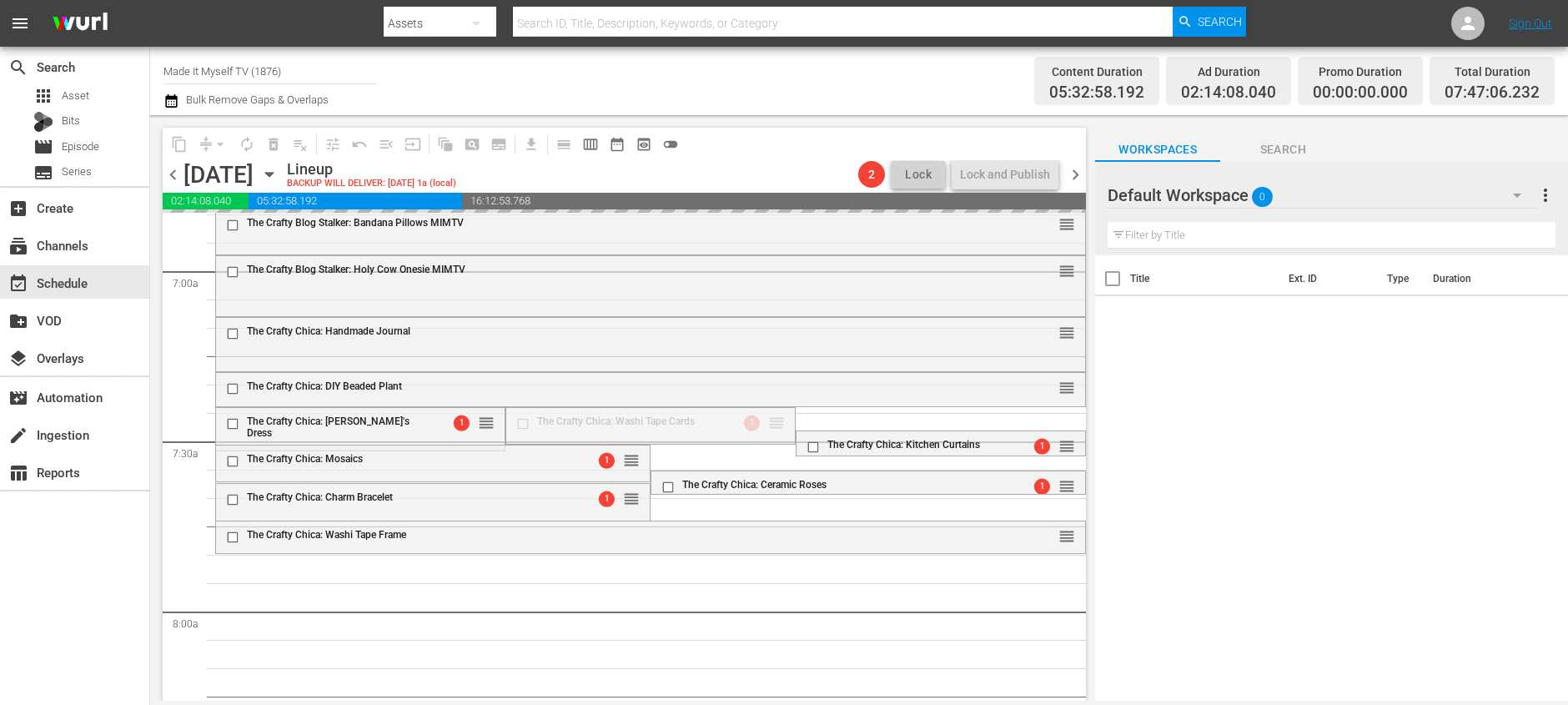
drag, startPoint x: 768, startPoint y: 420, endPoint x: 781, endPoint y: 566, distance: 146.6
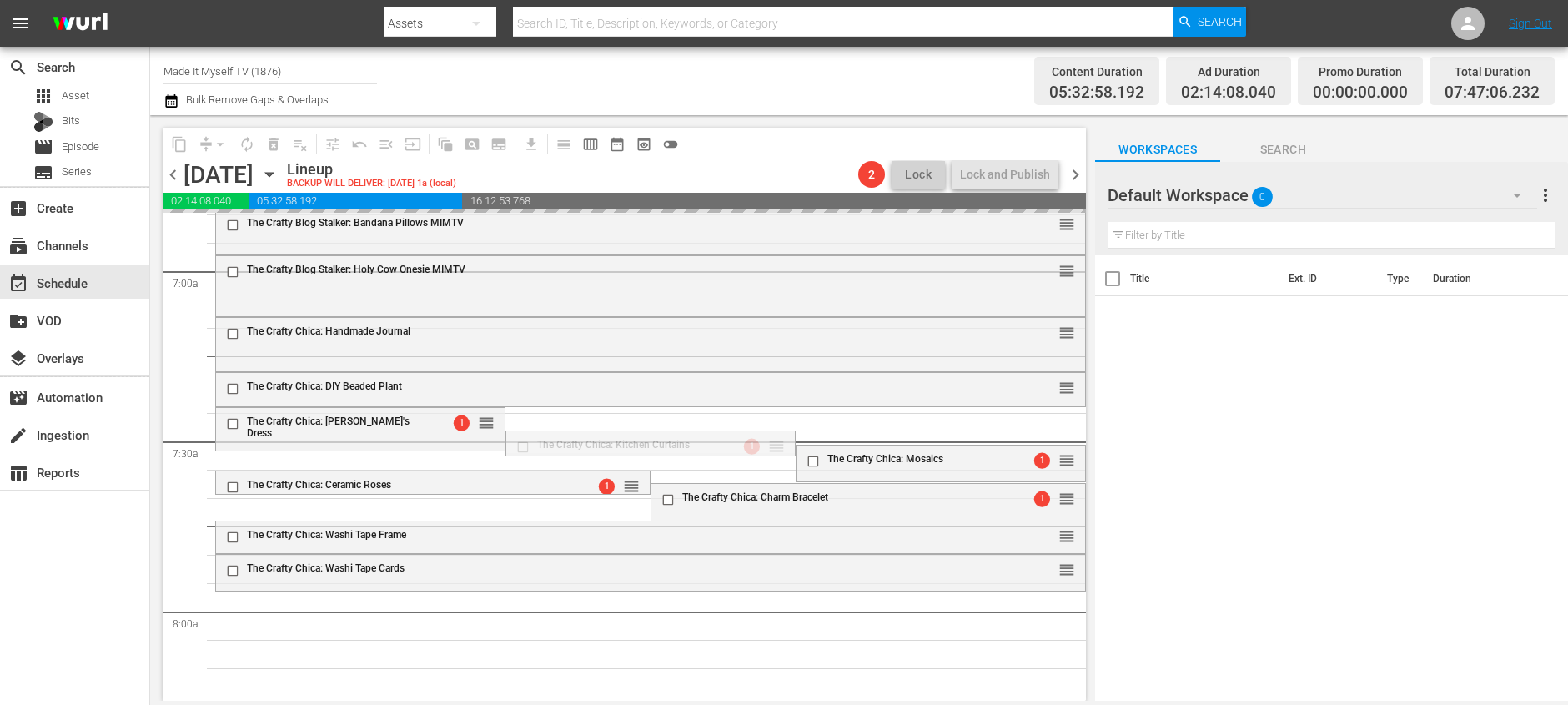
drag, startPoint x: 773, startPoint y: 445, endPoint x: 770, endPoint y: 453, distance: 8.5
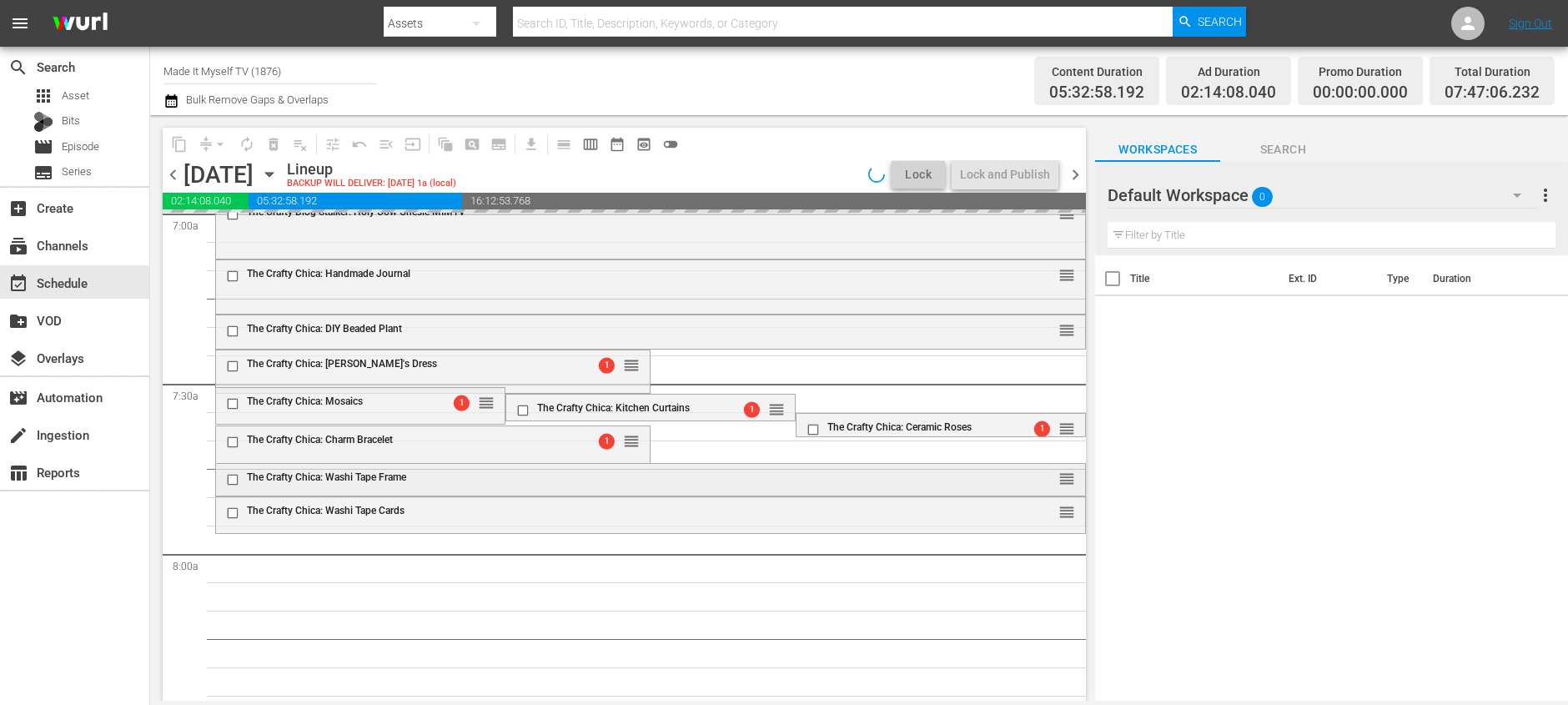
scroll to position [2382, 0]
drag, startPoint x: 477, startPoint y: 401, endPoint x: 502, endPoint y: 539, distance: 140.2
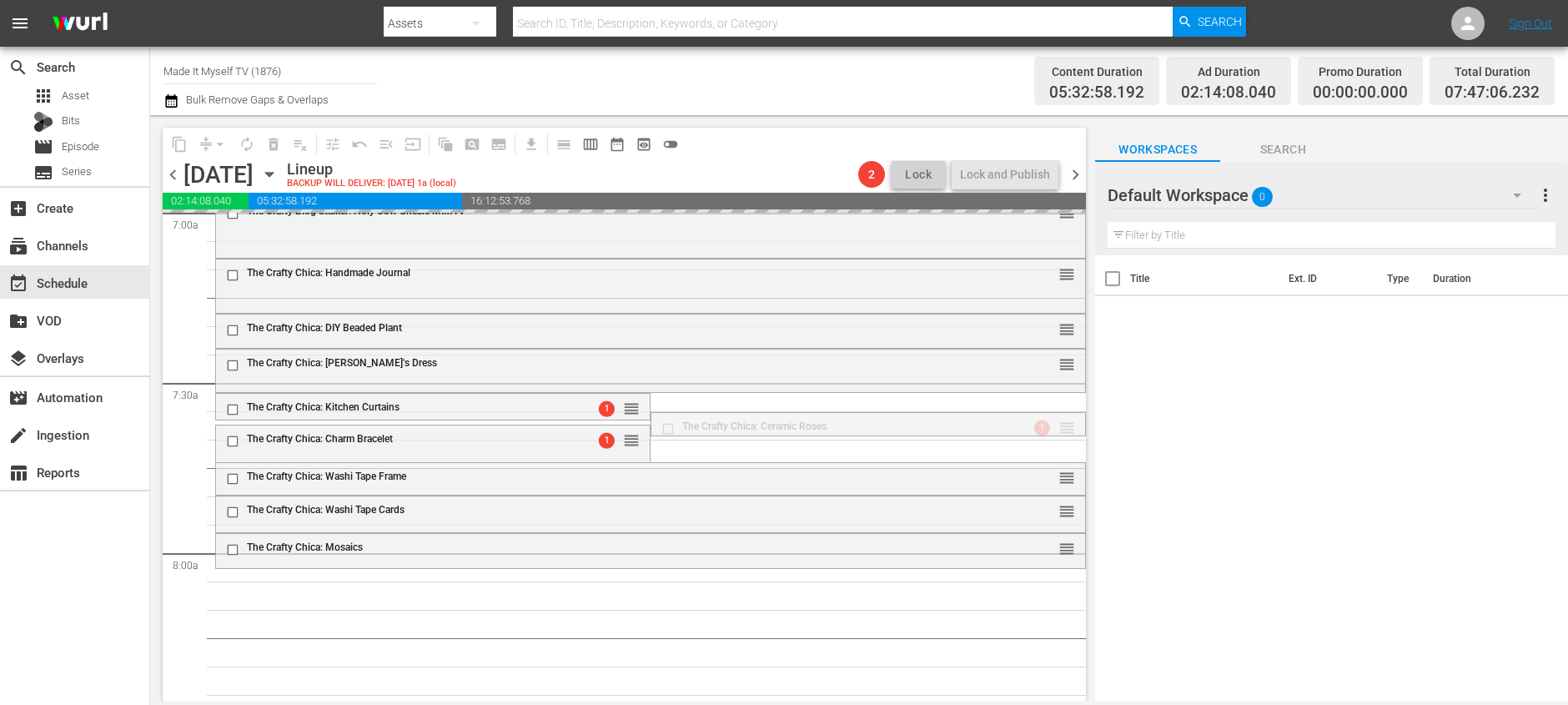
drag, startPoint x: 1055, startPoint y: 426, endPoint x: 1026, endPoint y: 426, distance: 29.0
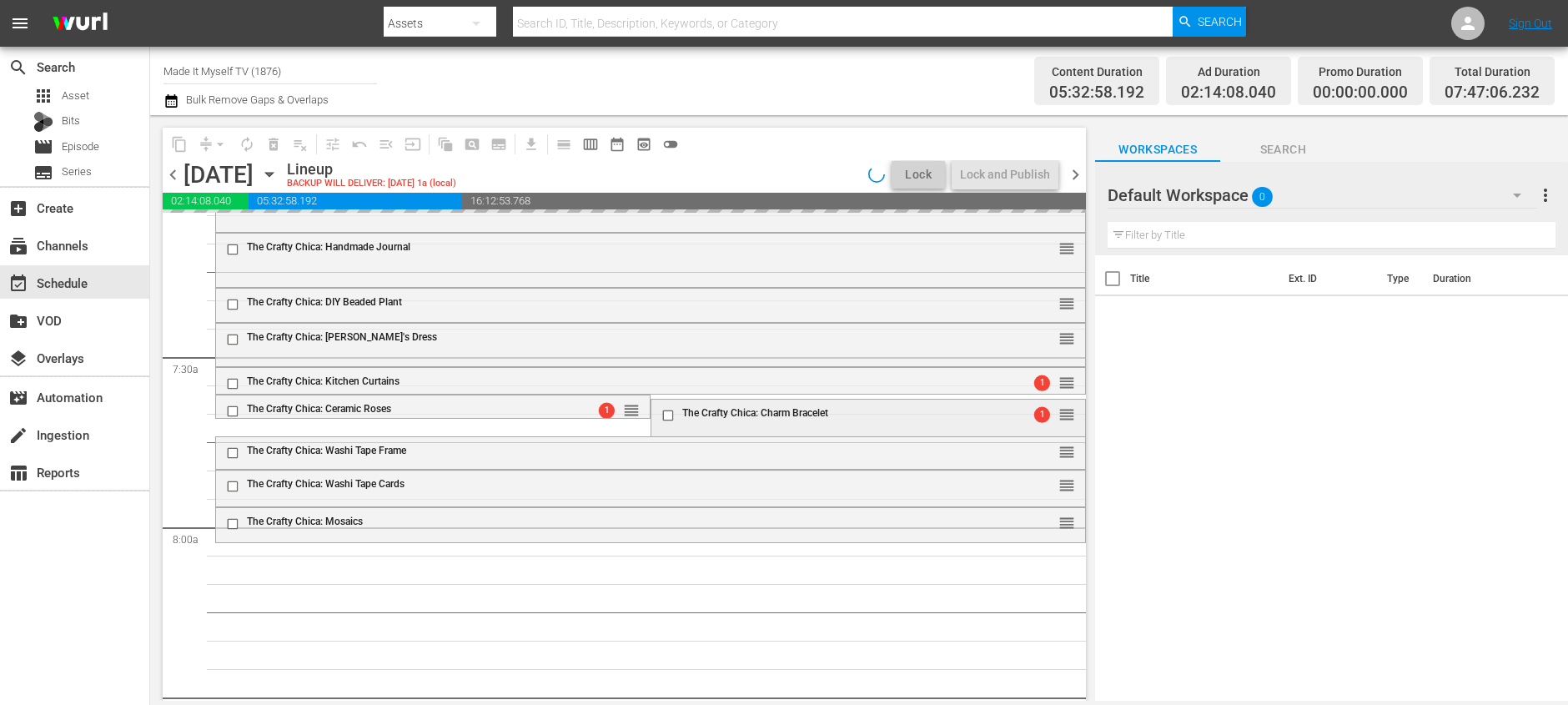
scroll to position [2413, 0]
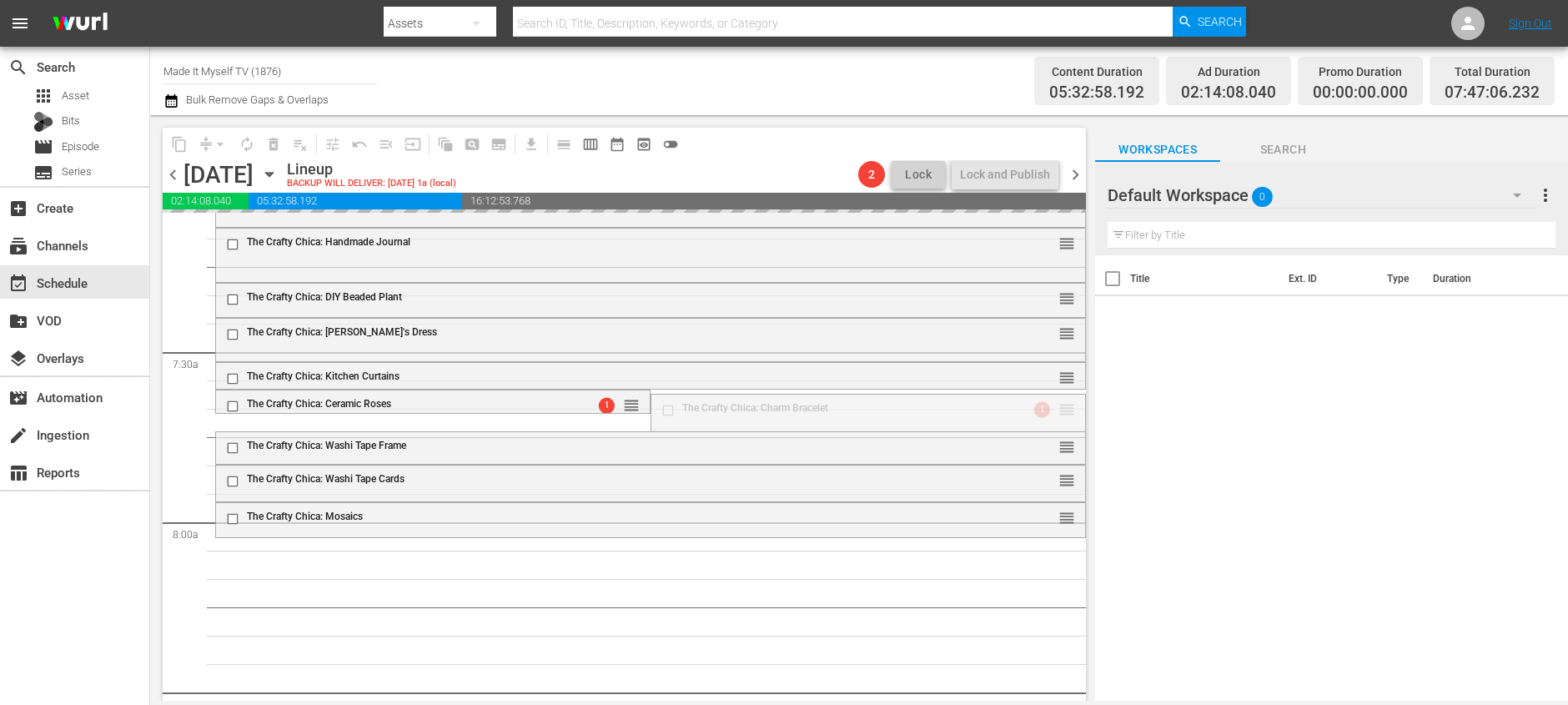
drag, startPoint x: 1054, startPoint y: 406, endPoint x: 1057, endPoint y: 422, distance: 16.3
click at [1151, 482] on div "Title Ext. ID Type Duration" at bounding box center [1331, 479] width 473 height 447
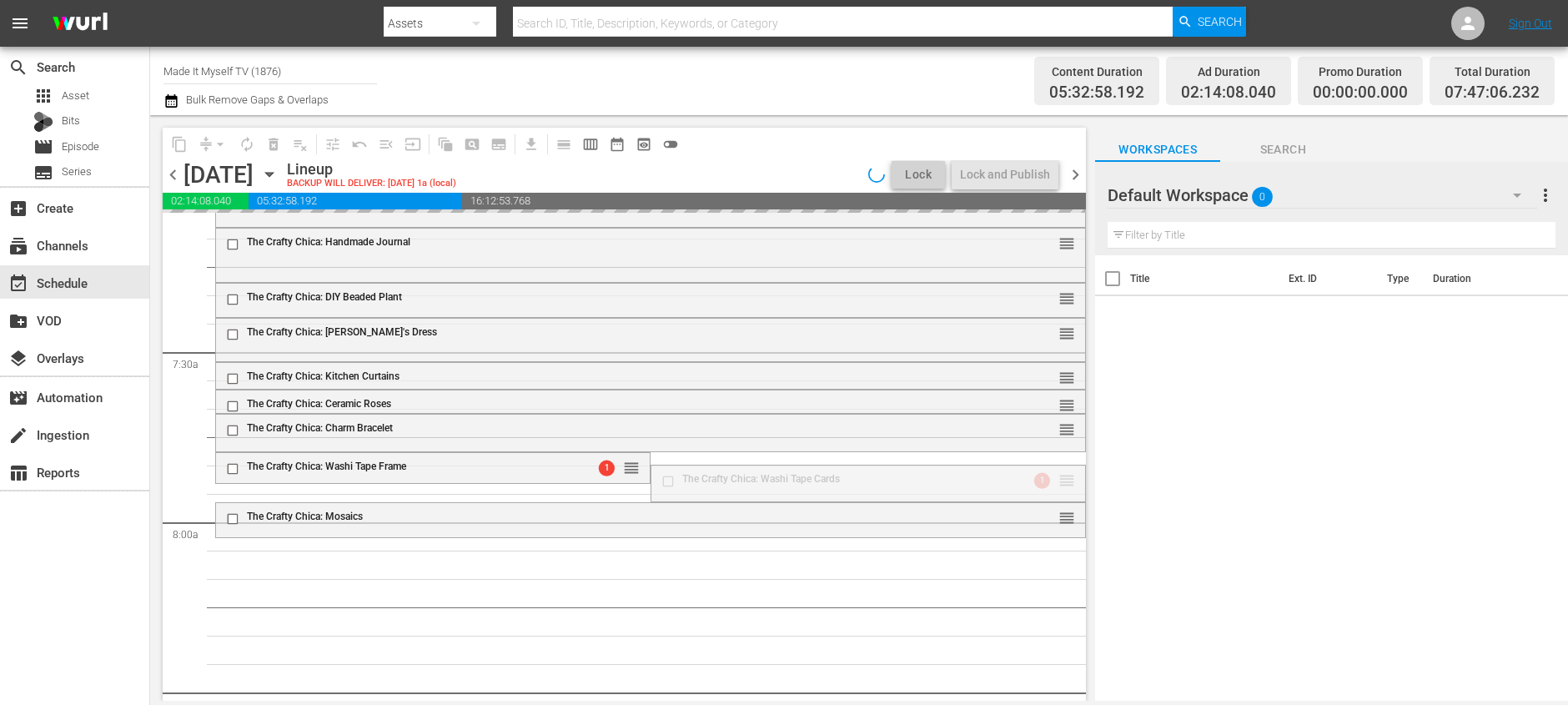
drag, startPoint x: 1060, startPoint y: 482, endPoint x: 1059, endPoint y: 494, distance: 12.0
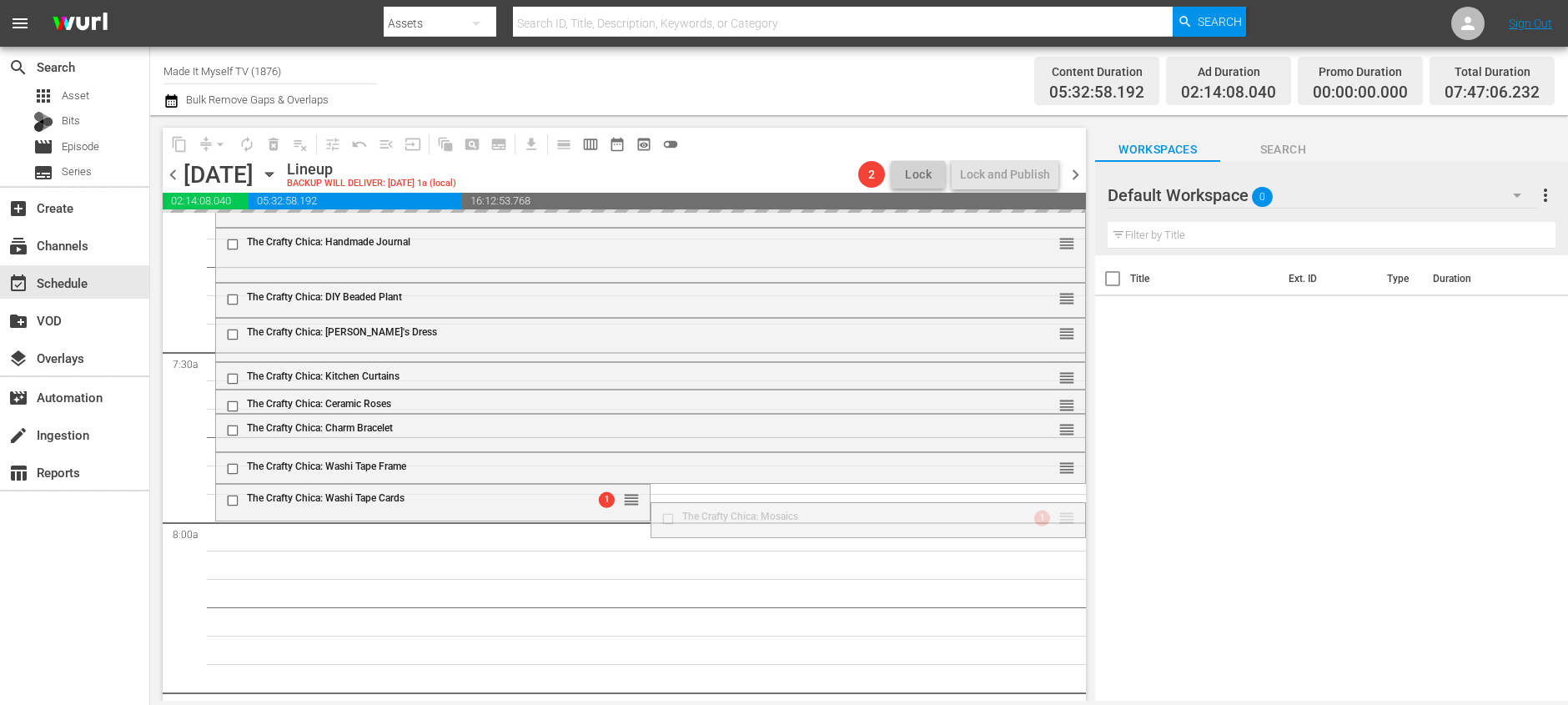
drag, startPoint x: 1056, startPoint y: 521, endPoint x: 1052, endPoint y: 533, distance: 12.6
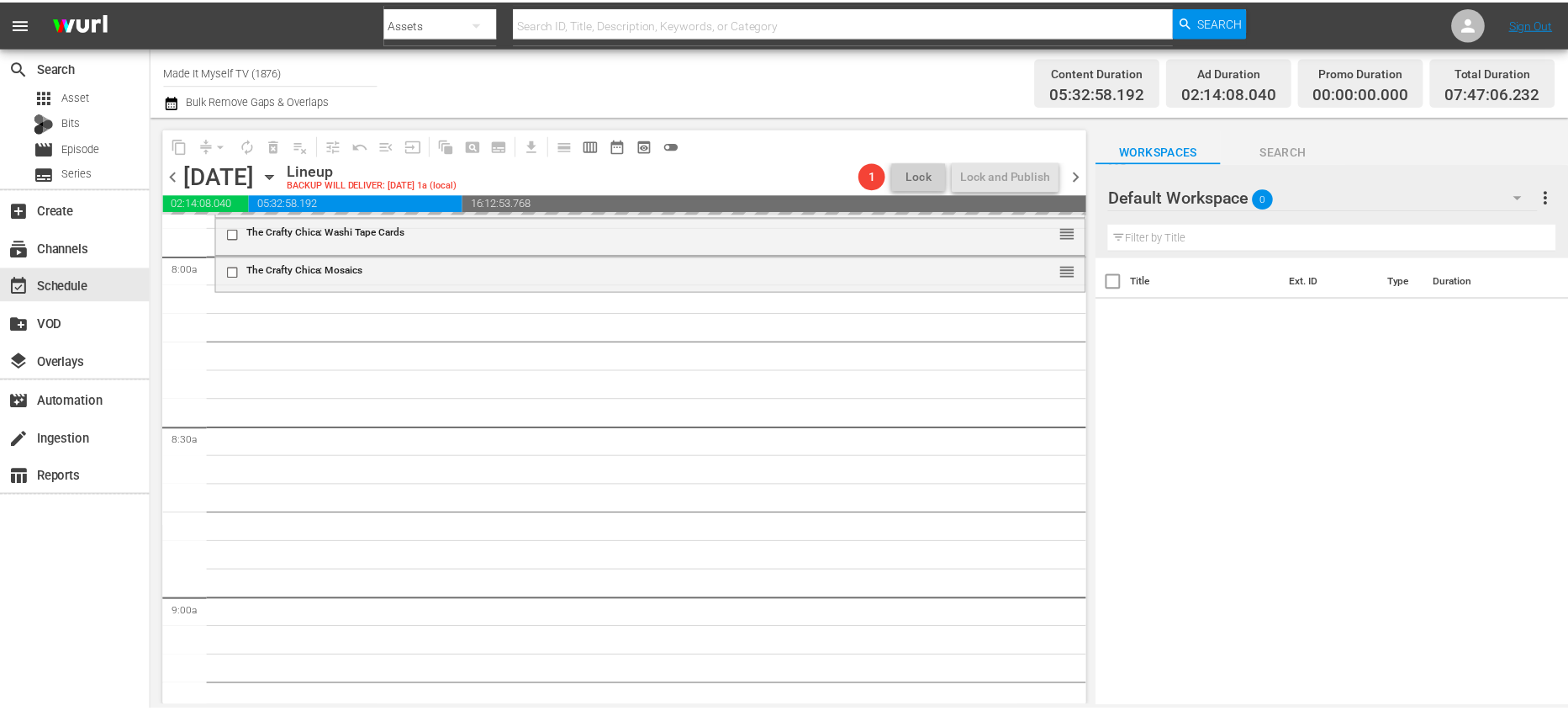
scroll to position [2707, 0]
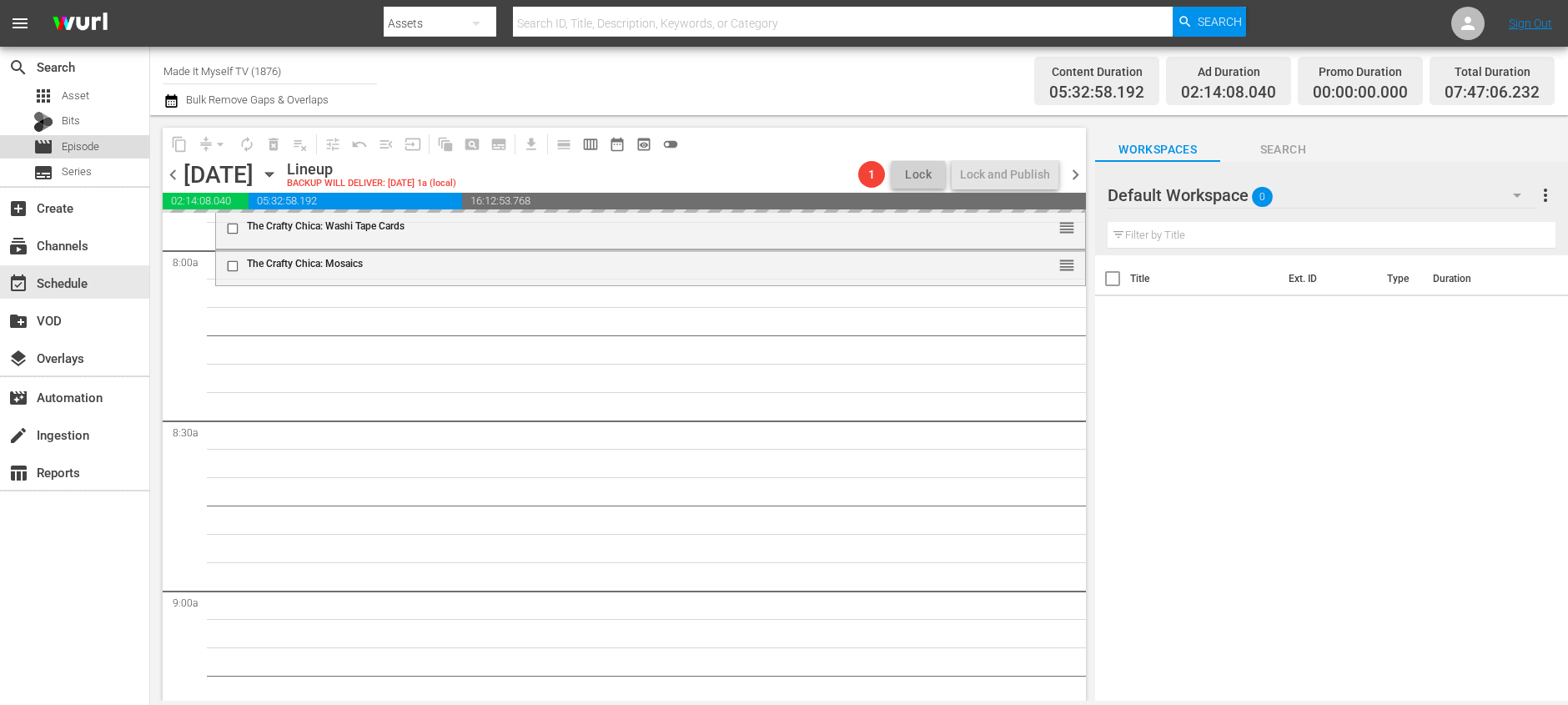
click at [91, 148] on span "Episode" at bounding box center [80, 147] width 38 height 16
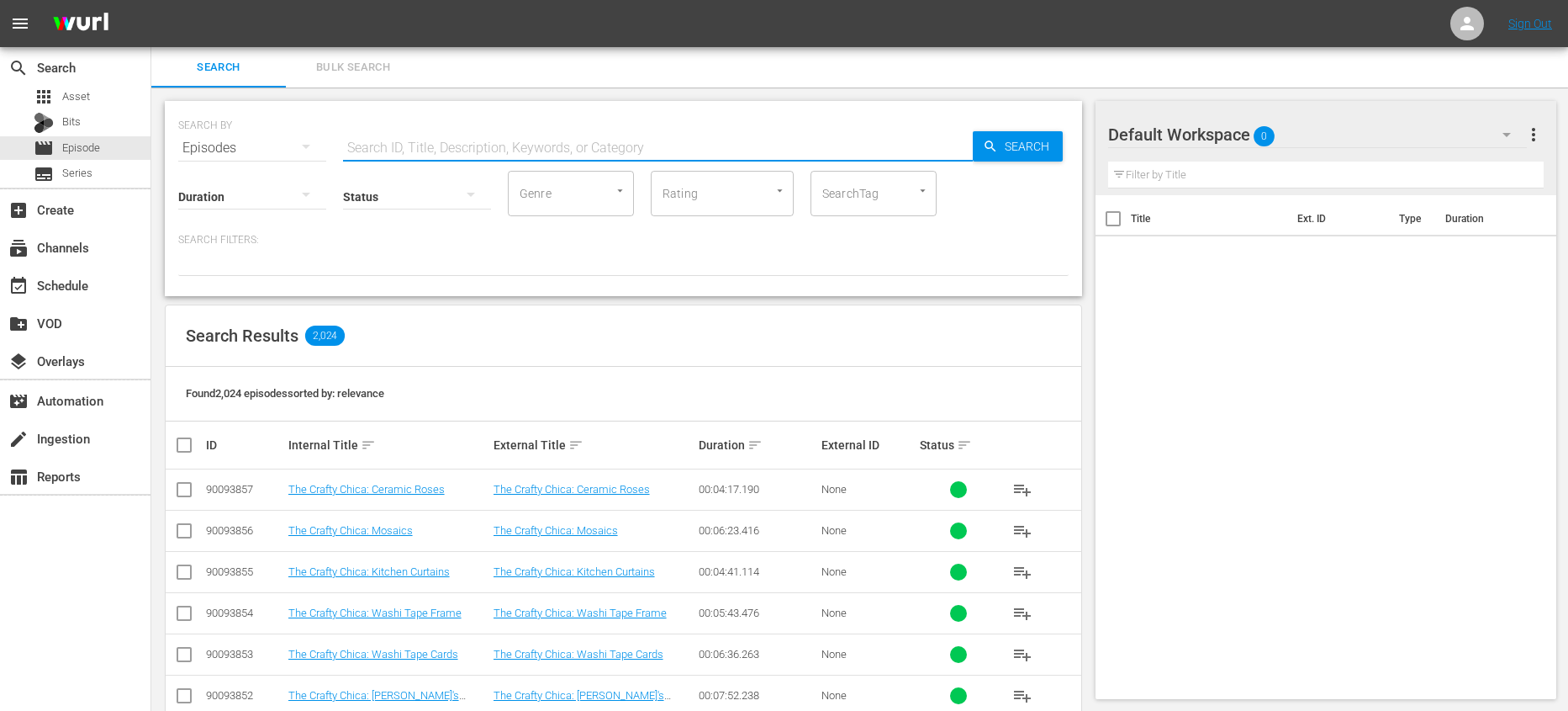
click at [422, 144] on input "text" at bounding box center [658, 148] width 630 height 41
type input "moogly"
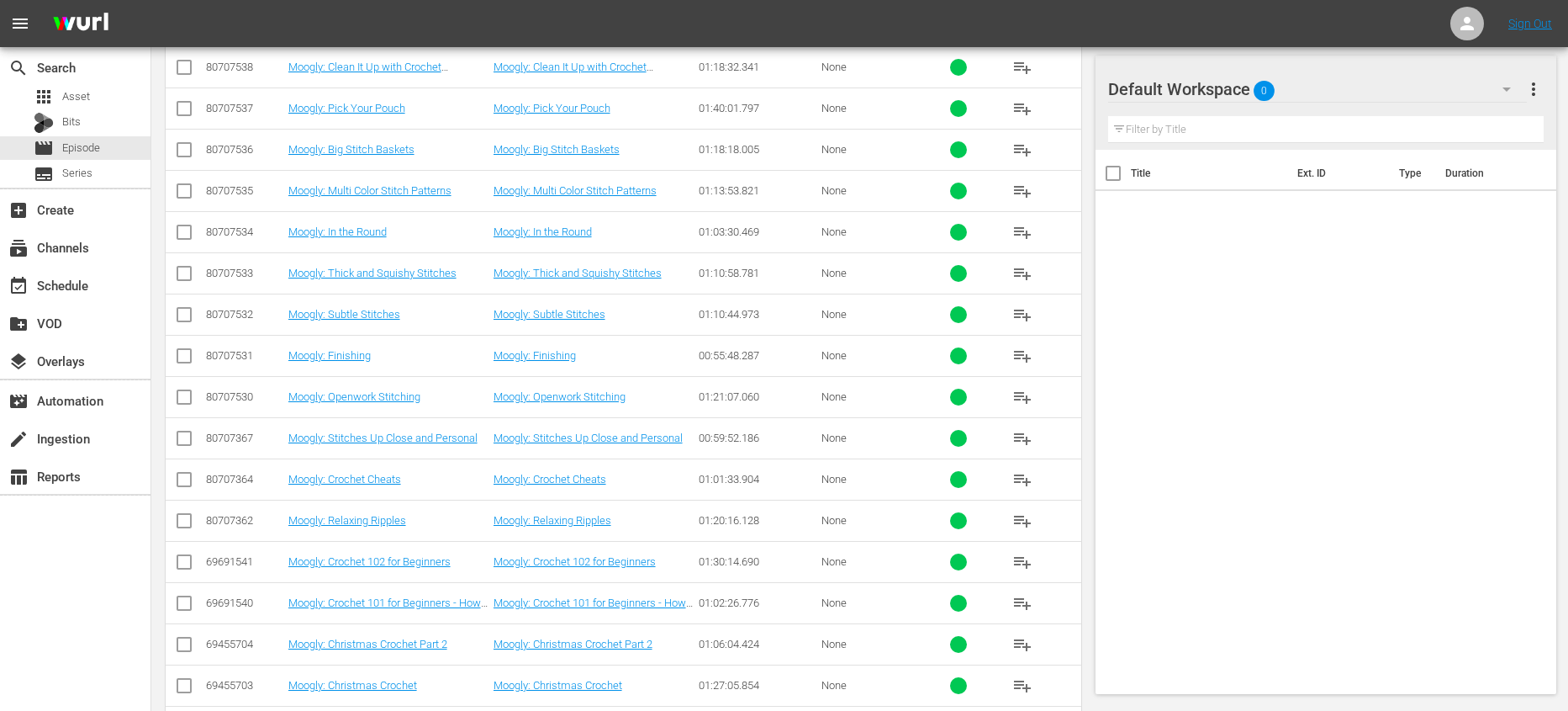
scroll to position [1346, 0]
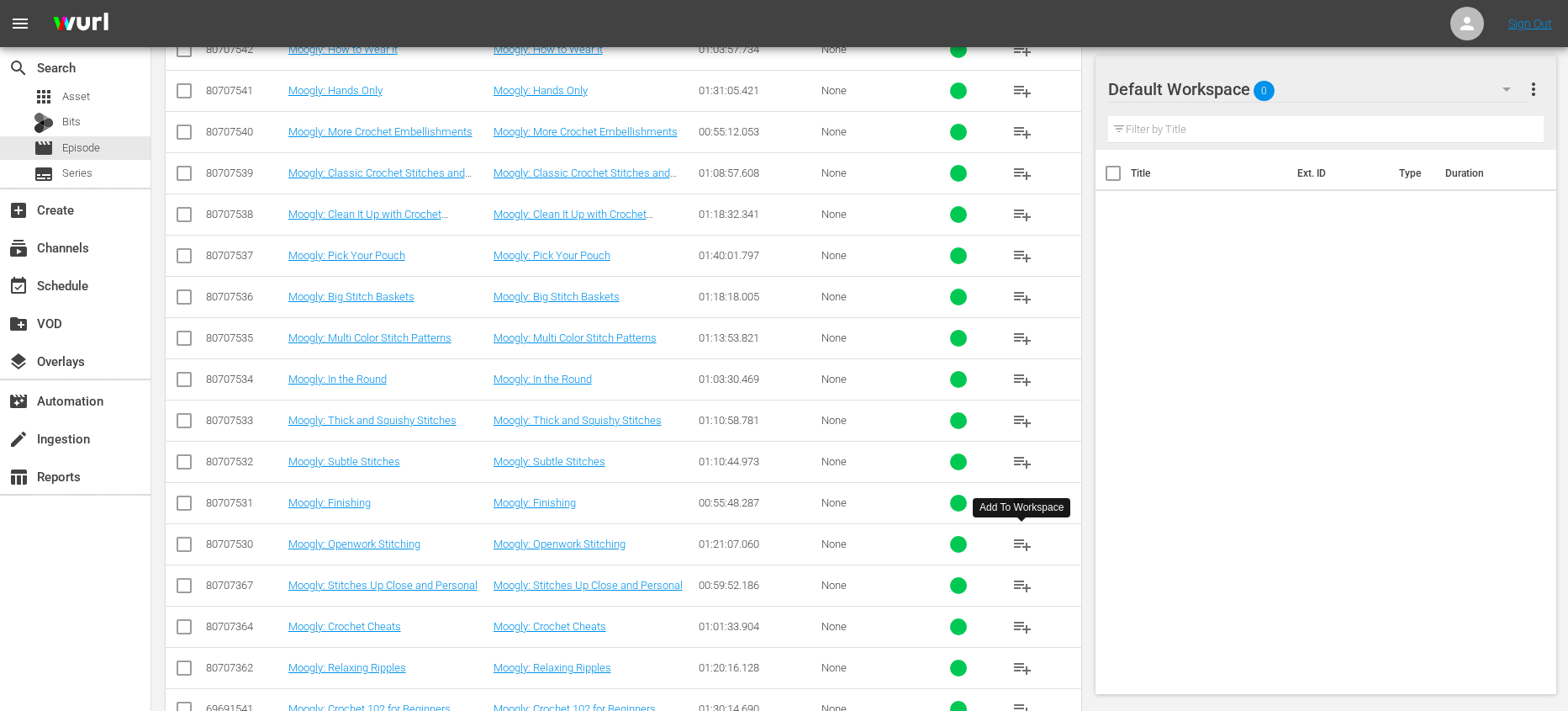
click at [1021, 546] on span "playlist_add" at bounding box center [1022, 544] width 20 height 20
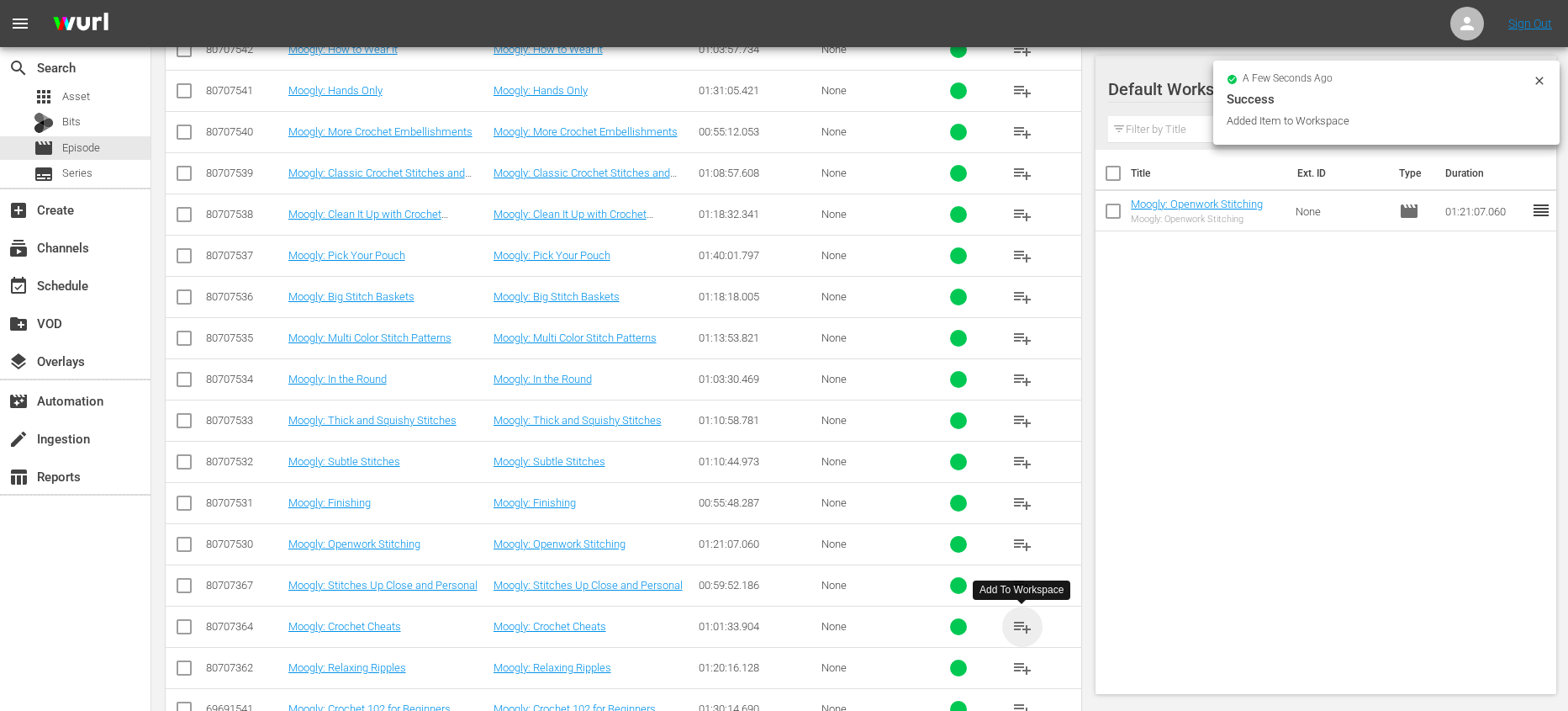
click at [1022, 619] on span "playlist_add" at bounding box center [1022, 626] width 20 height 20
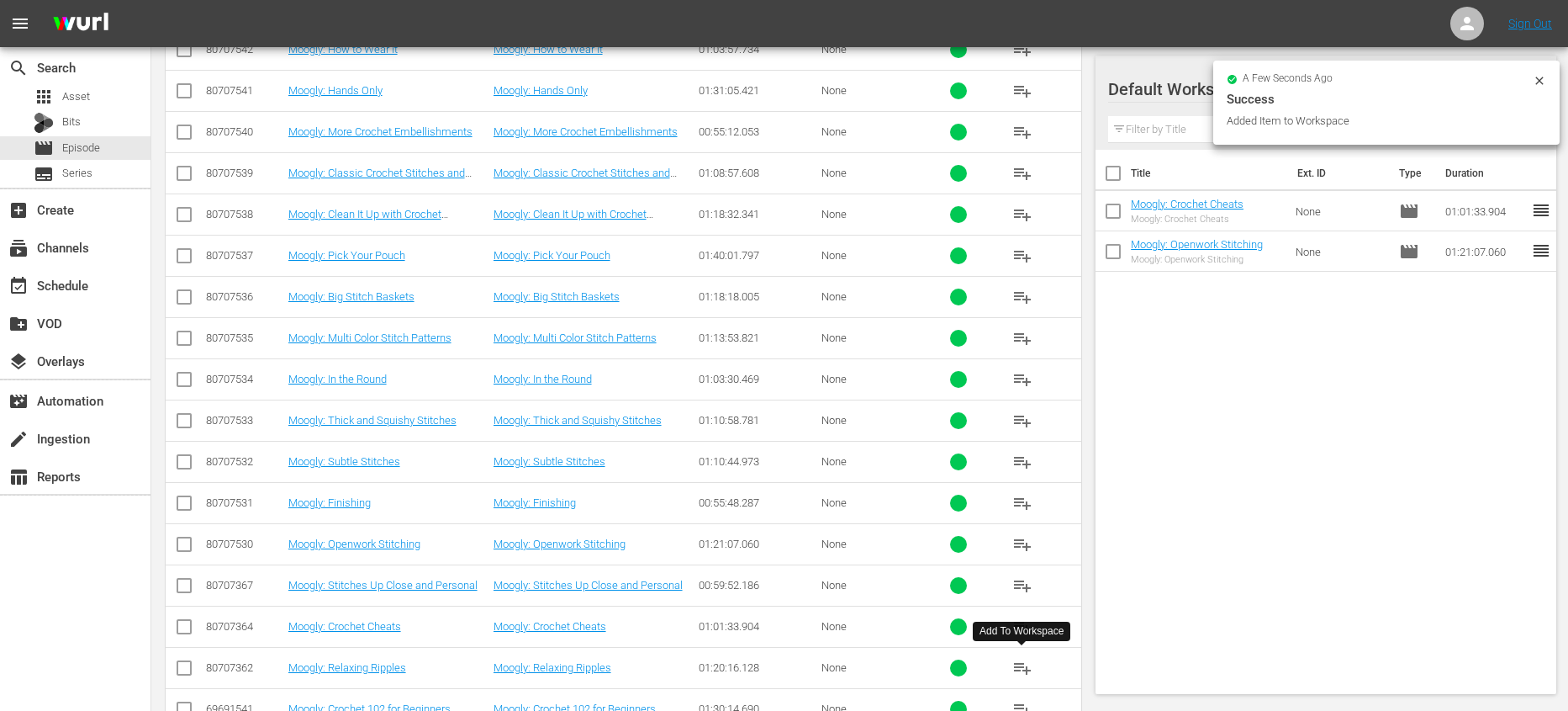
click at [1020, 658] on span "playlist_add" at bounding box center [1022, 667] width 20 height 20
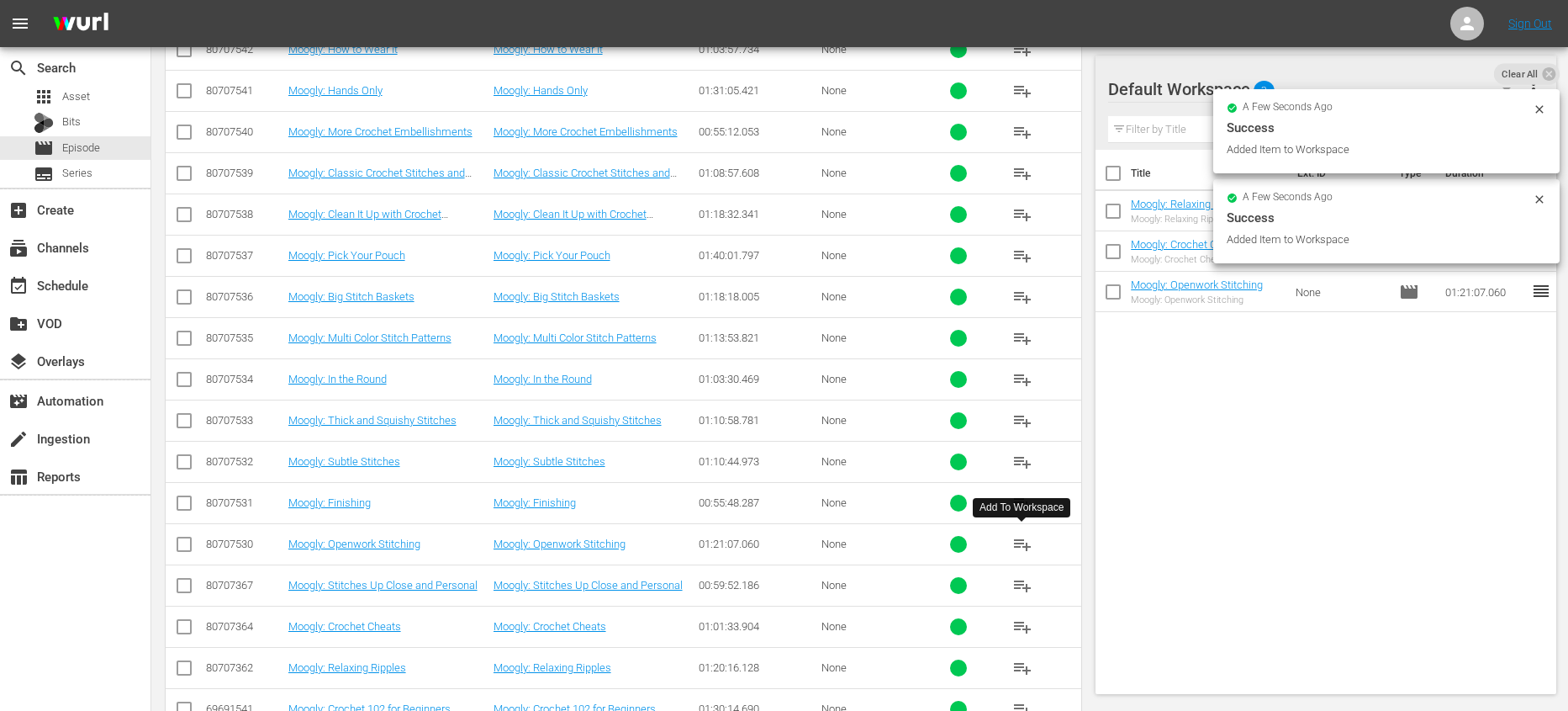
click at [1024, 544] on span "playlist_add" at bounding box center [1022, 544] width 20 height 20
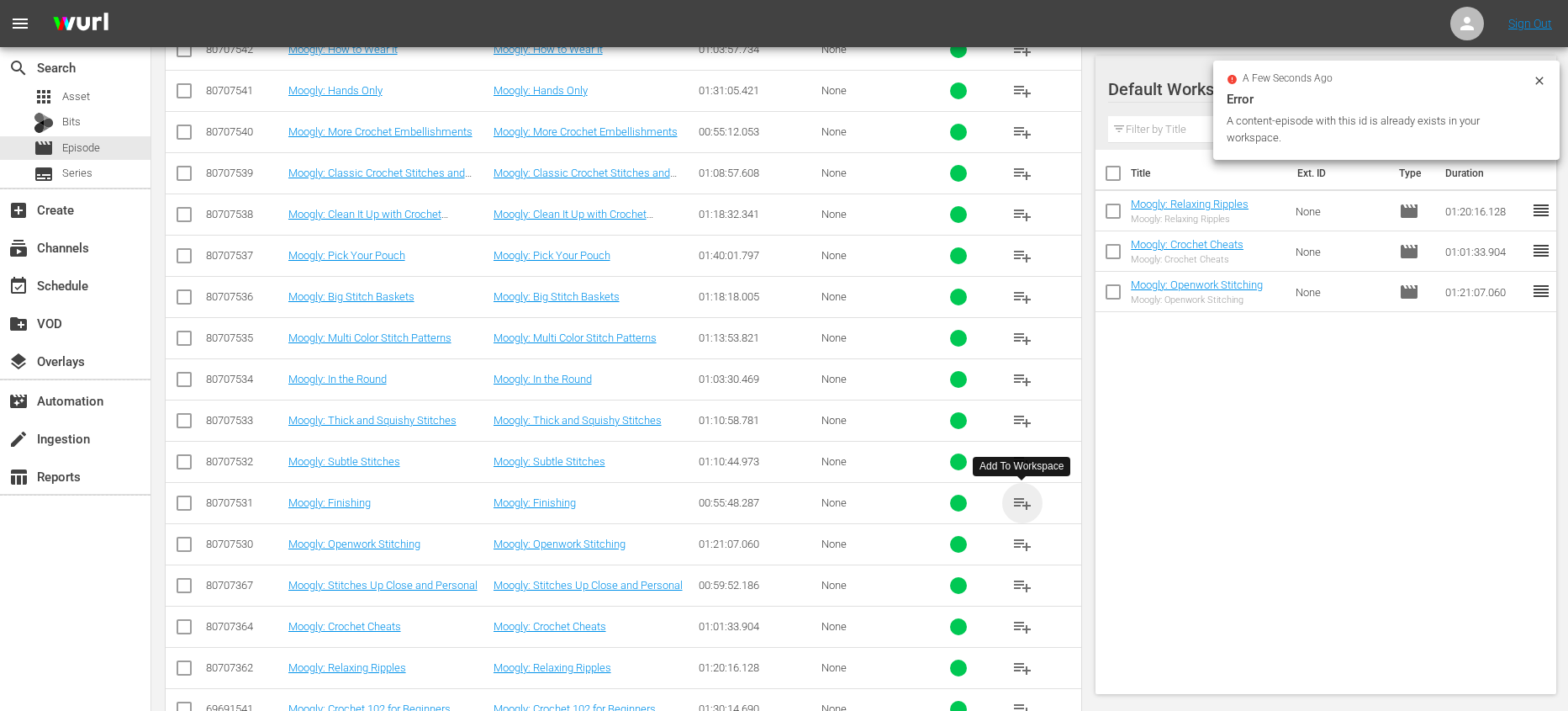
click at [1029, 497] on span "playlist_add" at bounding box center [1022, 503] width 20 height 20
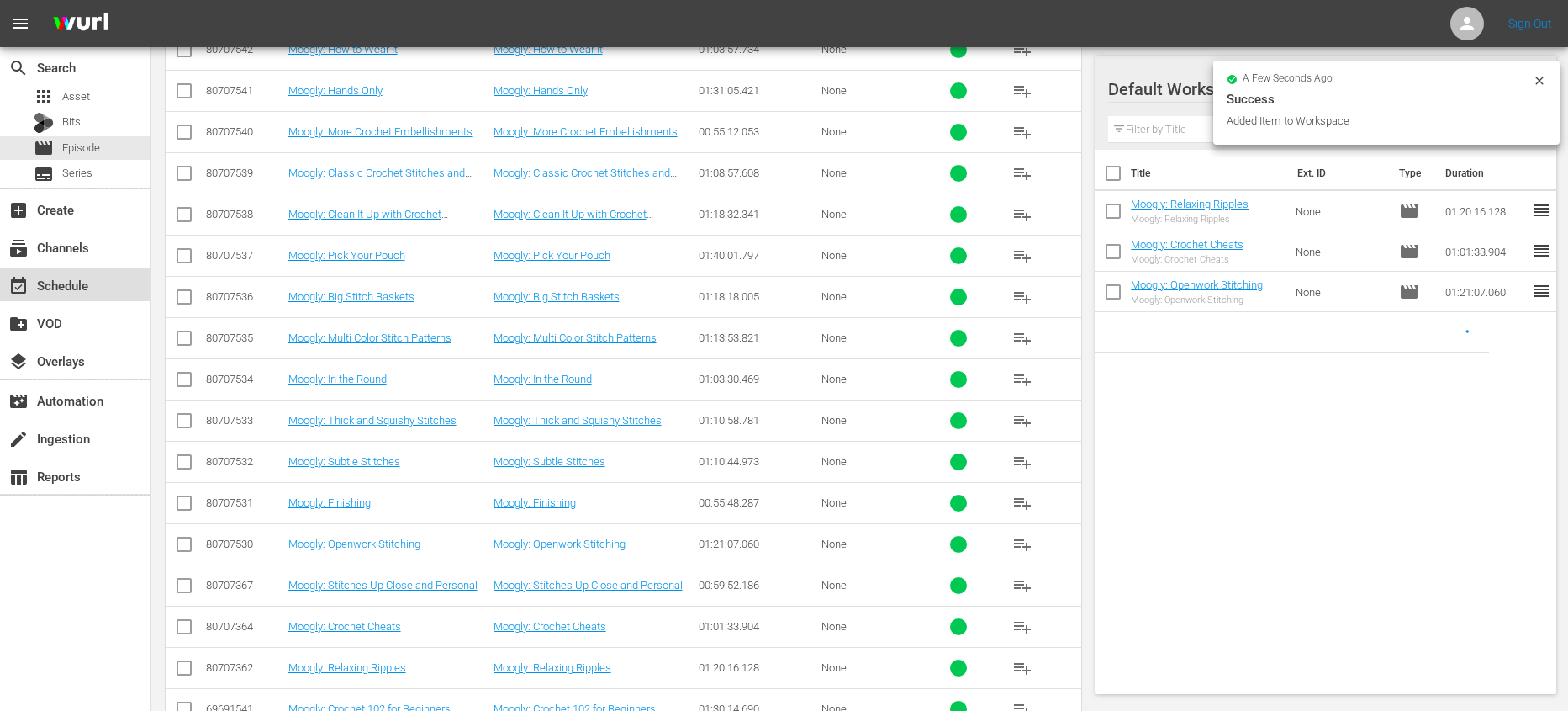
click at [103, 270] on div "event_available Schedule" at bounding box center [75, 284] width 151 height 34
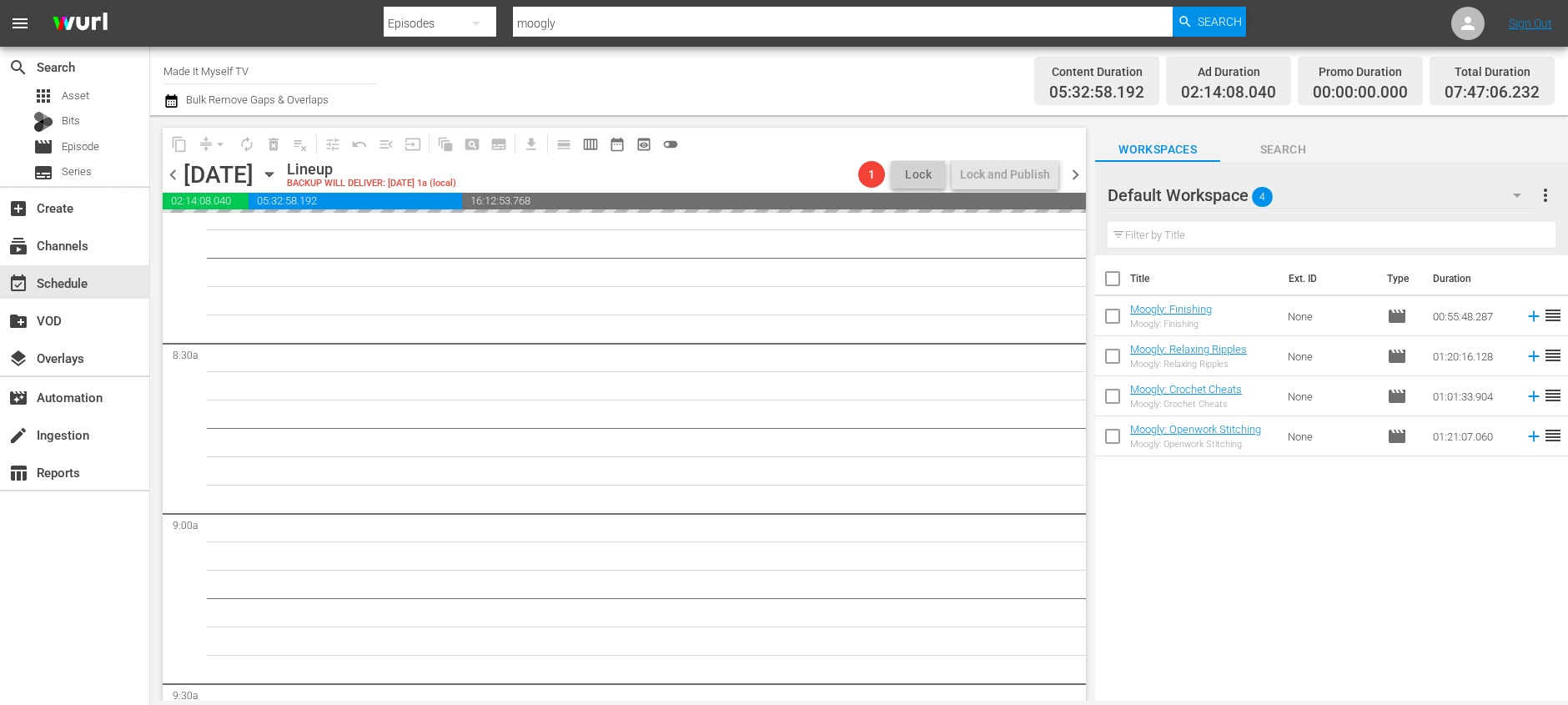
scroll to position [2545, 0]
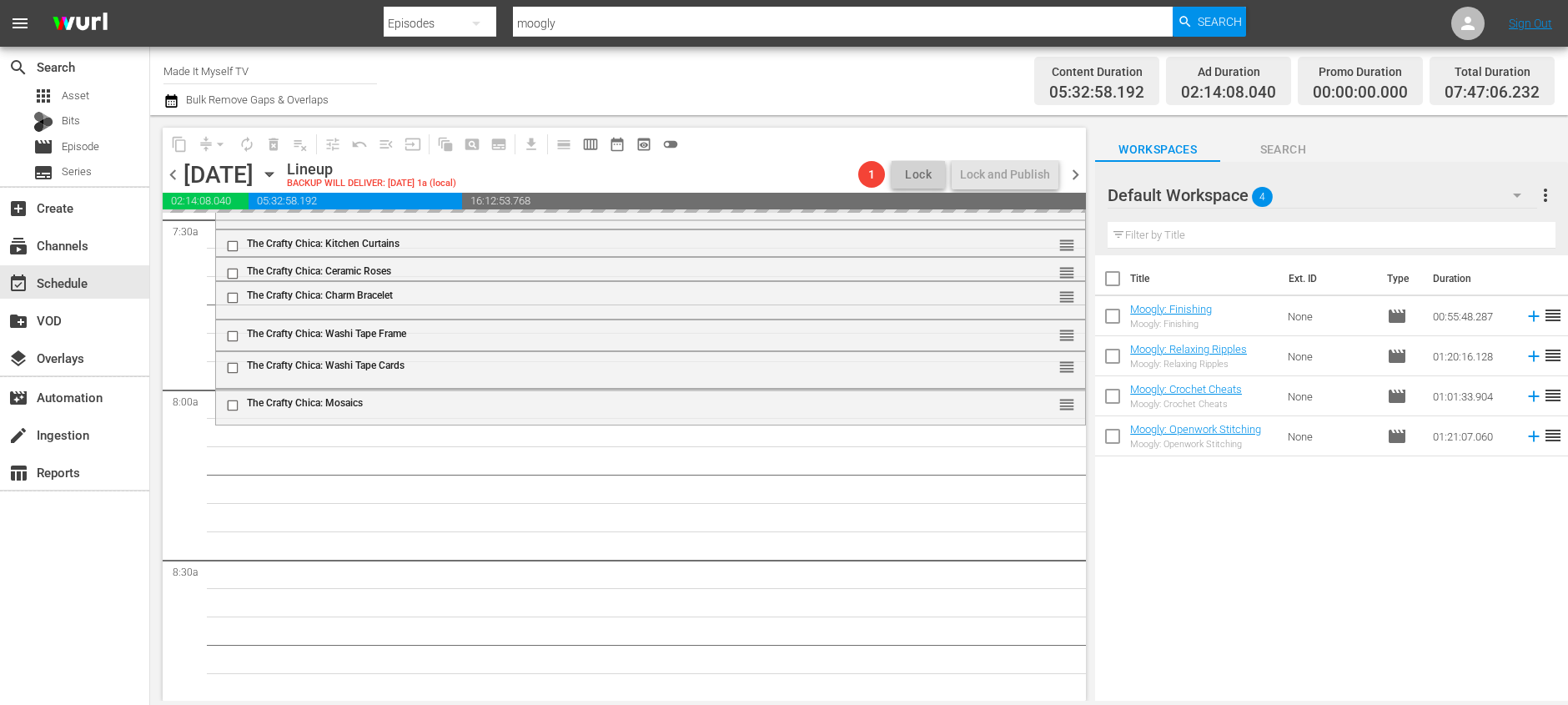
click at [1110, 281] on input "checkbox" at bounding box center [1112, 282] width 35 height 35
checkbox input "true"
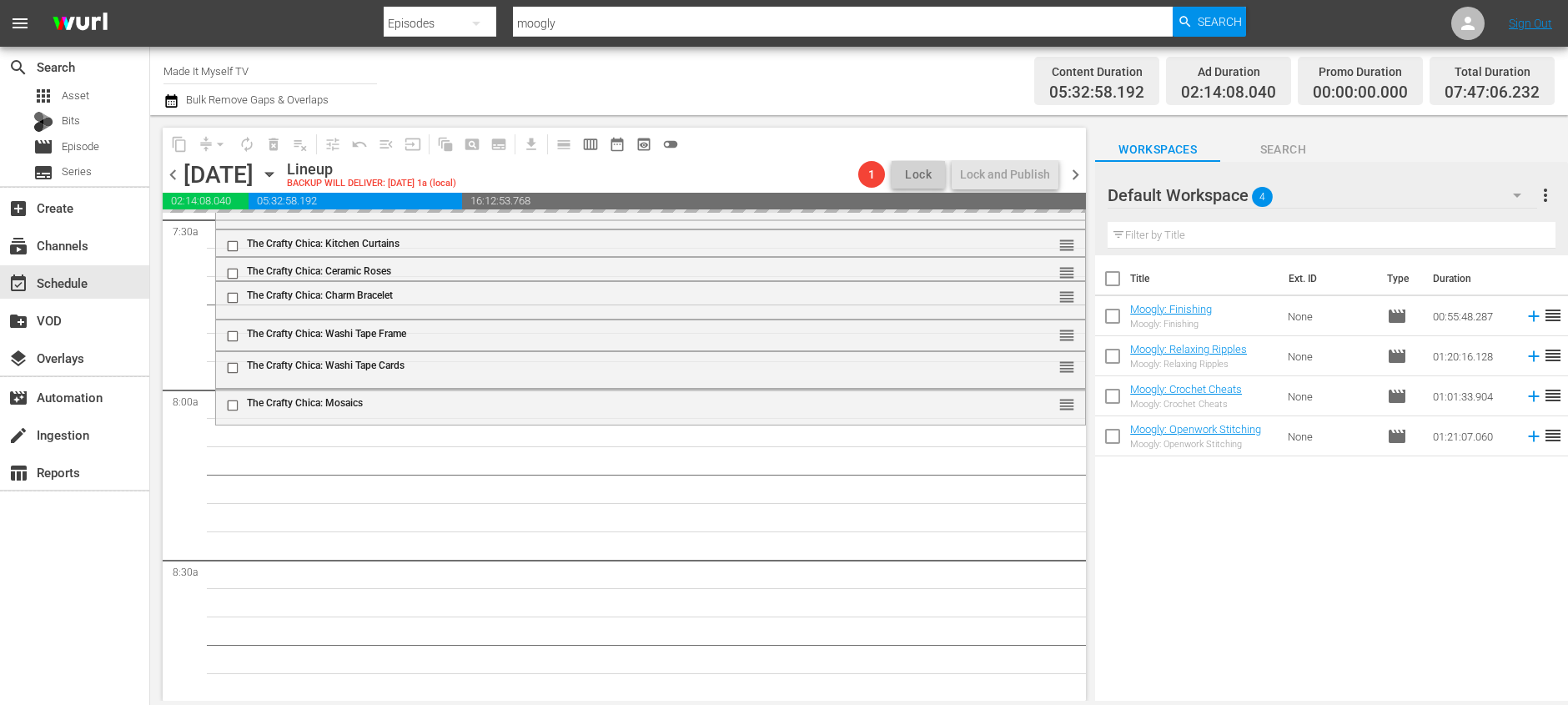
checkbox input "true"
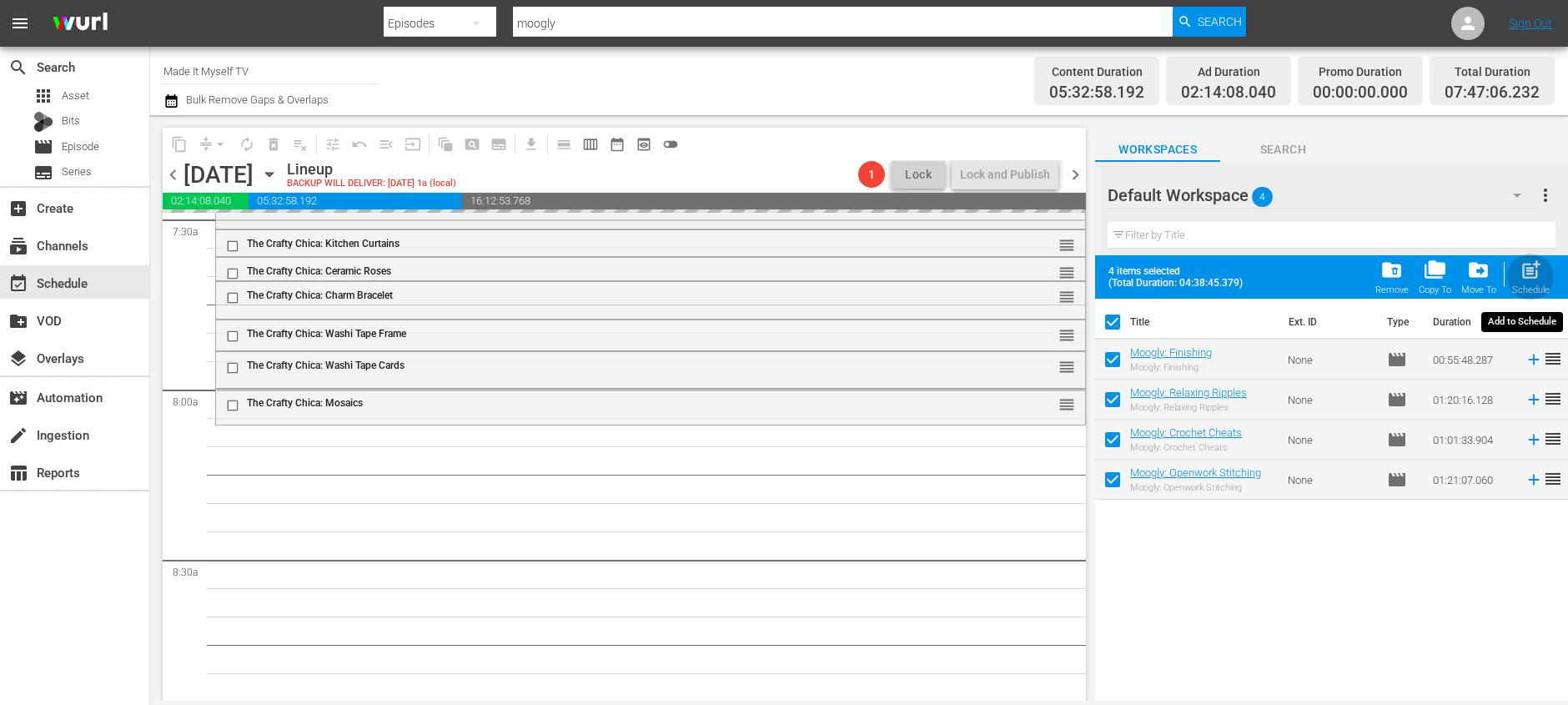
click at [1527, 280] on span "post_add" at bounding box center [1529, 269] width 22 height 22
checkbox input "false"
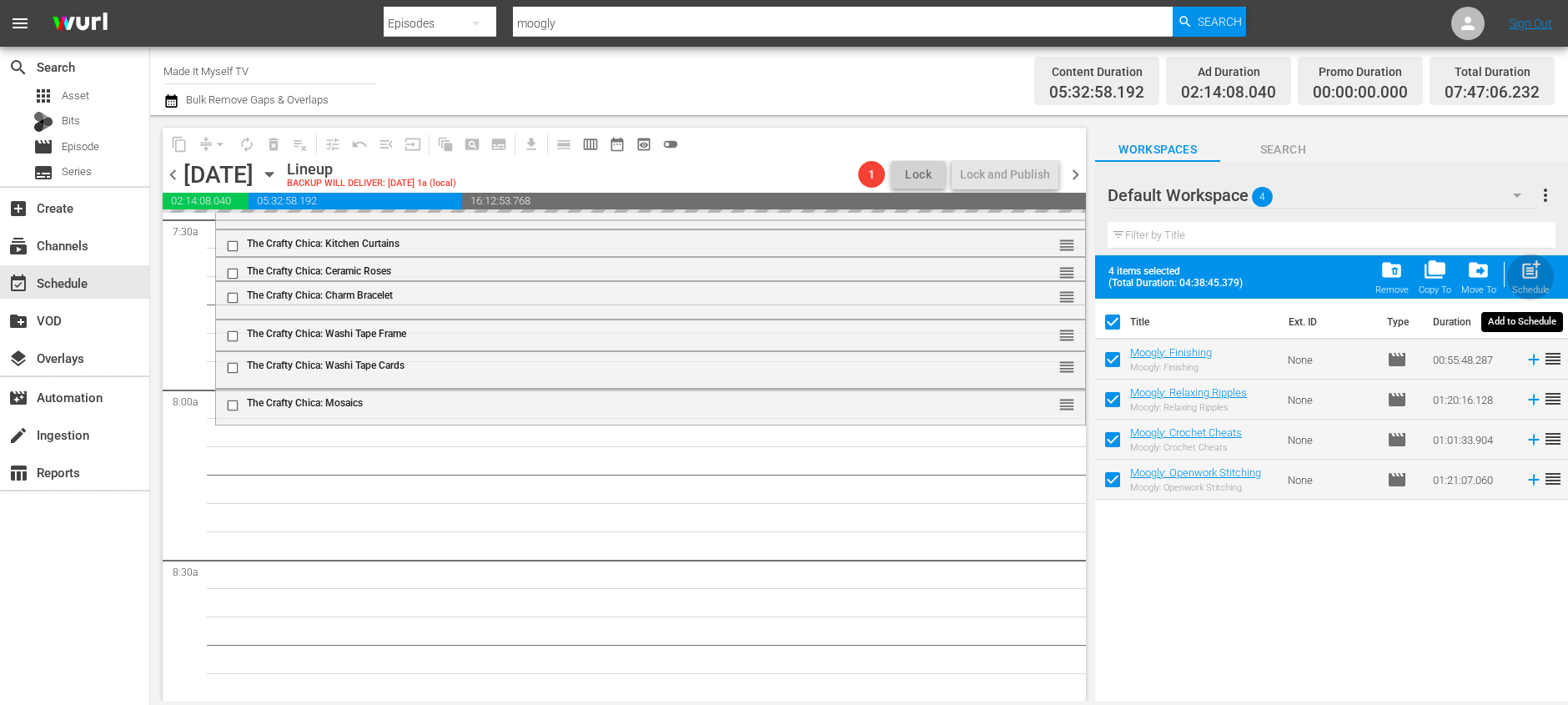
checkbox input "false"
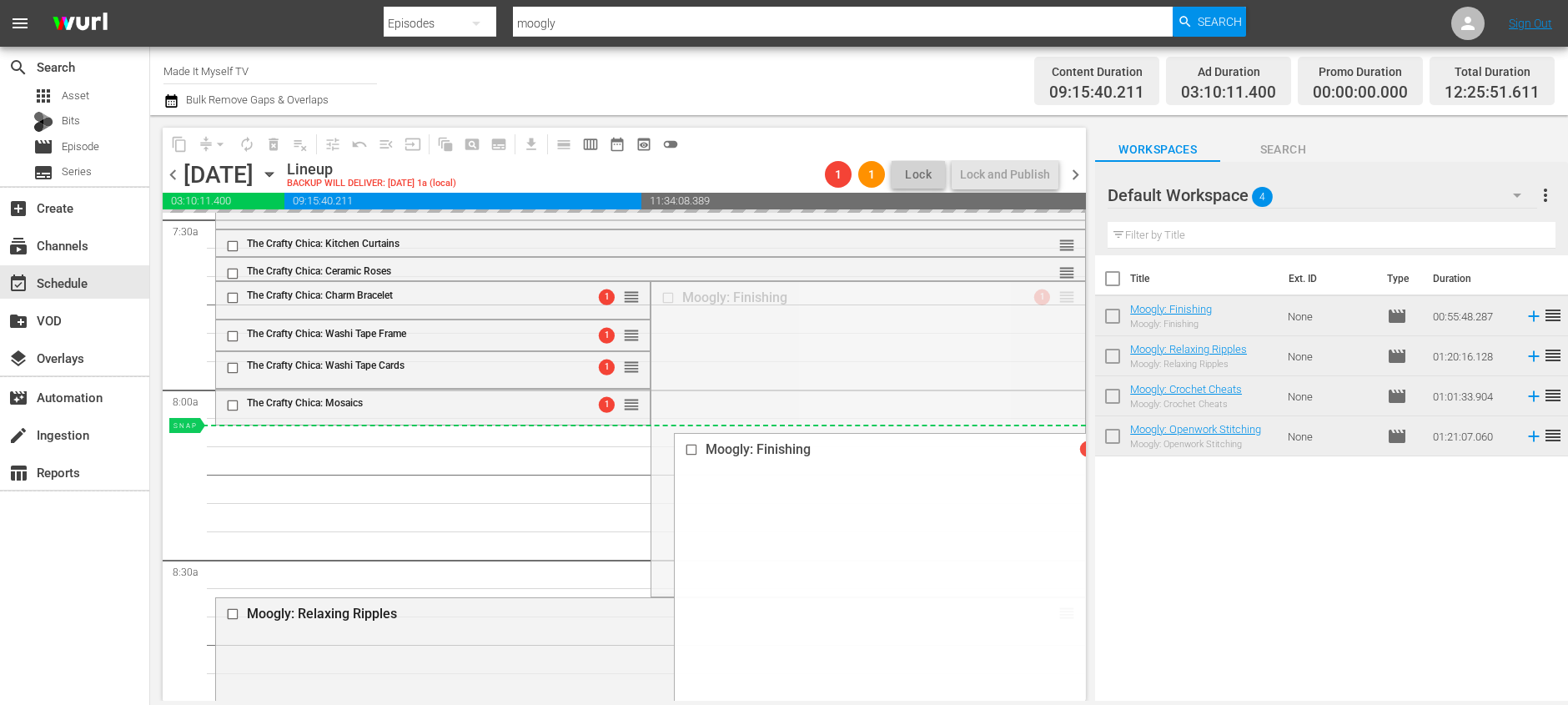
drag, startPoint x: 1058, startPoint y: 294, endPoint x: 1056, endPoint y: 429, distance: 135.0
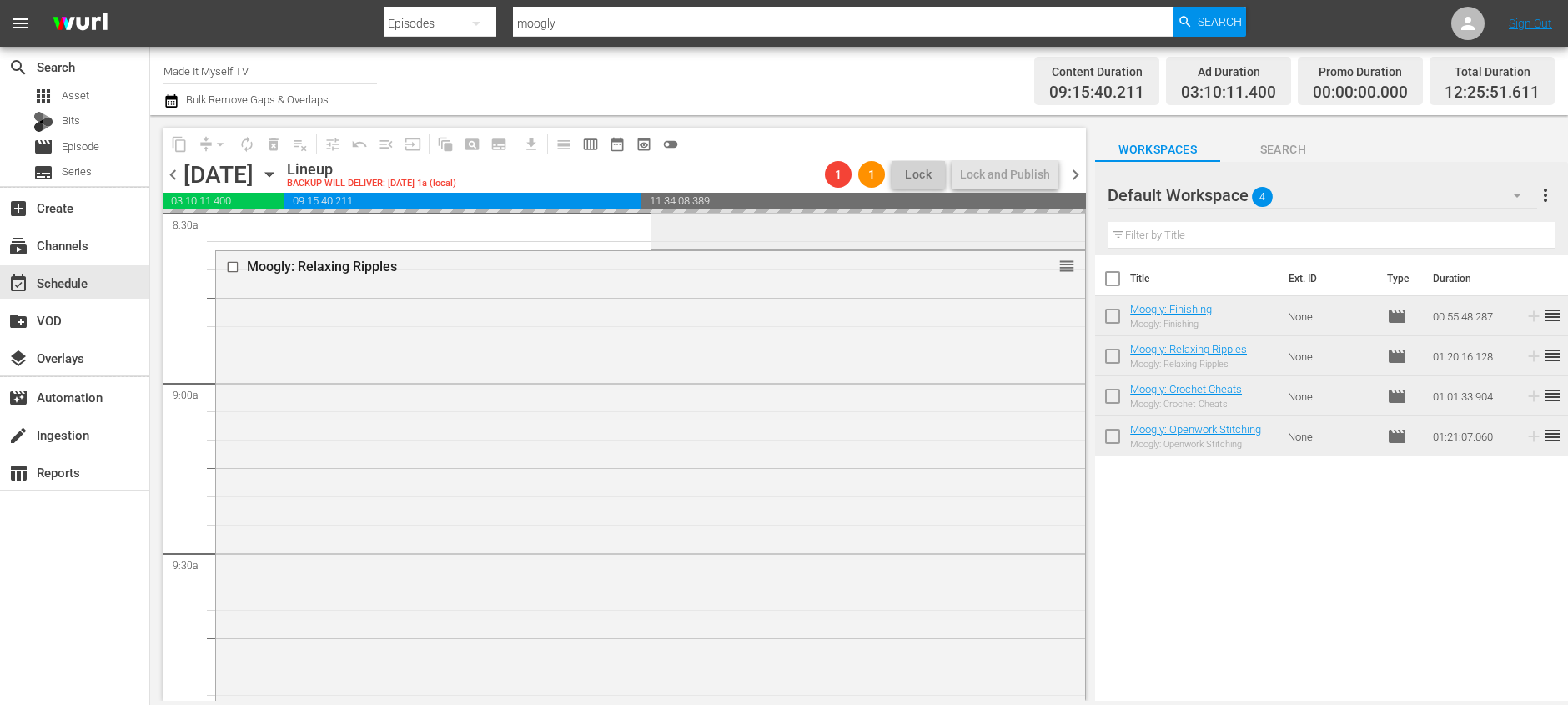
scroll to position [2895, 0]
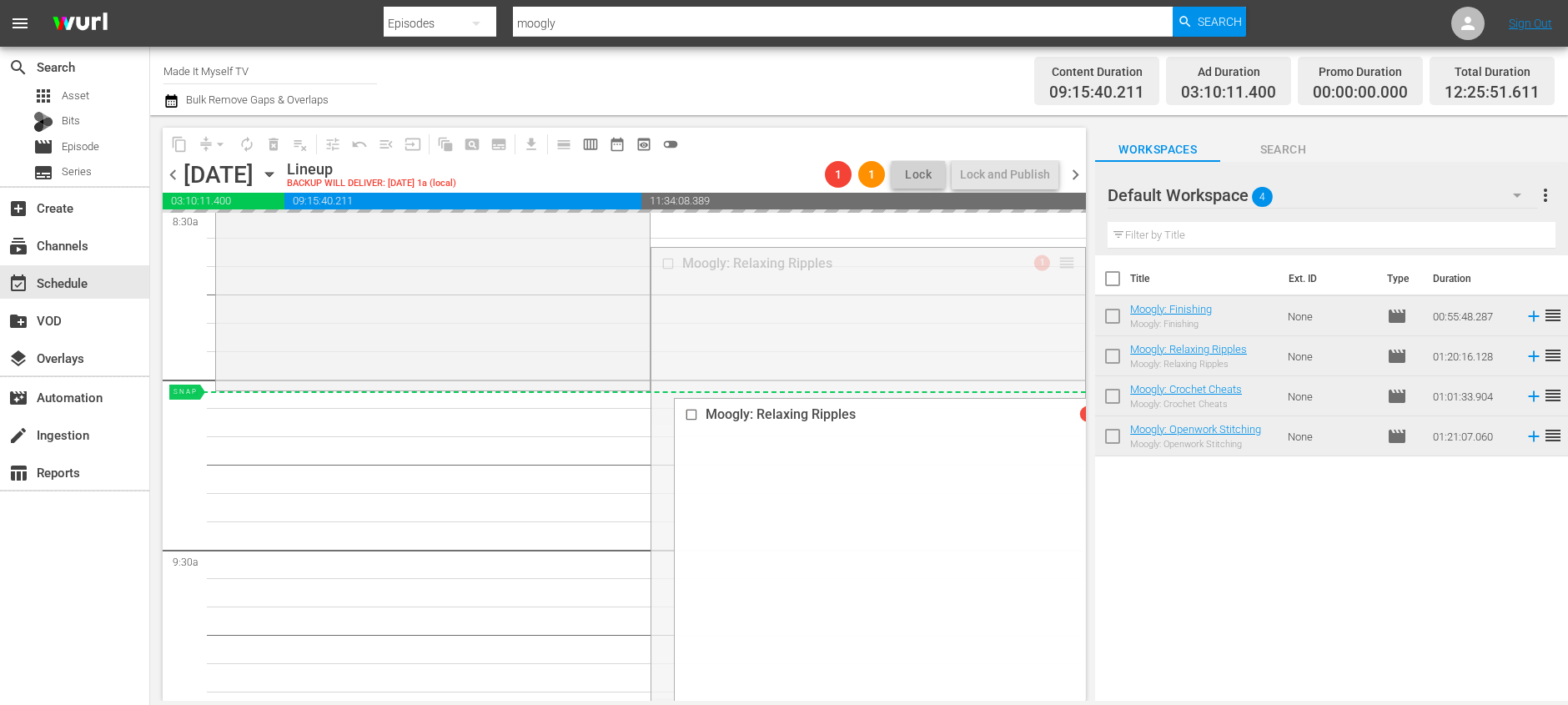
drag, startPoint x: 1061, startPoint y: 258, endPoint x: 1052, endPoint y: 399, distance: 141.3
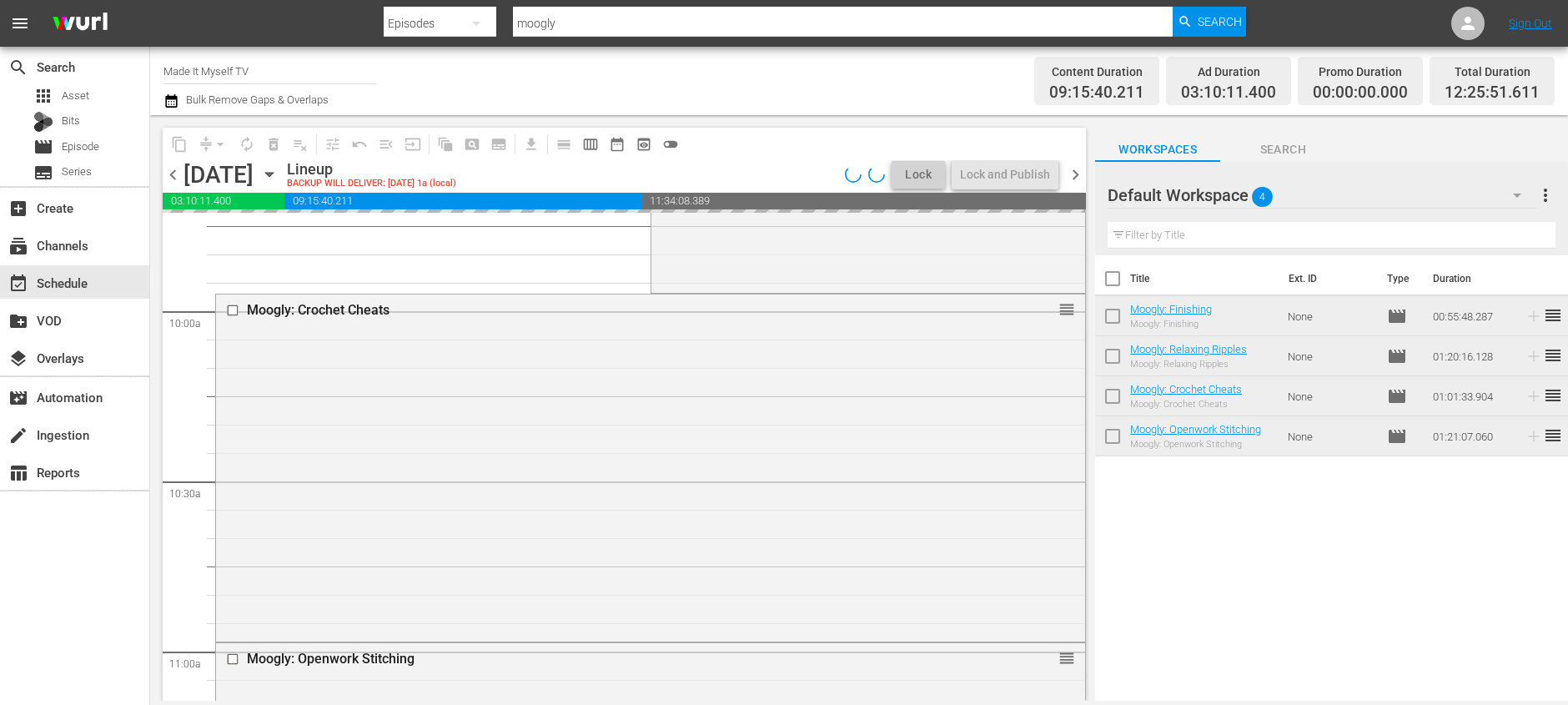
scroll to position [3306, 0]
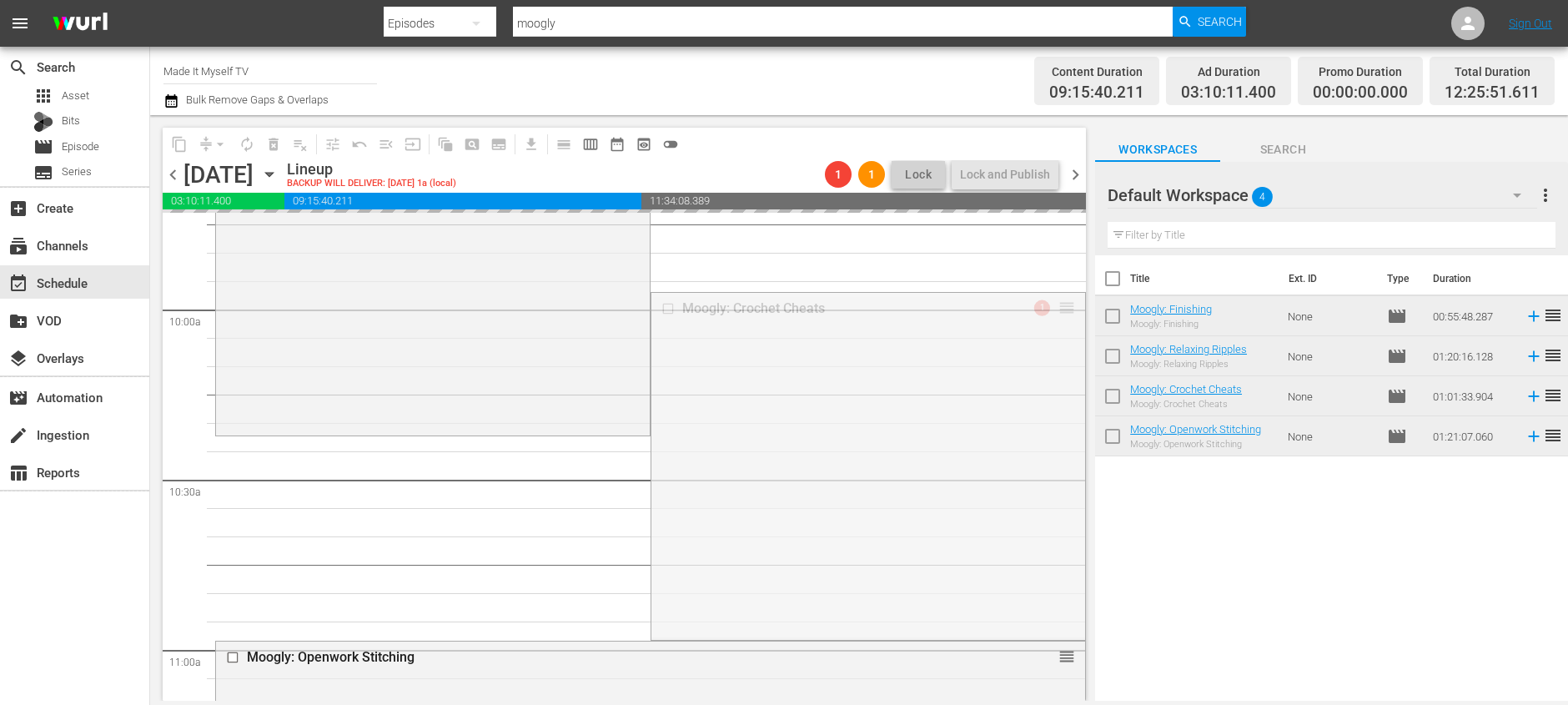
drag, startPoint x: 1053, startPoint y: 306, endPoint x: 1041, endPoint y: 439, distance: 133.5
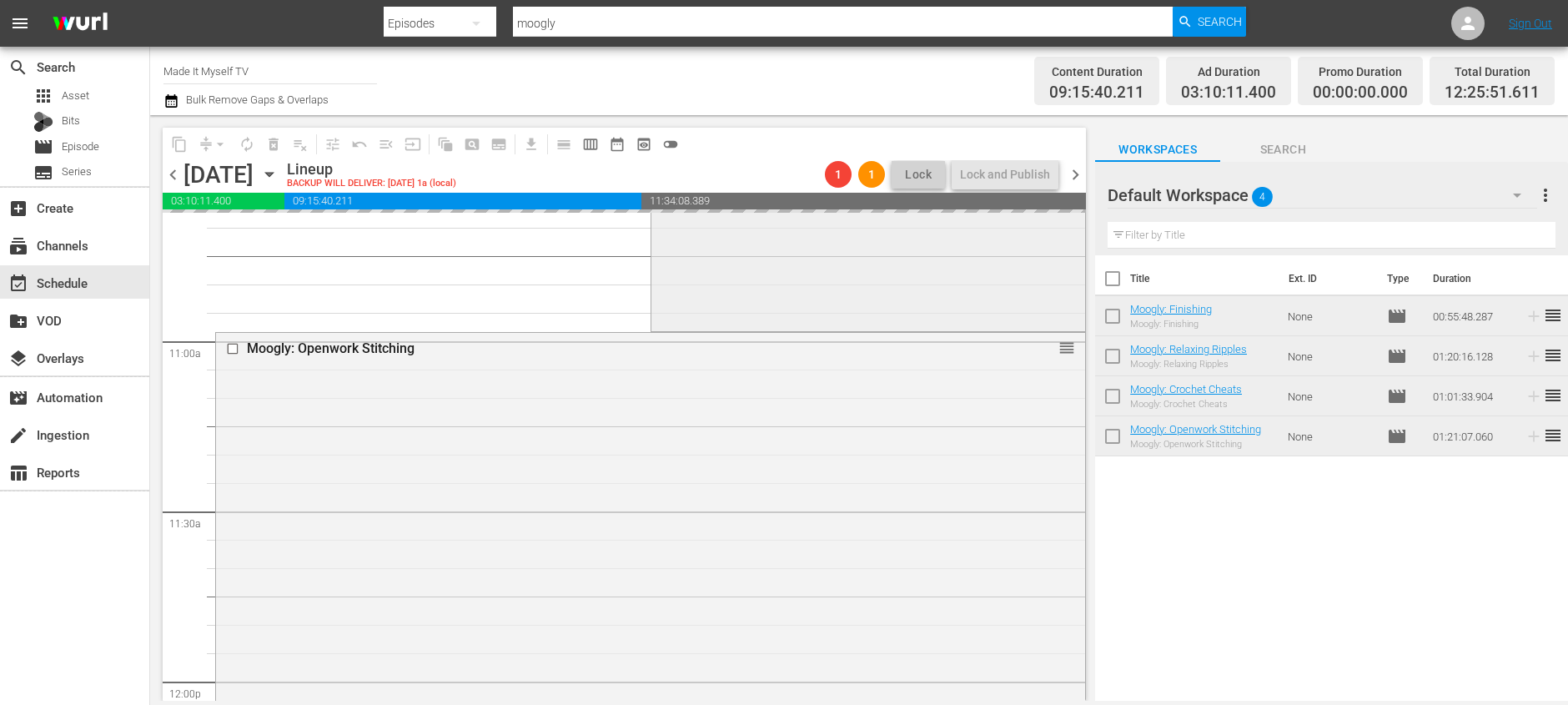
scroll to position [3615, 0]
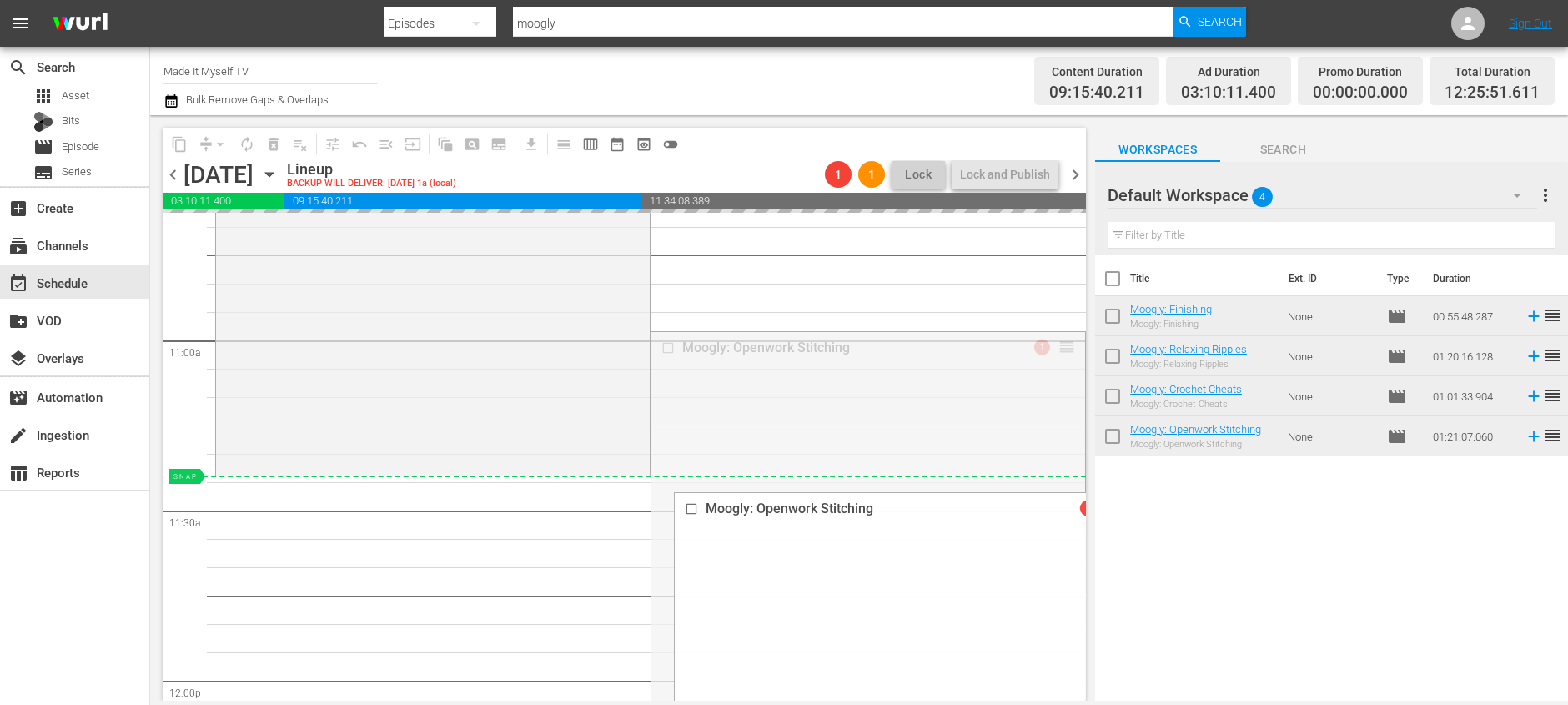
drag, startPoint x: 1059, startPoint y: 343, endPoint x: 1054, endPoint y: 478, distance: 135.1
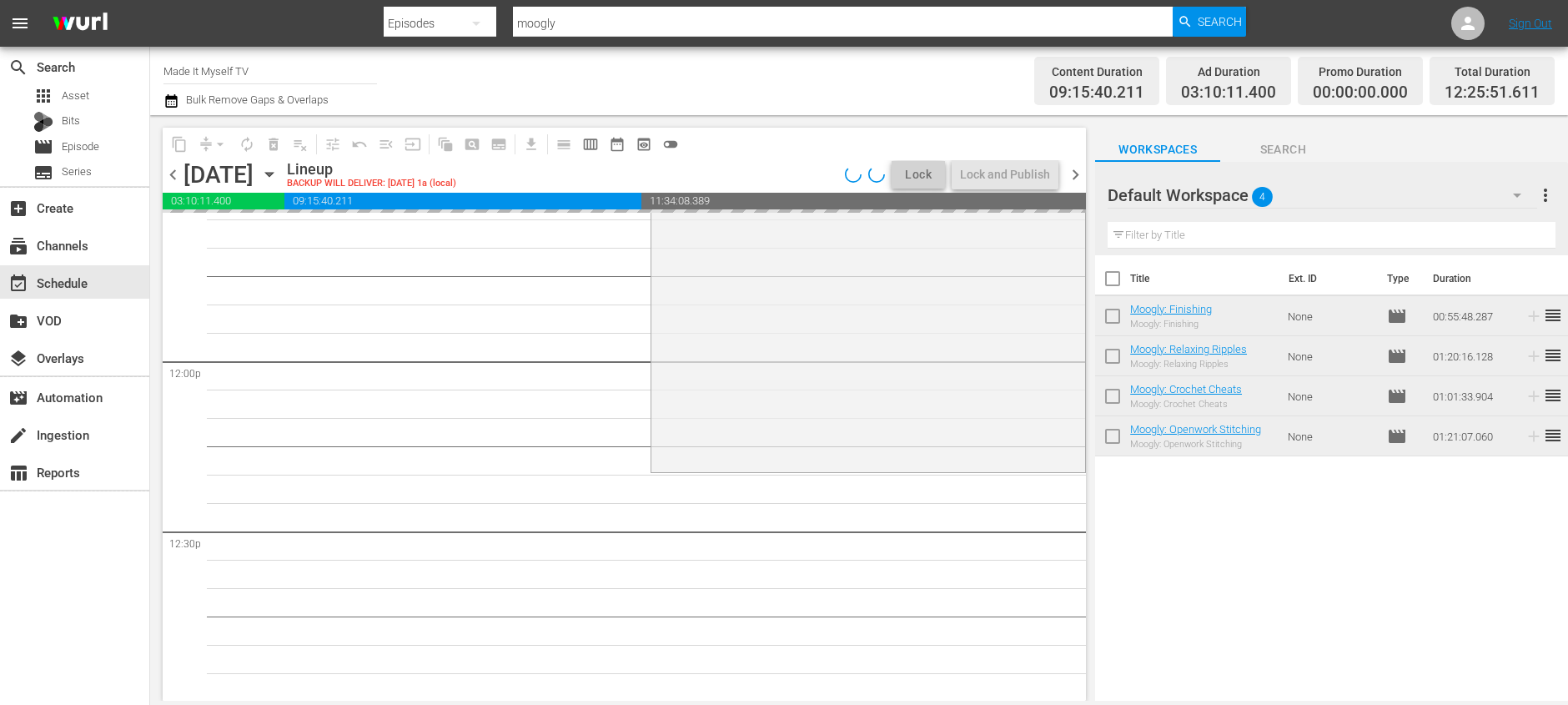
scroll to position [3976, 0]
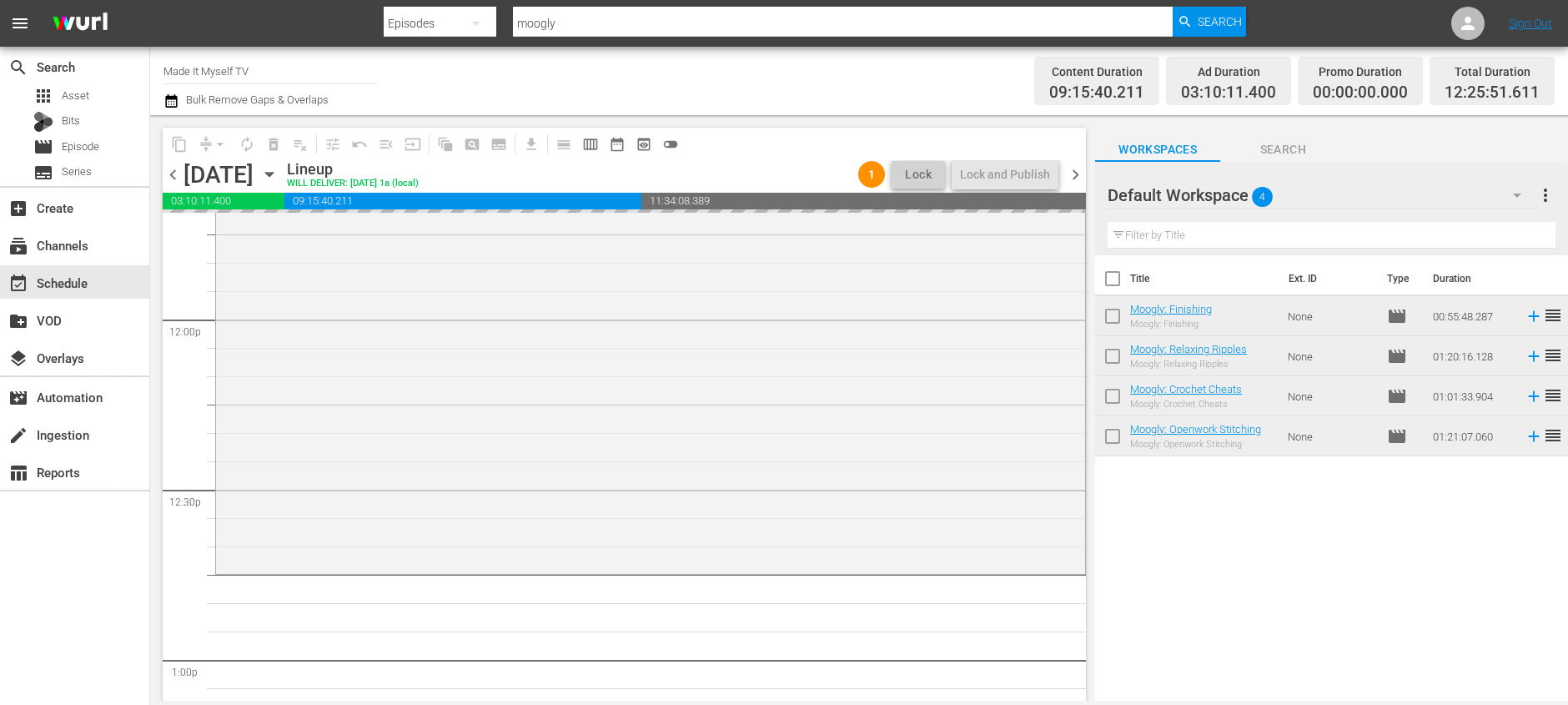
click at [1115, 281] on input "checkbox" at bounding box center [1112, 282] width 35 height 35
checkbox input "true"
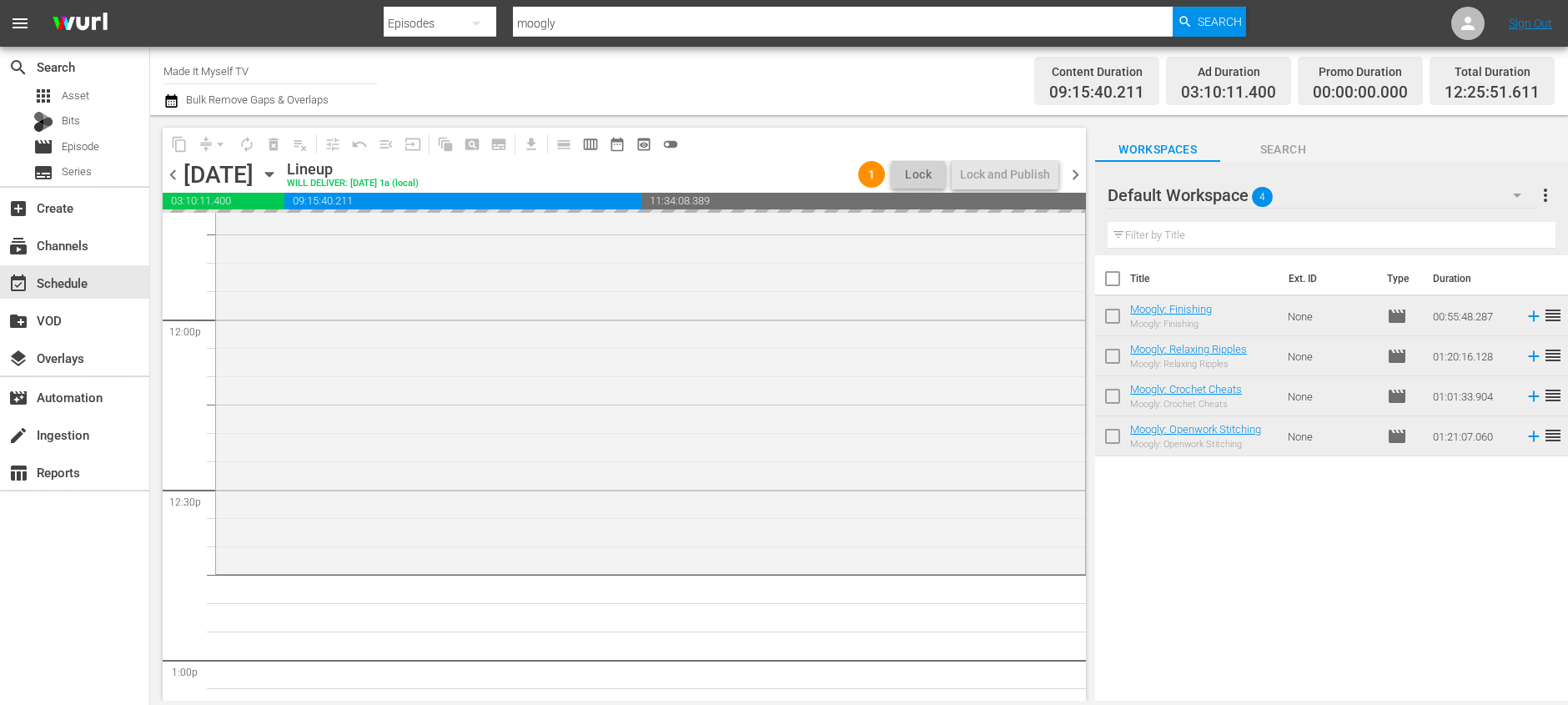
checkbox input "true"
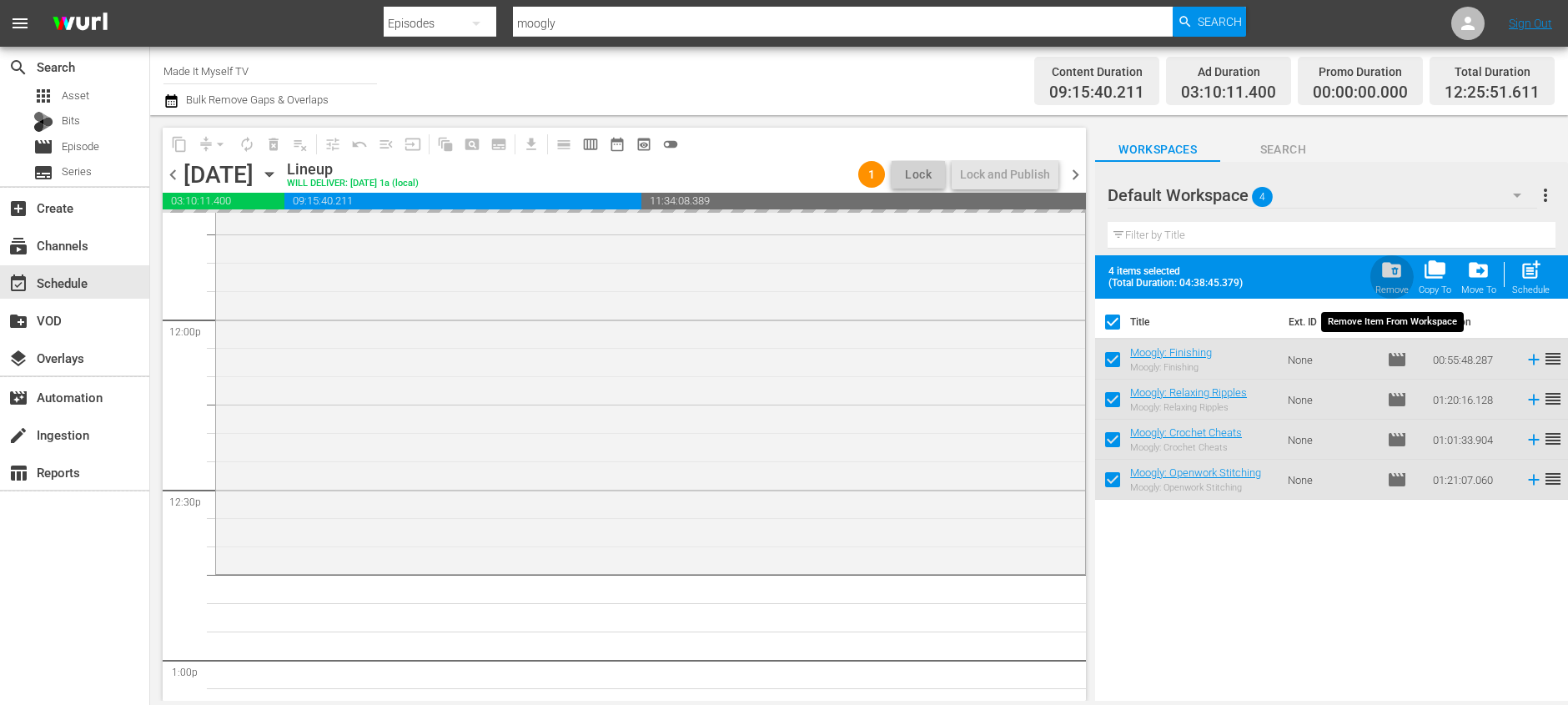
click at [1401, 272] on span "folder_delete" at bounding box center [1391, 269] width 22 height 22
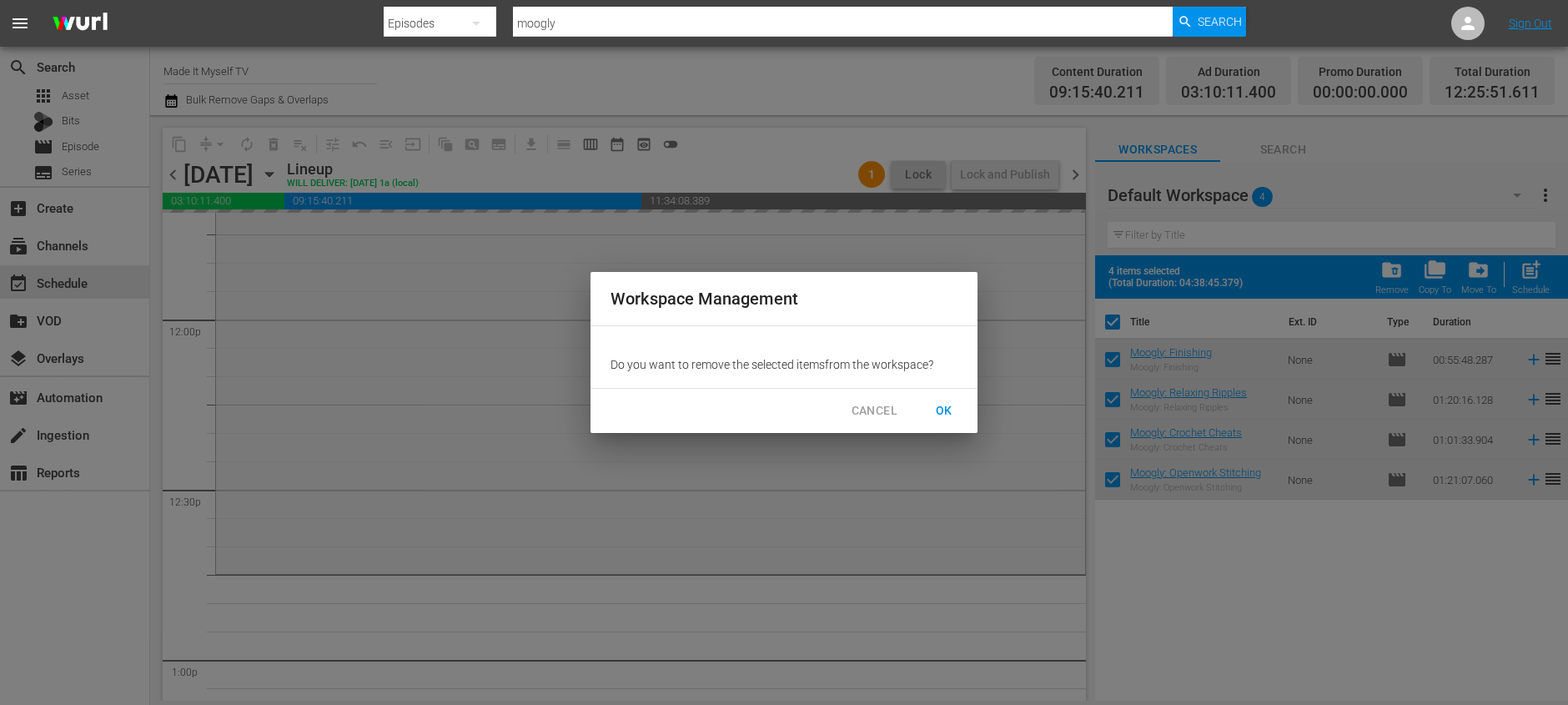
click at [944, 399] on button "OK" at bounding box center [943, 411] width 53 height 31
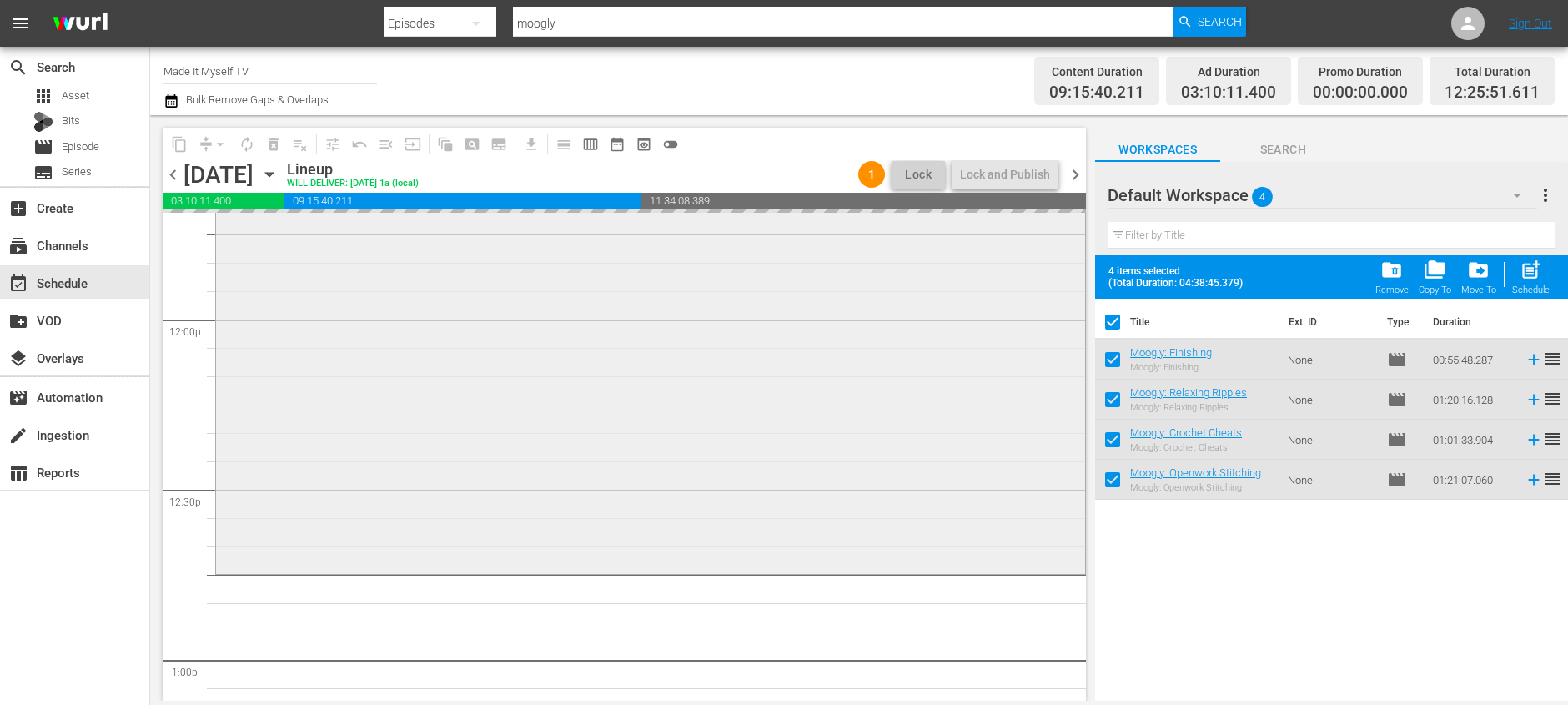
checkbox input "false"
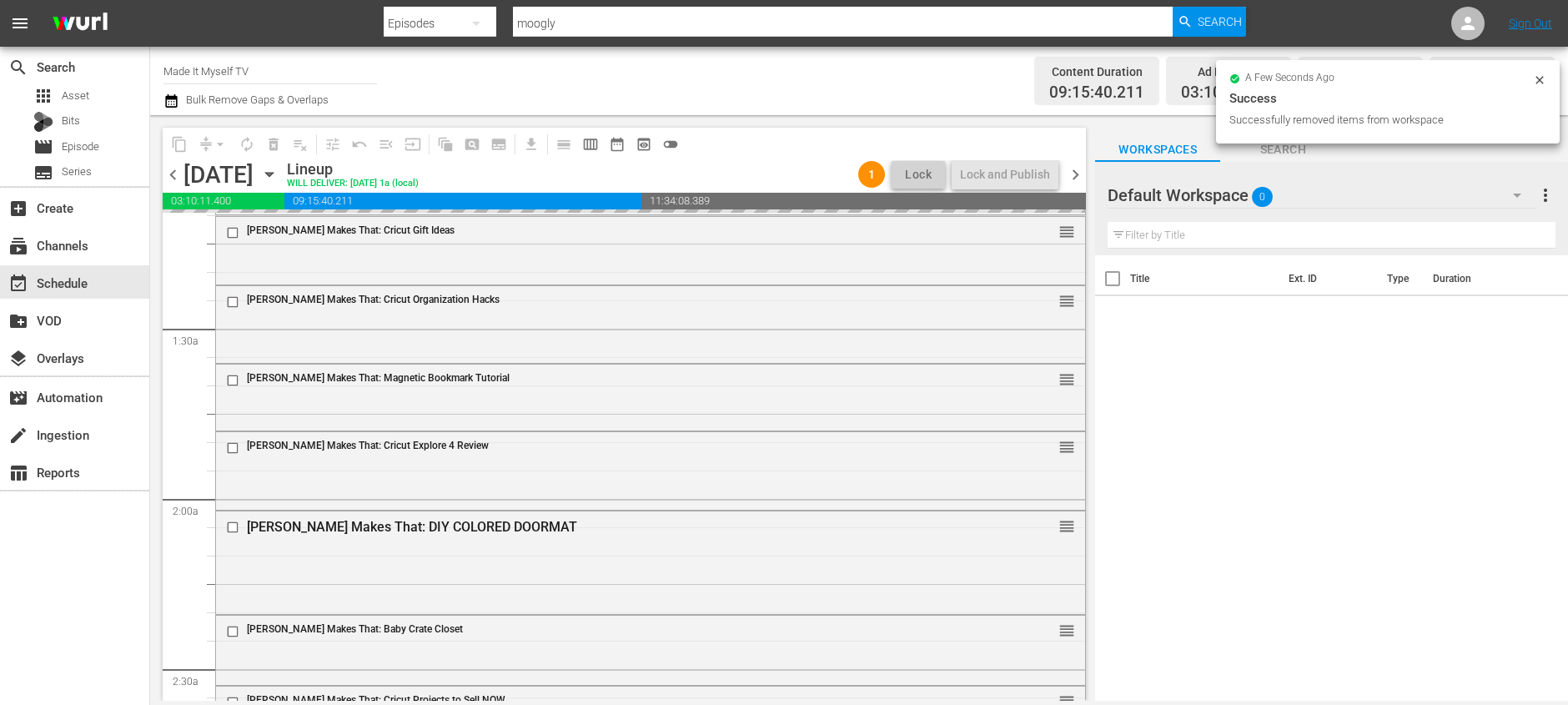
scroll to position [0, 0]
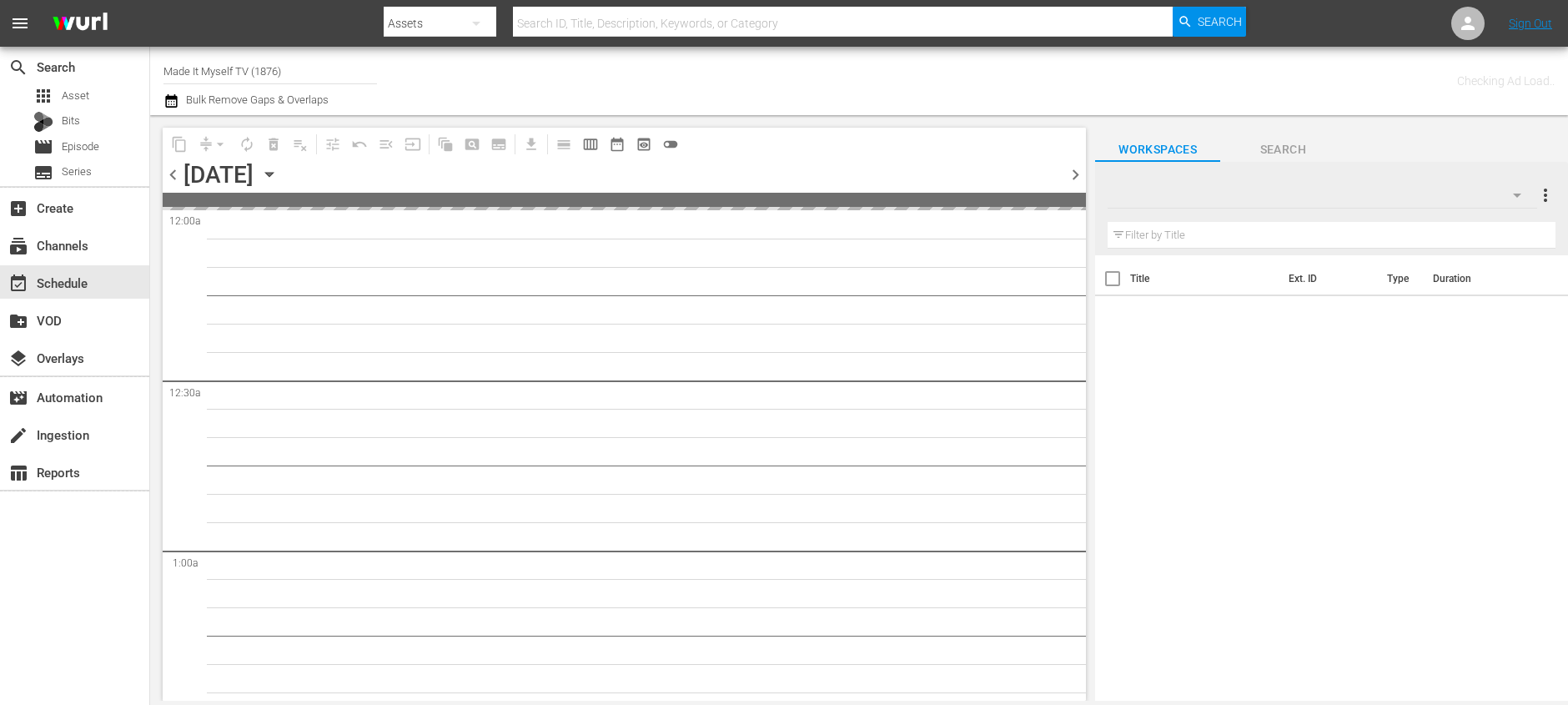
type input "Made It Myself TV (1876)"
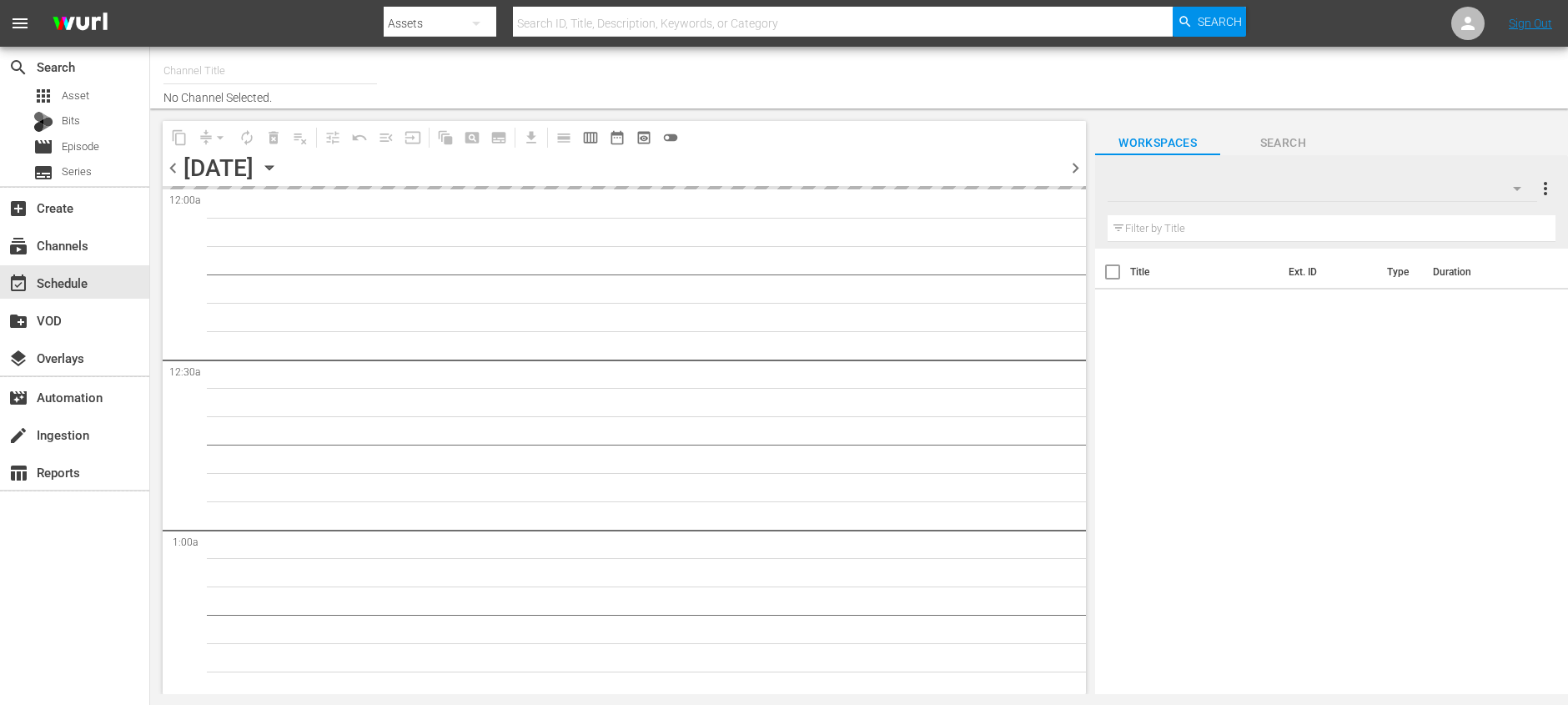
type input "Made It Myself TV (1876)"
